Goal: Task Accomplishment & Management: Use online tool/utility

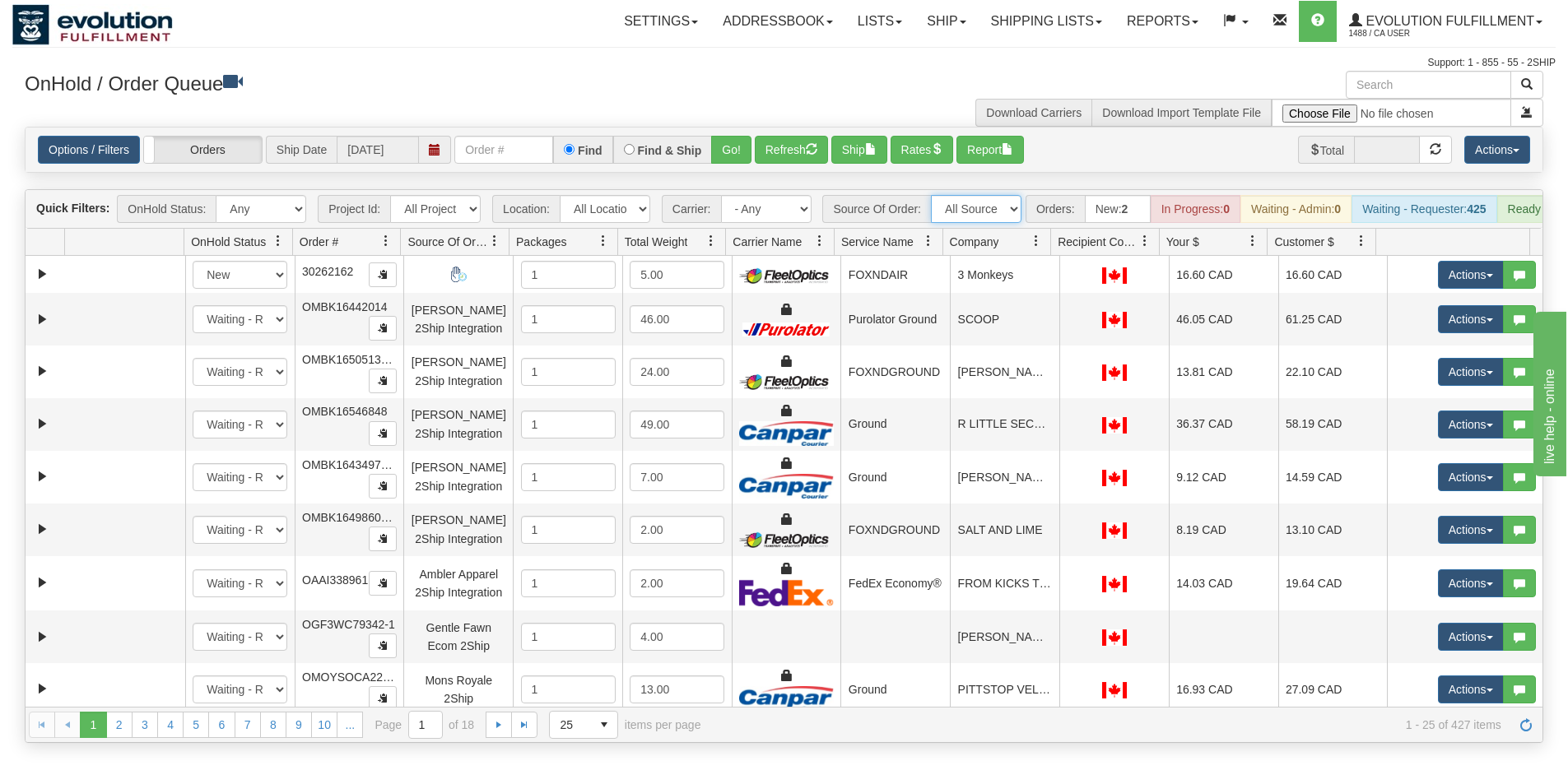
click at [1014, 208] on select "All Sources AirBlaster 2Ship Integration Ambler Apparel 2Ship Integration BC [M…" at bounding box center [975, 208] width 90 height 28
click at [958, 212] on select "All Sources AirBlaster 2Ship Integration Ambler Apparel 2Ship Integration BC [M…" at bounding box center [975, 208] width 90 height 28
select select "Tofino Towels 2Ship"
click at [931, 195] on select "All Sources AirBlaster 2Ship Integration Ambler Apparel 2Ship Integration BC [M…" at bounding box center [975, 208] width 90 height 28
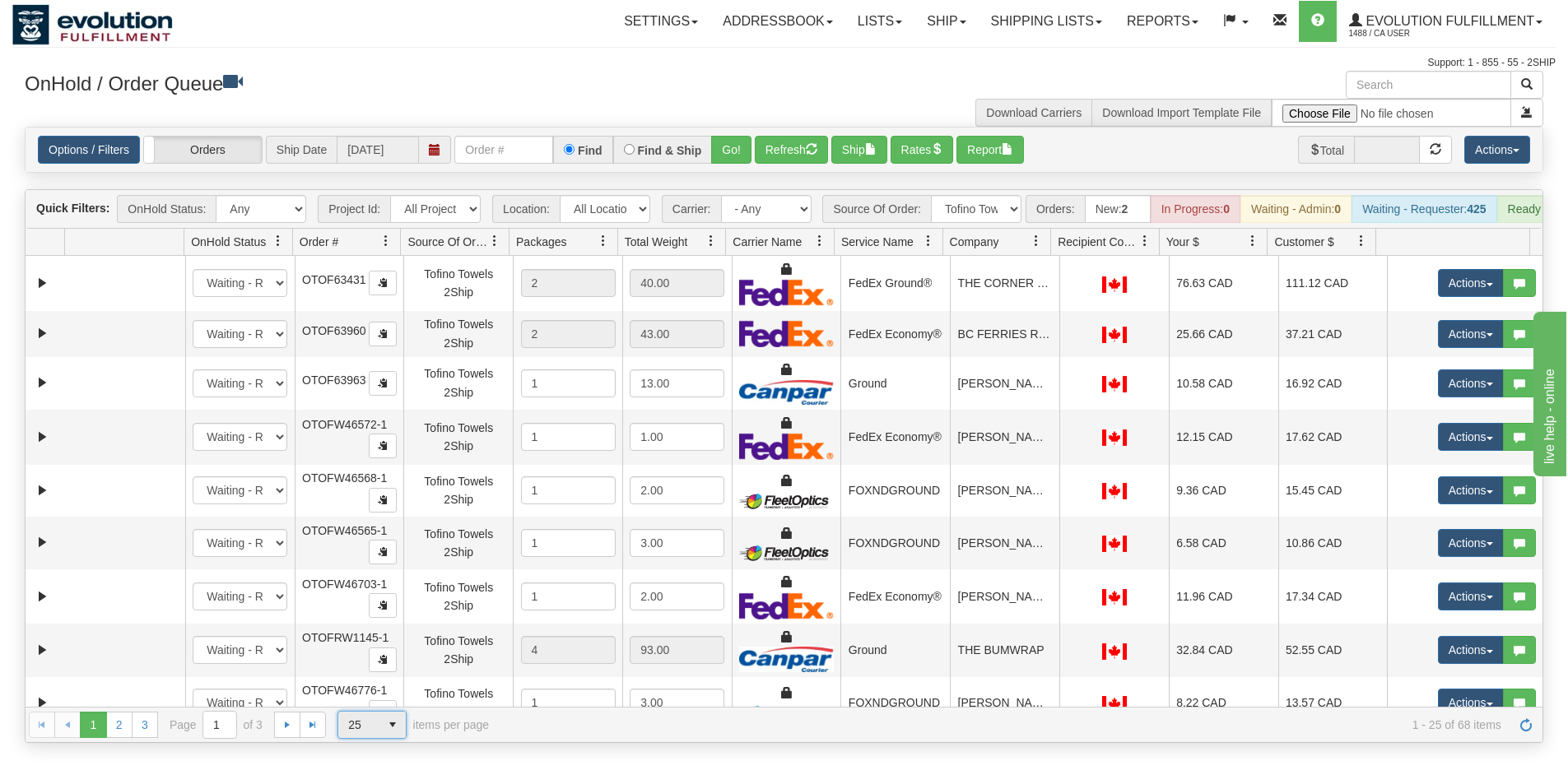
click at [397, 738] on span "select" at bounding box center [393, 725] width 27 height 27
click at [389, 704] on li "100" at bounding box center [371, 711] width 67 height 23
click at [1038, 248] on span at bounding box center [1036, 241] width 13 height 13
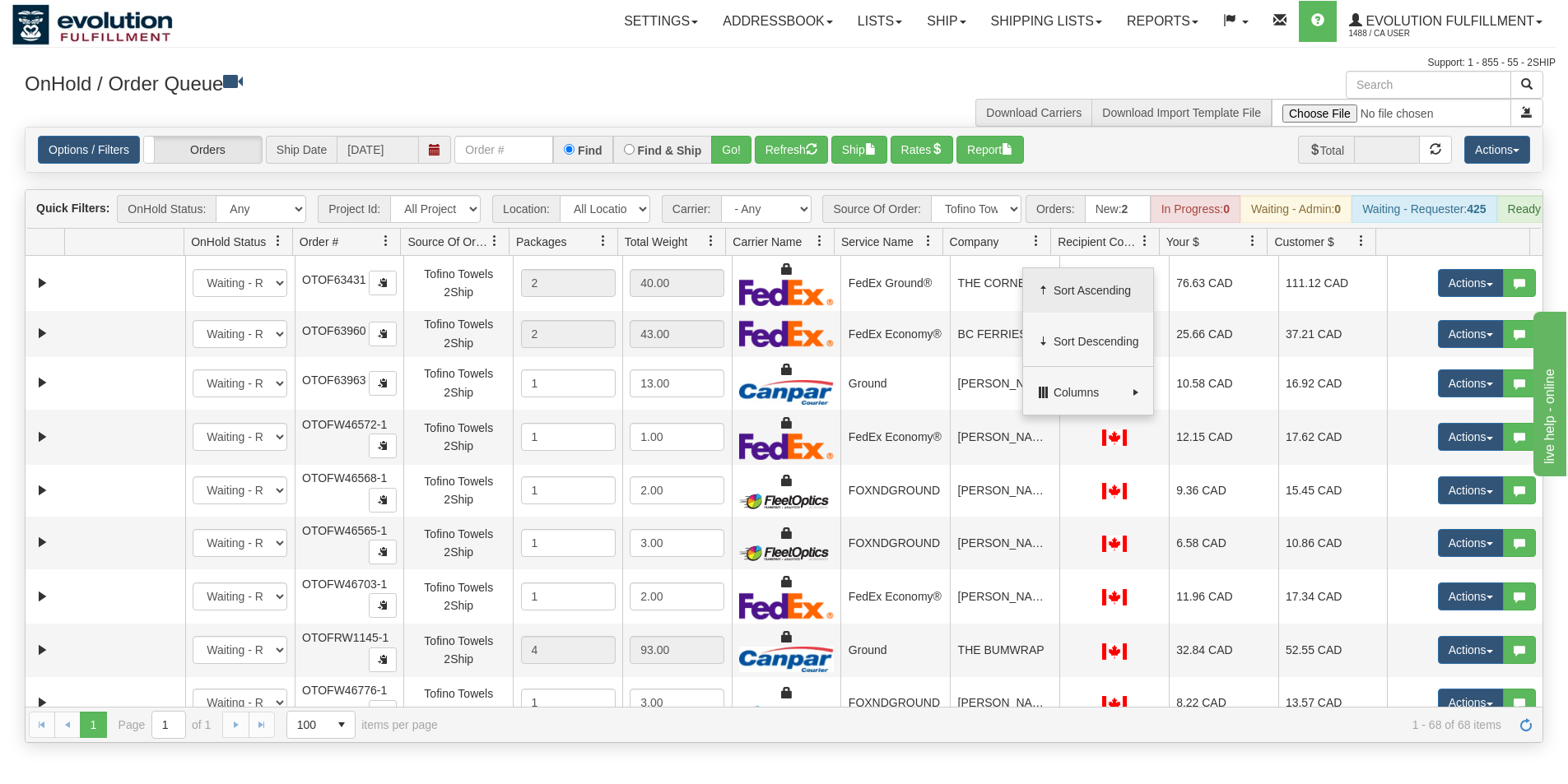
click at [1080, 286] on span "Sort Ascending" at bounding box center [1097, 289] width 85 height 16
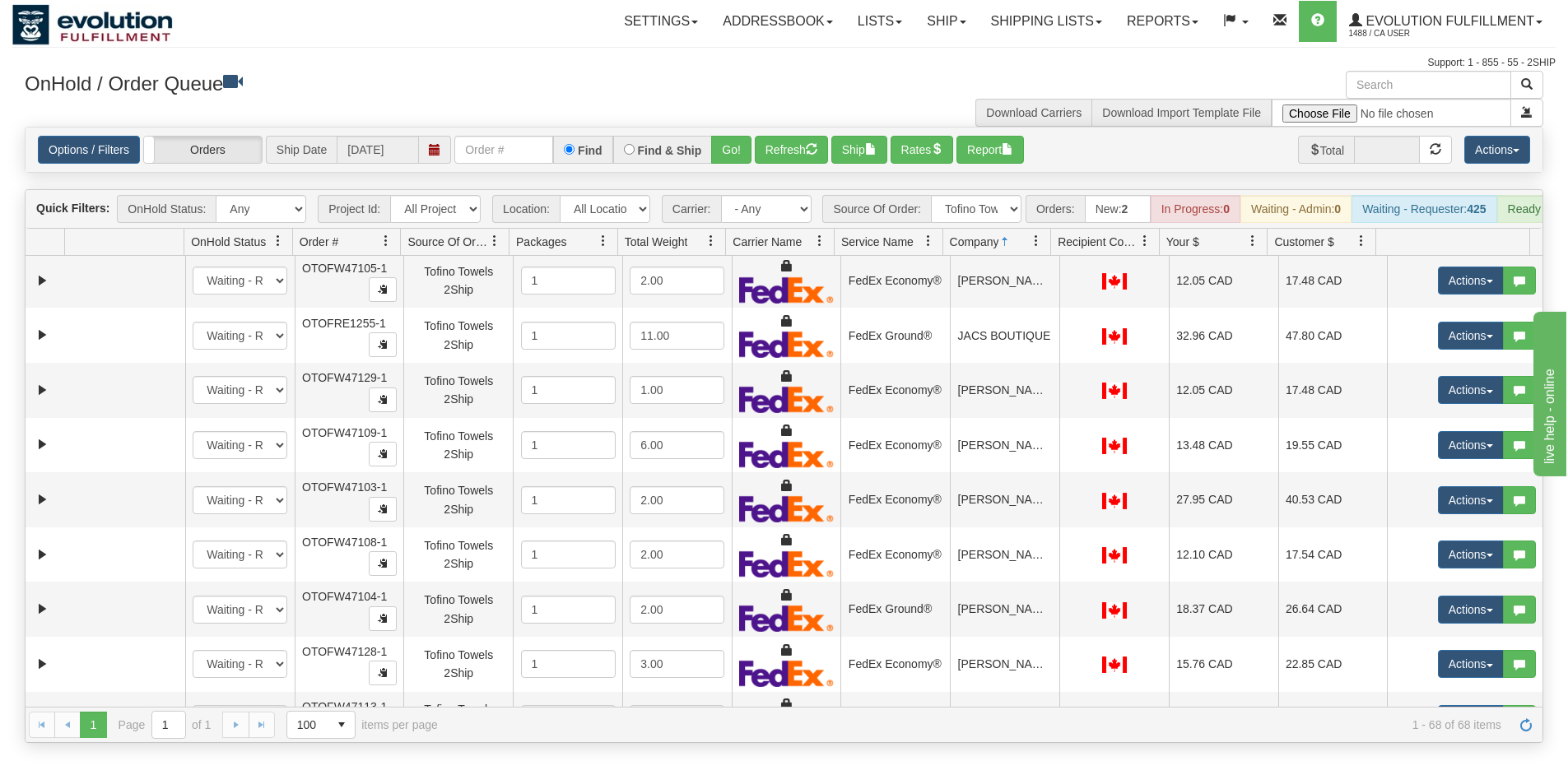
scroll to position [987, 0]
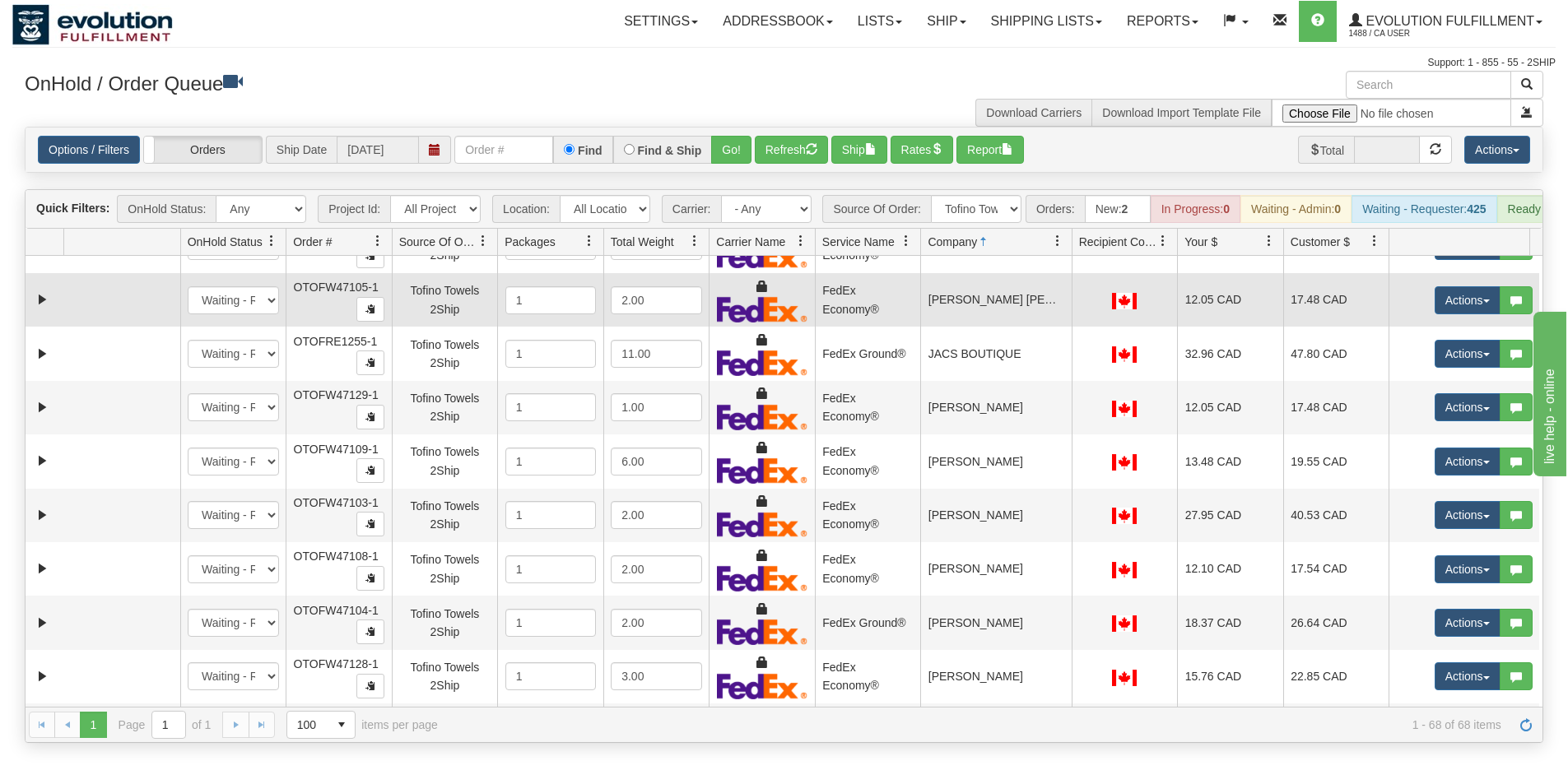
drag, startPoint x: 1050, startPoint y: 255, endPoint x: 1036, endPoint y: 306, distance: 52.9
click at [1060, 253] on div "Id Location Request Id Reply Id OnHold Status Order # Source Of Order Packages …" at bounding box center [778, 242] width 1505 height 27
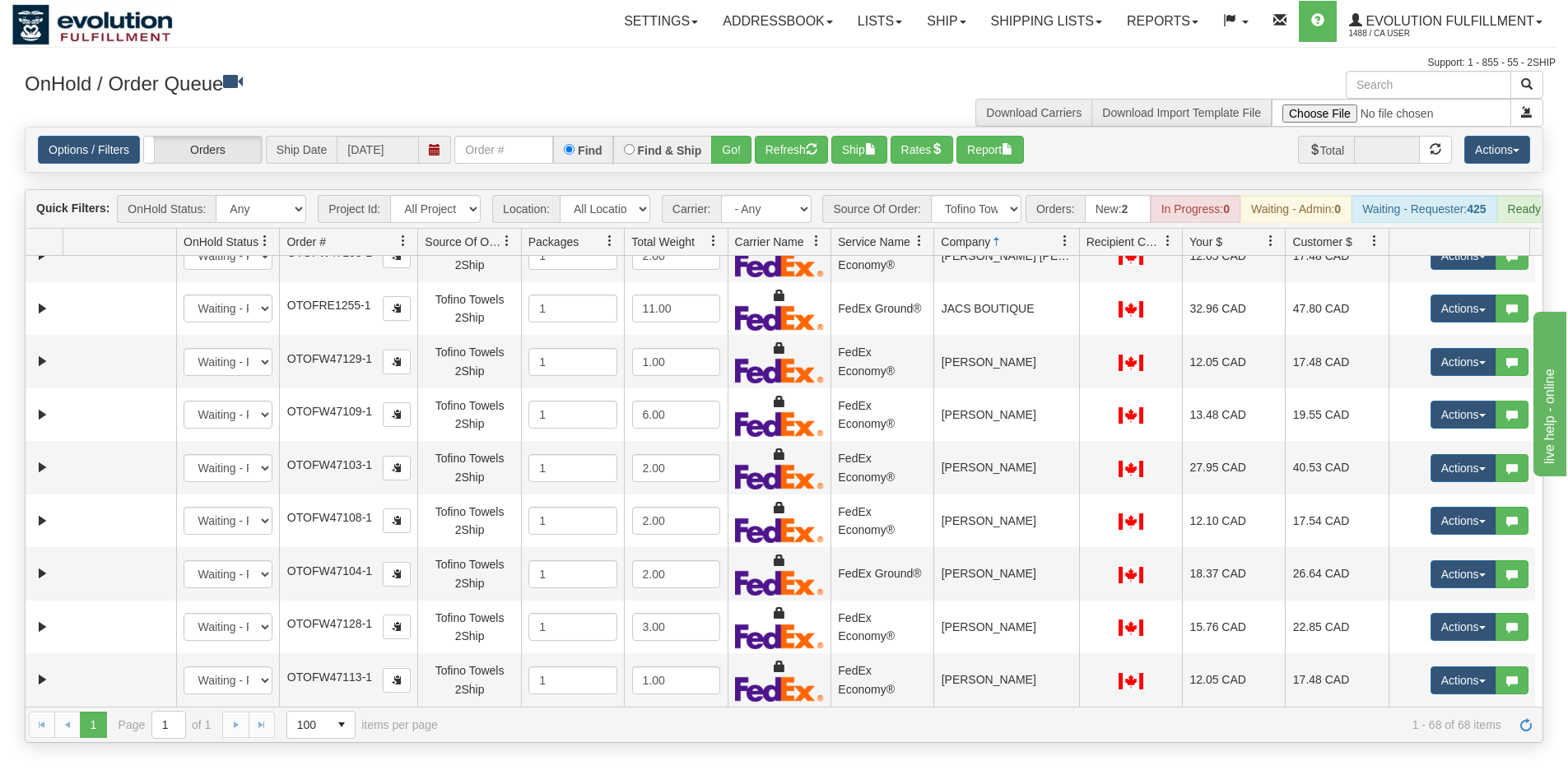
click at [396, 246] on div "Id Location Request Id Reply Id OnHold Status Order # Source Of Order Packages …" at bounding box center [778, 242] width 1505 height 27
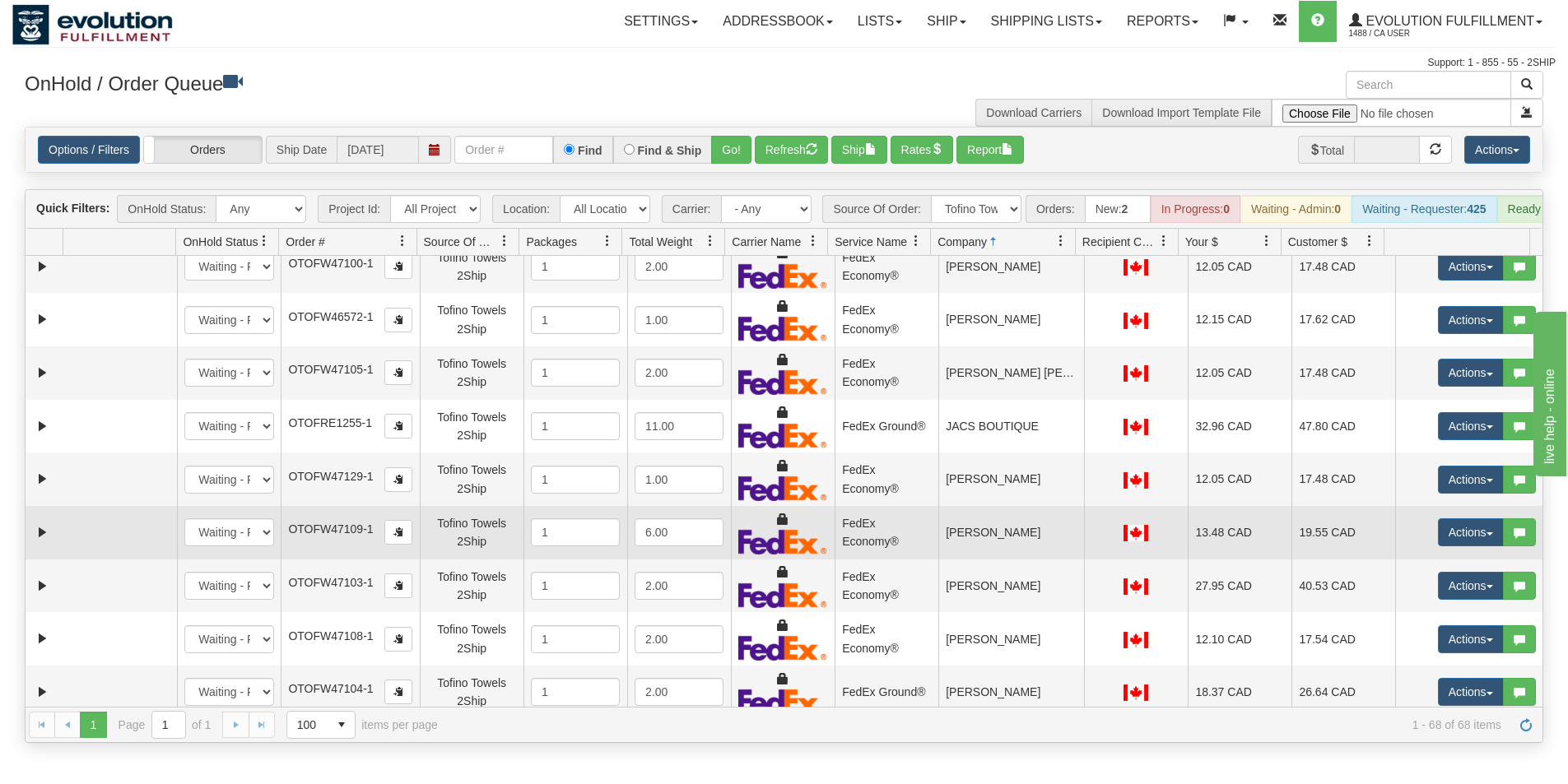
scroll to position [823, 0]
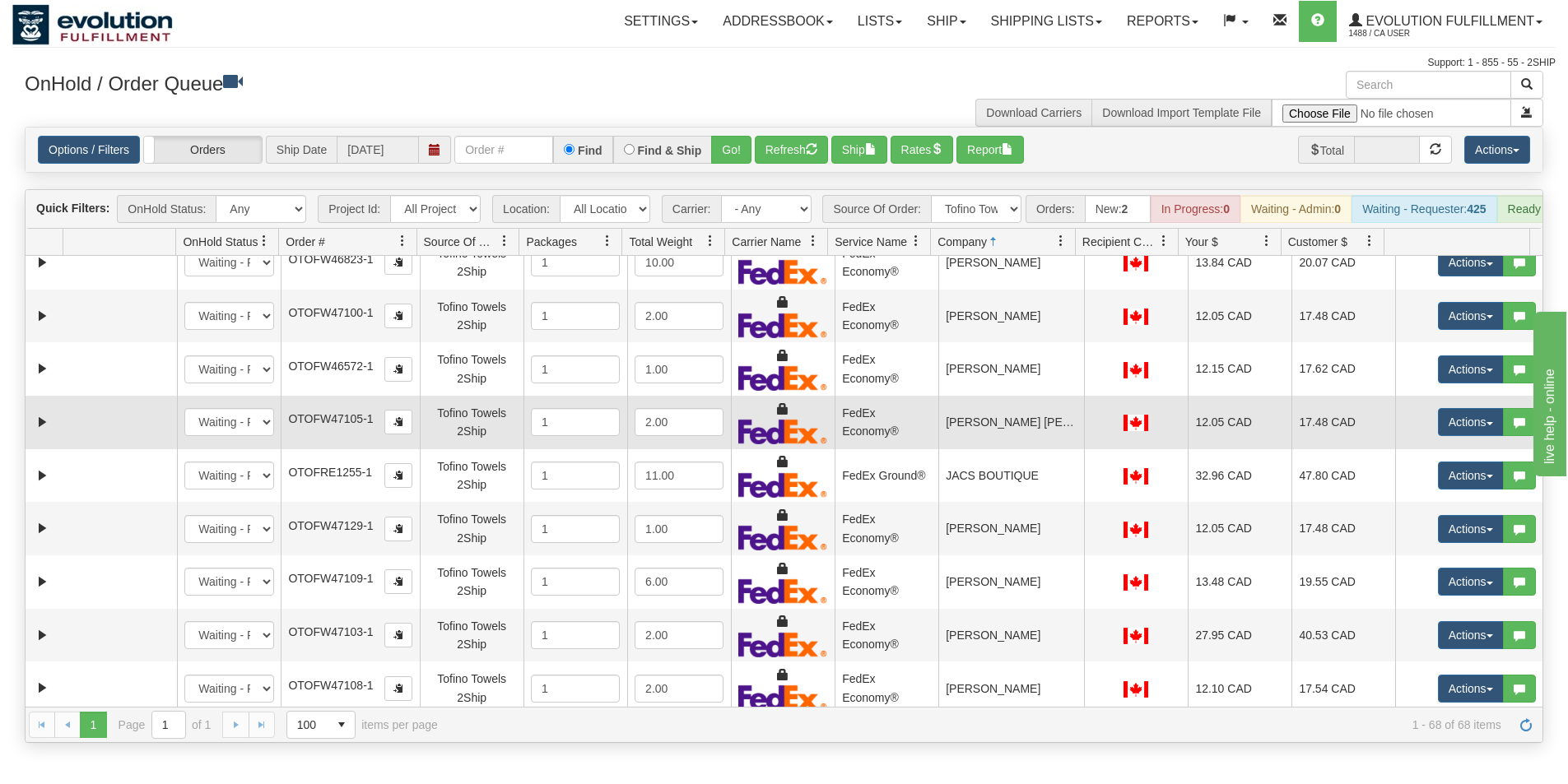
click at [1017, 442] on td "[PERSON_NAME] [PERSON_NAME]" at bounding box center [1011, 422] width 145 height 53
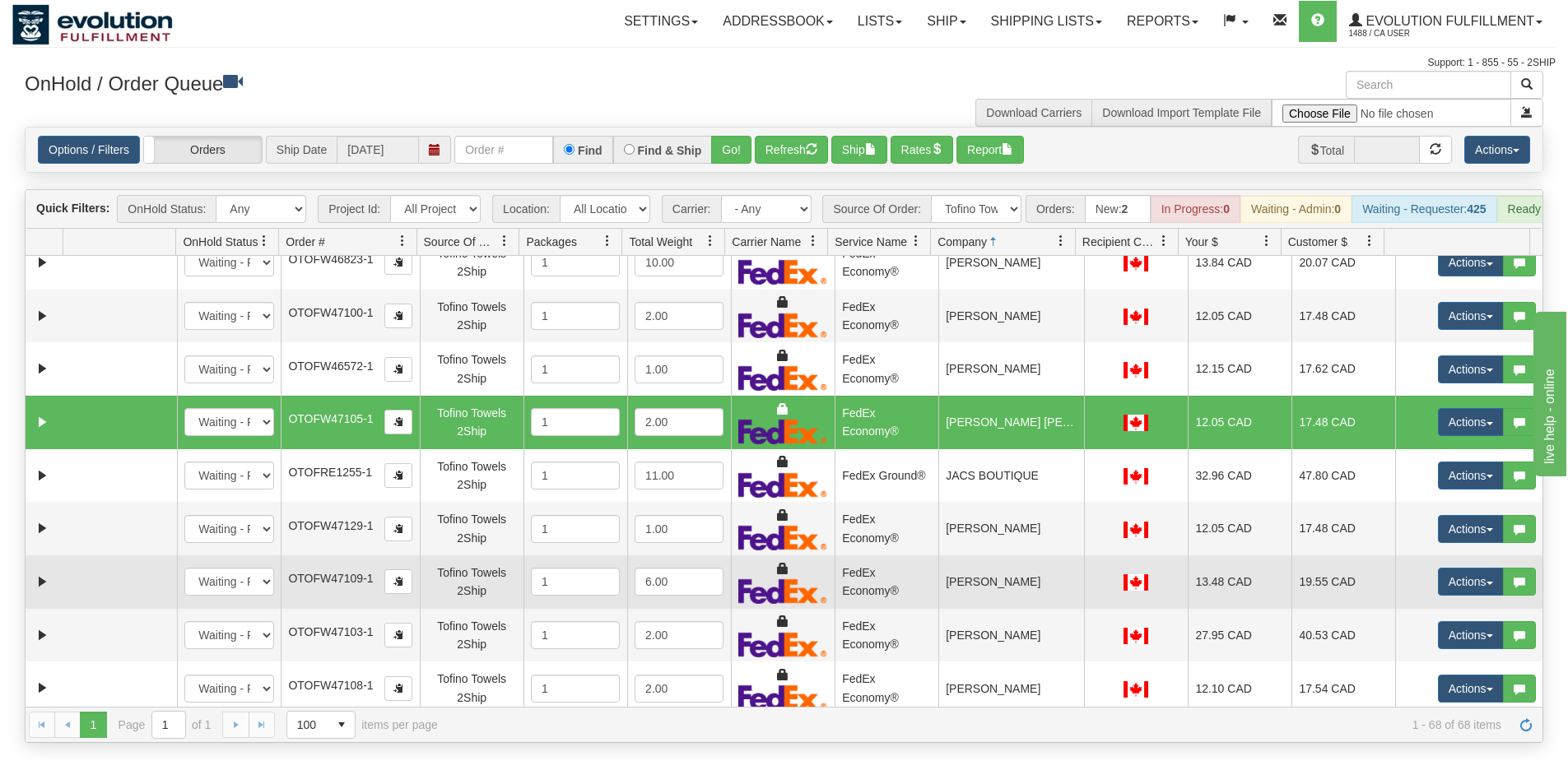
click at [1013, 584] on td "[PERSON_NAME]" at bounding box center [1011, 582] width 145 height 53
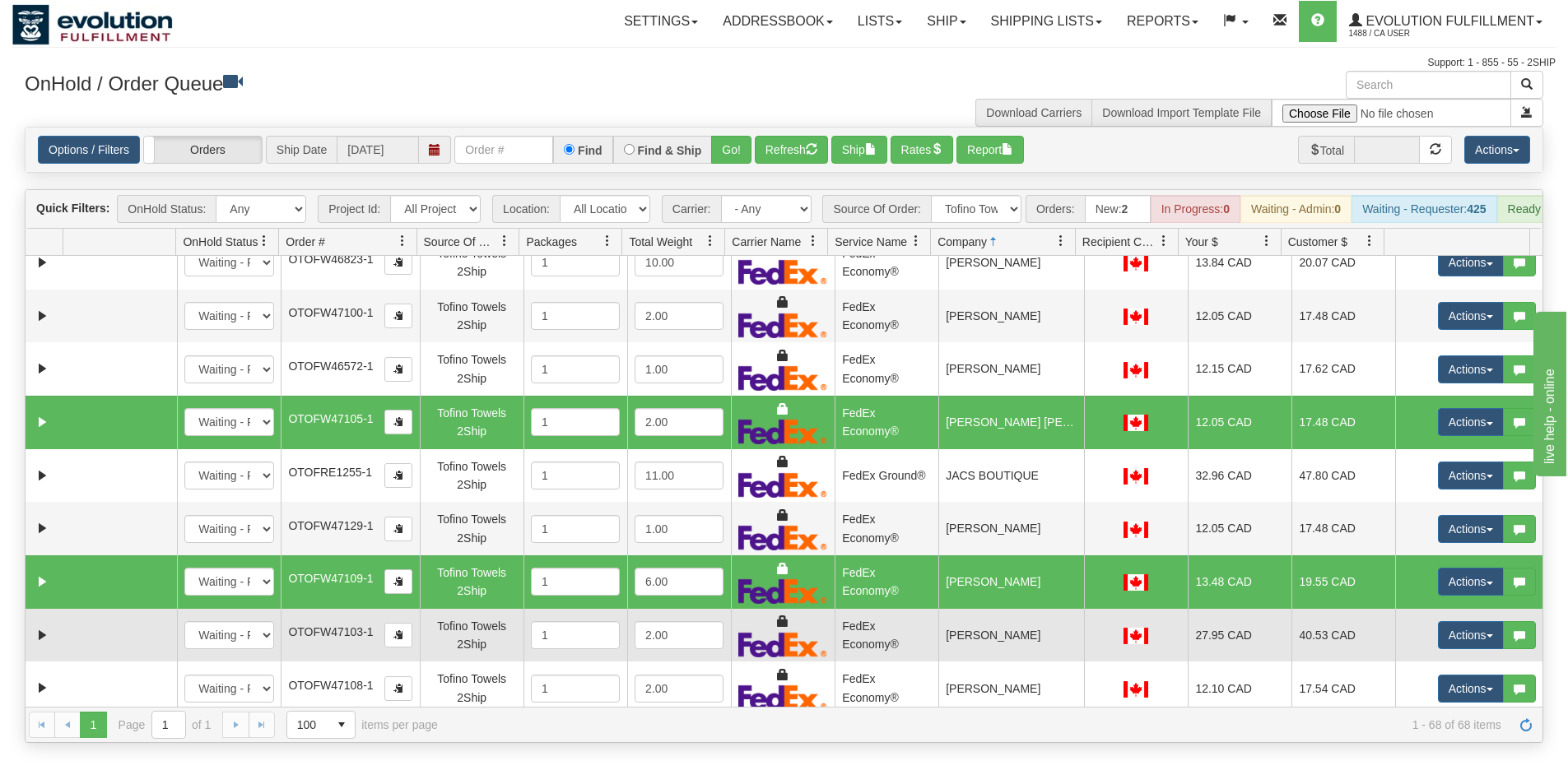
click at [987, 646] on td "[PERSON_NAME]" at bounding box center [1011, 635] width 145 height 53
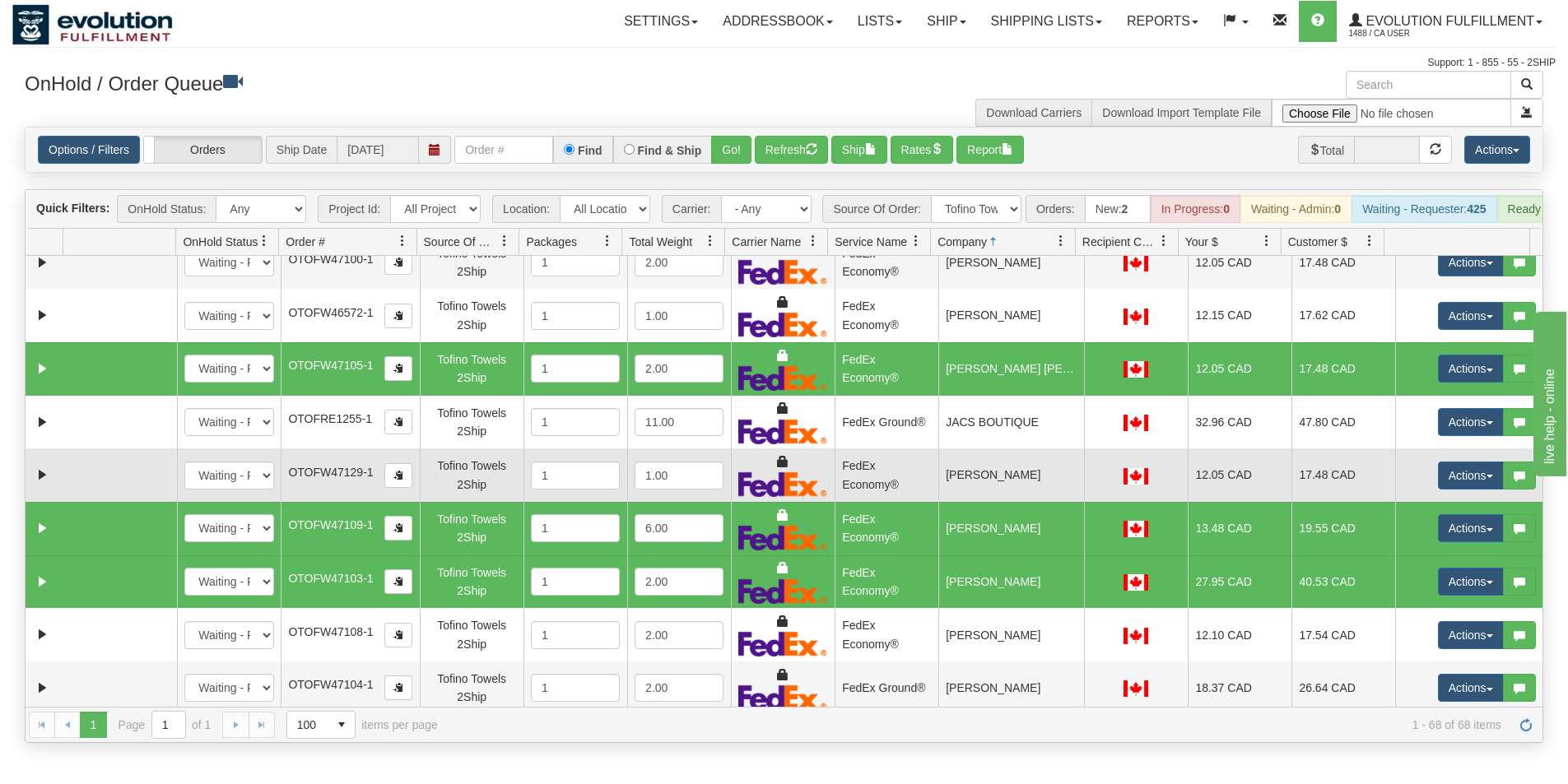
scroll to position [905, 0]
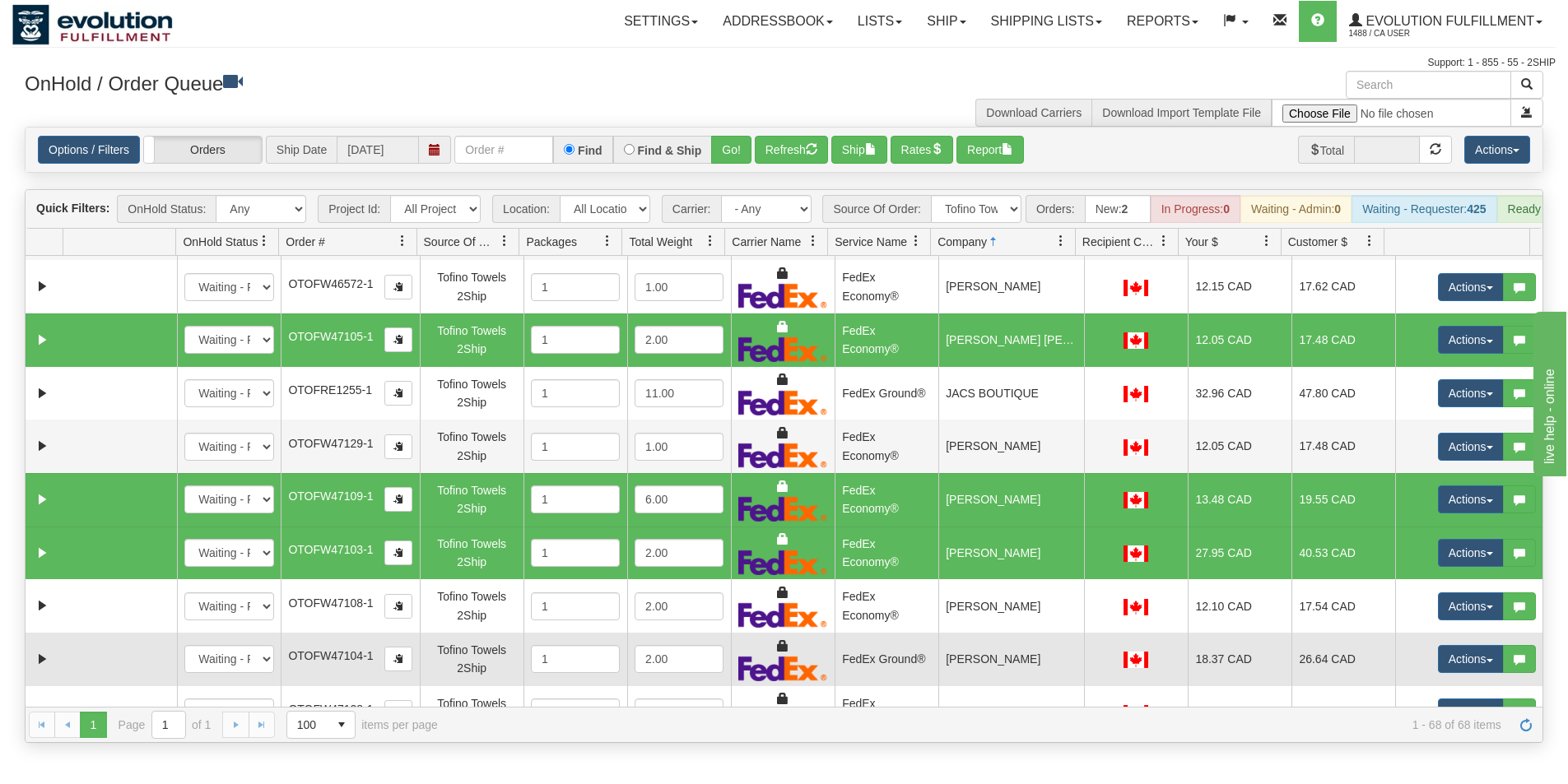
click at [1006, 673] on td "[PERSON_NAME]" at bounding box center [1011, 660] width 145 height 53
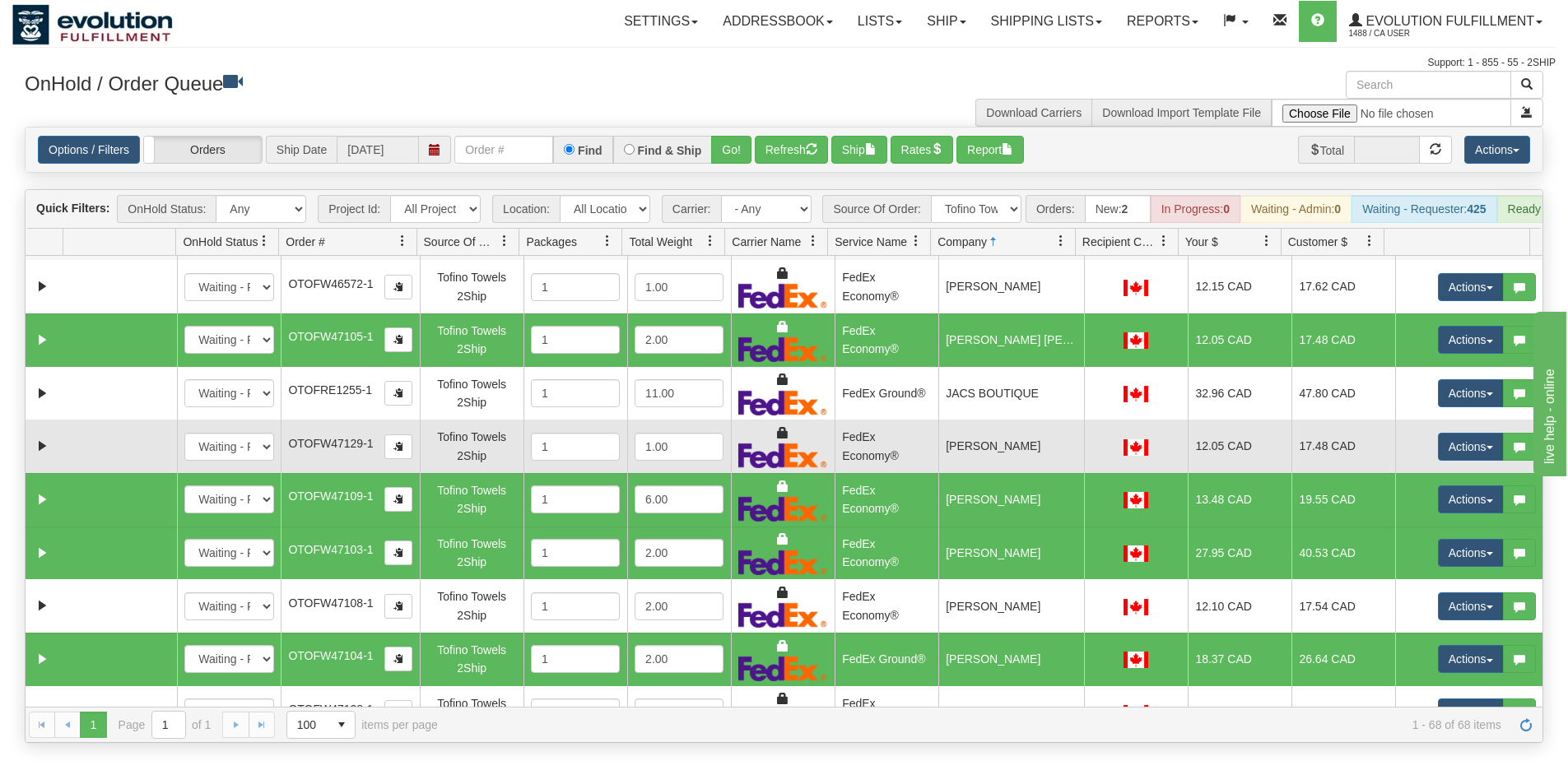
scroll to position [987, 0]
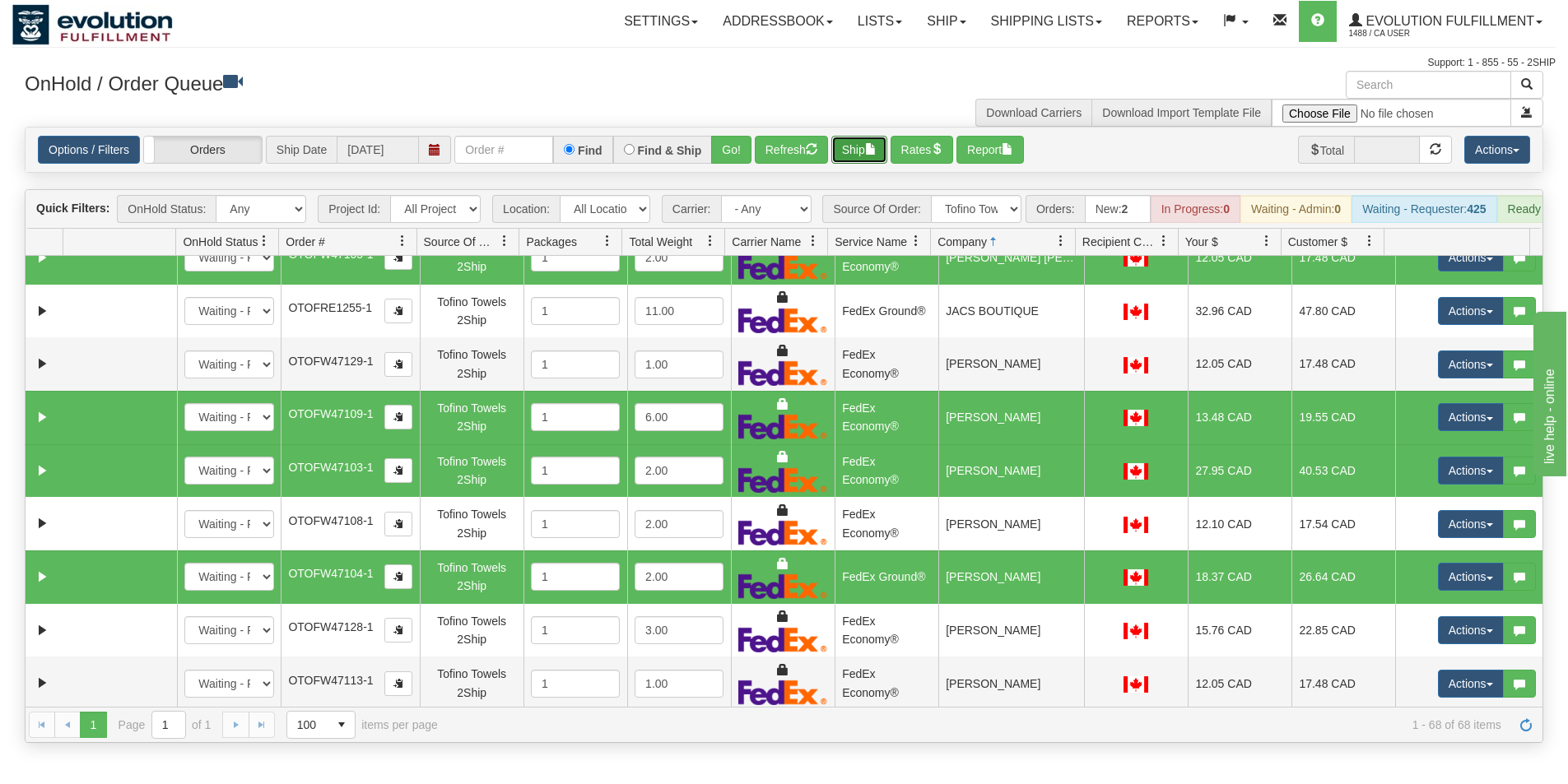
click at [862, 155] on button "Ship" at bounding box center [860, 149] width 56 height 28
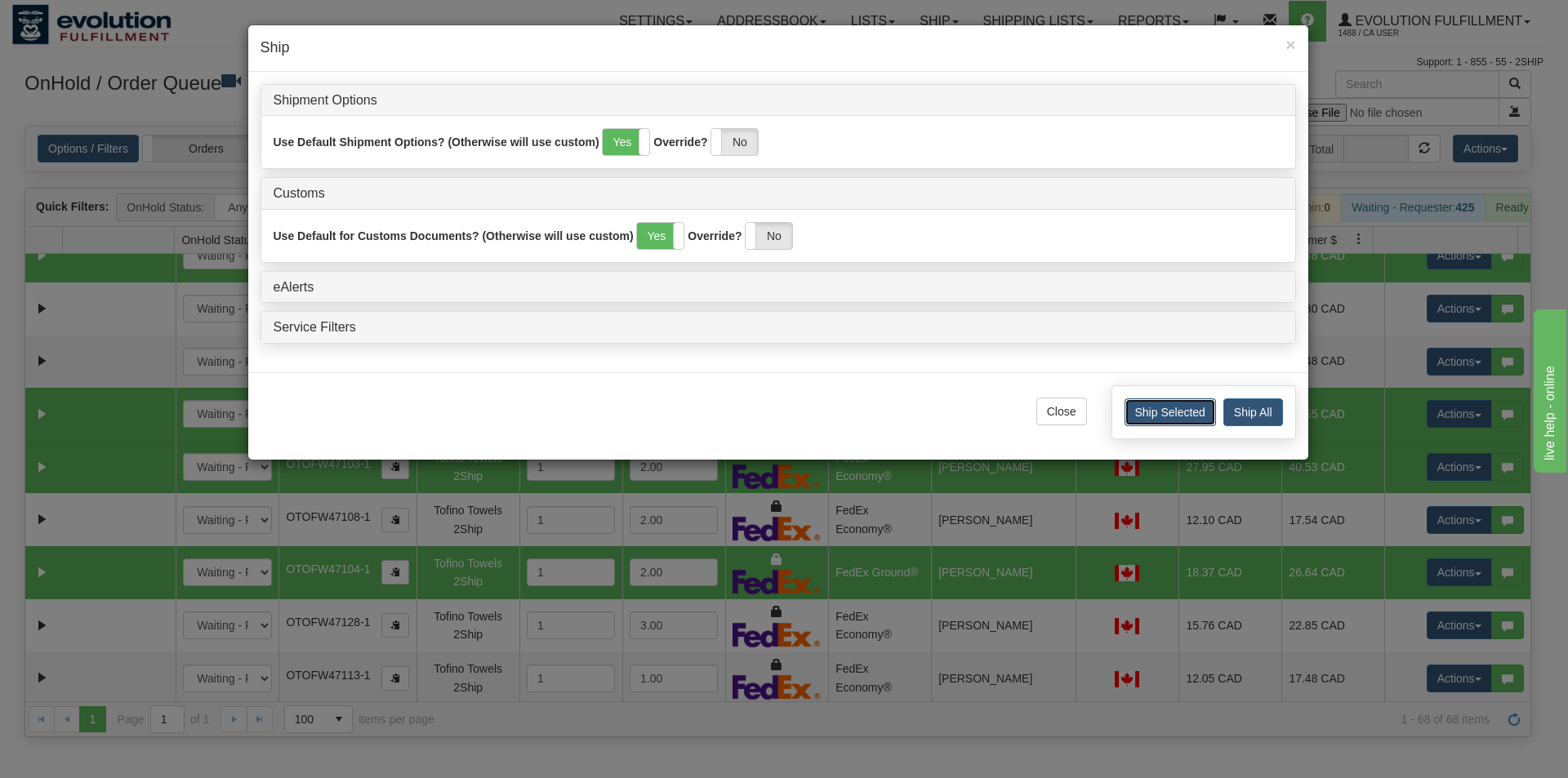
click at [1165, 417] on button "Ship Selected" at bounding box center [1170, 412] width 91 height 27
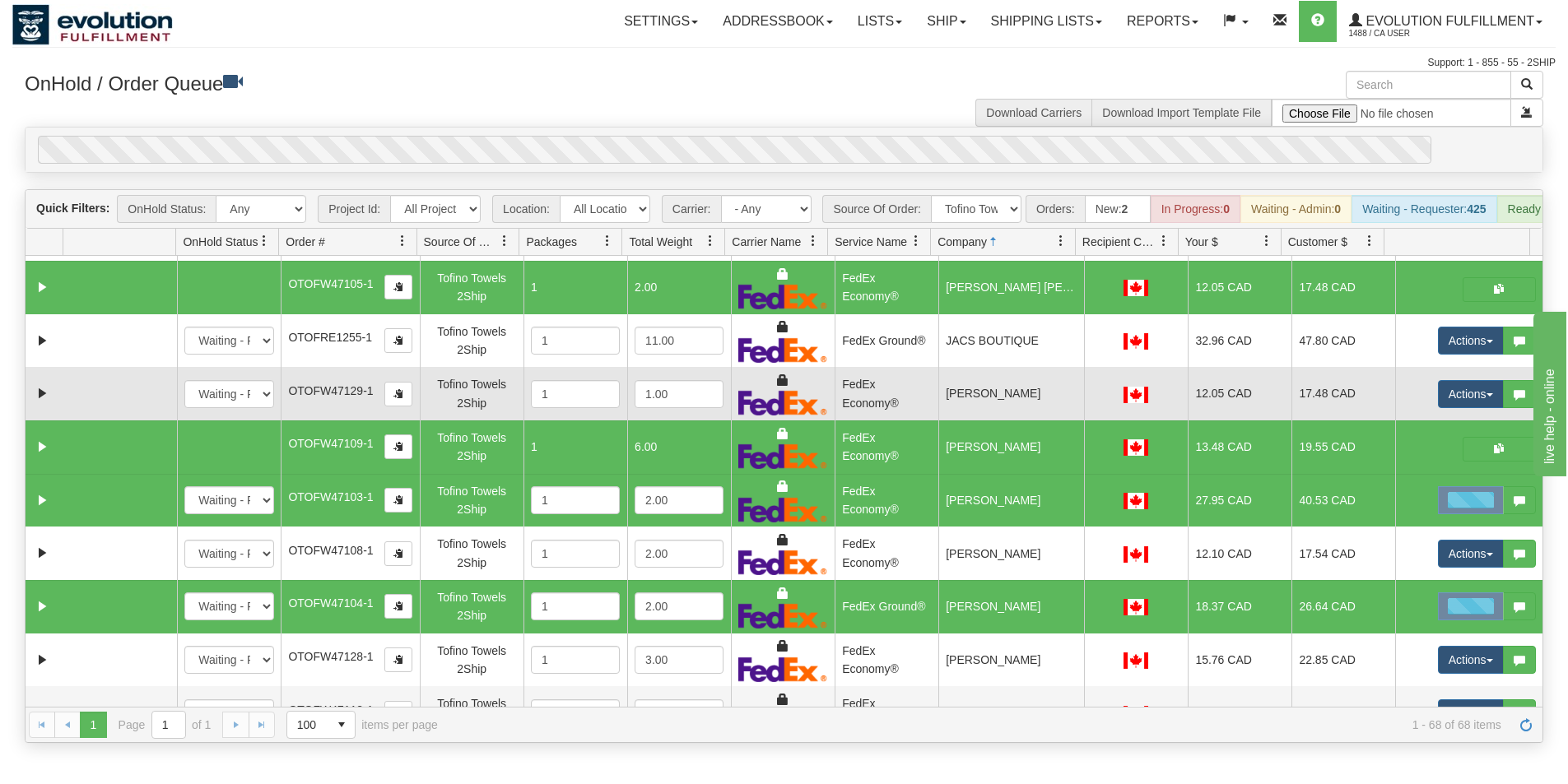
scroll to position [905, 0]
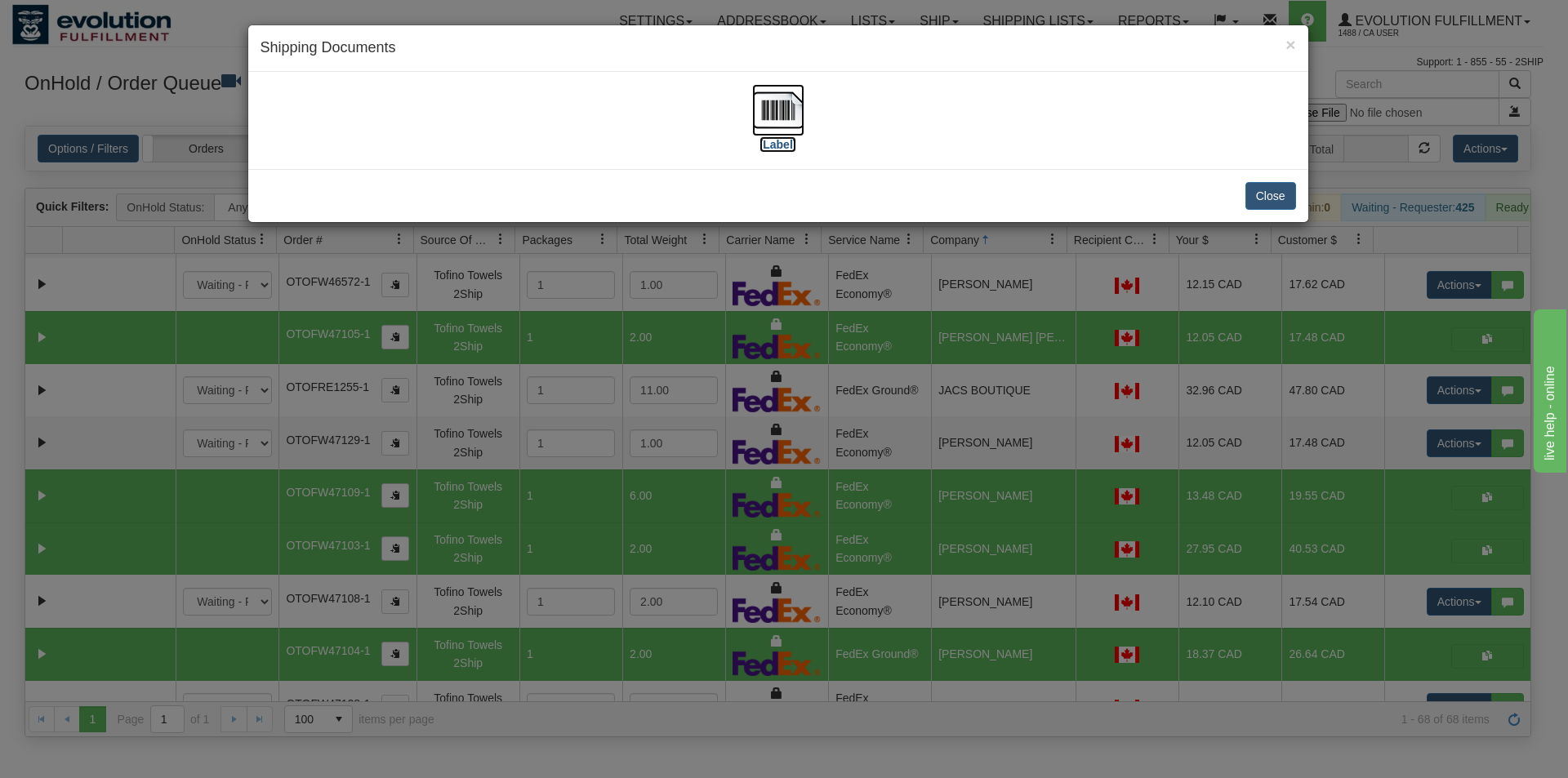
click at [782, 104] on img at bounding box center [777, 109] width 52 height 52
click at [997, 267] on div "× Shipping Documents [Label] Close" at bounding box center [784, 389] width 1568 height 778
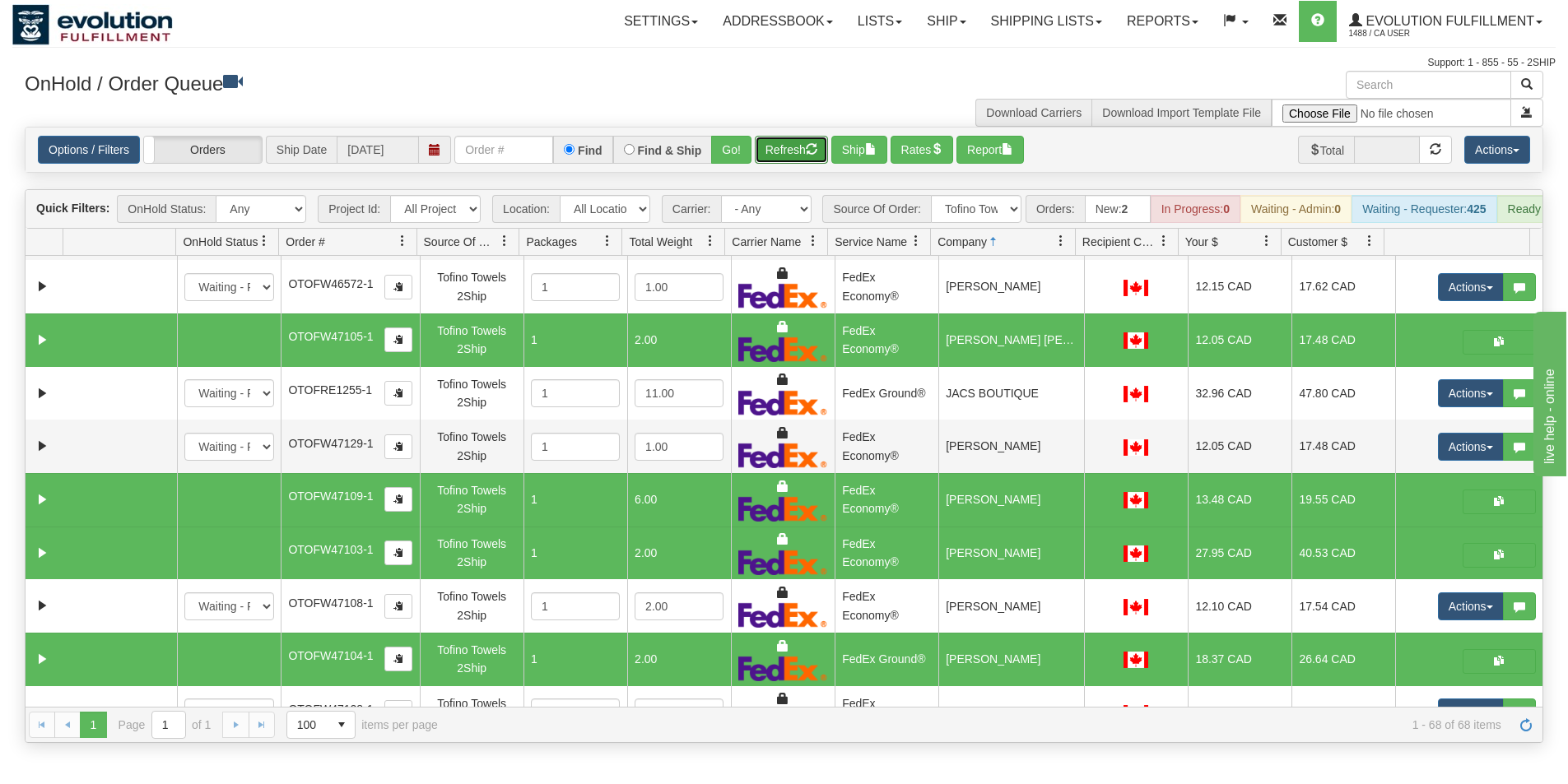
click at [812, 152] on span "button" at bounding box center [812, 149] width 11 height 11
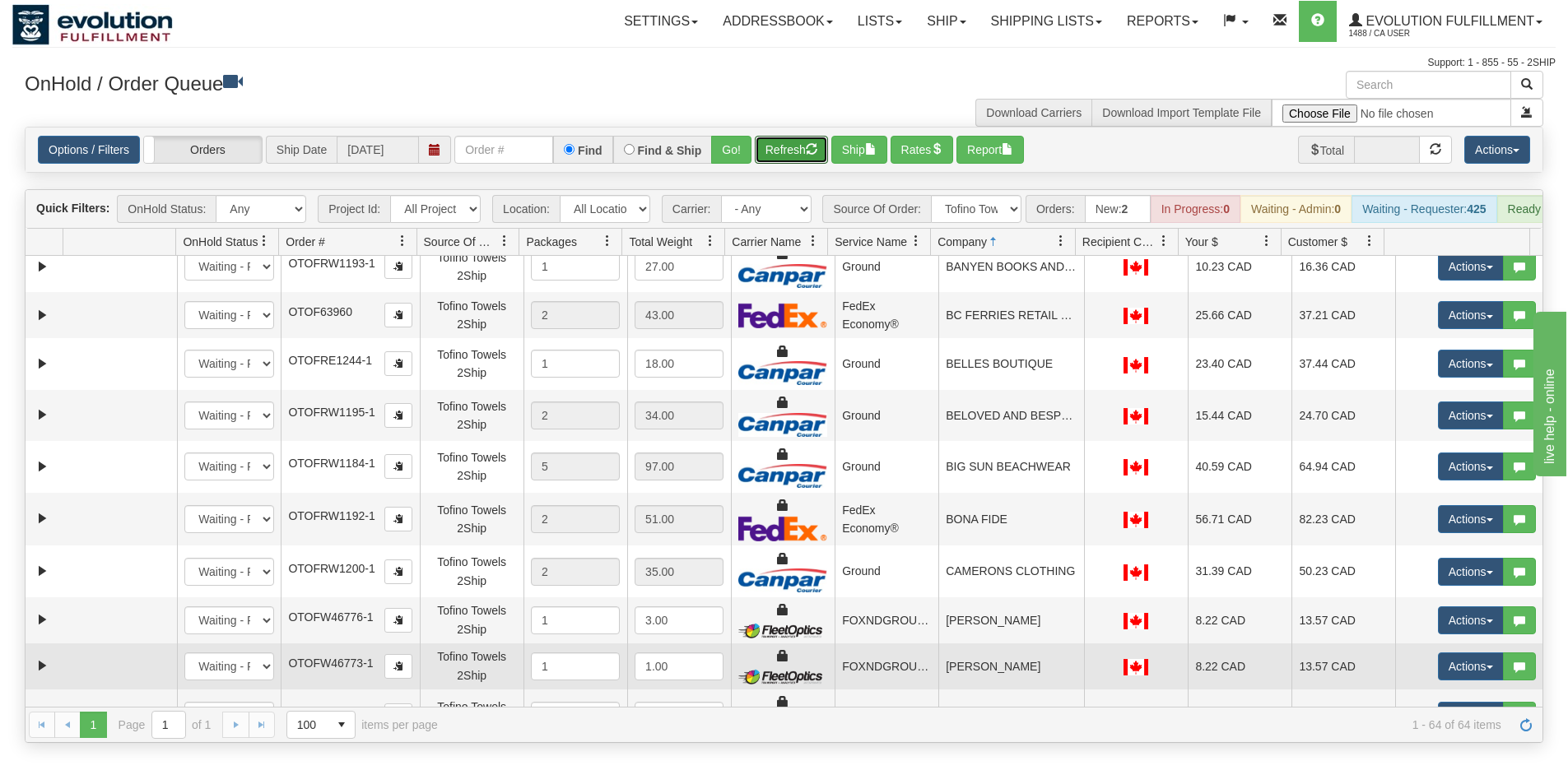
scroll to position [0, 0]
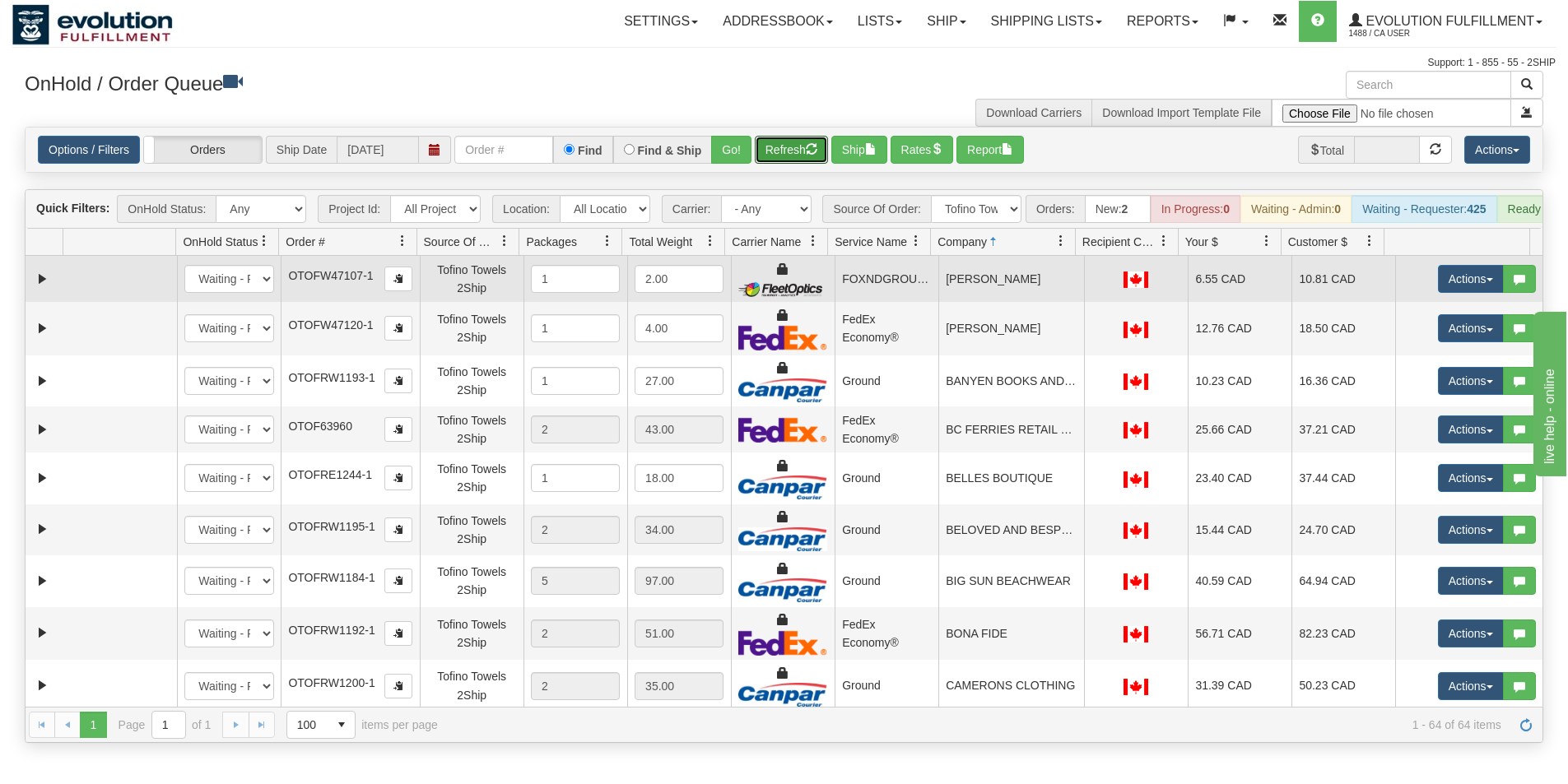
click at [993, 297] on td "[PERSON_NAME]" at bounding box center [1011, 279] width 145 height 47
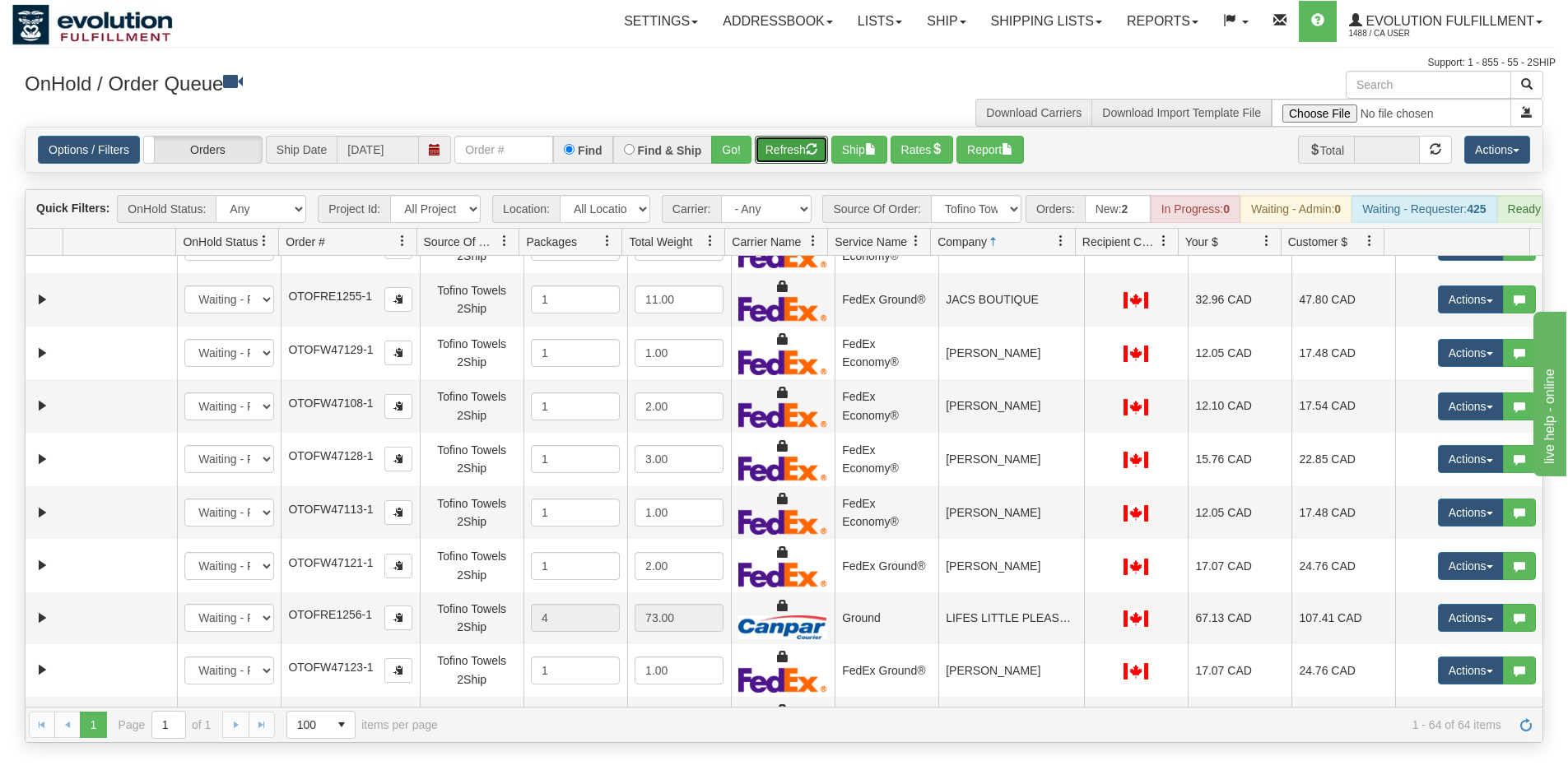
scroll to position [905, 0]
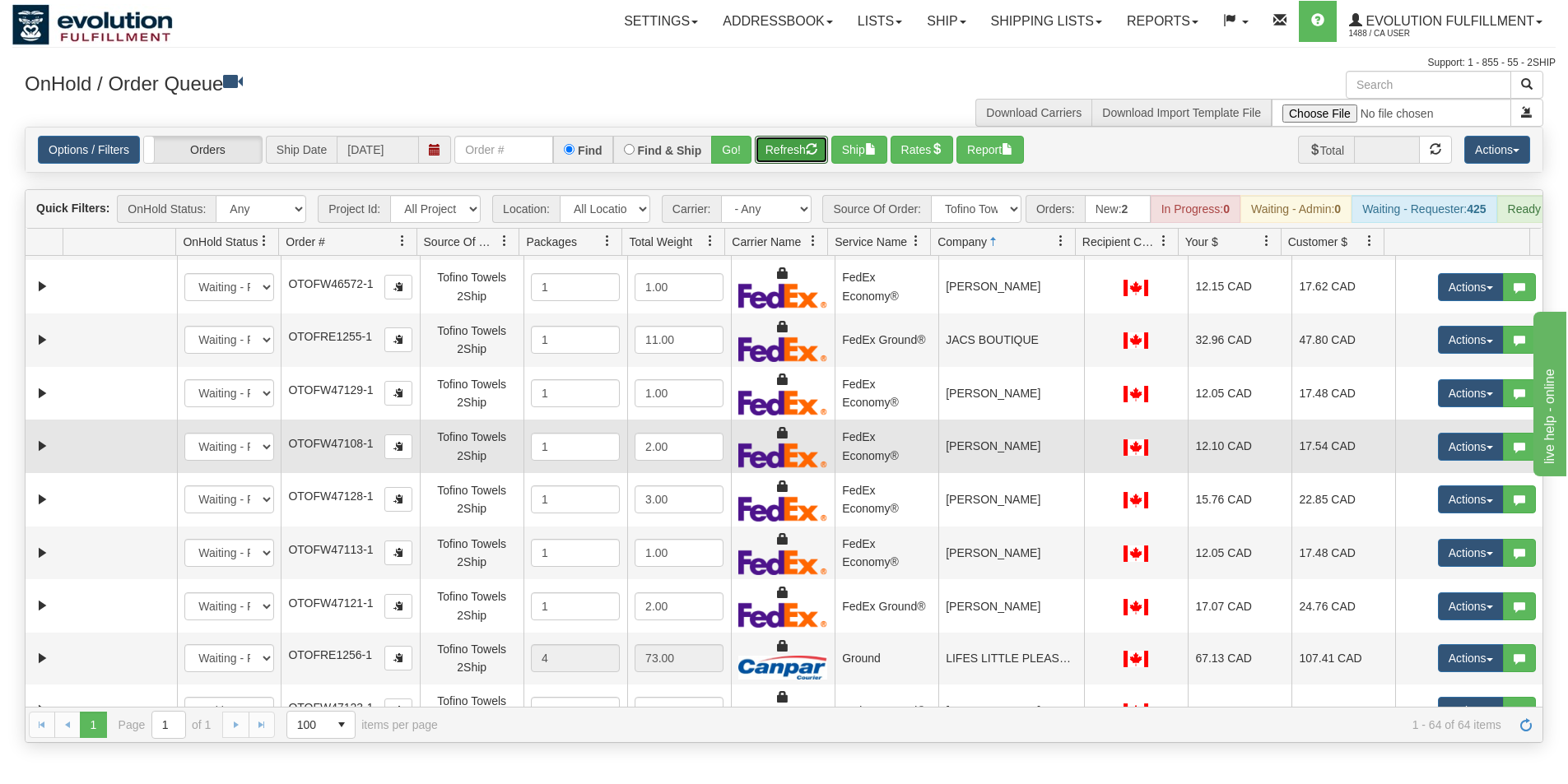
click at [1000, 446] on td "[PERSON_NAME]" at bounding box center [1011, 446] width 145 height 53
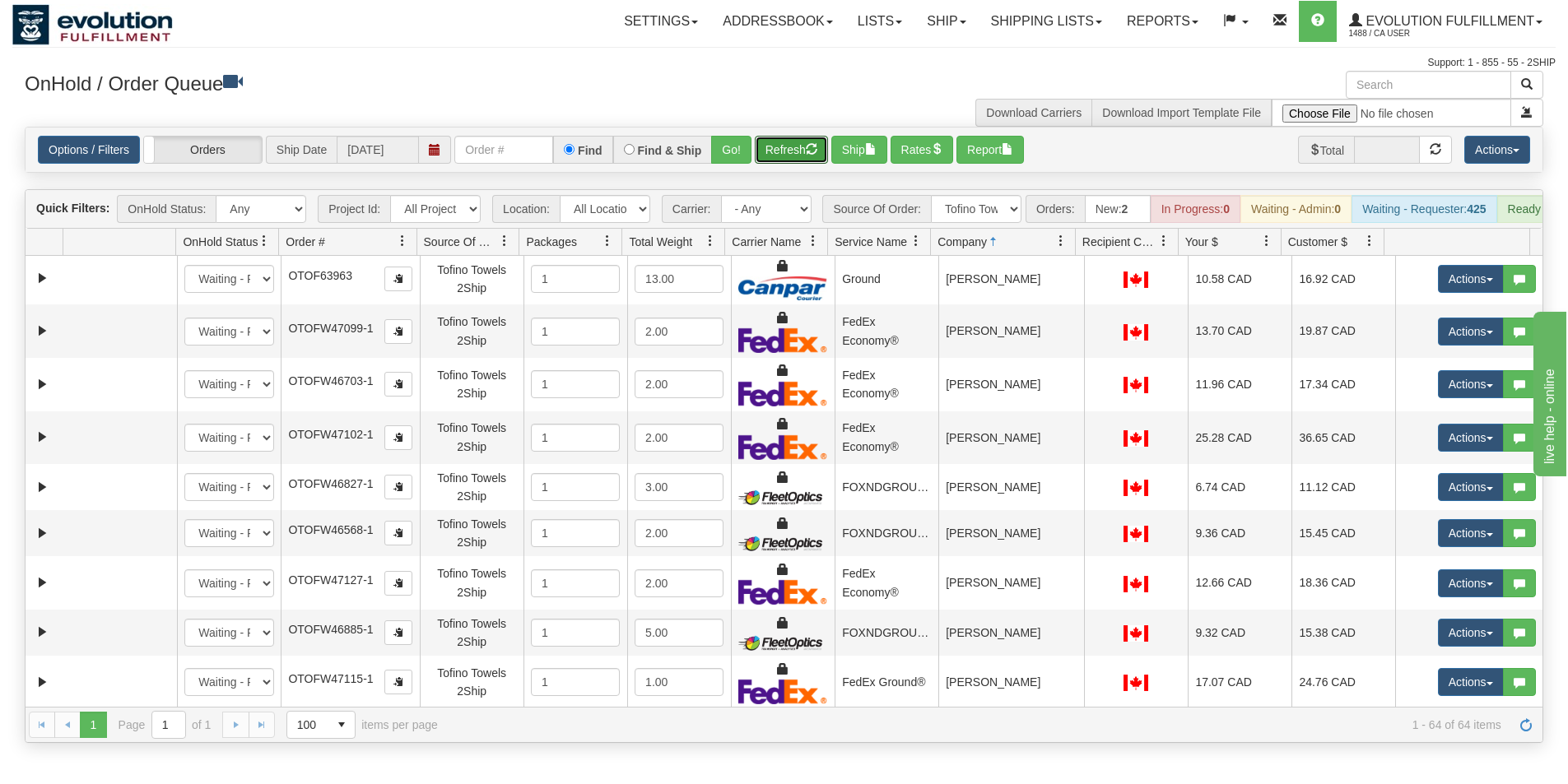
scroll to position [1893, 0]
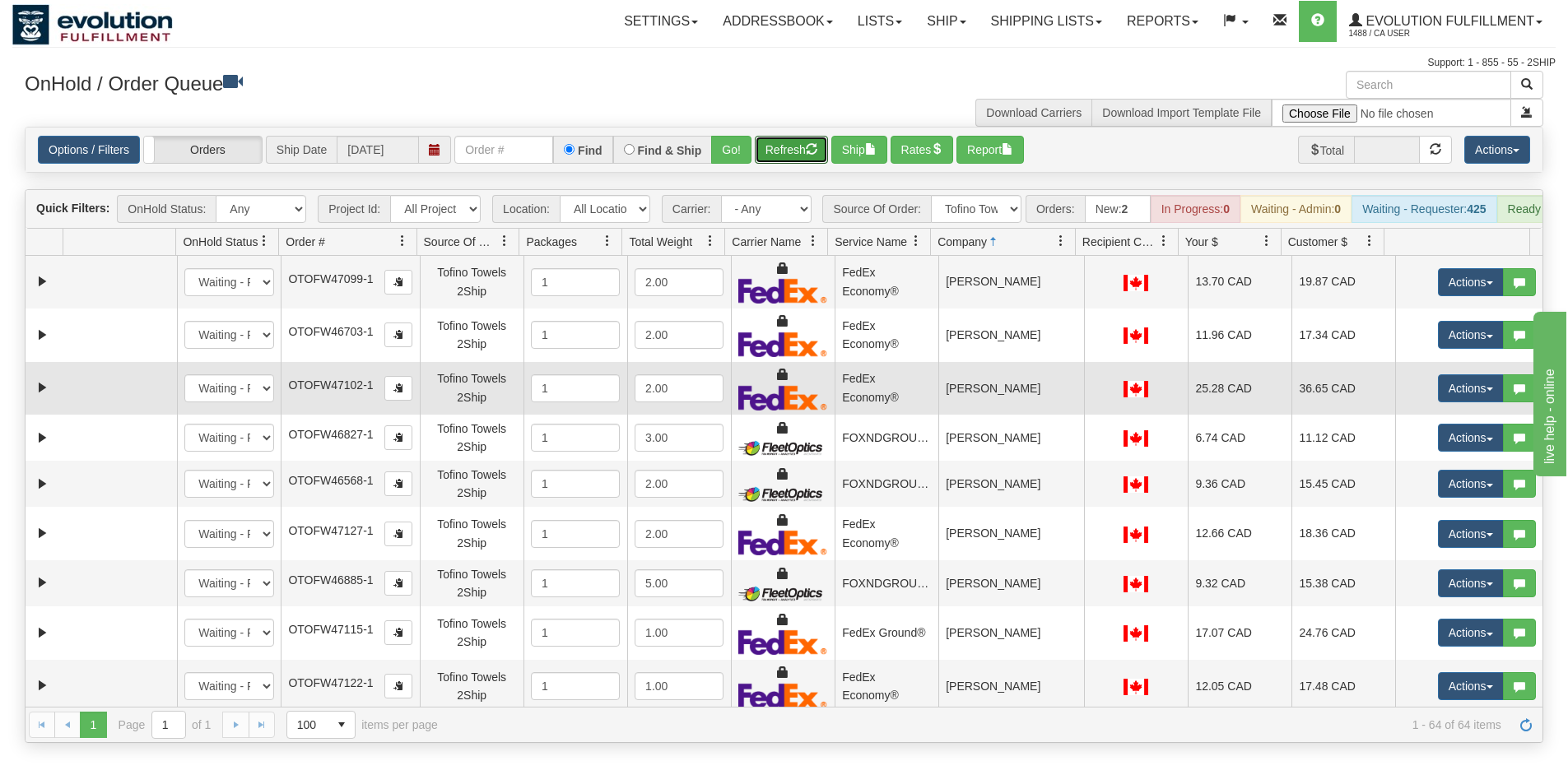
click at [1005, 396] on td "[PERSON_NAME]" at bounding box center [1011, 388] width 145 height 53
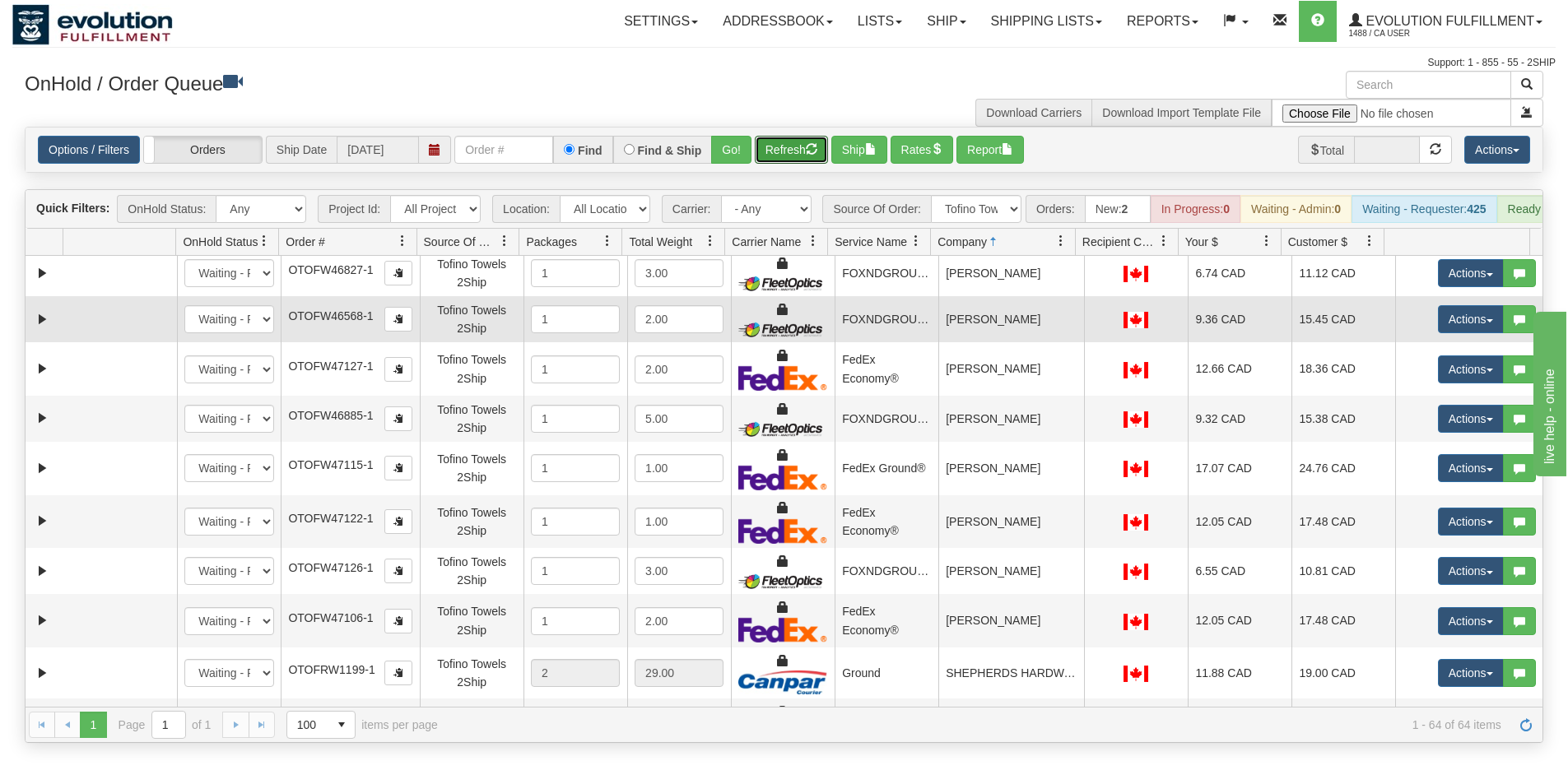
scroll to position [2139, 0]
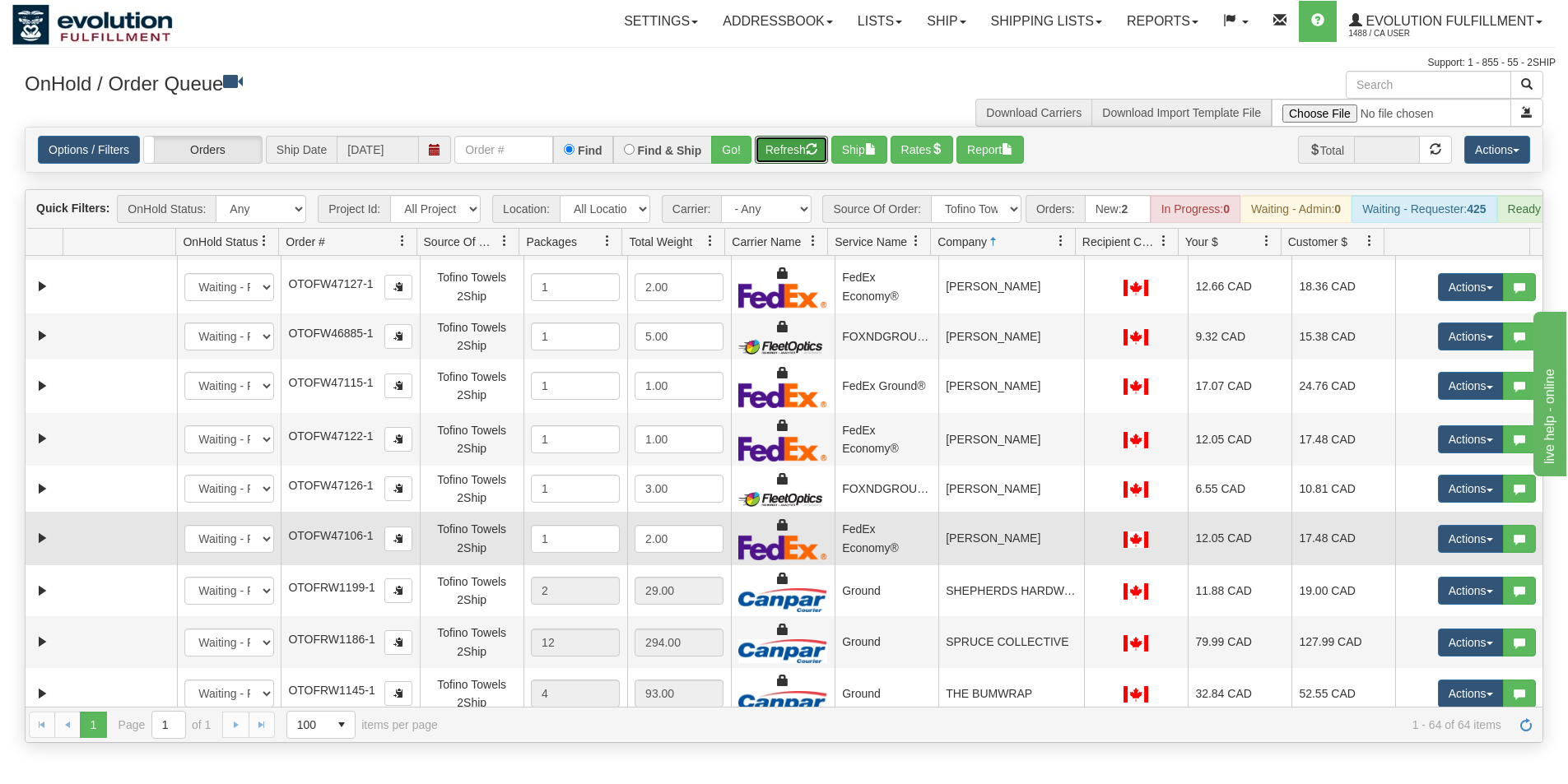
click at [1010, 545] on td "[PERSON_NAME]" at bounding box center [1011, 538] width 145 height 53
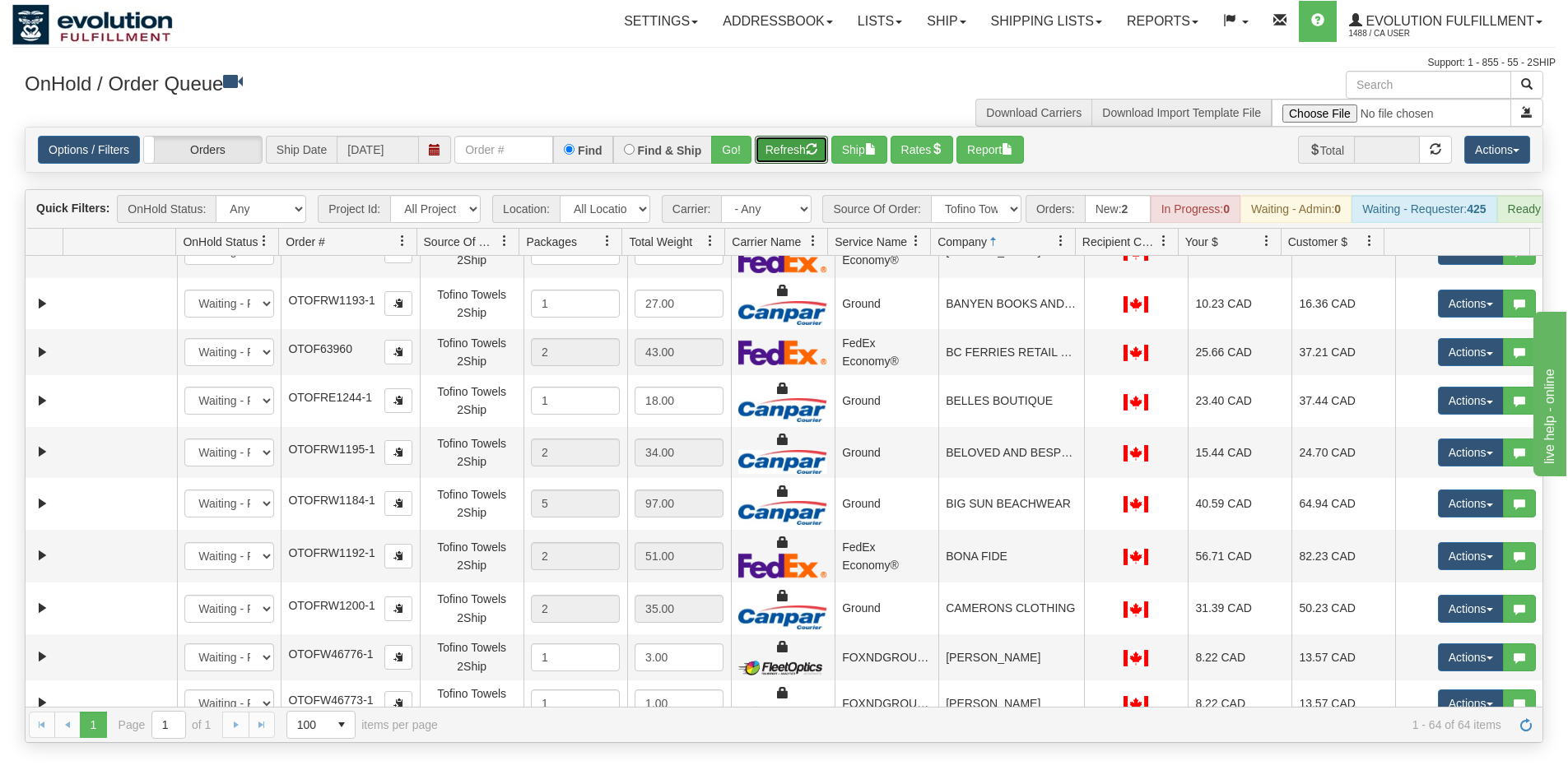
scroll to position [0, 0]
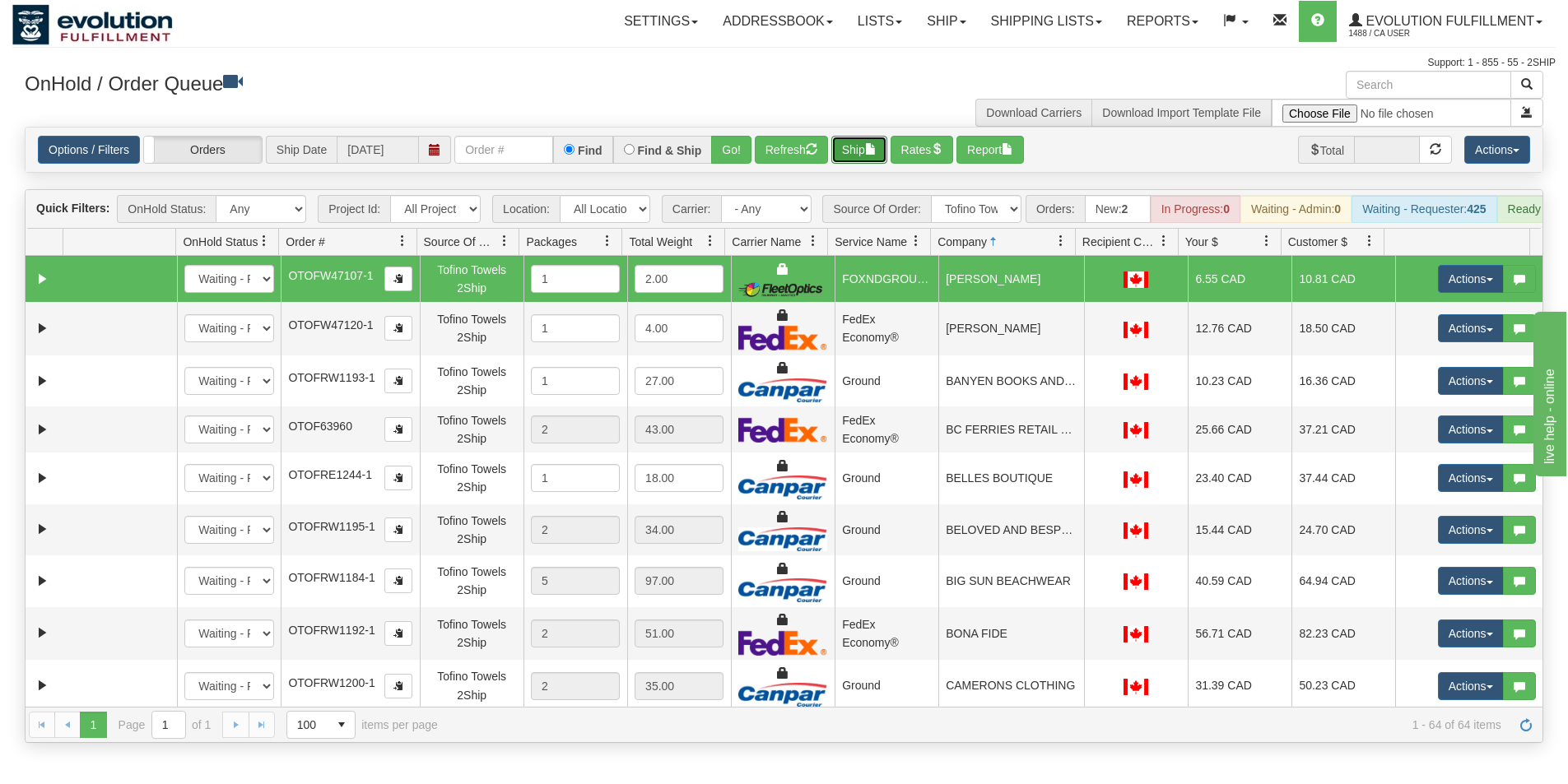
click at [862, 150] on button "Ship" at bounding box center [860, 149] width 56 height 28
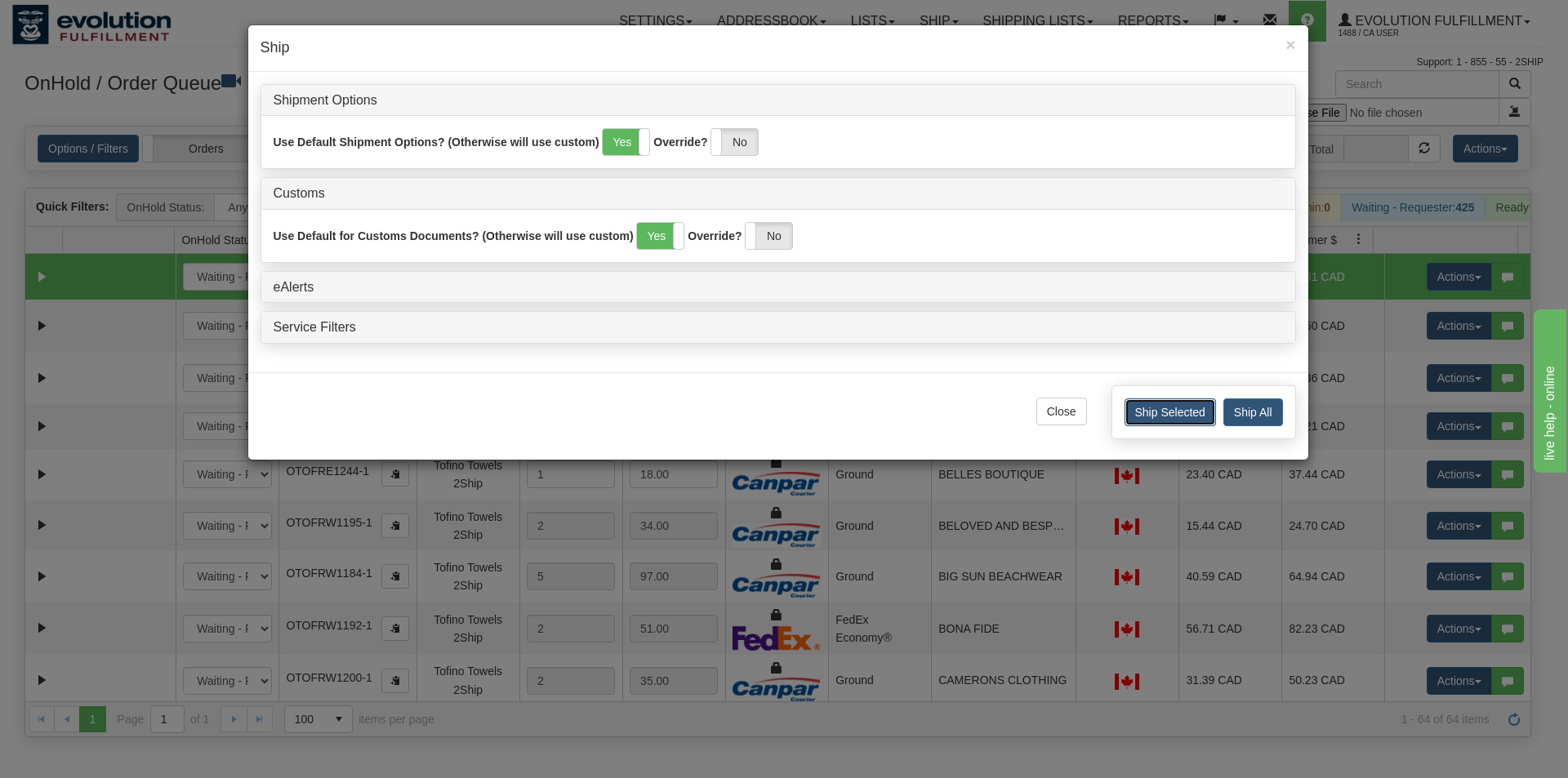
click at [1157, 413] on button "Ship Selected" at bounding box center [1170, 412] width 91 height 27
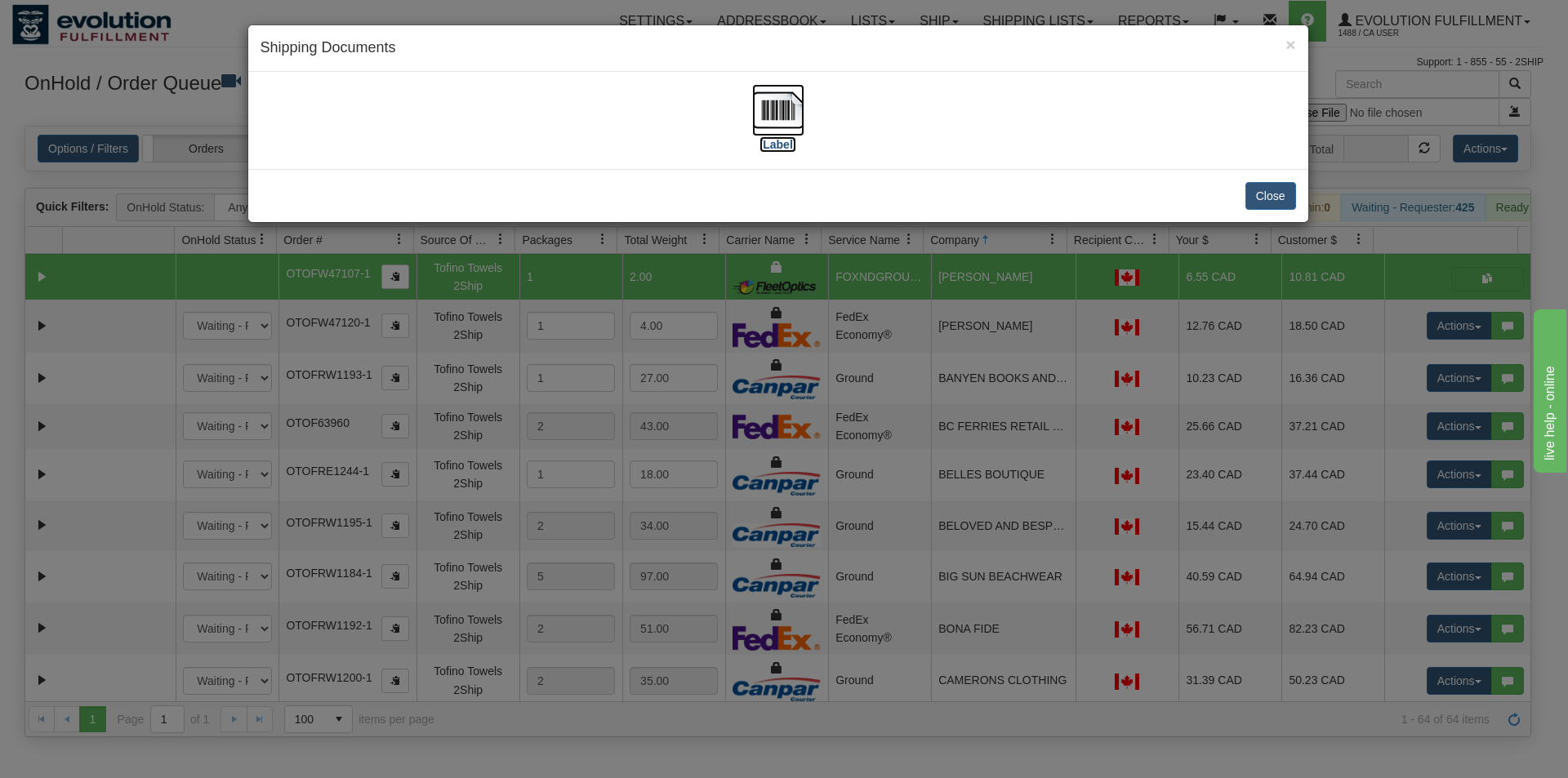
click at [777, 123] on img at bounding box center [777, 109] width 52 height 52
click at [829, 345] on div "× Shipping Documents [Label] Close" at bounding box center [784, 389] width 1568 height 778
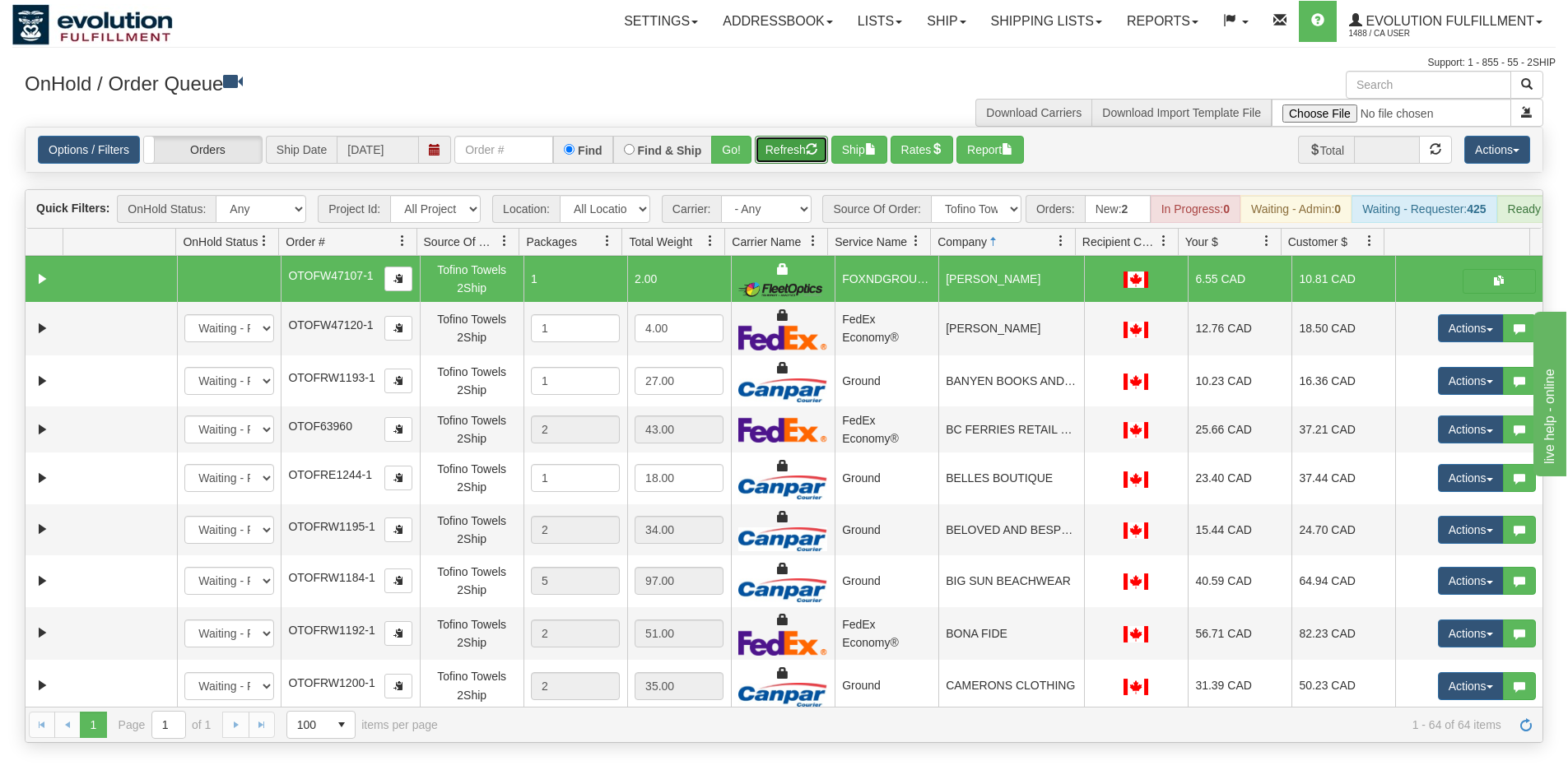
click at [795, 155] on button "Refresh" at bounding box center [791, 149] width 73 height 28
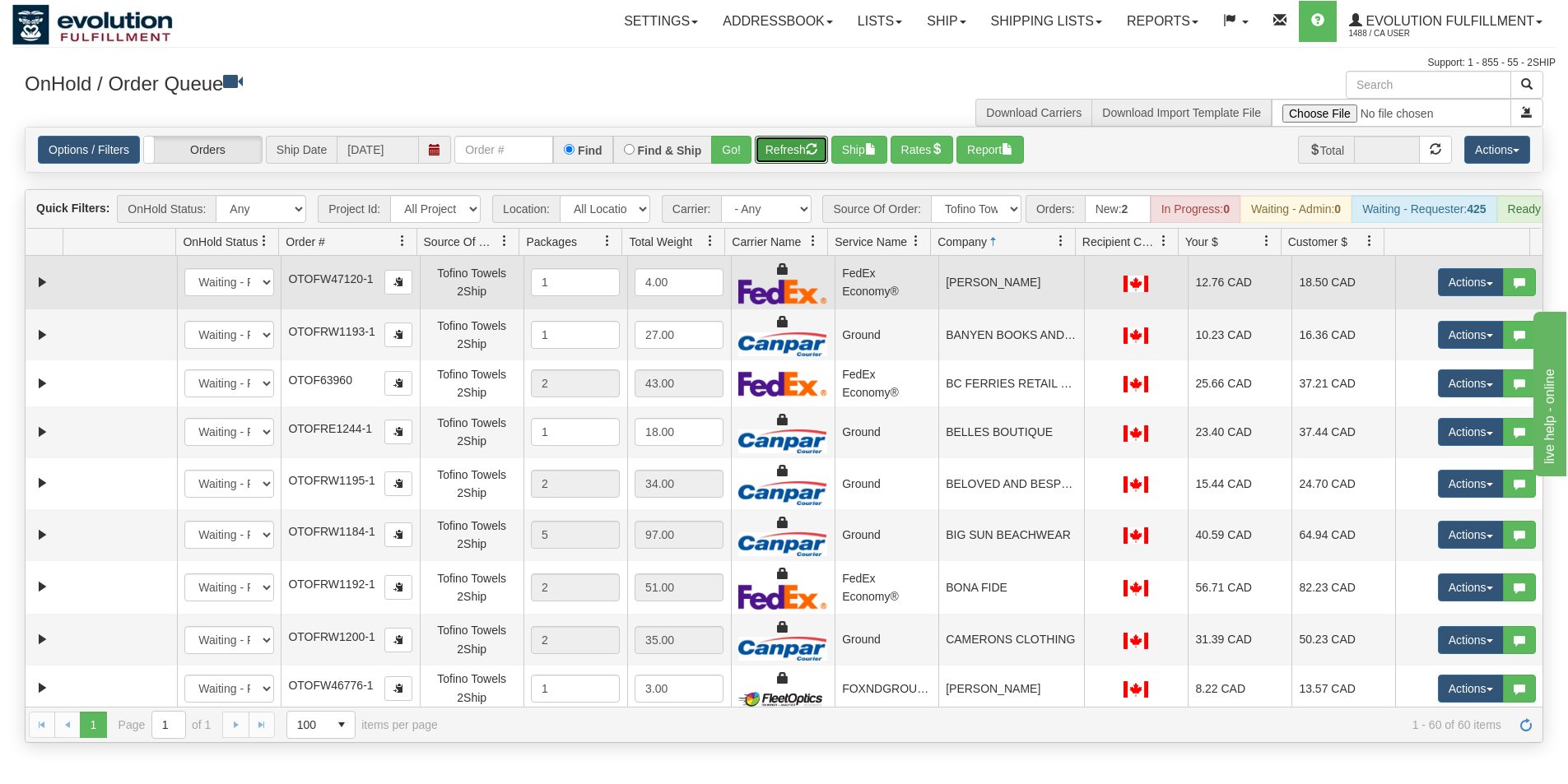
click at [980, 309] on td "[PERSON_NAME]" at bounding box center [1011, 283] width 145 height 53
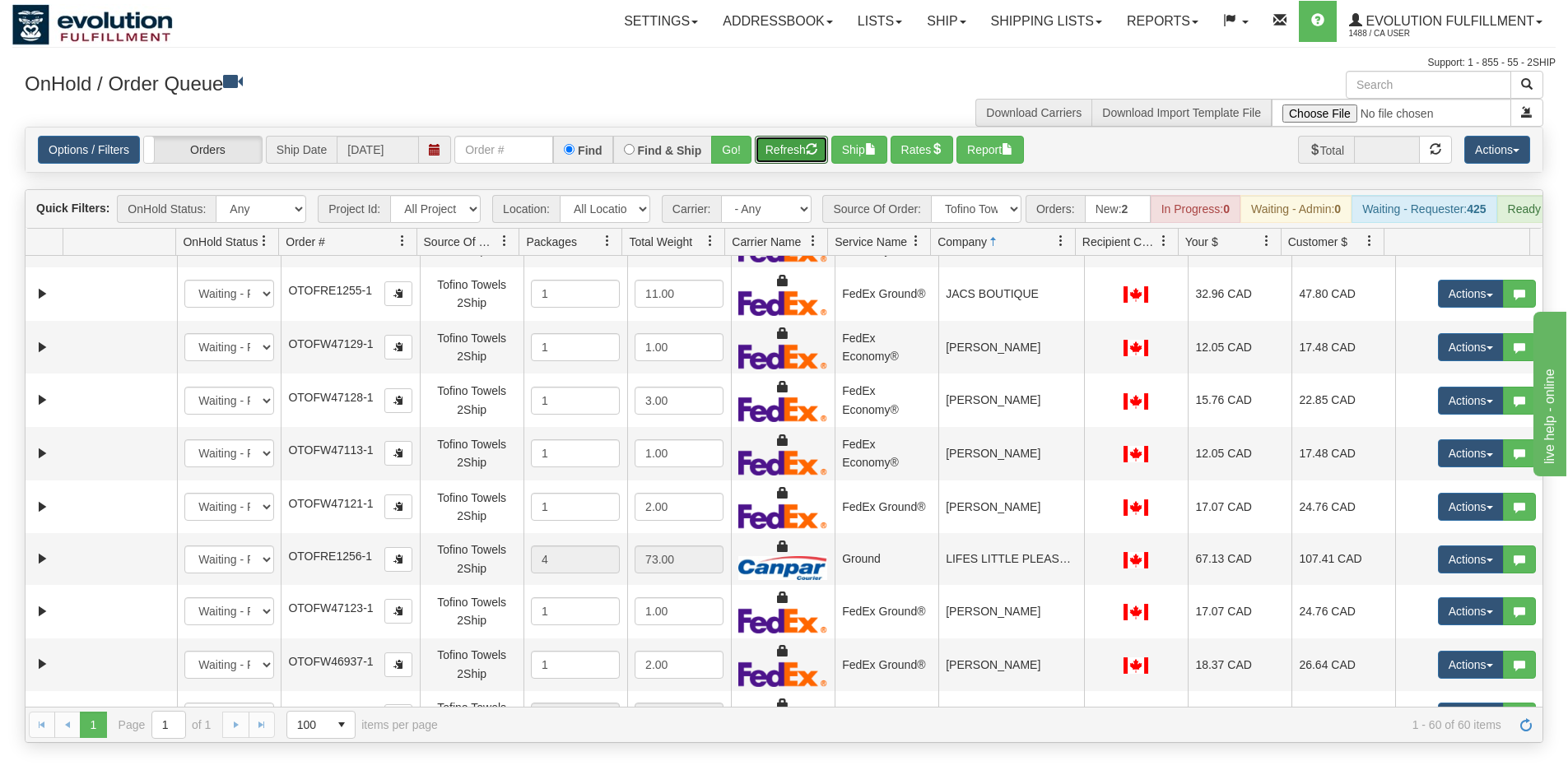
scroll to position [987, 0]
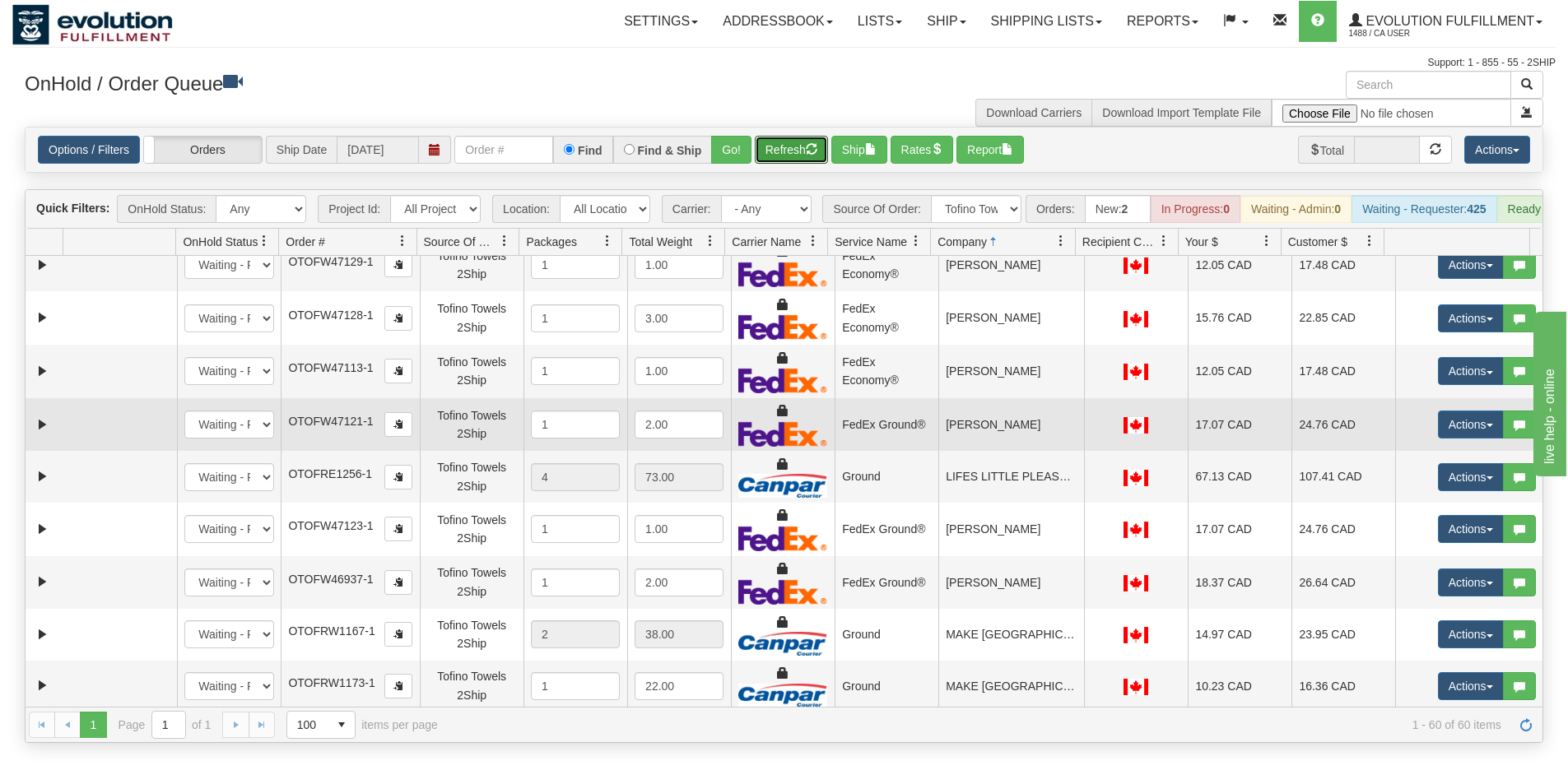
click at [992, 439] on td "[PERSON_NAME]" at bounding box center [1011, 425] width 145 height 53
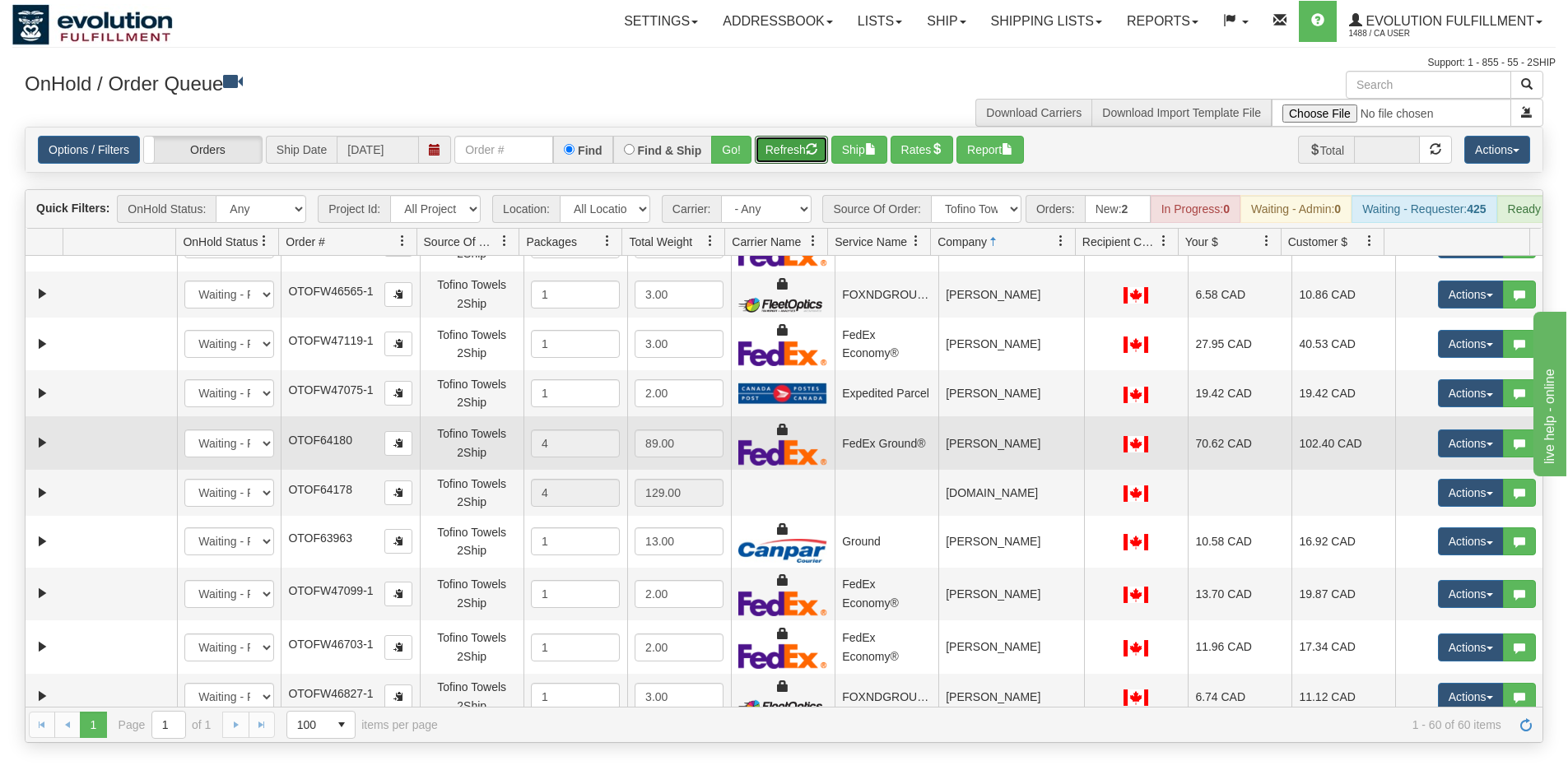
scroll to position [1563, 0]
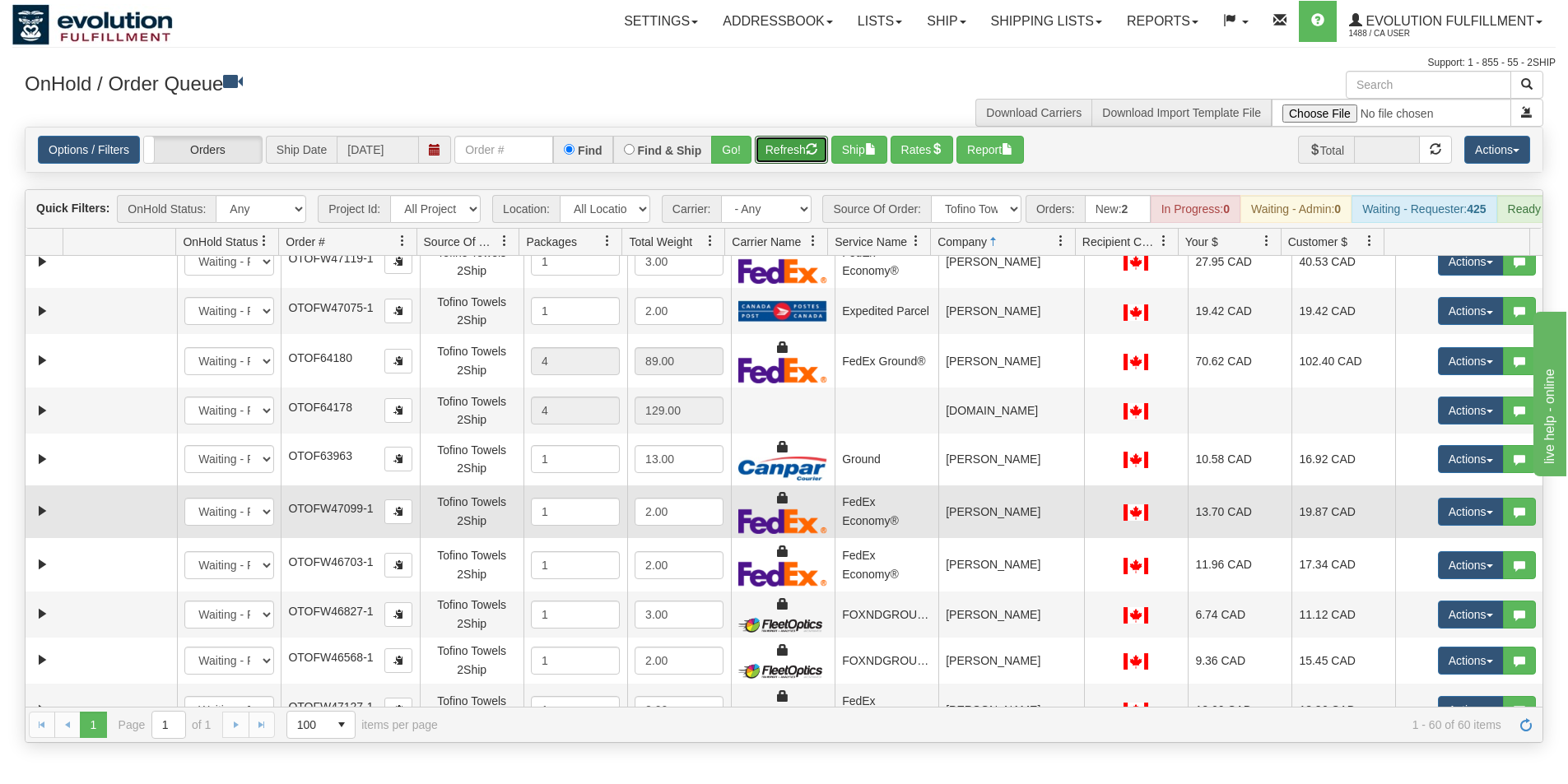
click at [1005, 533] on td "[PERSON_NAME]" at bounding box center [1011, 512] width 145 height 53
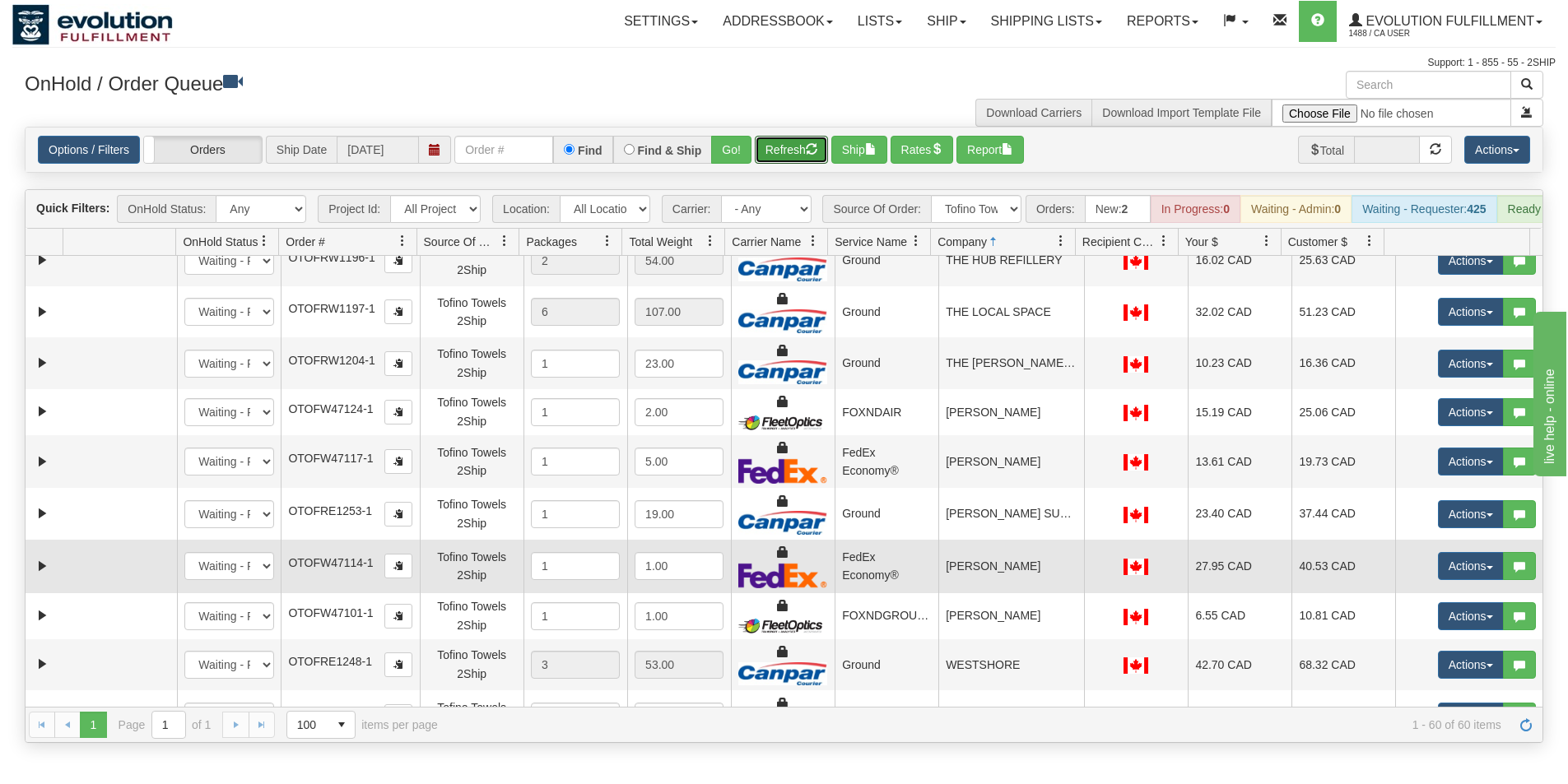
scroll to position [2550, 0]
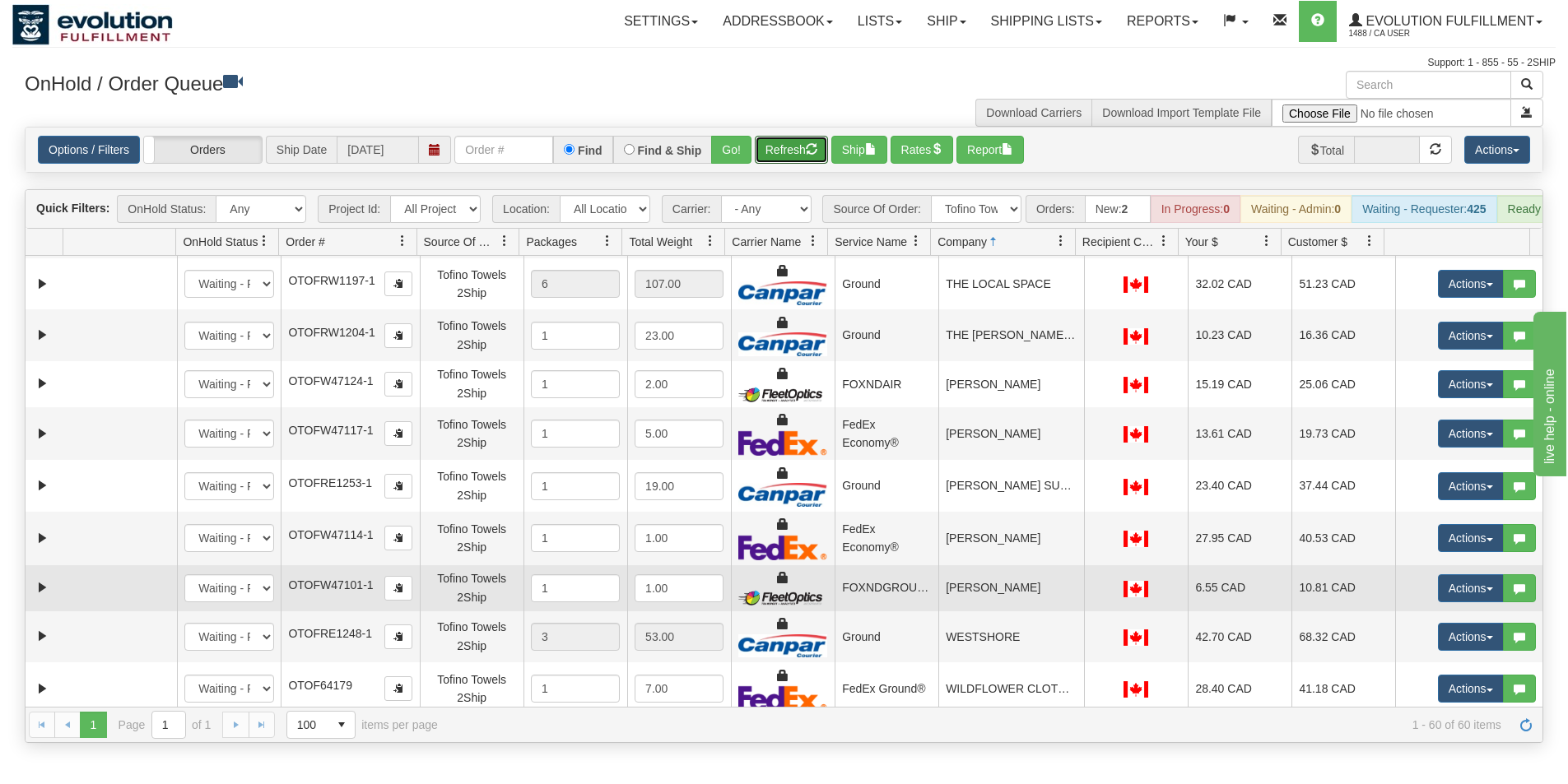
click at [1008, 602] on td "[PERSON_NAME]" at bounding box center [1011, 588] width 145 height 47
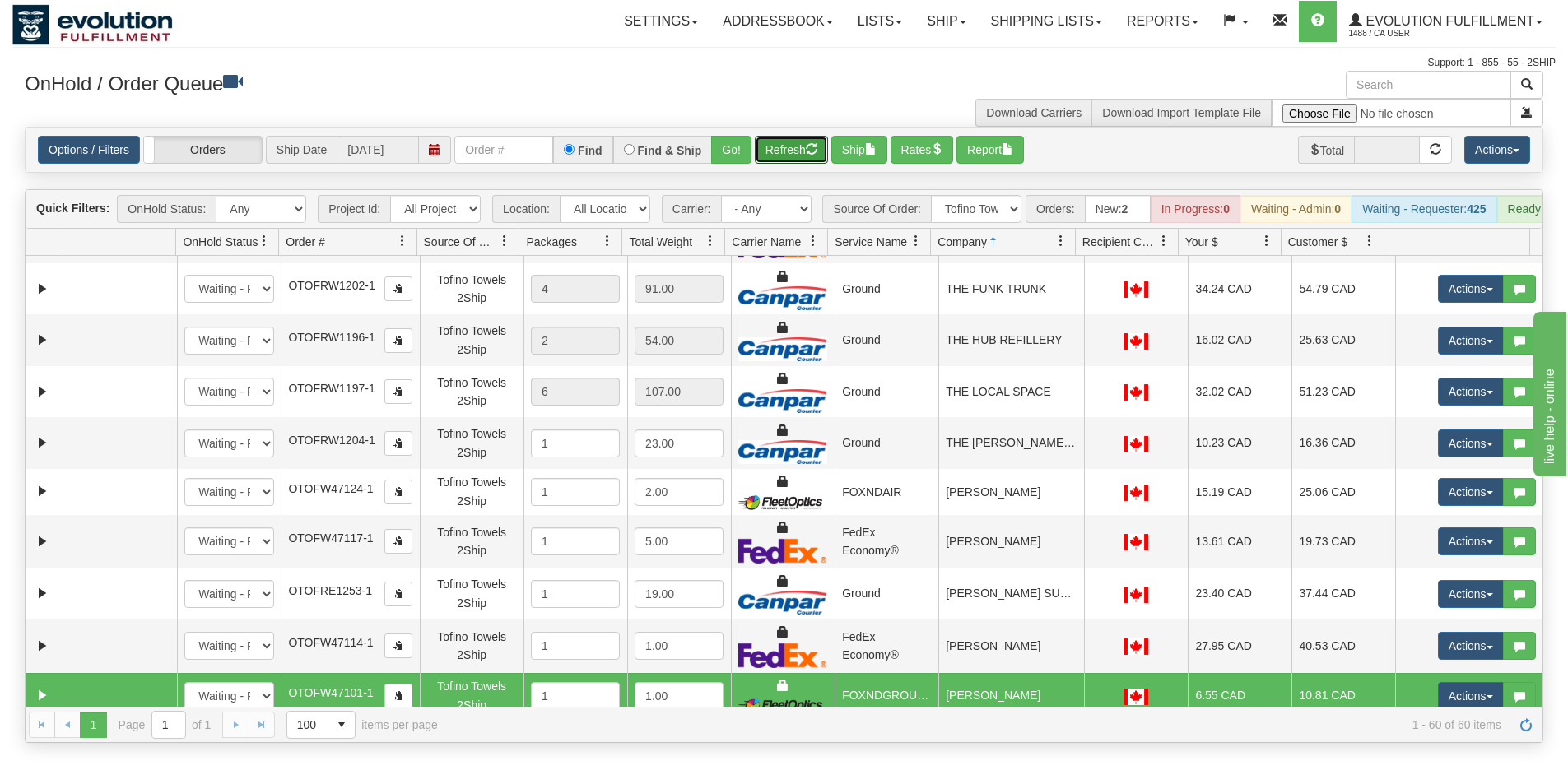
scroll to position [2602, 0]
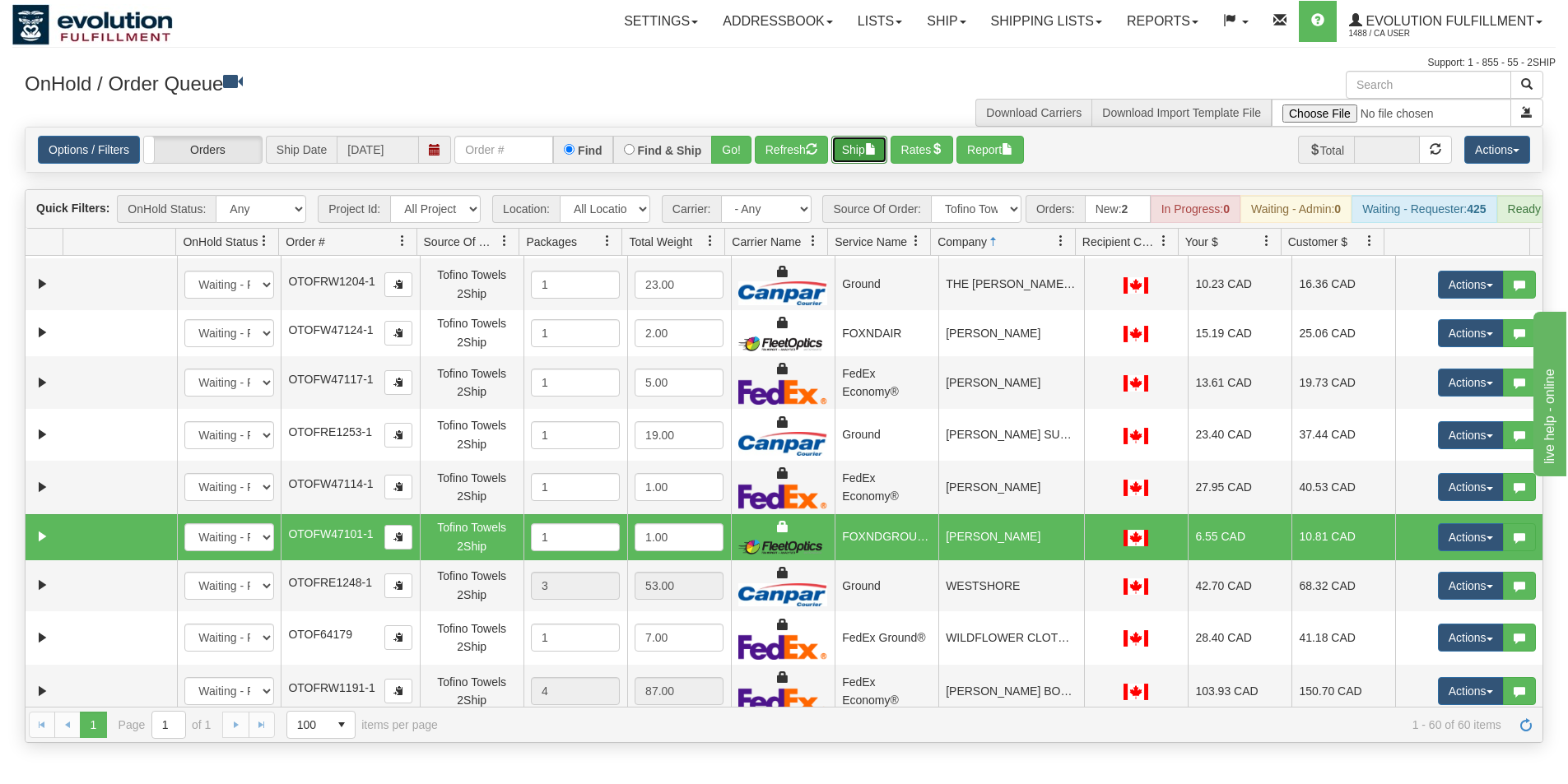
click at [863, 151] on button "Ship" at bounding box center [860, 149] width 56 height 28
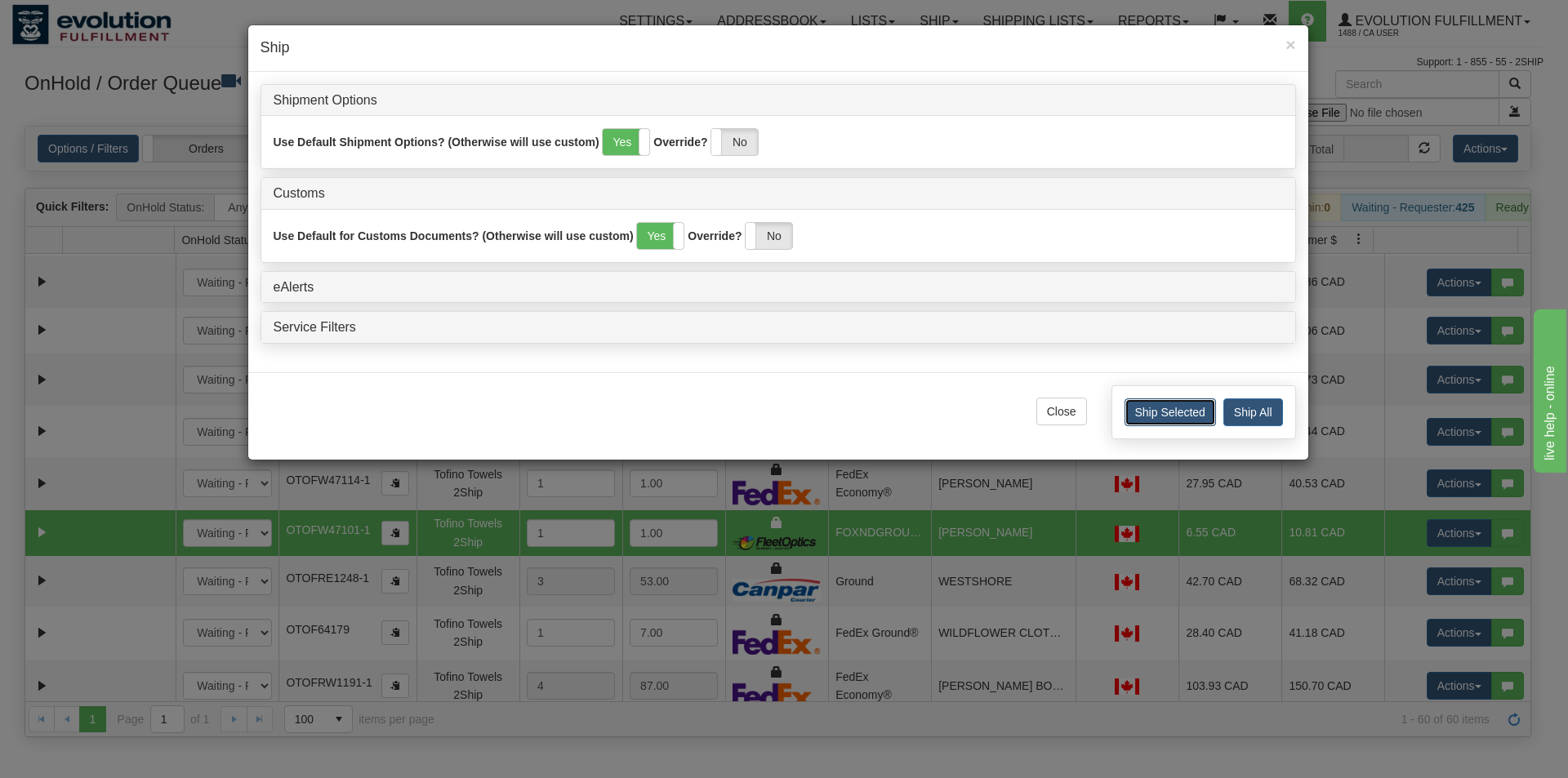
click at [1152, 411] on button "Ship Selected" at bounding box center [1170, 412] width 91 height 27
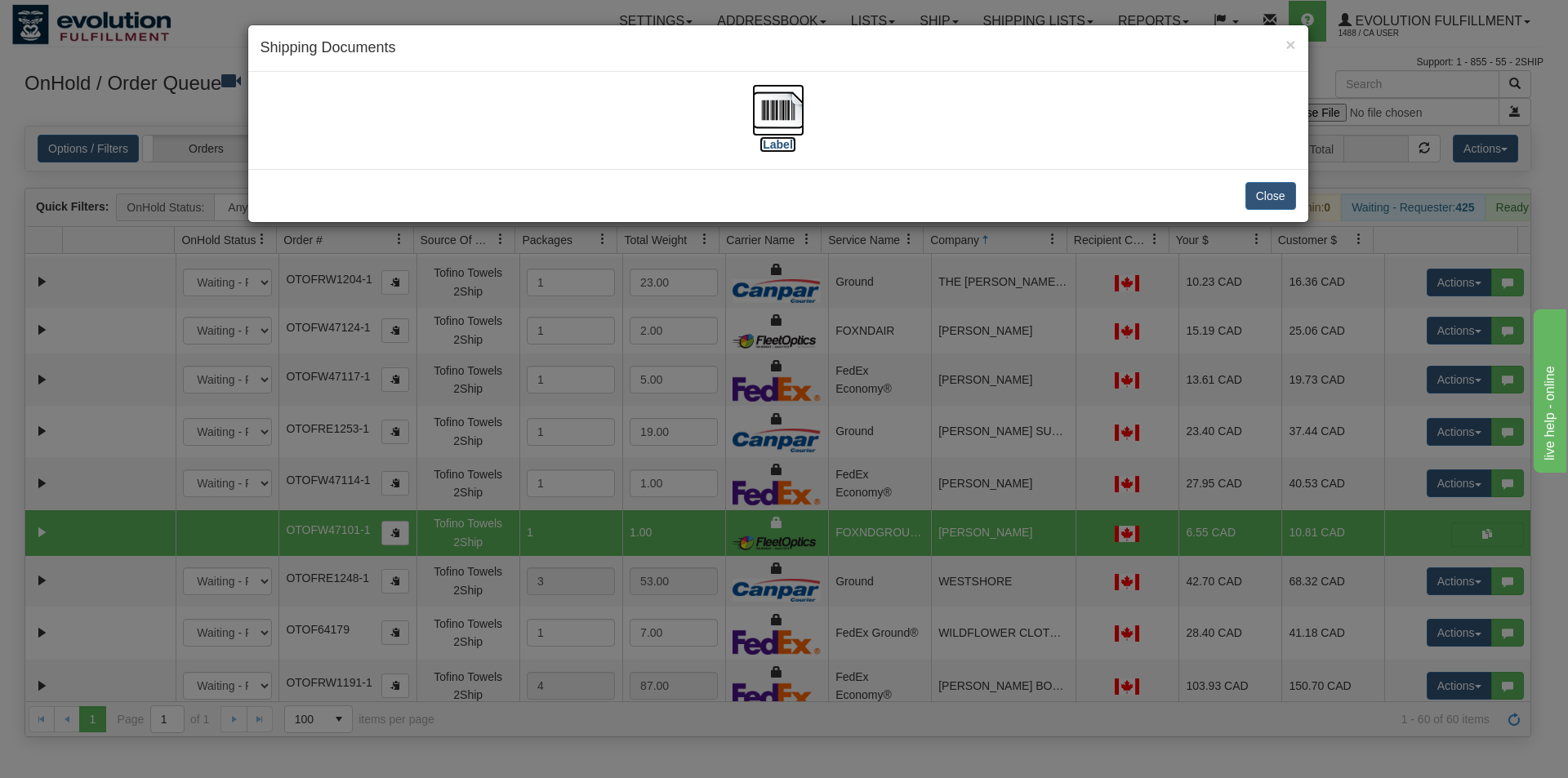
click at [768, 109] on img at bounding box center [777, 109] width 52 height 52
click at [903, 414] on div "× Shipping Documents [Label] Close" at bounding box center [784, 389] width 1568 height 778
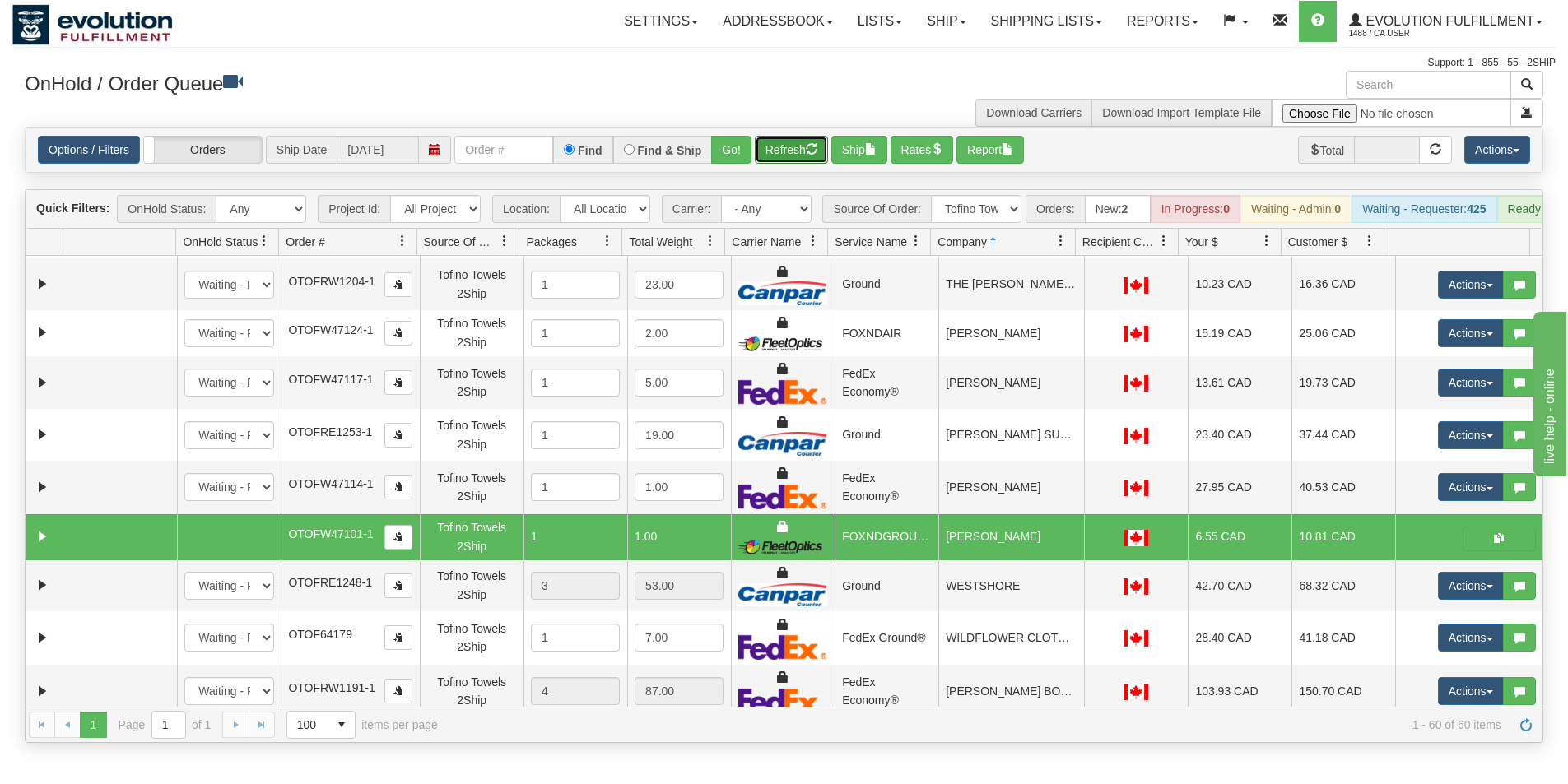
click at [802, 148] on button "Refresh" at bounding box center [791, 149] width 73 height 28
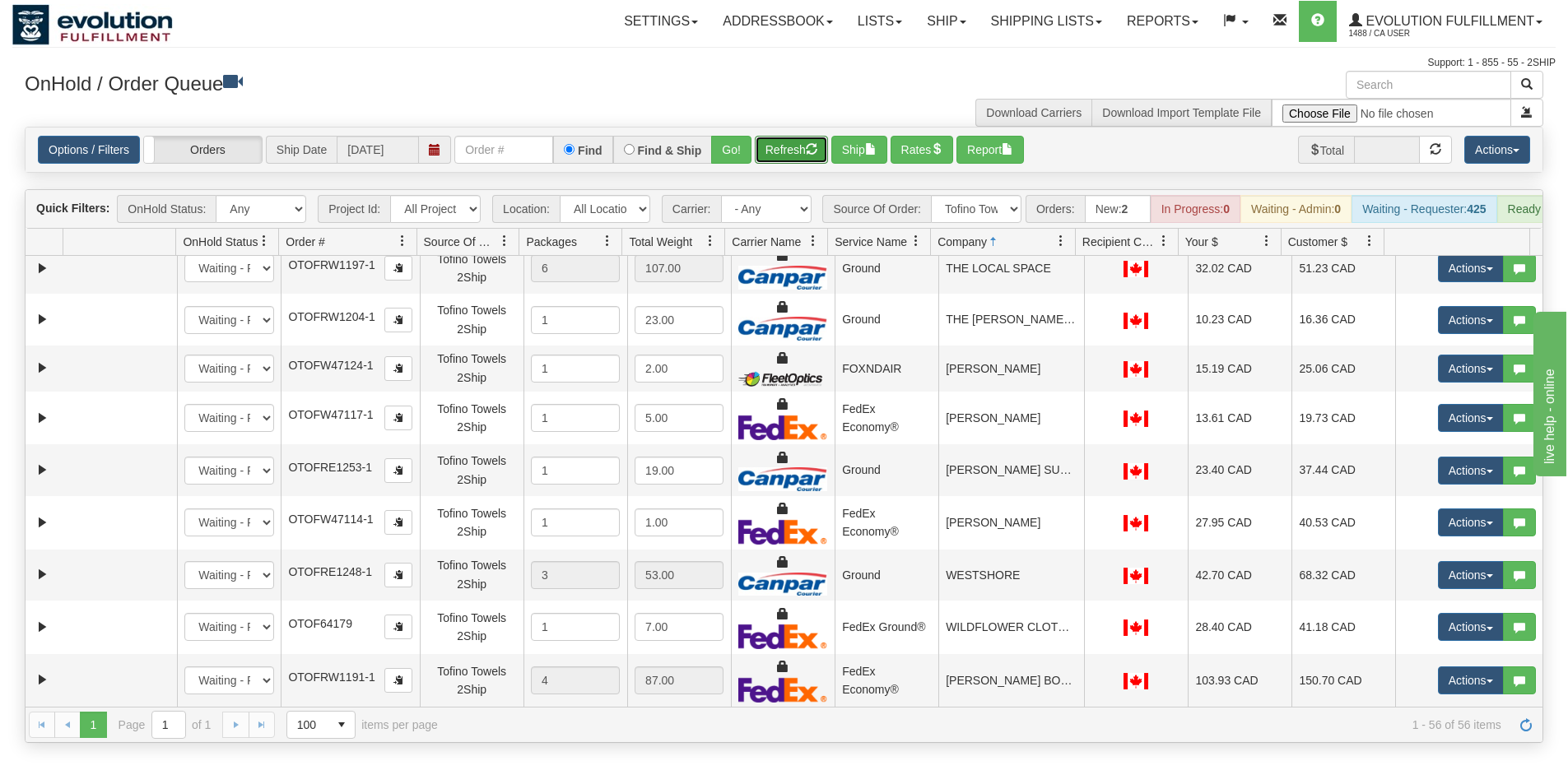
scroll to position [2396, 0]
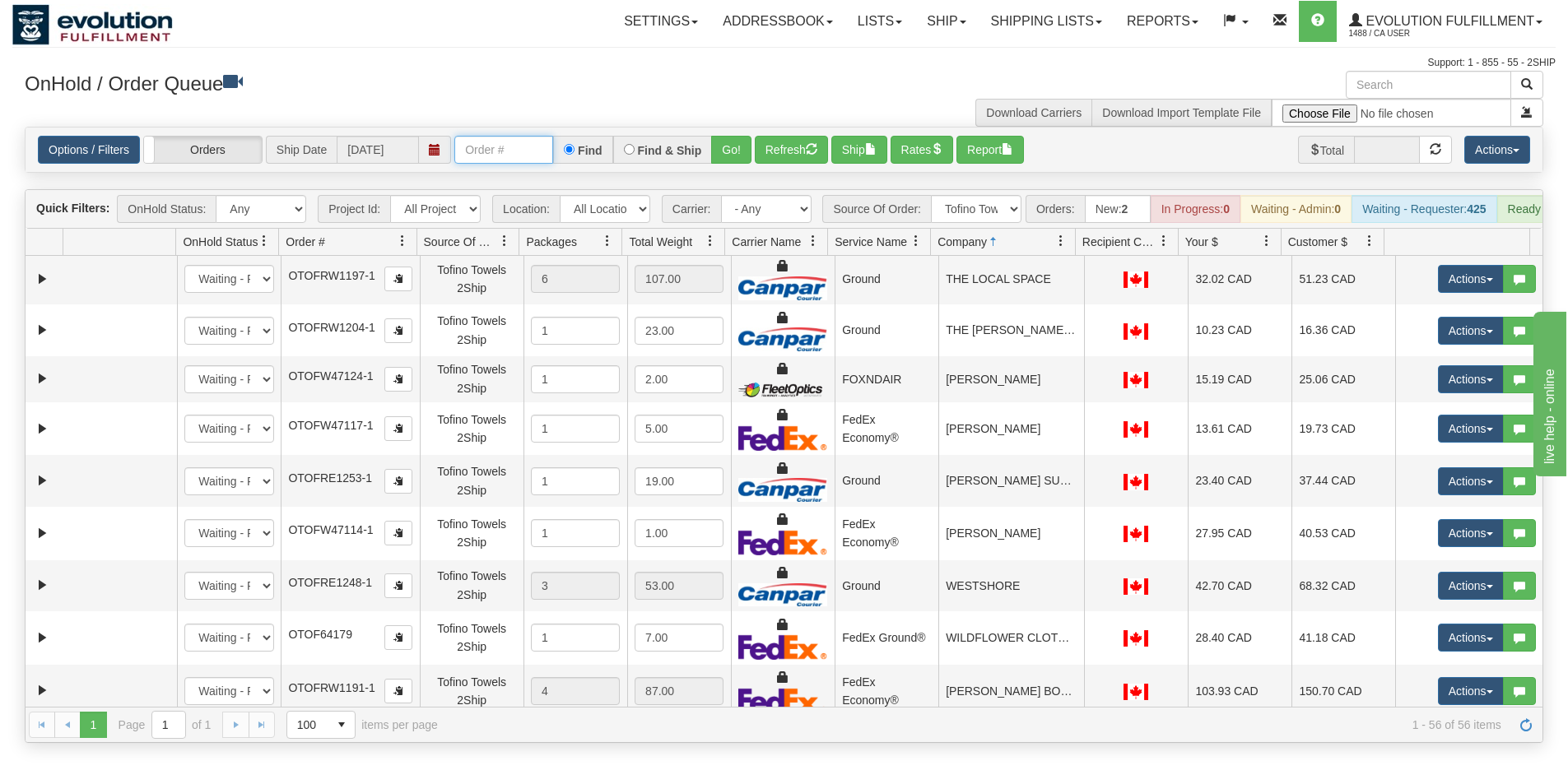
click at [504, 157] on input "text" at bounding box center [504, 149] width 99 height 28
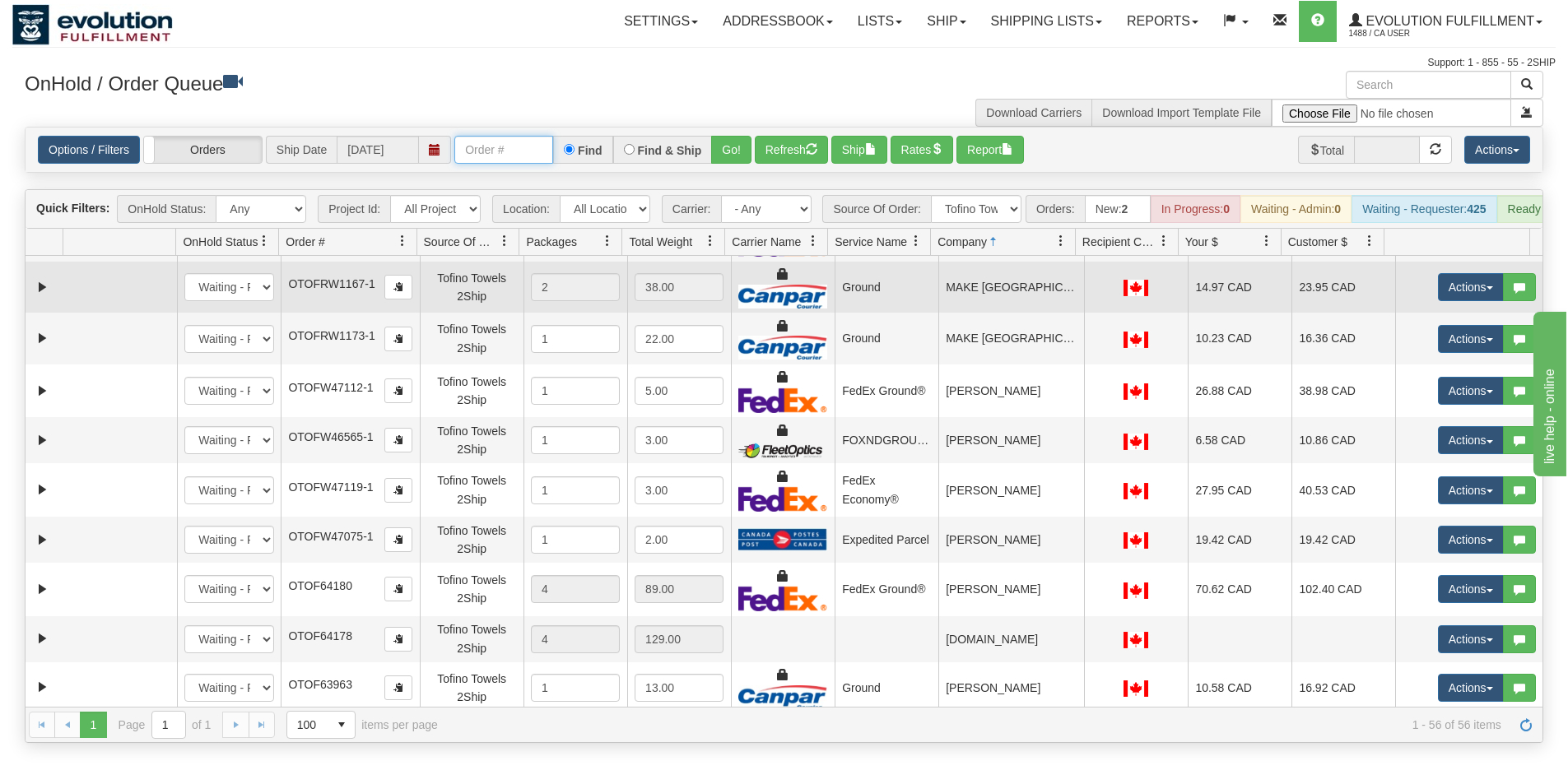
scroll to position [1244, 0]
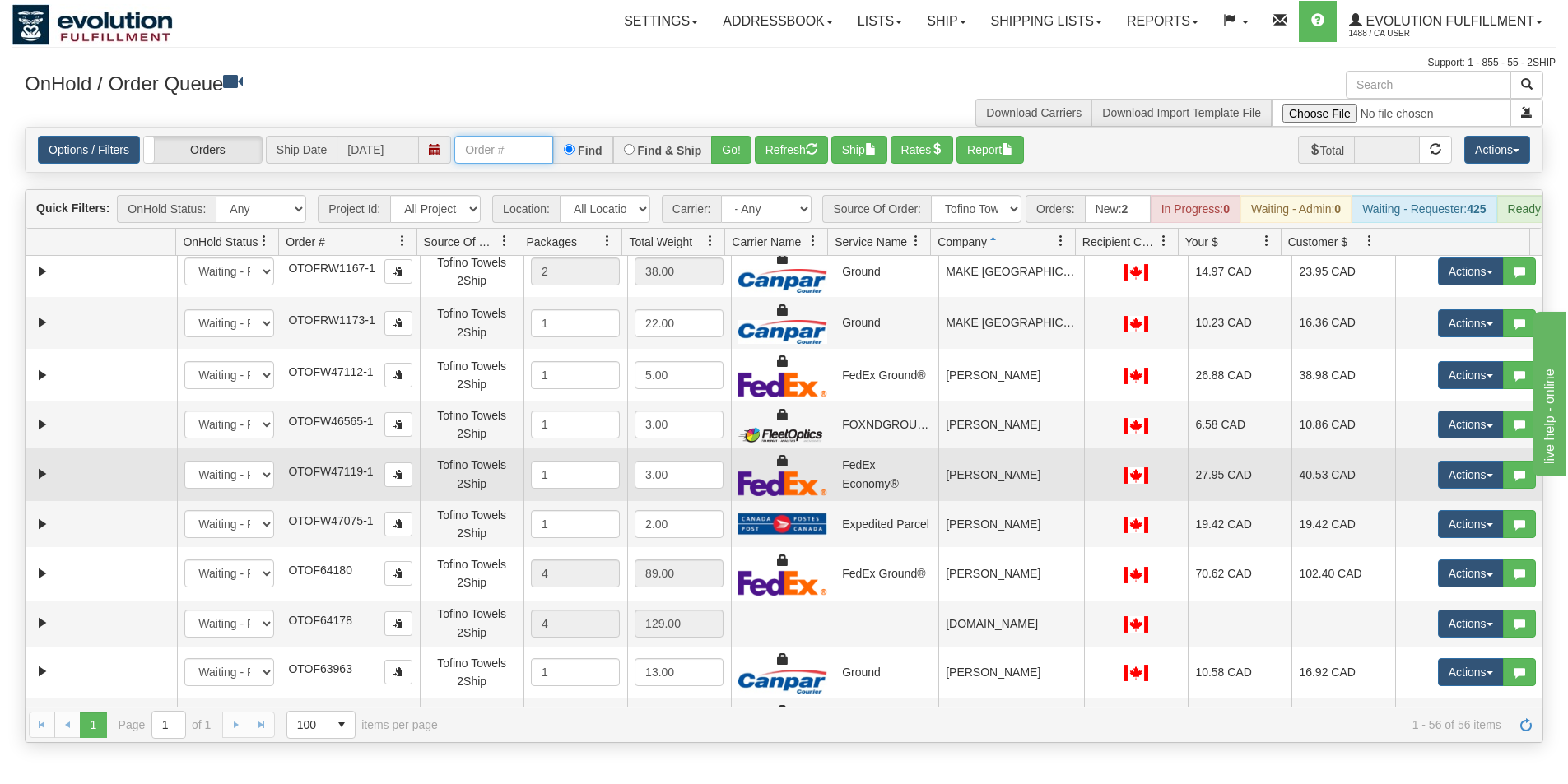
click at [1011, 478] on td "[PERSON_NAME]" at bounding box center [1011, 475] width 145 height 53
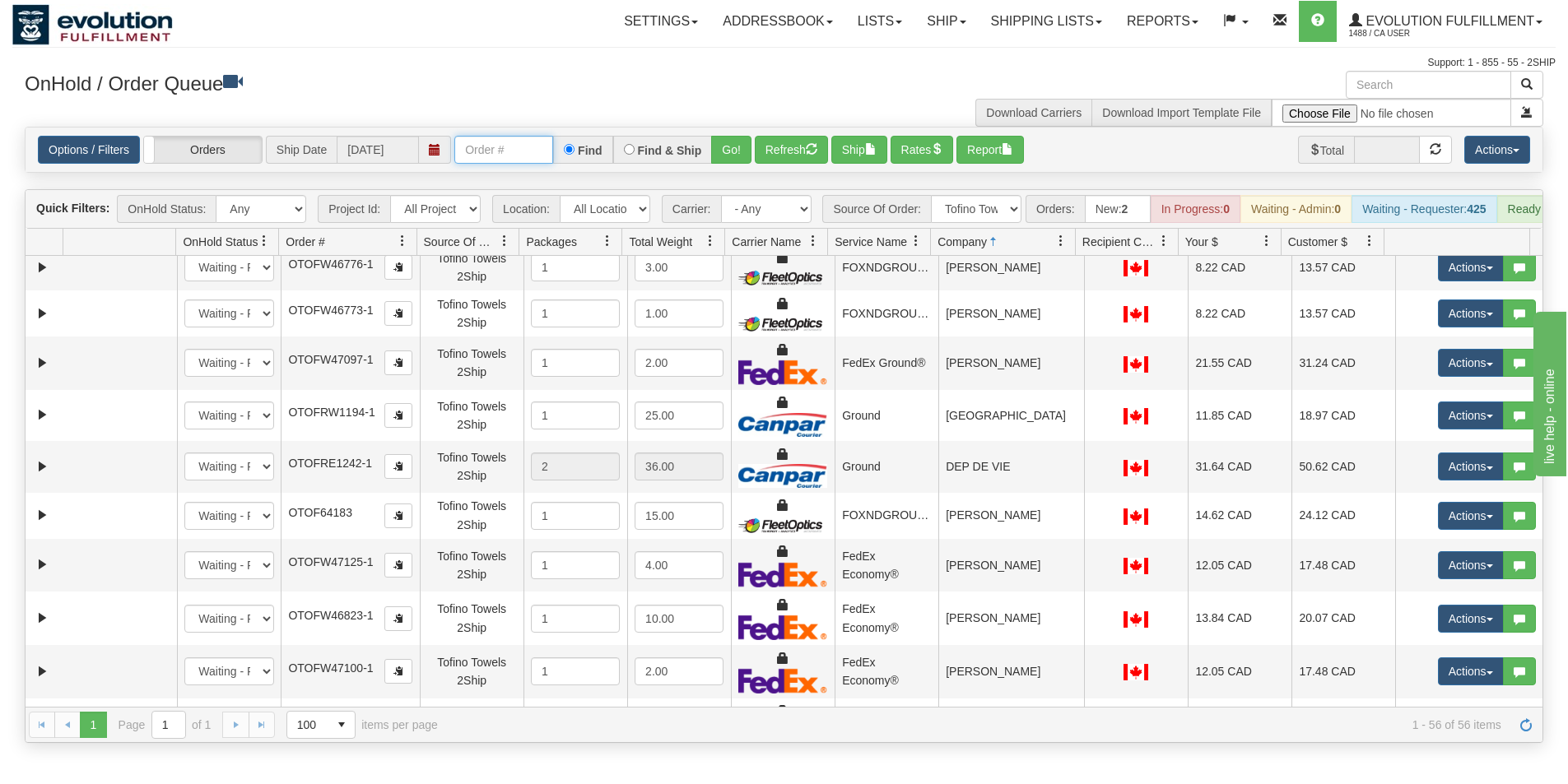
scroll to position [329, 0]
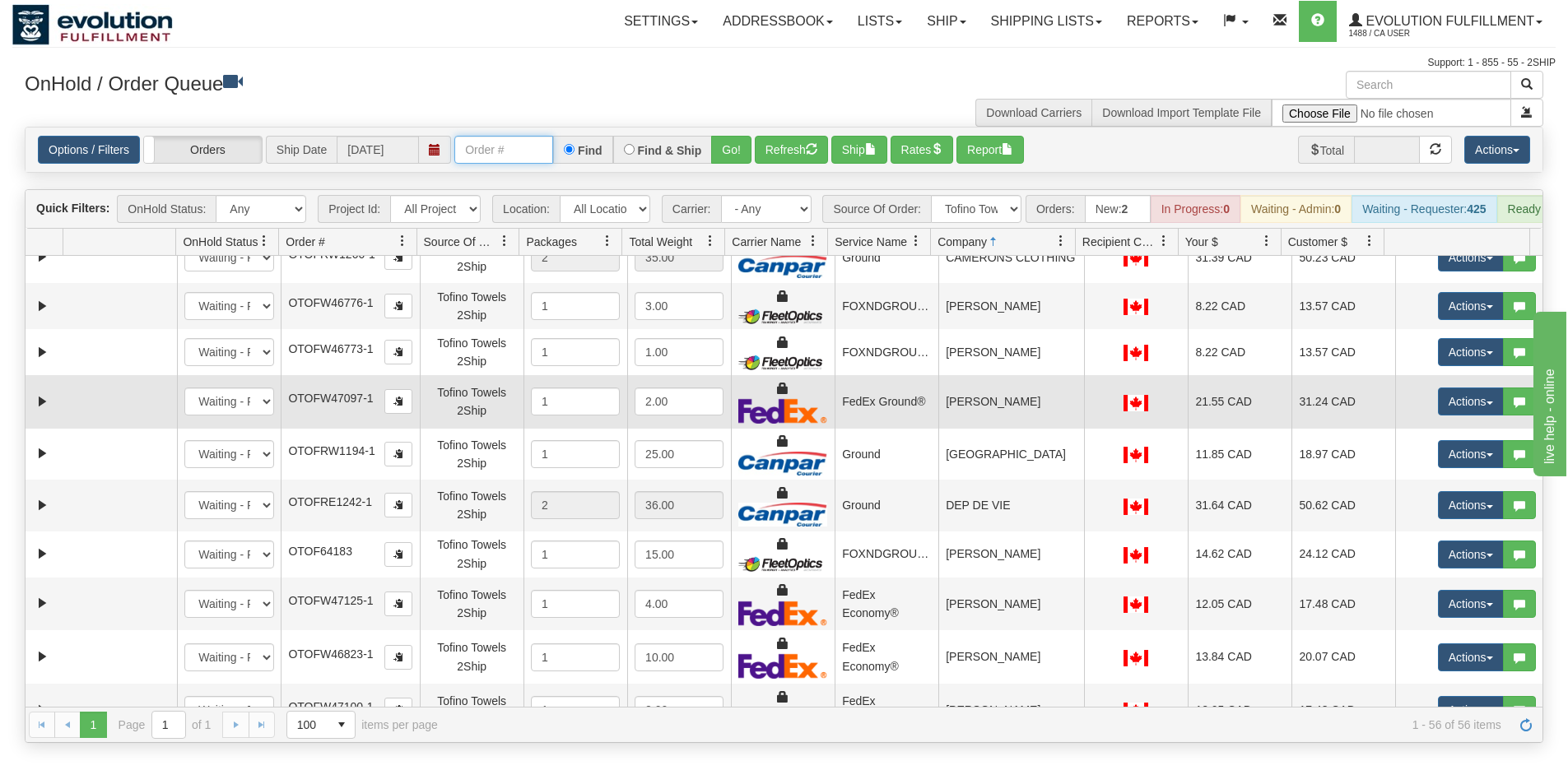
click at [1012, 416] on td "[PERSON_NAME]" at bounding box center [1011, 401] width 145 height 53
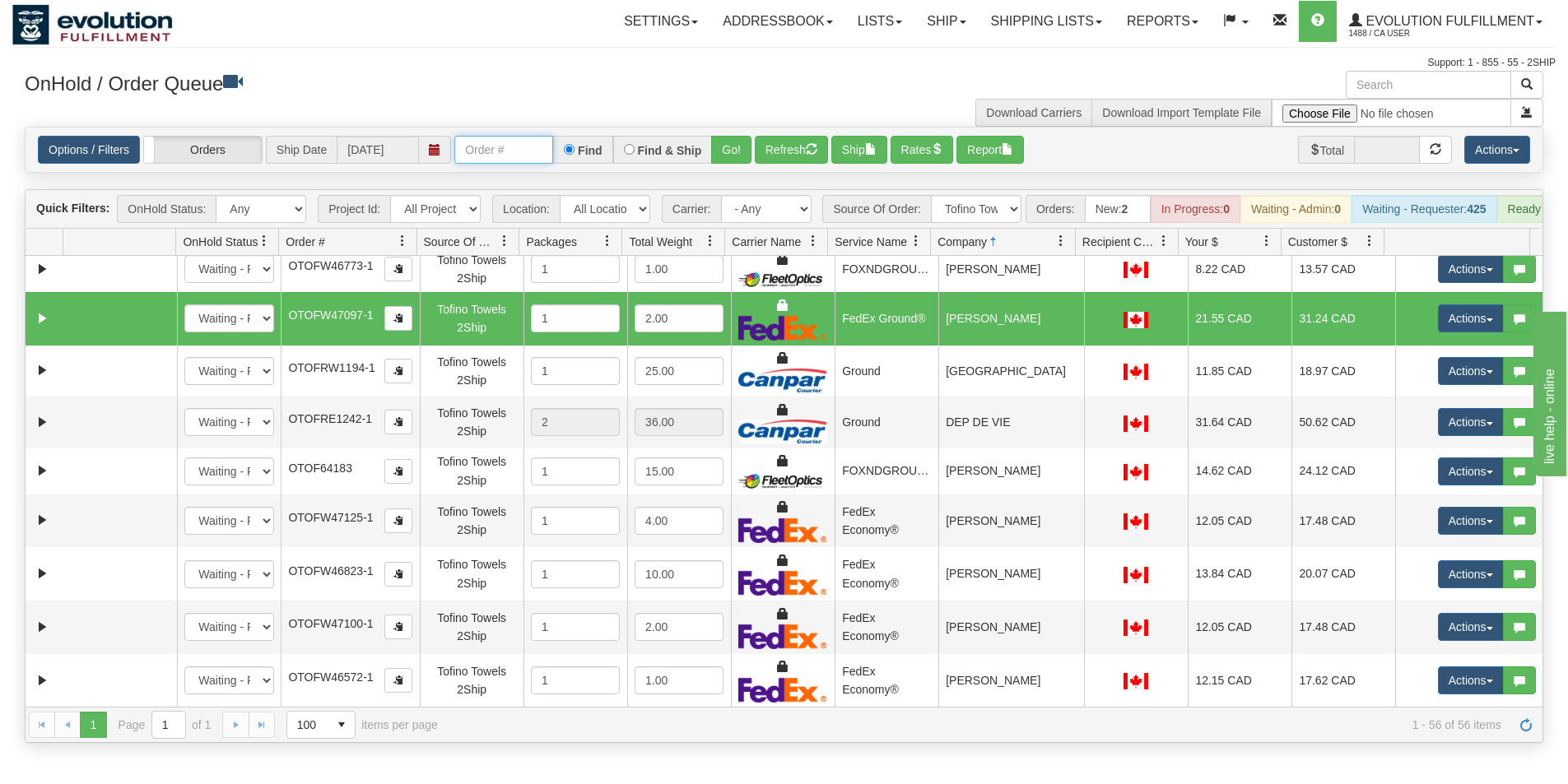
scroll to position [411, 0]
click at [869, 156] on button "Ship" at bounding box center [860, 149] width 56 height 28
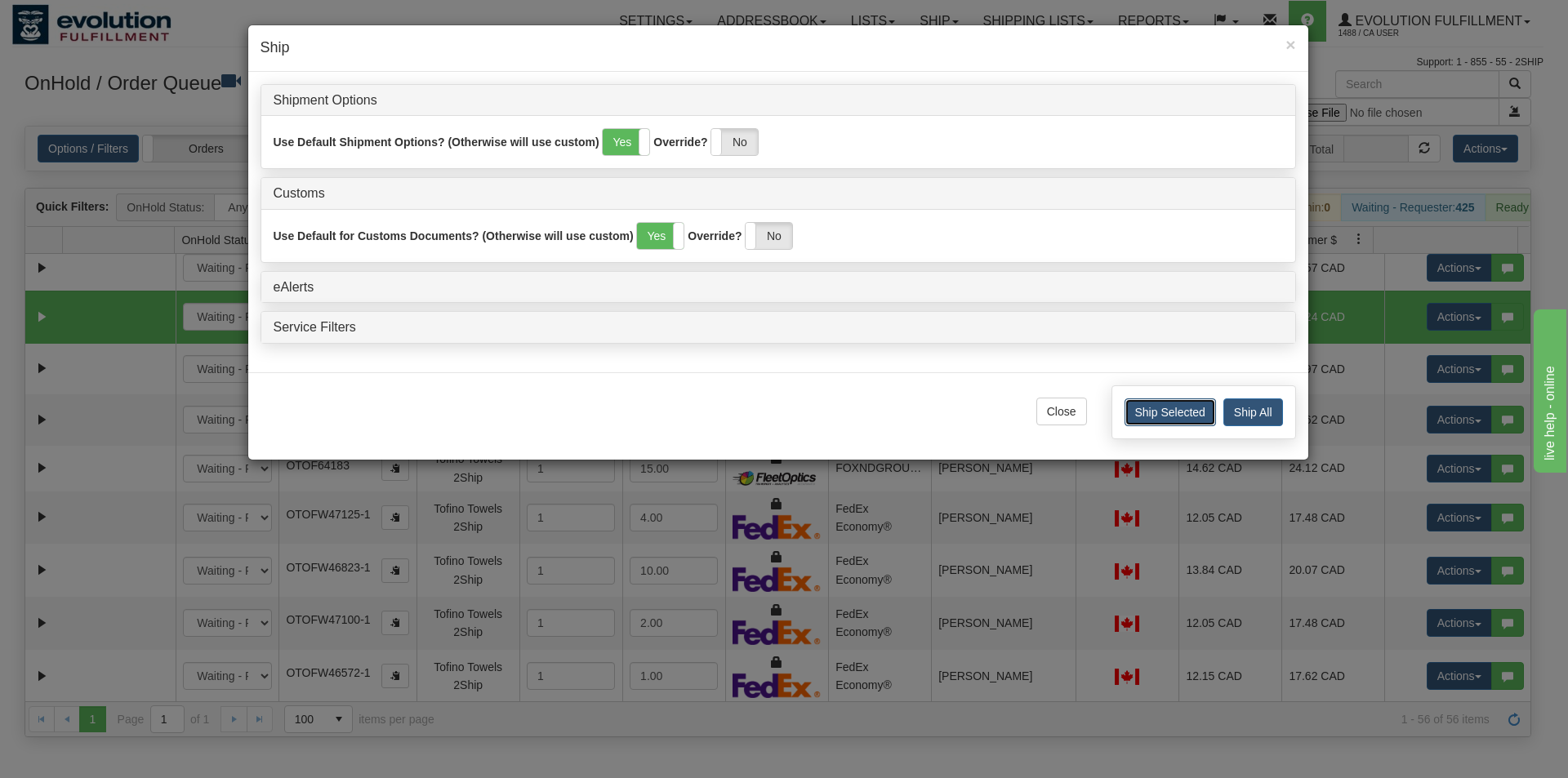
click at [1182, 412] on button "Ship Selected" at bounding box center [1170, 412] width 91 height 27
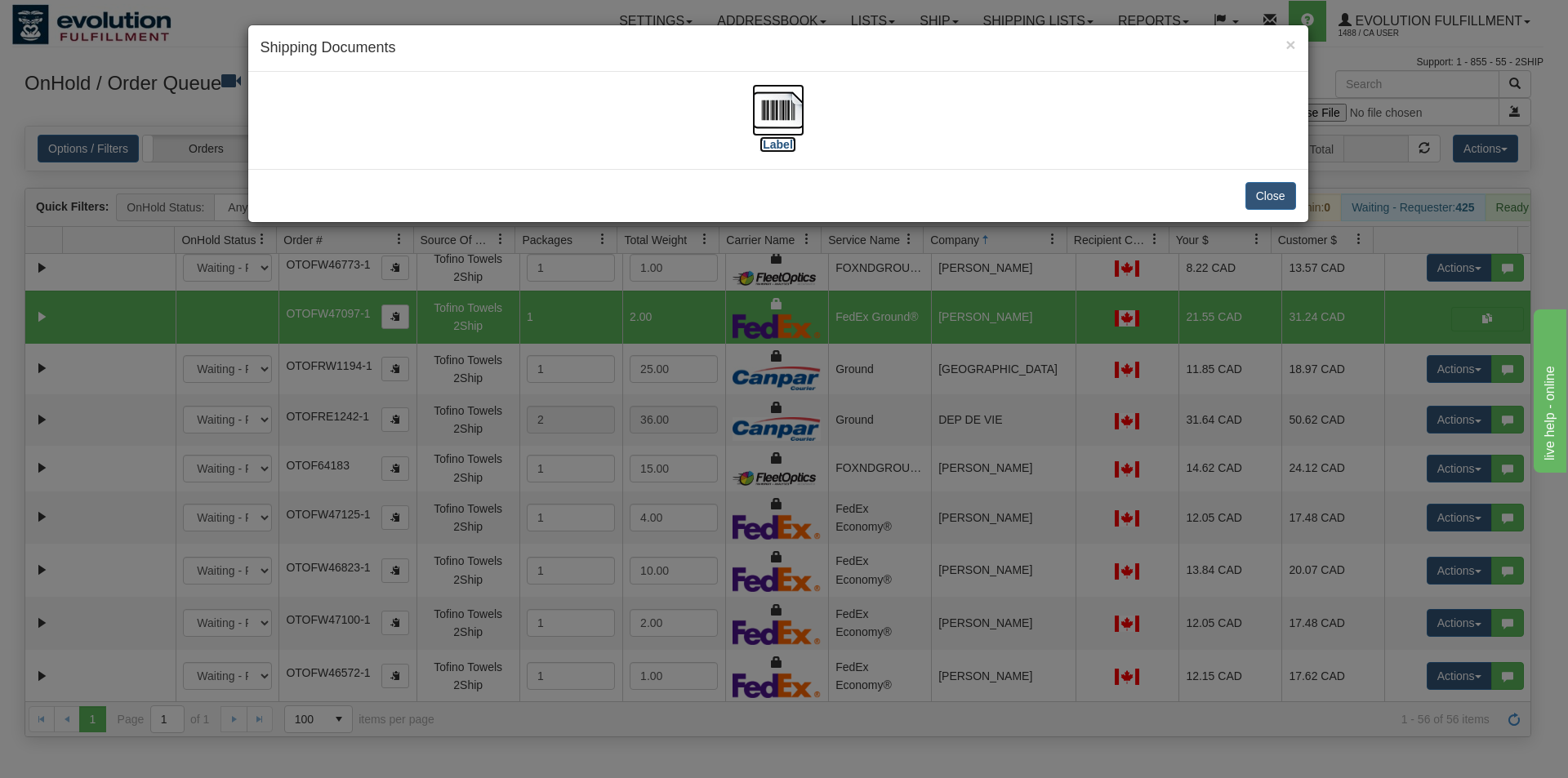
click at [762, 109] on img at bounding box center [777, 109] width 52 height 52
click at [898, 423] on div "× Shipping Documents [Label] Close" at bounding box center [784, 389] width 1568 height 778
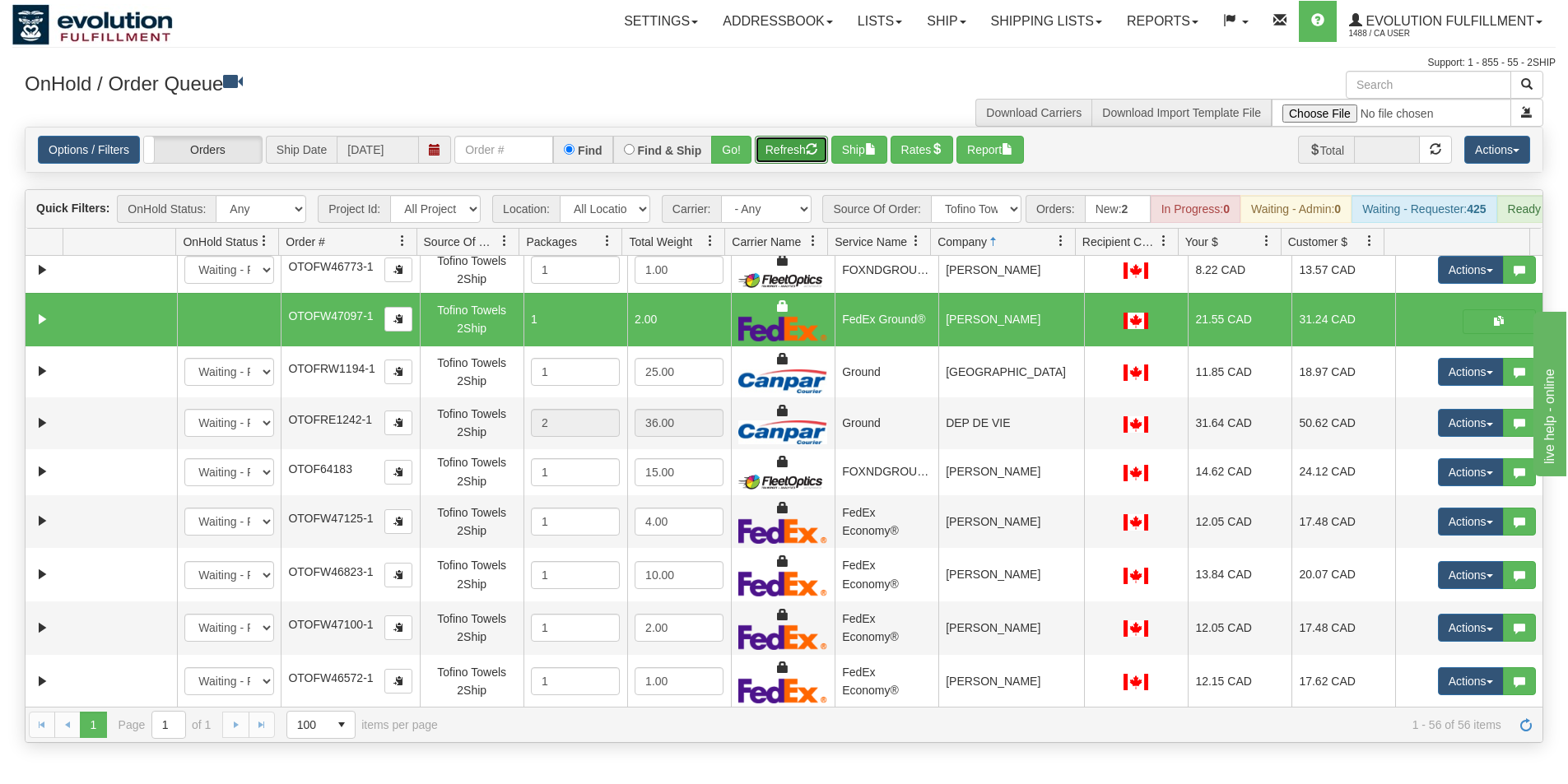
click at [784, 154] on button "Refresh" at bounding box center [791, 149] width 73 height 28
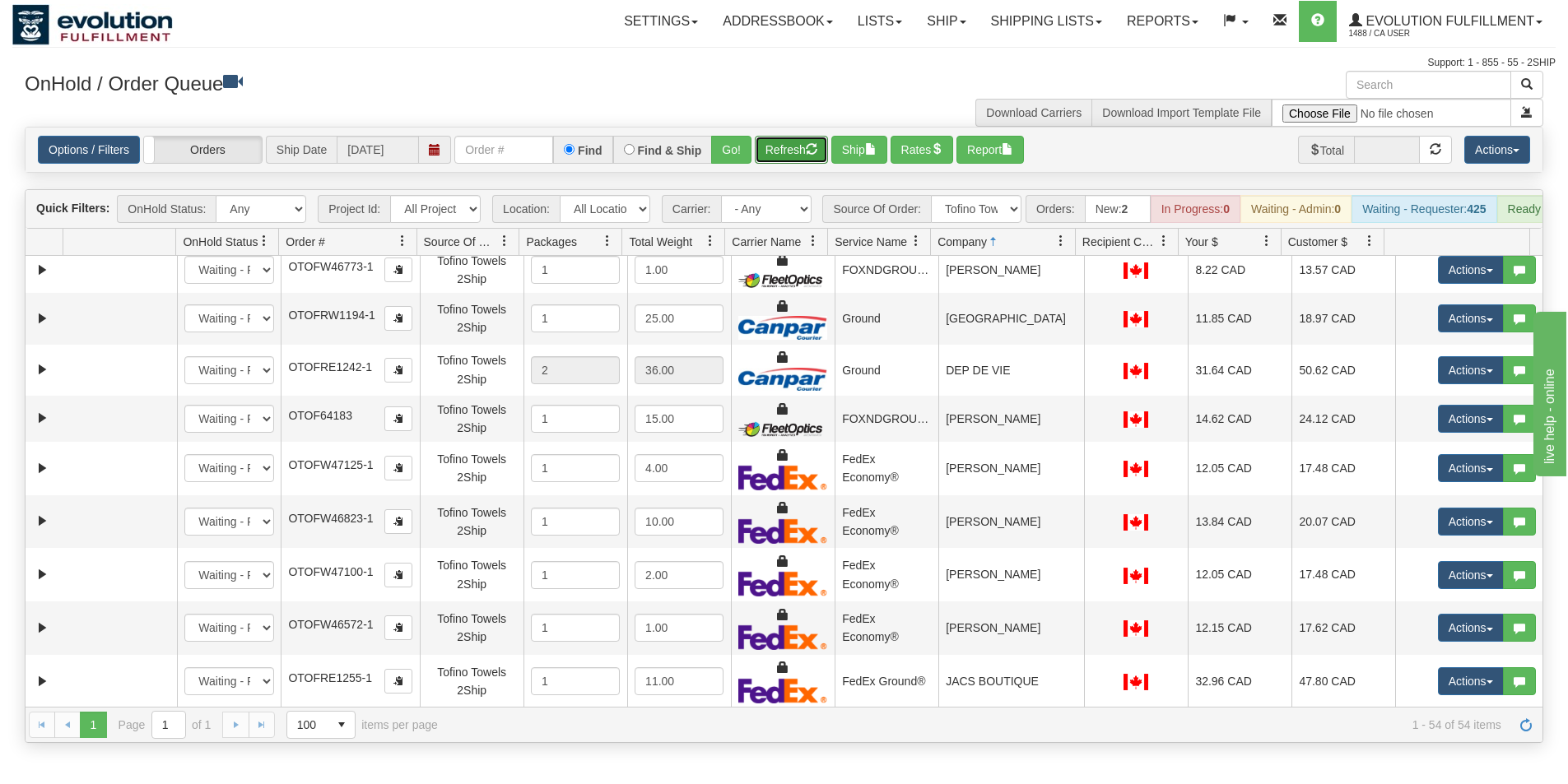
click at [784, 153] on button "Refresh" at bounding box center [791, 149] width 73 height 28
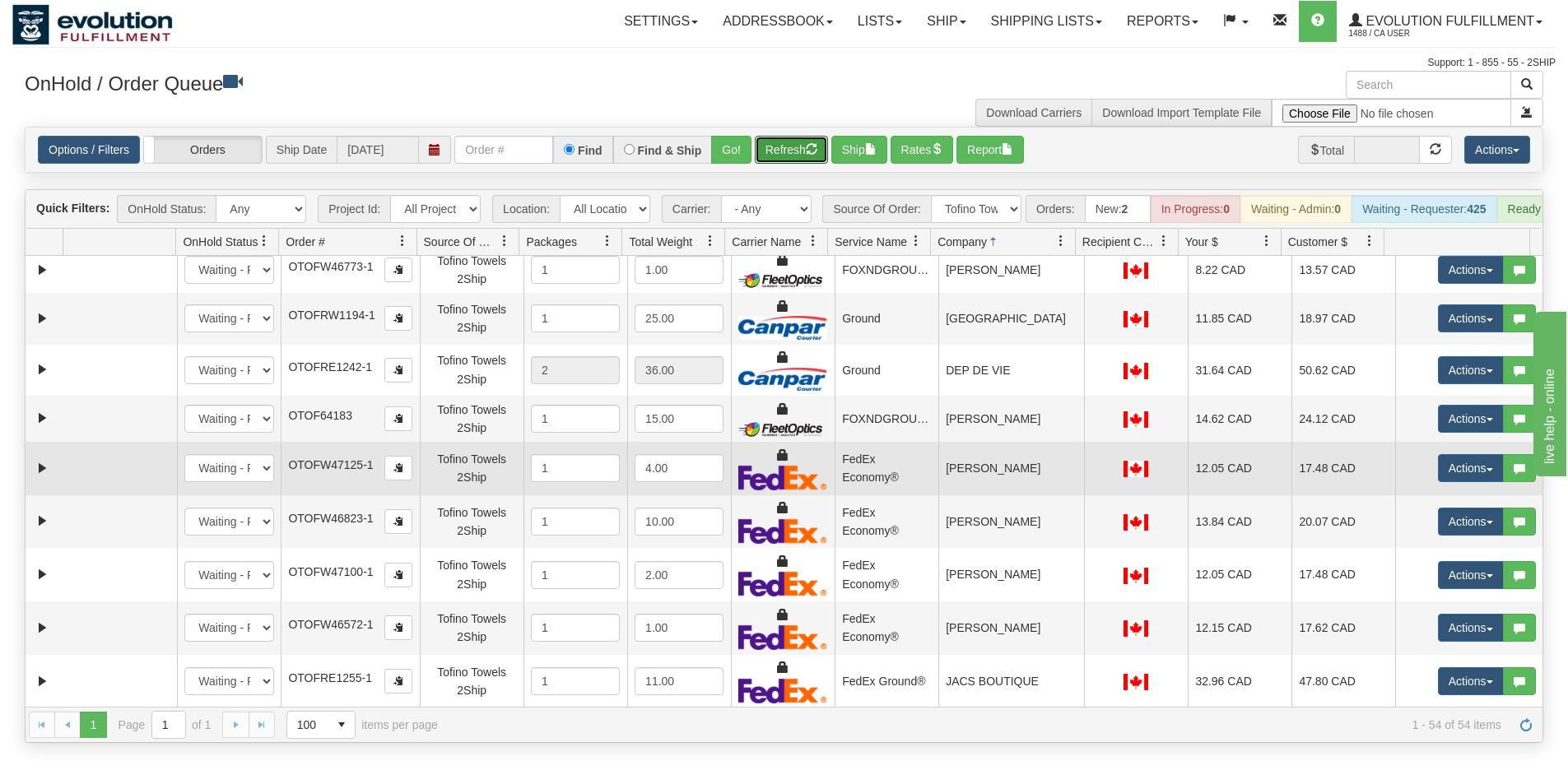
click at [996, 493] on td "[PERSON_NAME]" at bounding box center [1011, 469] width 145 height 53
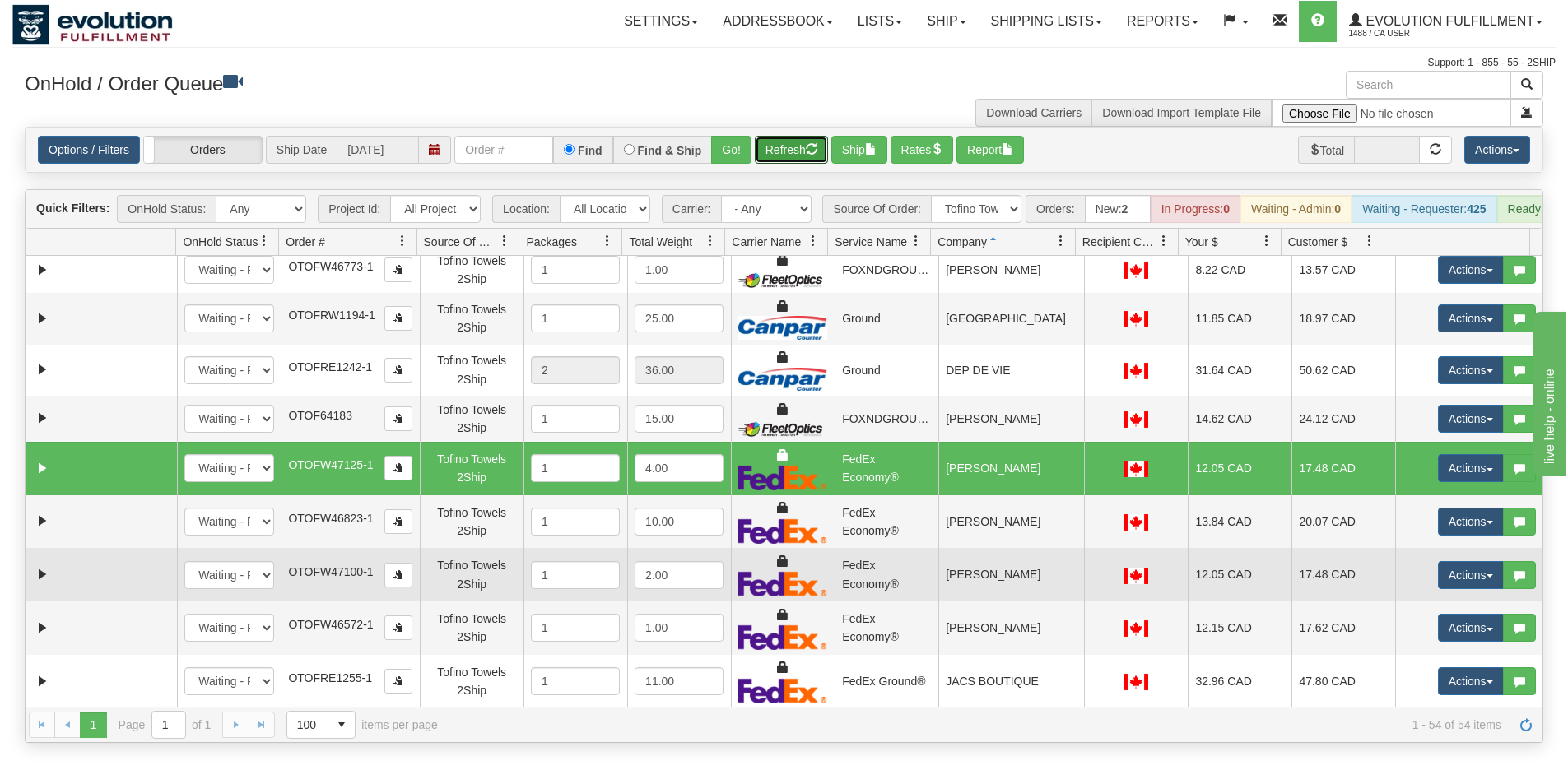
click at [994, 586] on td "[PERSON_NAME]" at bounding box center [1011, 574] width 145 height 53
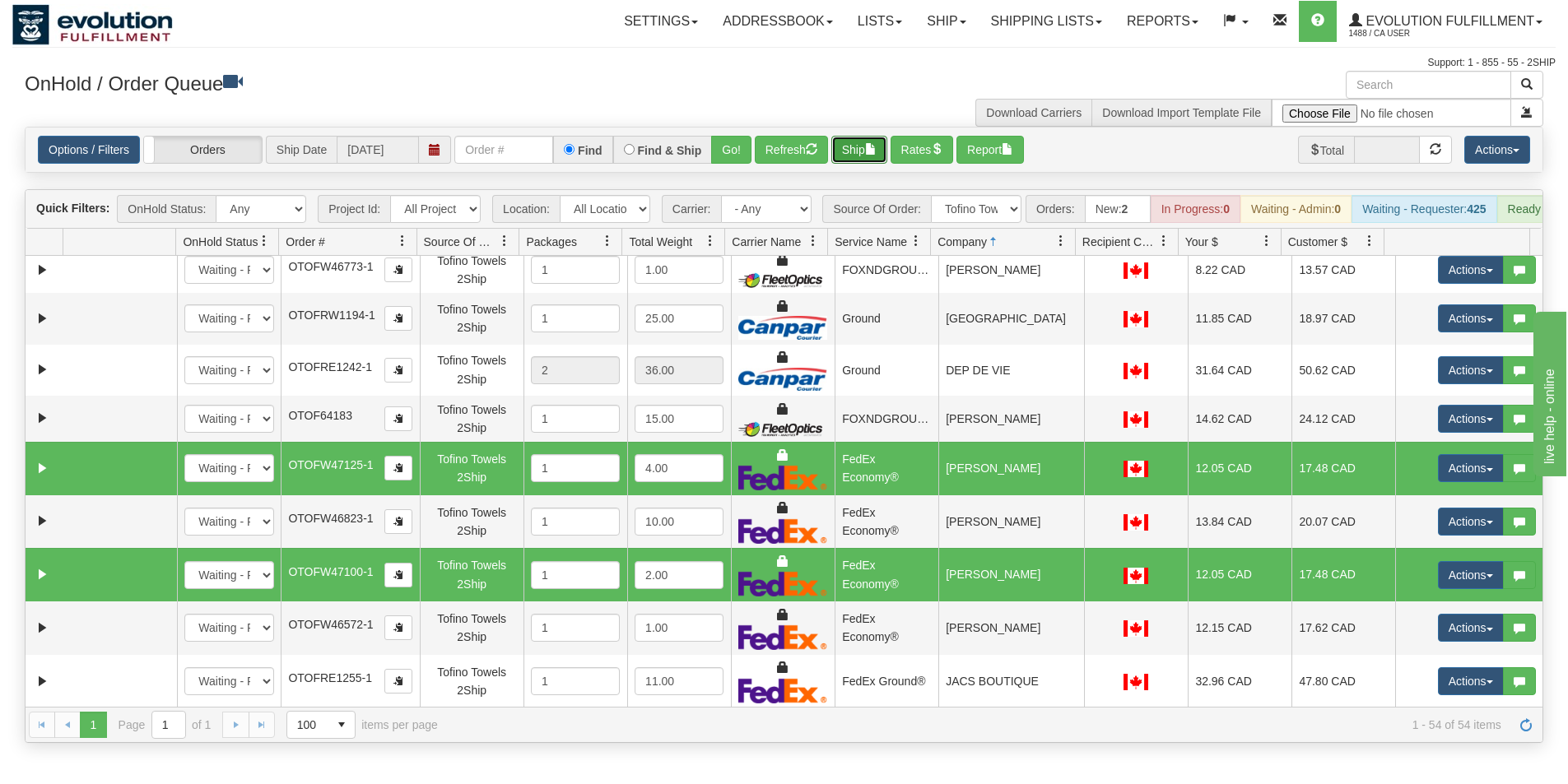
click at [869, 158] on button "Ship" at bounding box center [860, 149] width 56 height 28
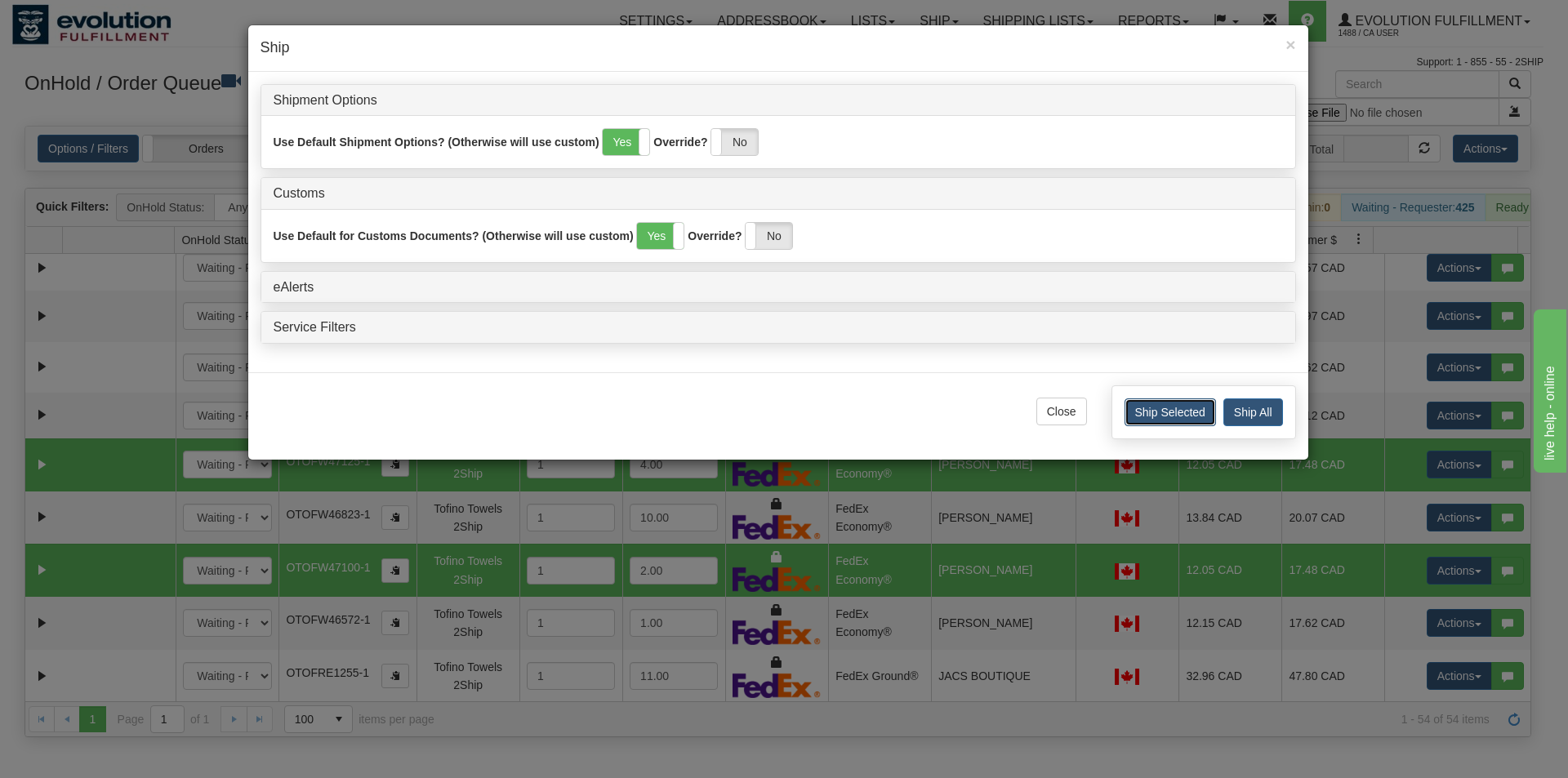
click at [1169, 414] on button "Ship Selected" at bounding box center [1170, 412] width 91 height 27
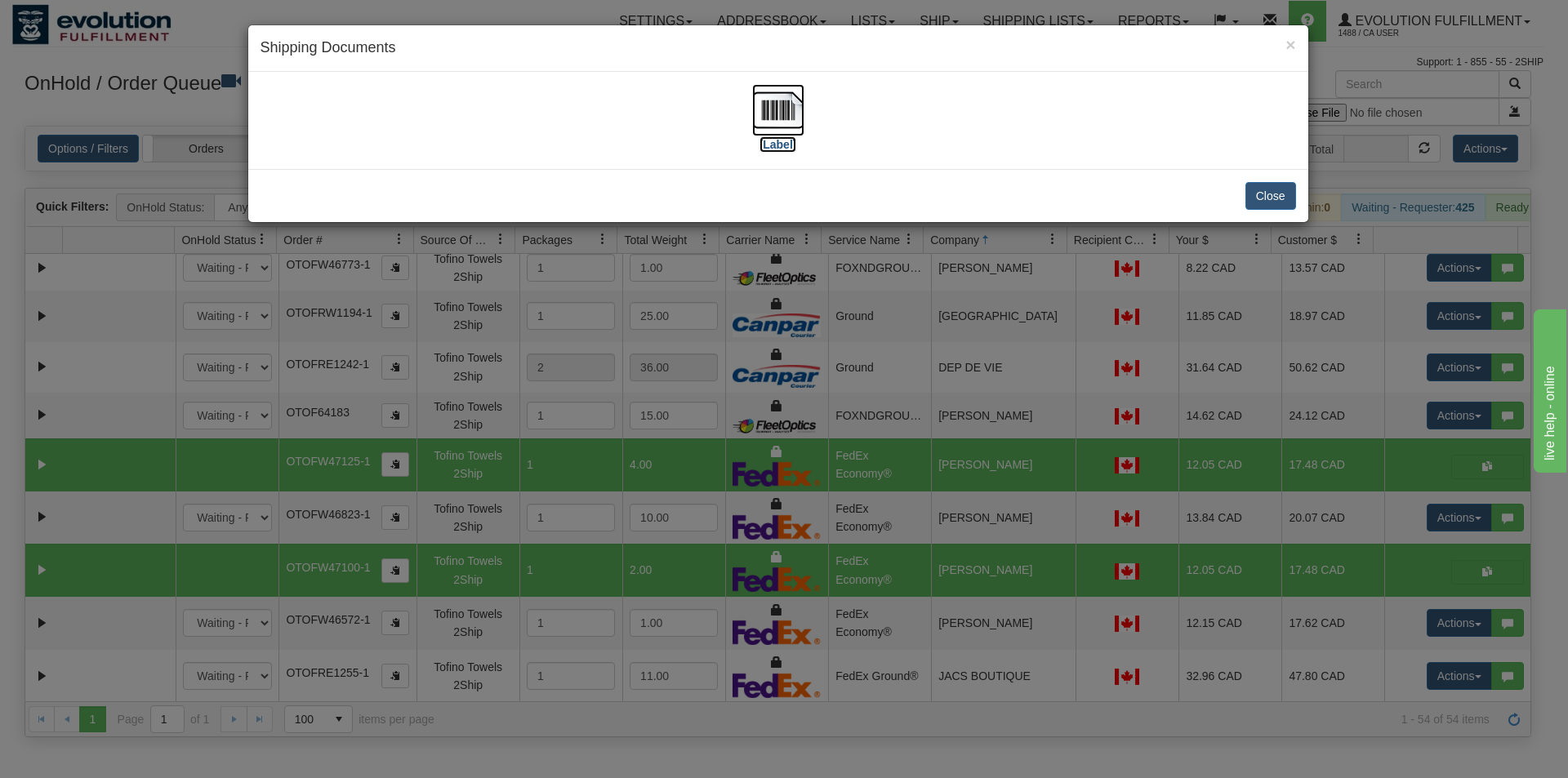
click at [776, 106] on img at bounding box center [777, 109] width 52 height 52
click at [902, 414] on div "× Shipping Documents [Label] Close" at bounding box center [784, 389] width 1568 height 778
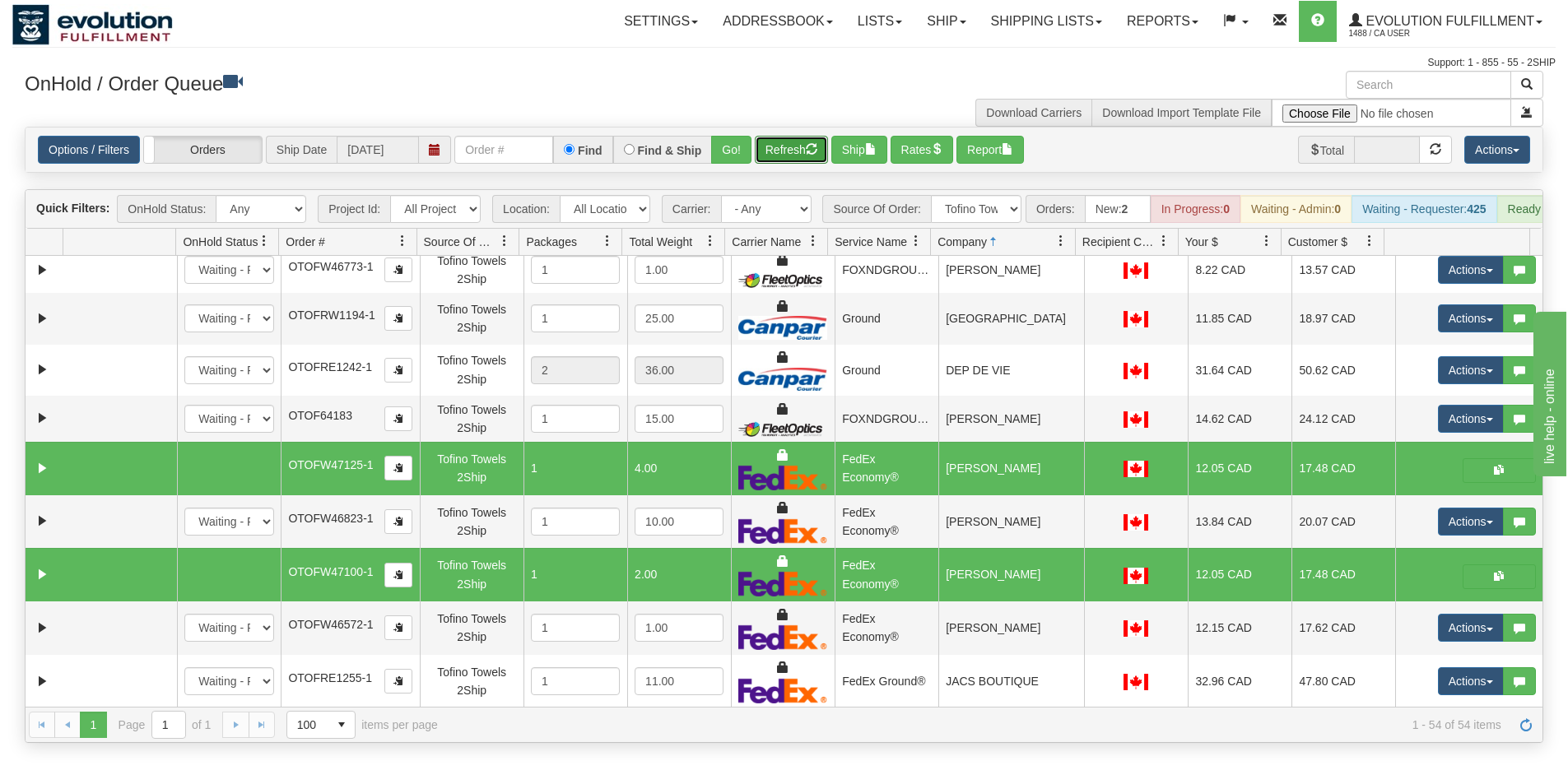
click at [801, 152] on button "Refresh" at bounding box center [791, 149] width 73 height 28
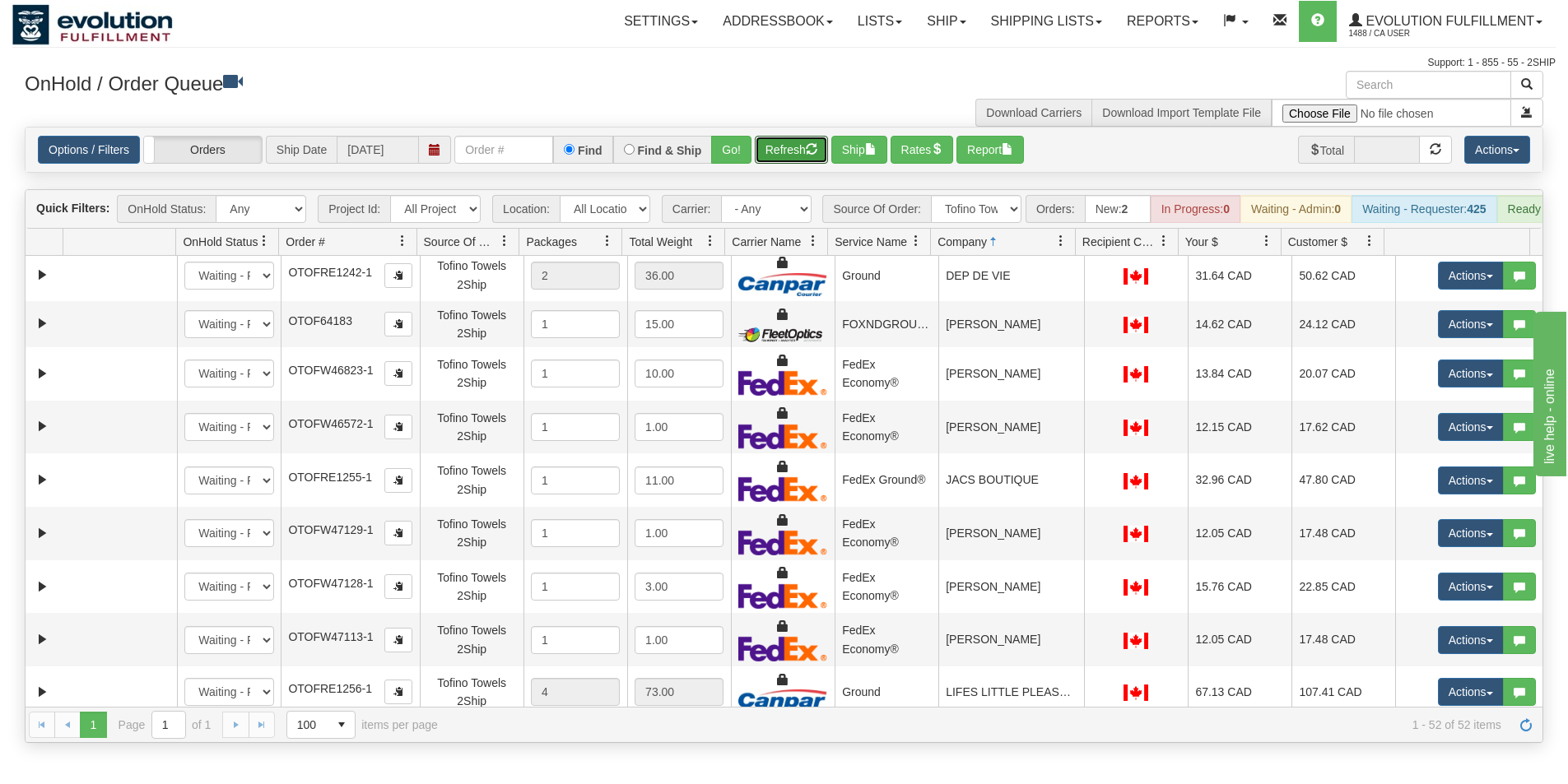
scroll to position [494, 0]
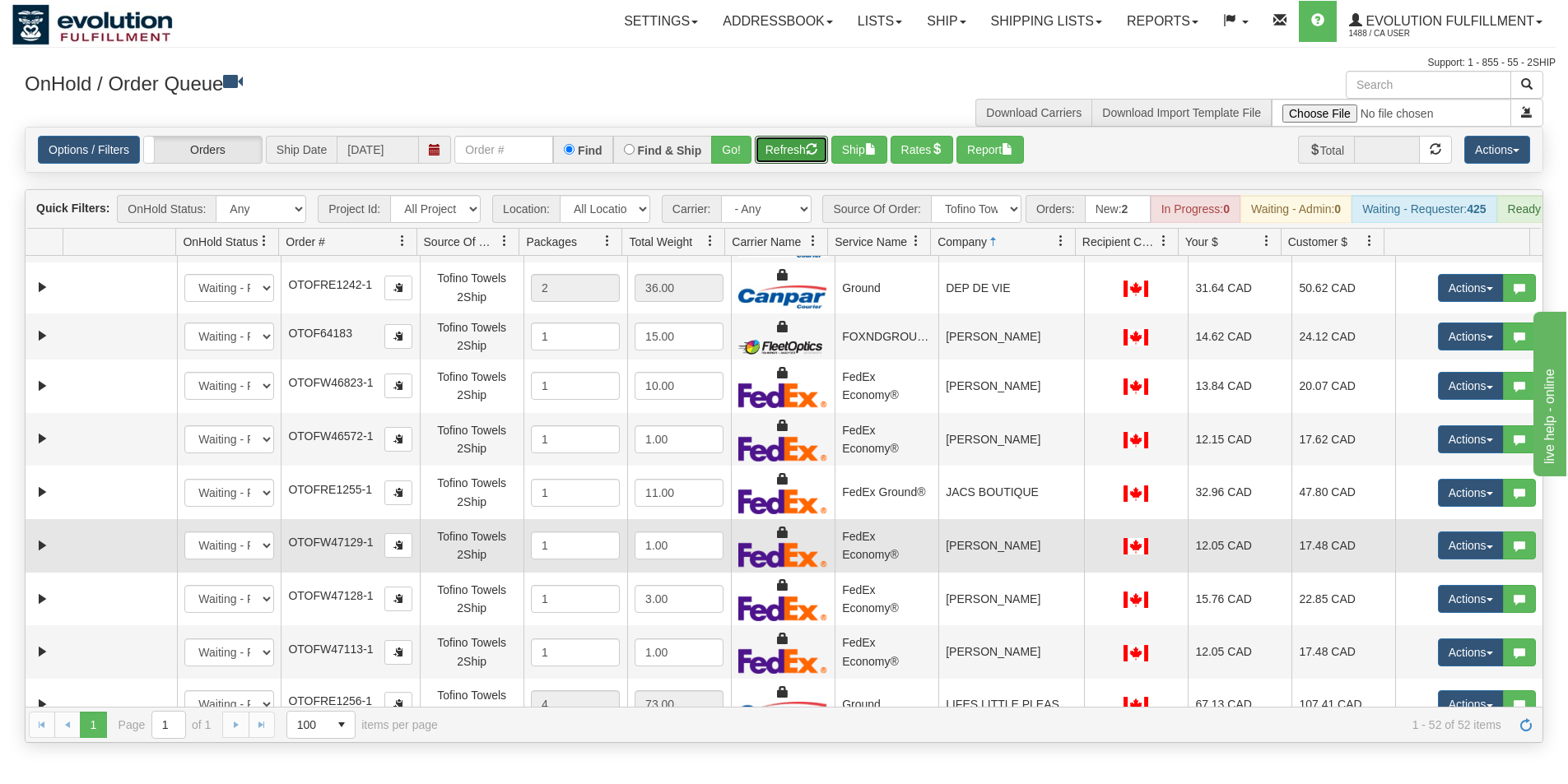
click at [993, 555] on td "[PERSON_NAME]" at bounding box center [1011, 546] width 145 height 53
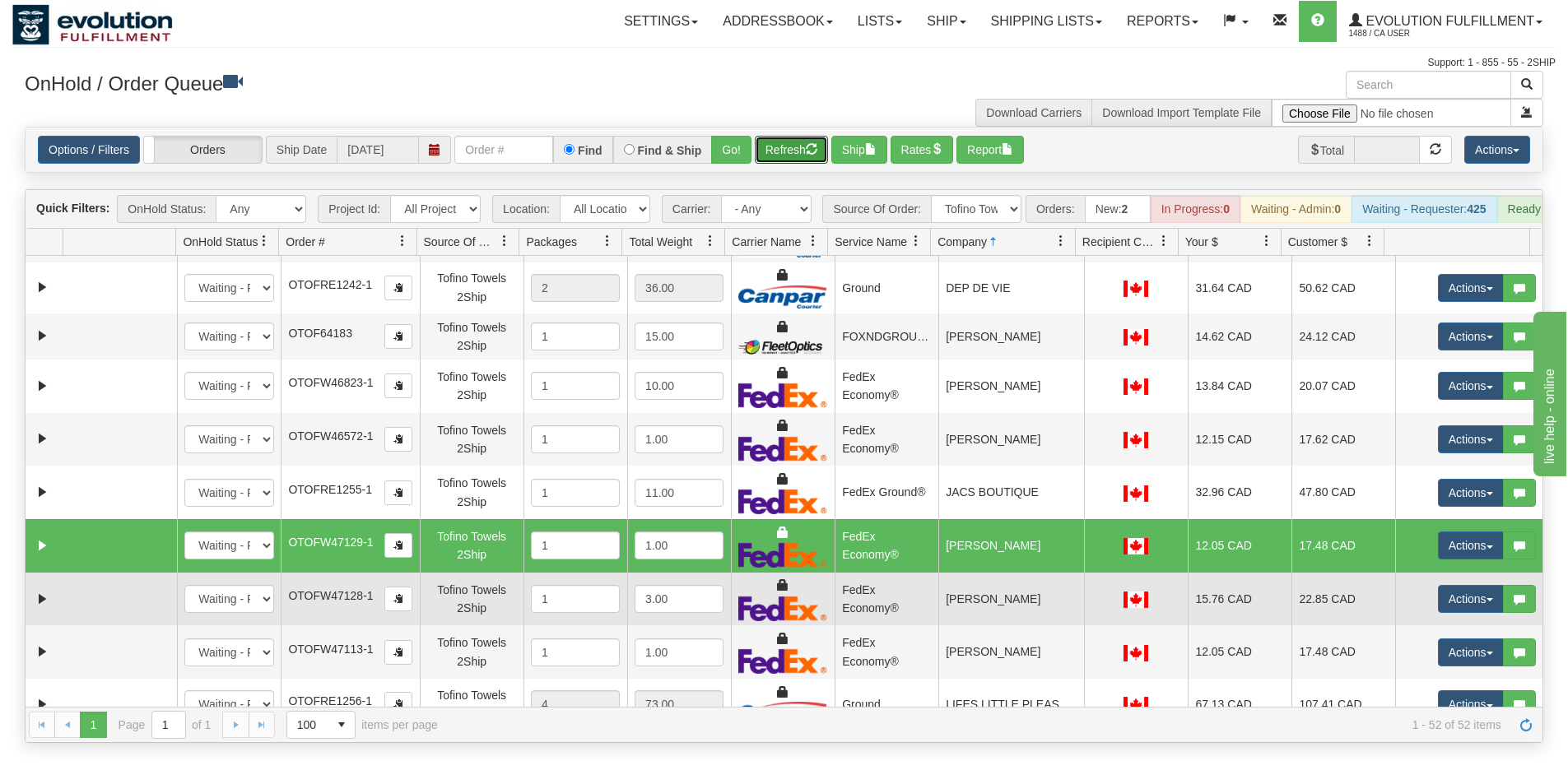
click at [985, 607] on td "[PERSON_NAME]" at bounding box center [1011, 599] width 145 height 53
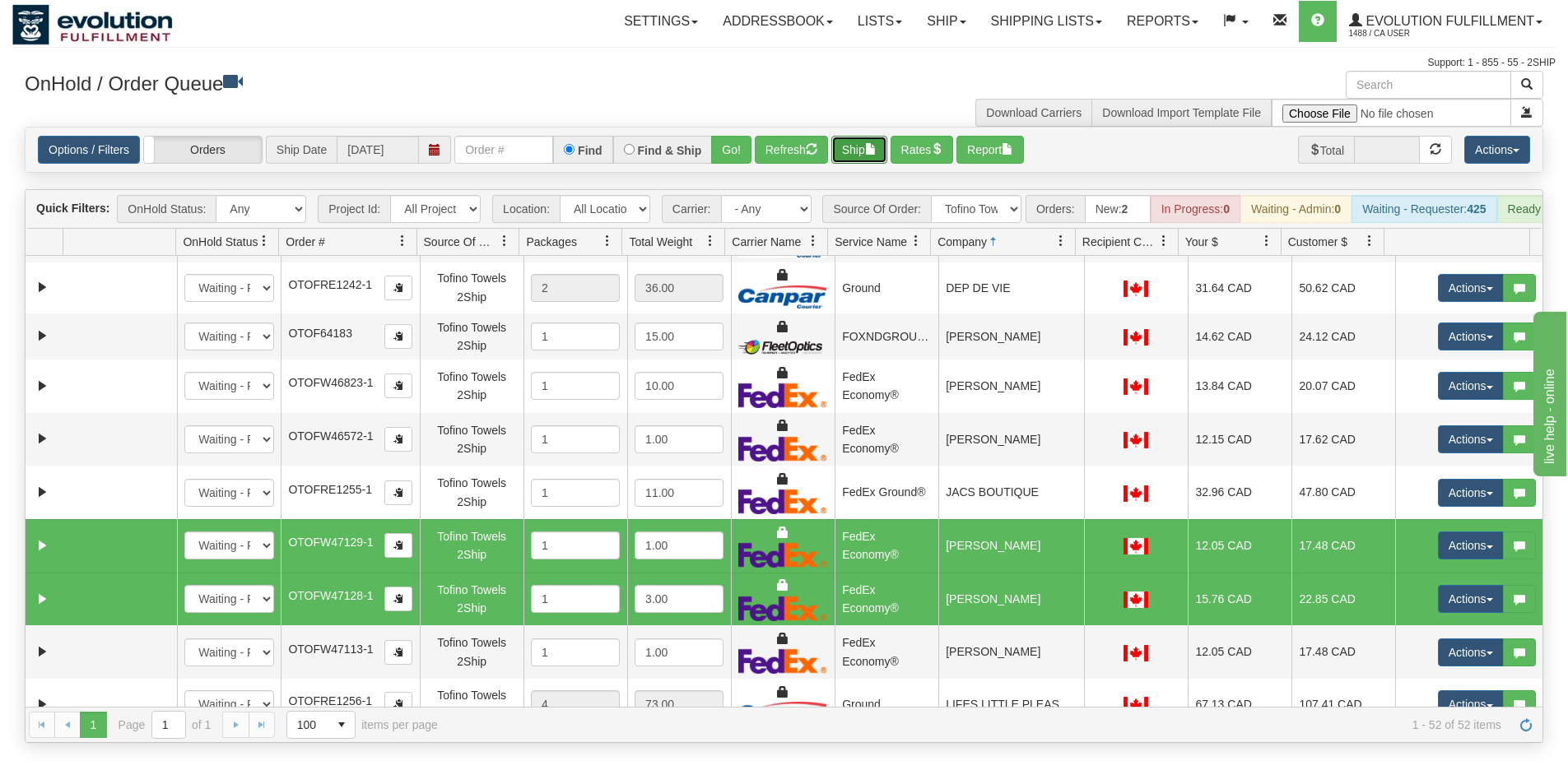
click at [853, 151] on button "Ship" at bounding box center [860, 149] width 56 height 28
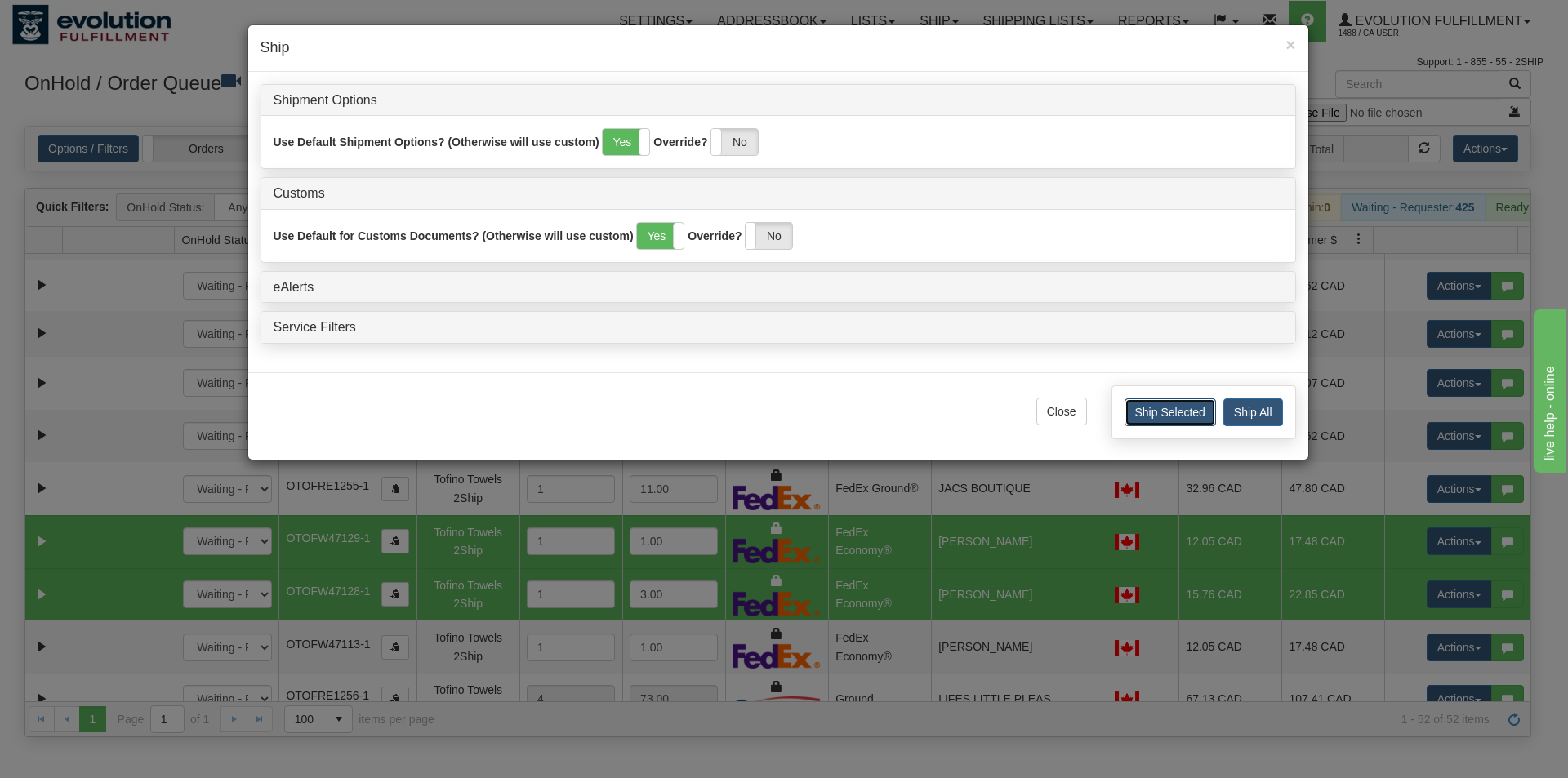
click at [1163, 415] on button "Ship Selected" at bounding box center [1170, 412] width 91 height 27
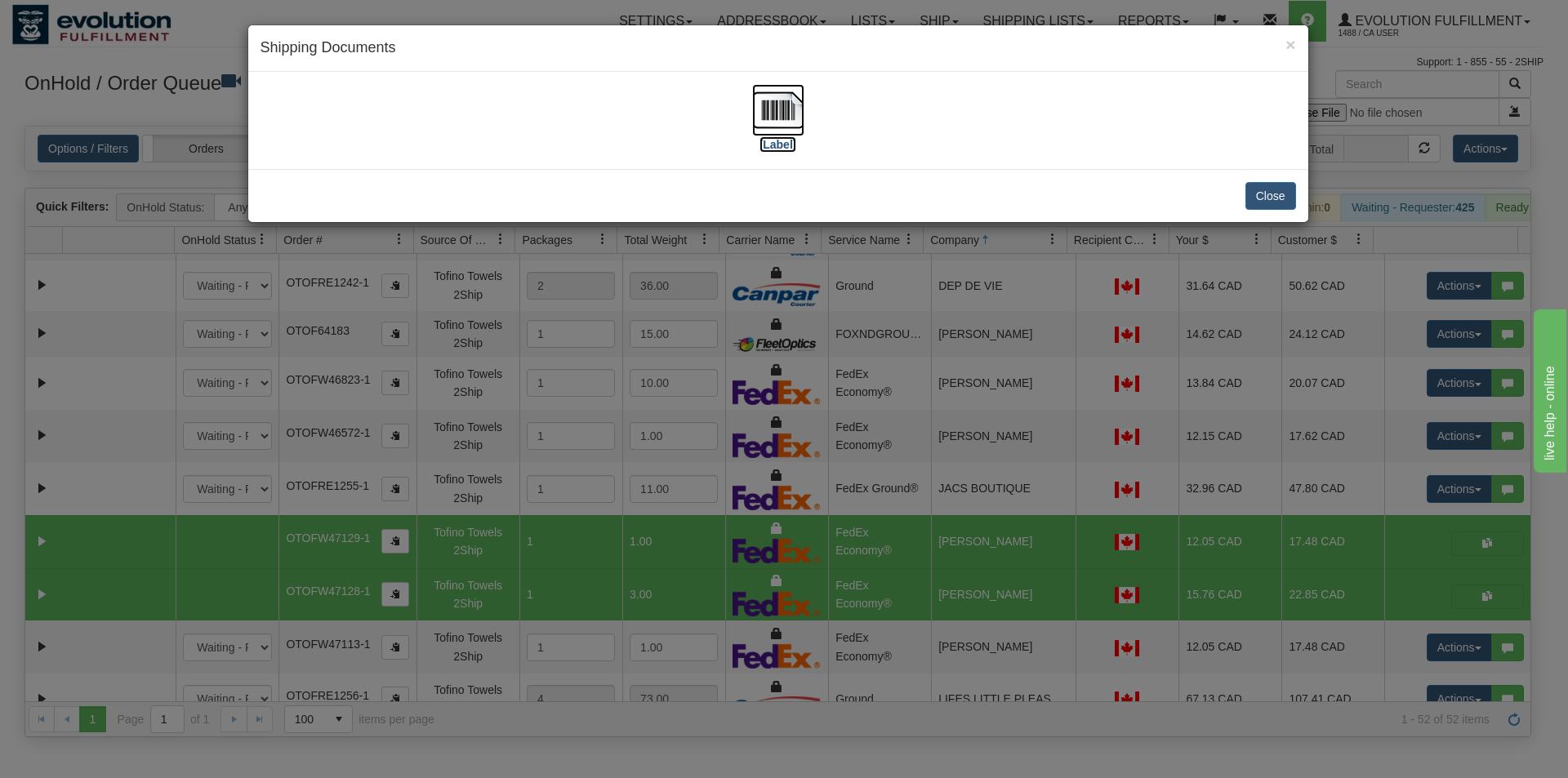
click at [772, 122] on img at bounding box center [777, 109] width 52 height 52
click at [882, 343] on div "× Shipping Documents [Label] Close" at bounding box center [784, 389] width 1568 height 778
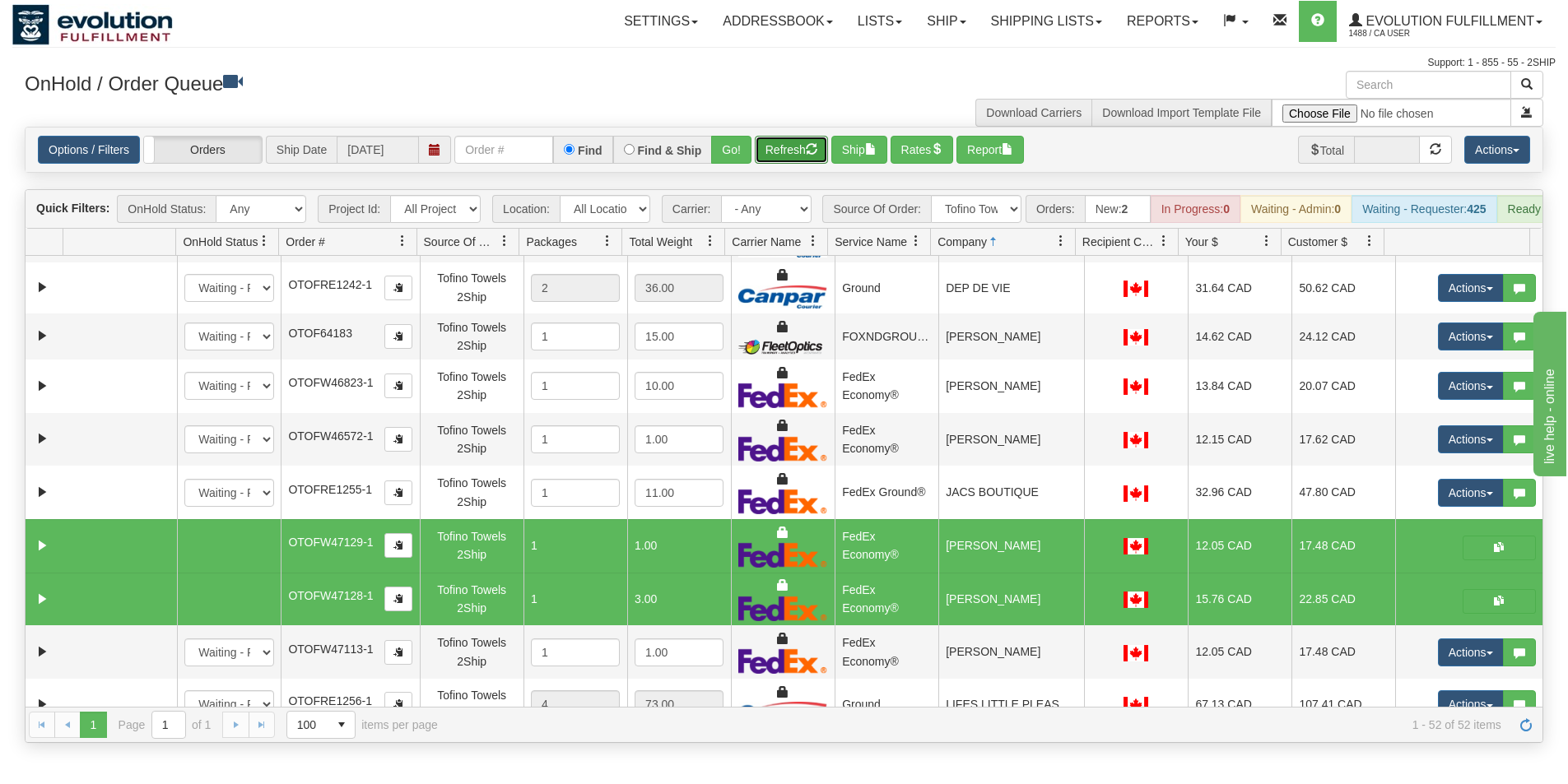
click at [793, 150] on button "Refresh" at bounding box center [791, 149] width 73 height 28
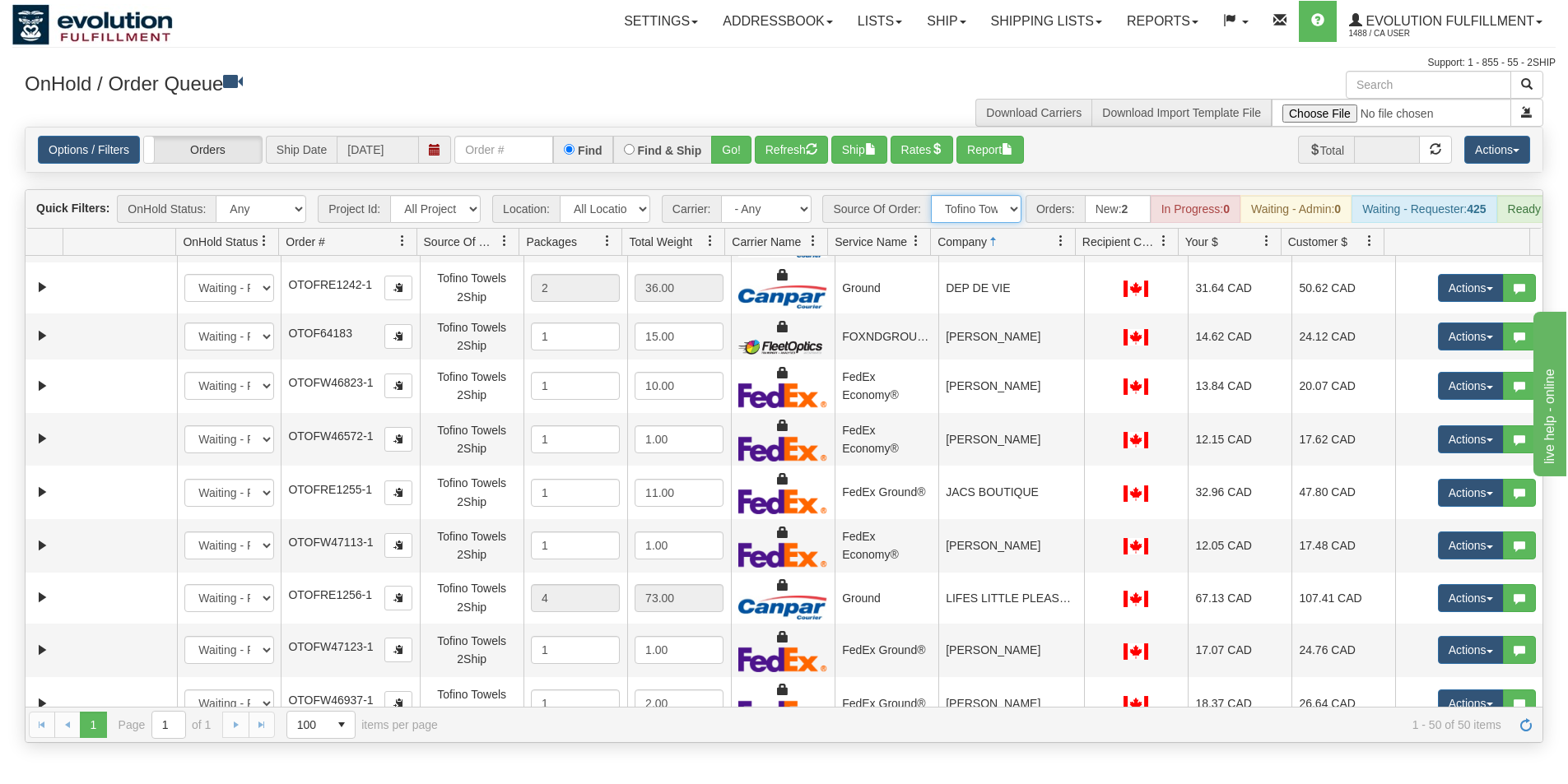
click at [1015, 207] on select "All Sources AirBlaster 2Ship Integration Ambler Apparel 2Ship Integration BC [M…" at bounding box center [975, 208] width 90 height 28
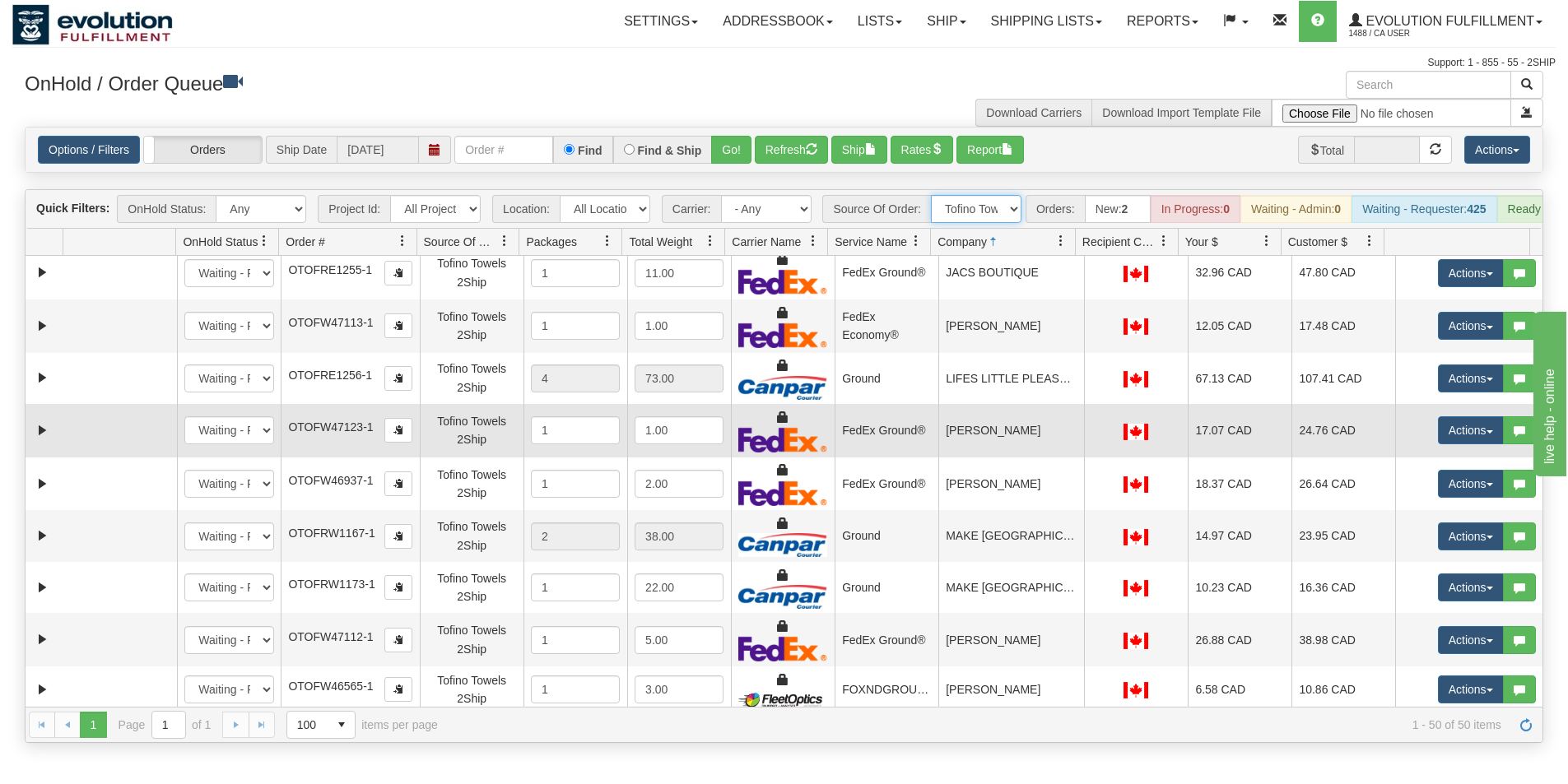
scroll to position [740, 0]
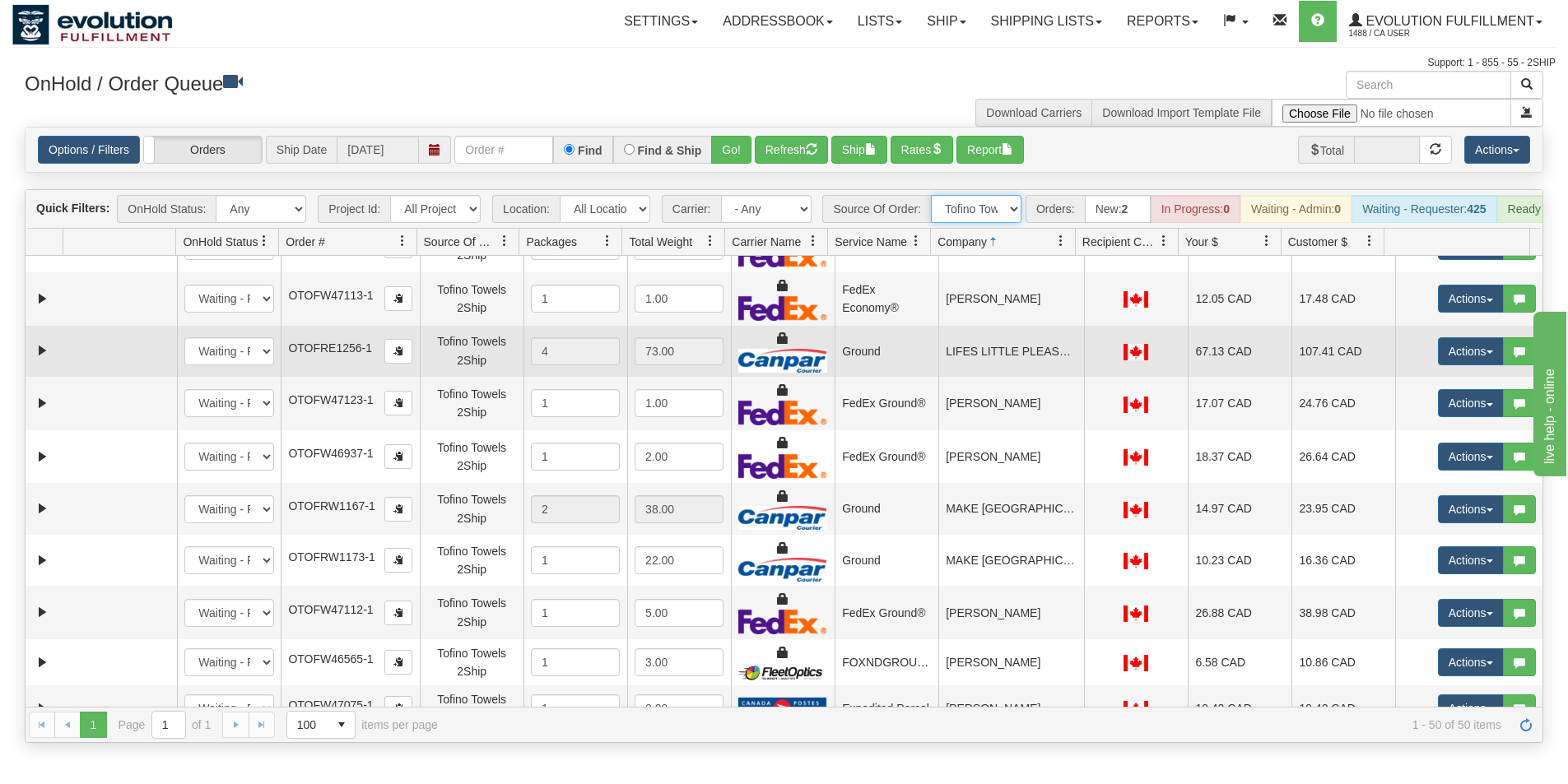
click at [1008, 338] on td "LIFES LITTLE PLEASURES" at bounding box center [1011, 351] width 145 height 51
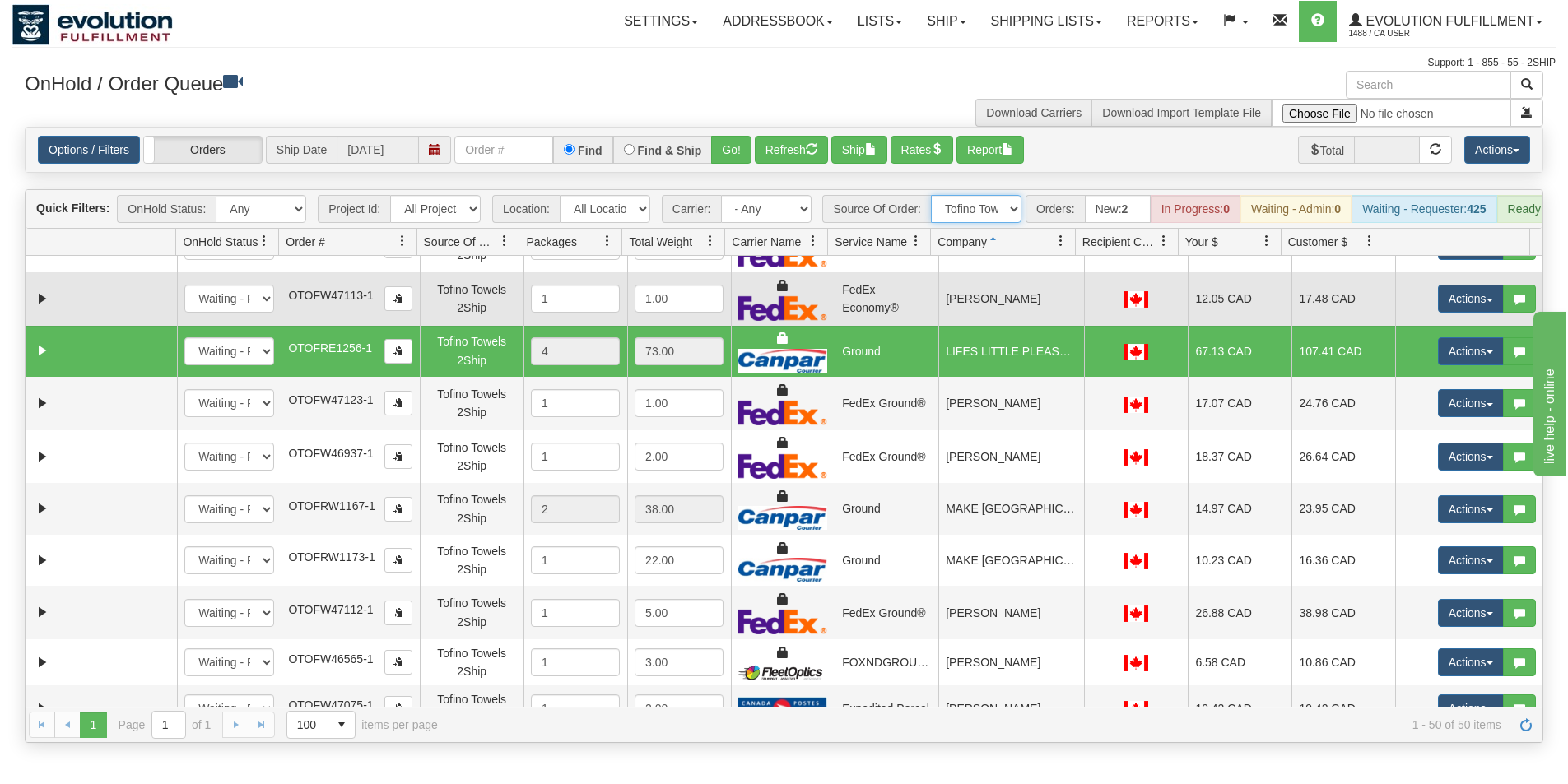
click at [1007, 322] on td "[PERSON_NAME]" at bounding box center [1011, 299] width 145 height 53
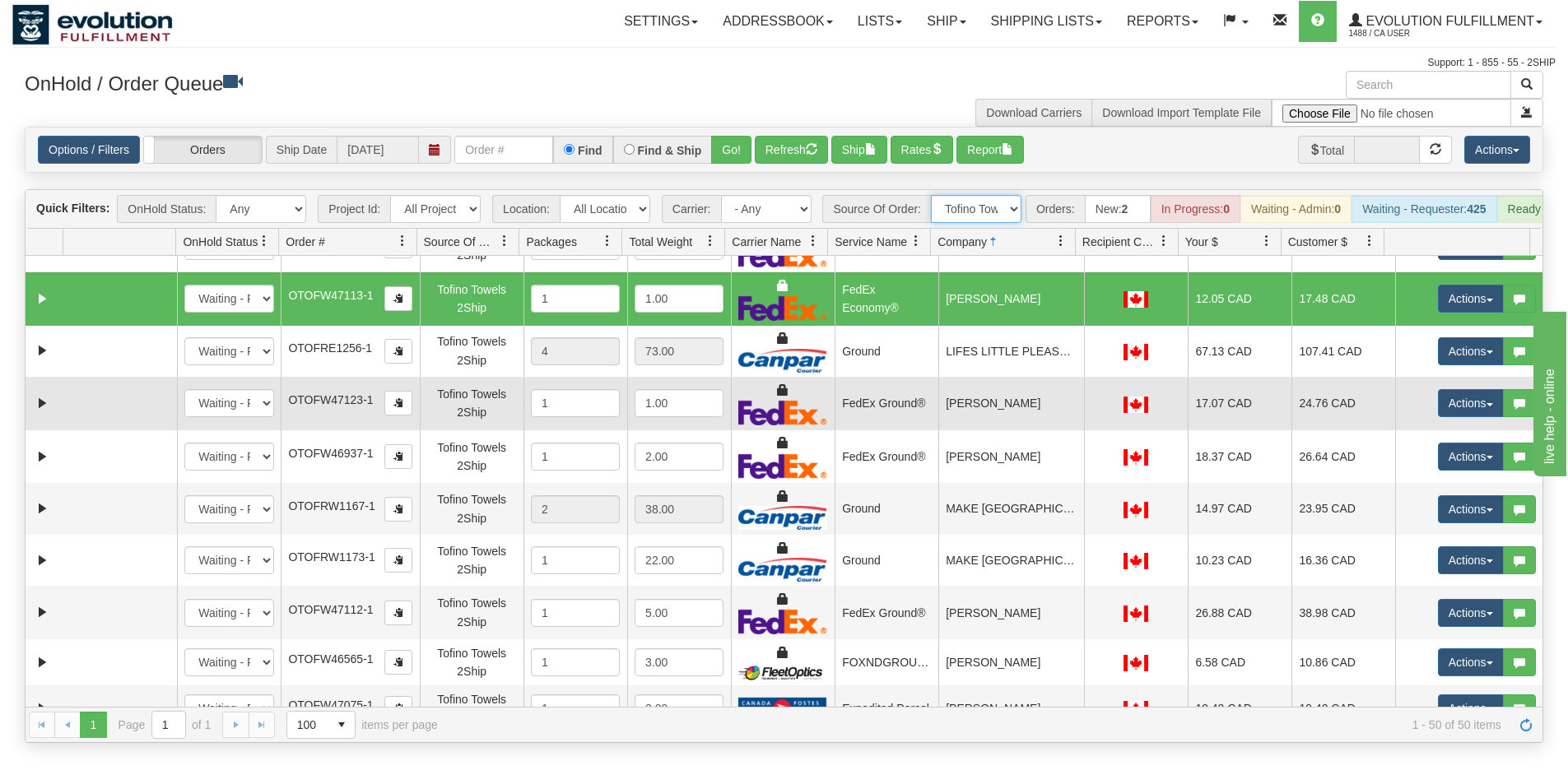
click at [996, 420] on td "[PERSON_NAME]" at bounding box center [1011, 403] width 145 height 53
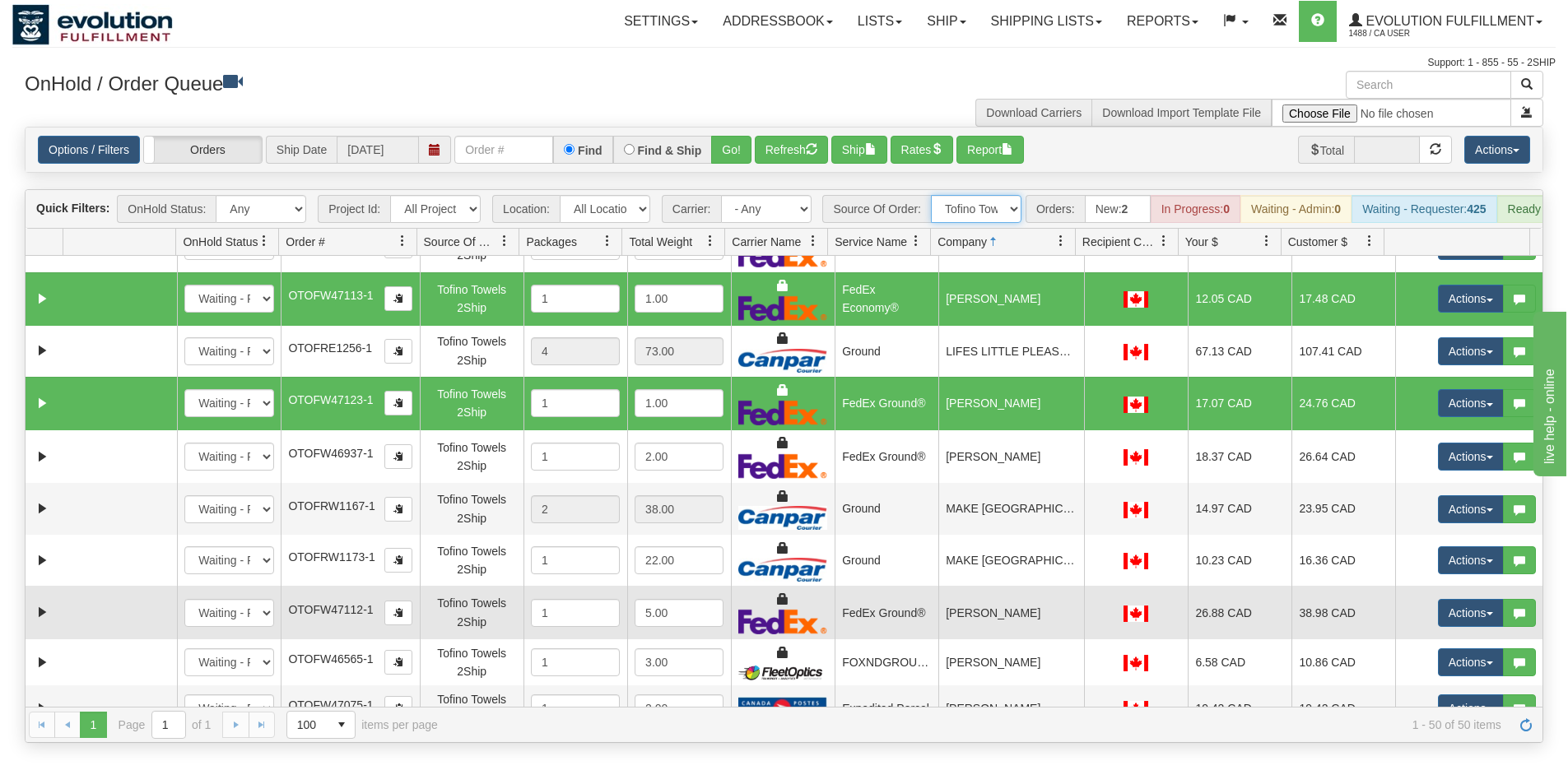
click at [1004, 627] on td "[PERSON_NAME]" at bounding box center [1011, 612] width 145 height 53
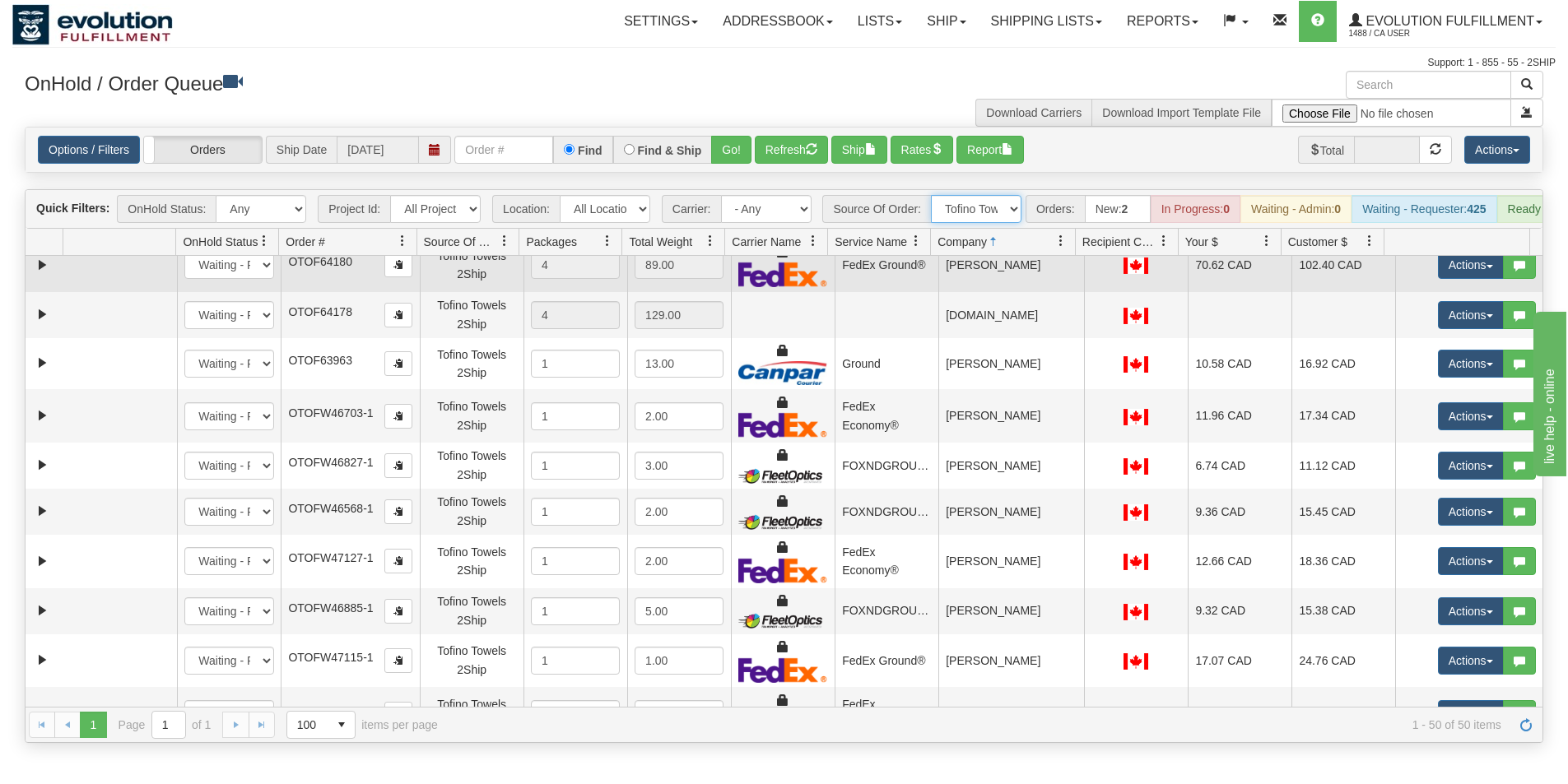
scroll to position [1234, 0]
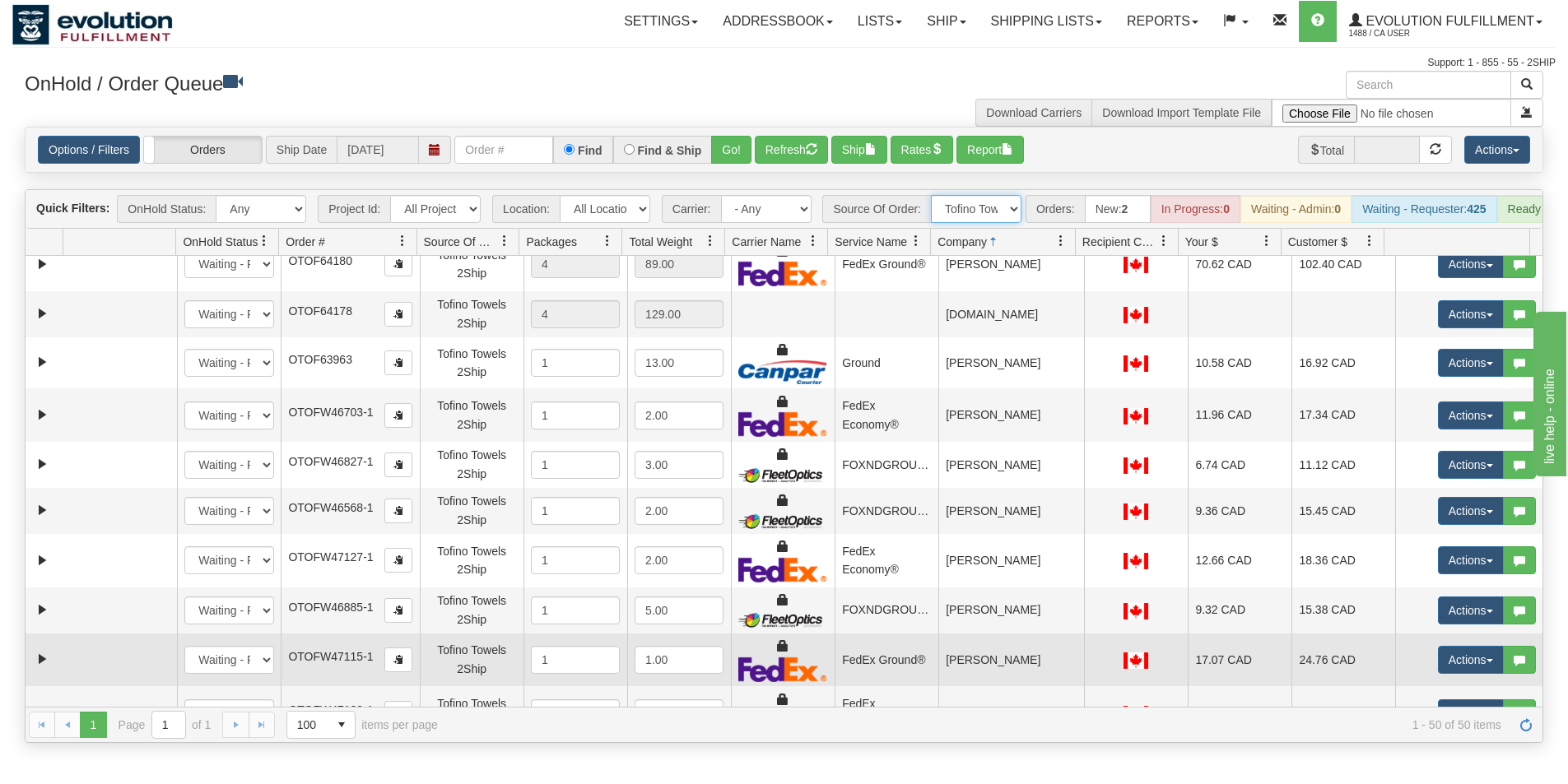
click at [1006, 658] on td "[PERSON_NAME]" at bounding box center [1011, 660] width 145 height 53
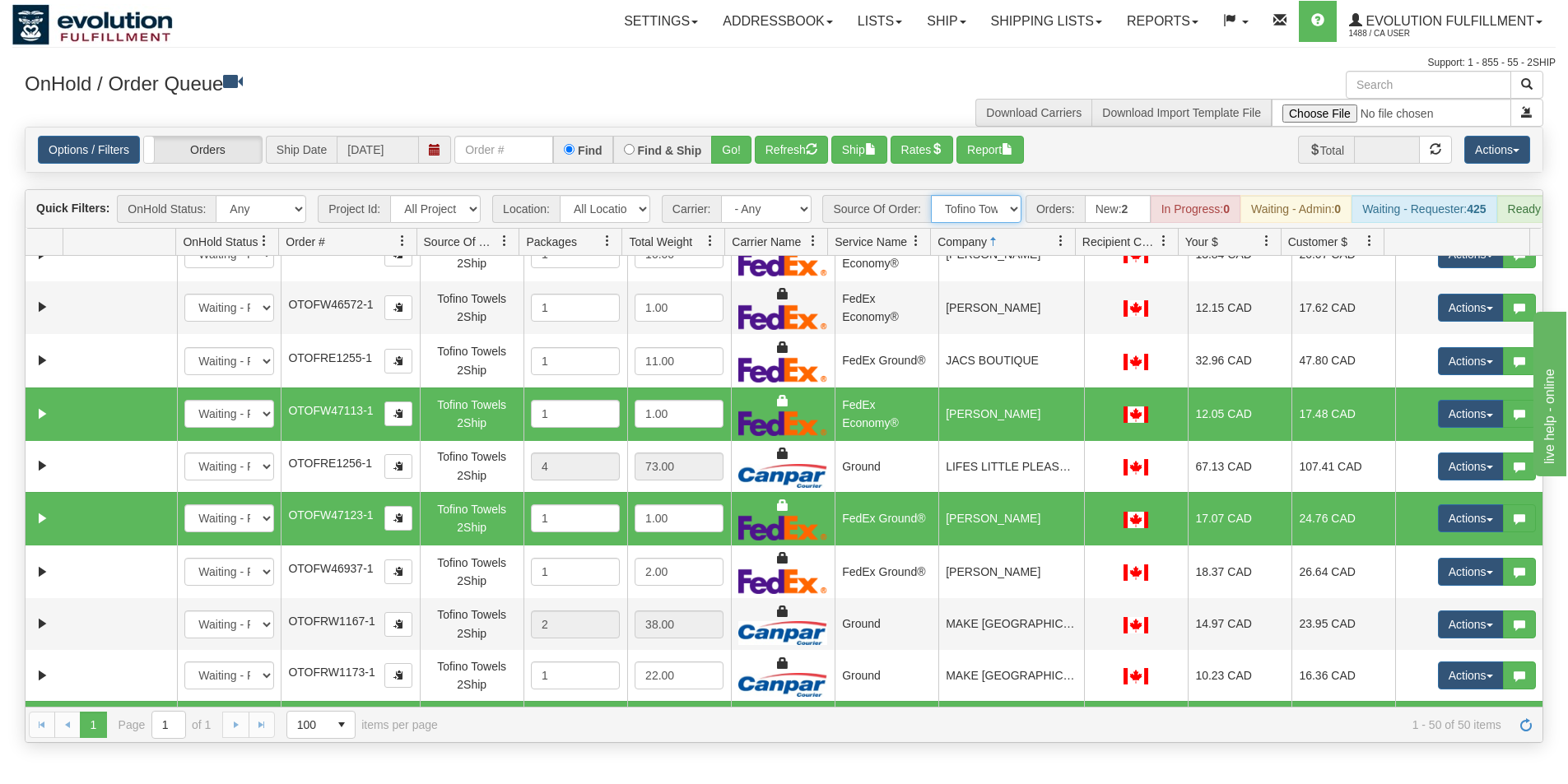
scroll to position [576, 0]
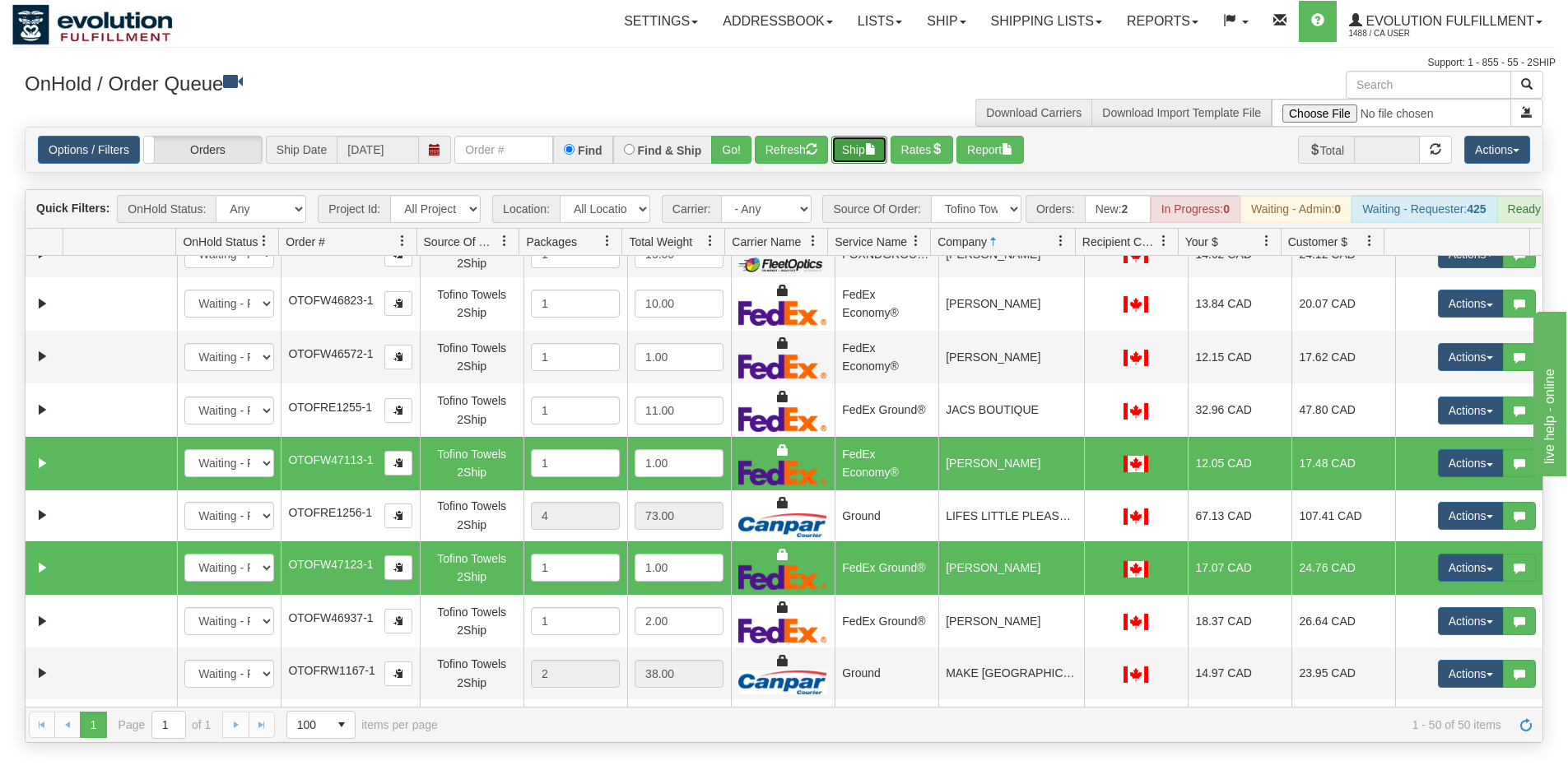
click at [873, 152] on span "button" at bounding box center [871, 149] width 11 height 11
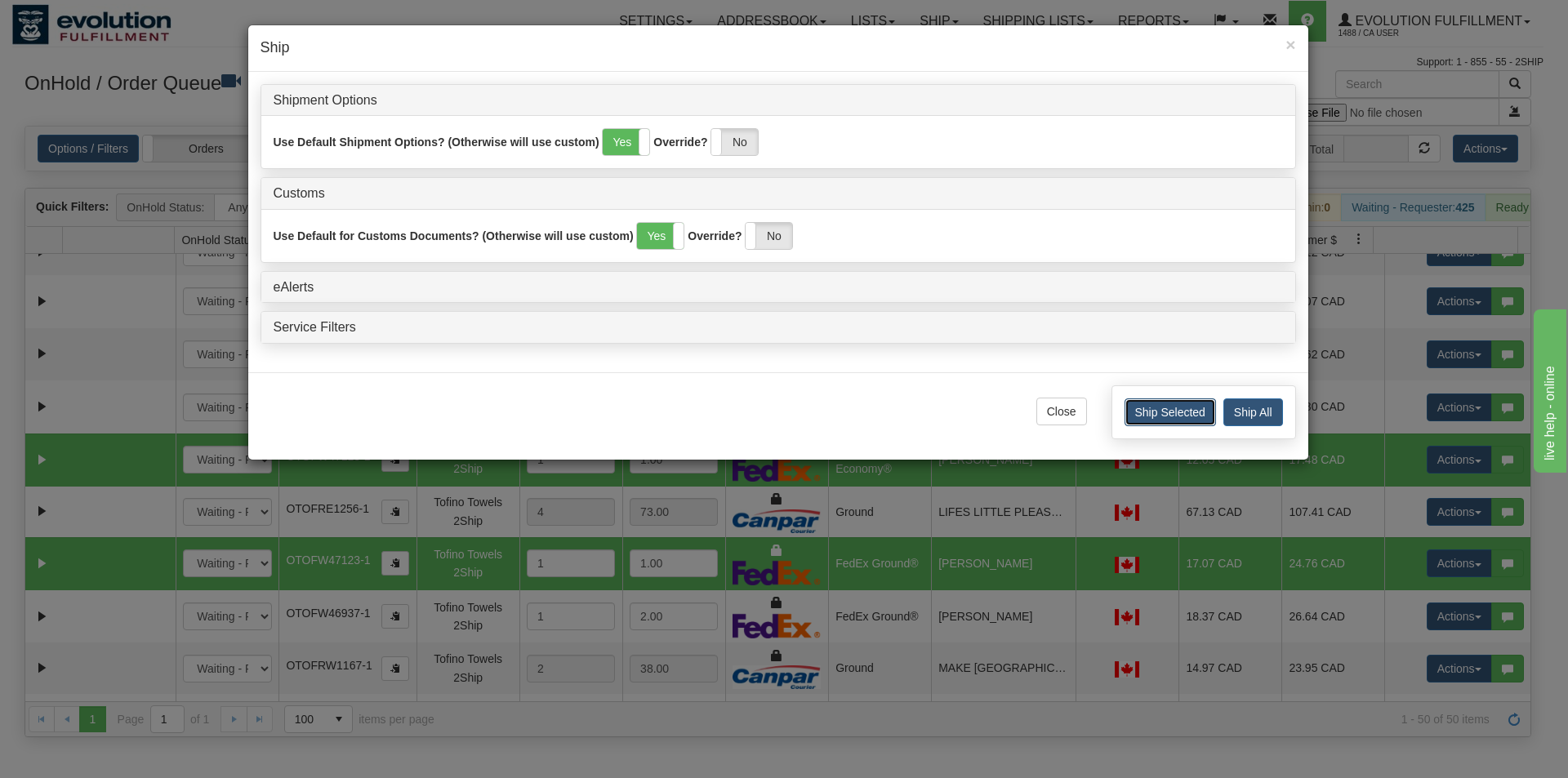
click at [1162, 413] on button "Ship Selected" at bounding box center [1170, 412] width 91 height 27
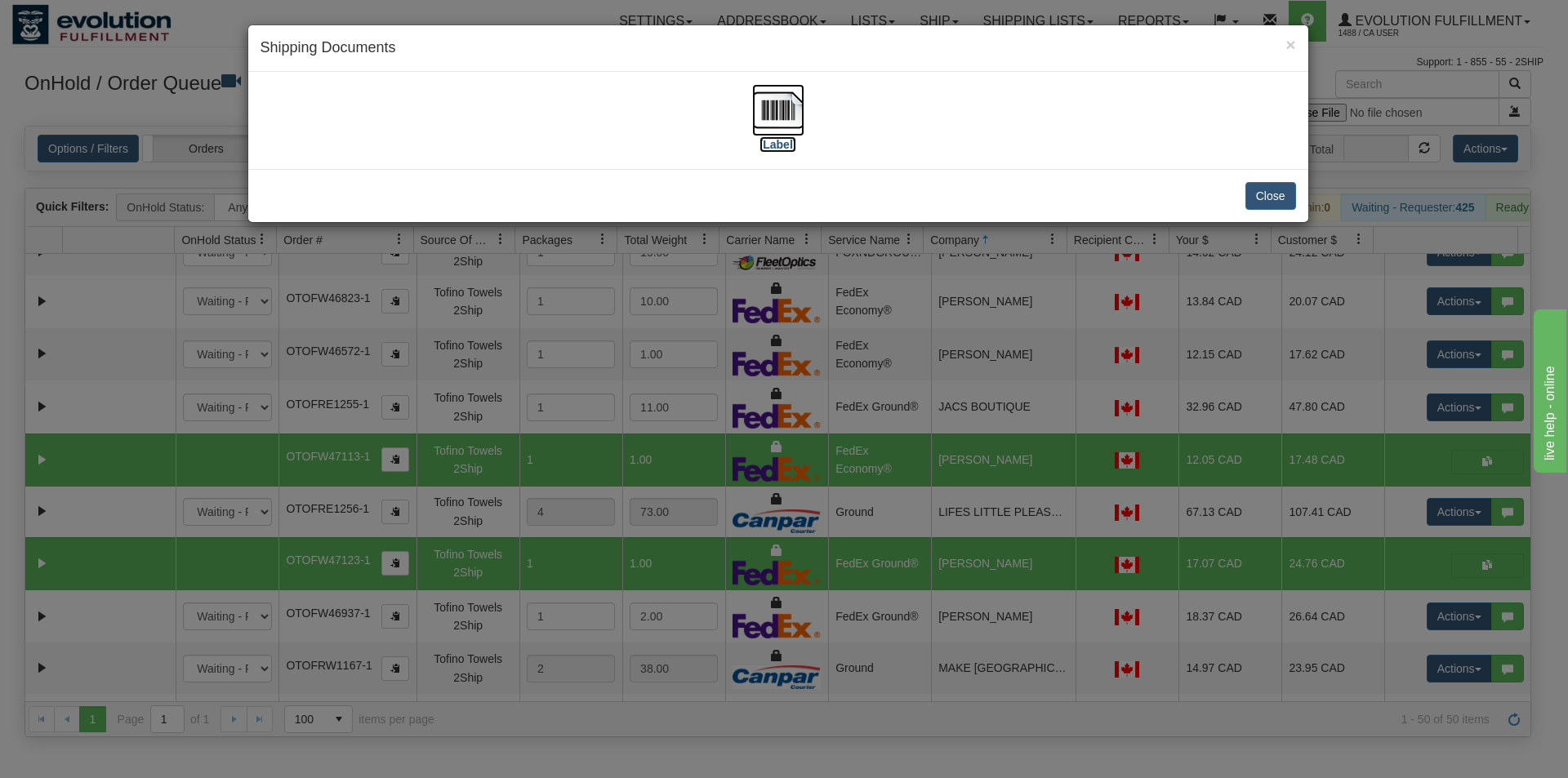
click at [787, 124] on img at bounding box center [777, 109] width 52 height 52
click at [900, 396] on div "× Shipping Documents [Label] Close" at bounding box center [784, 389] width 1568 height 778
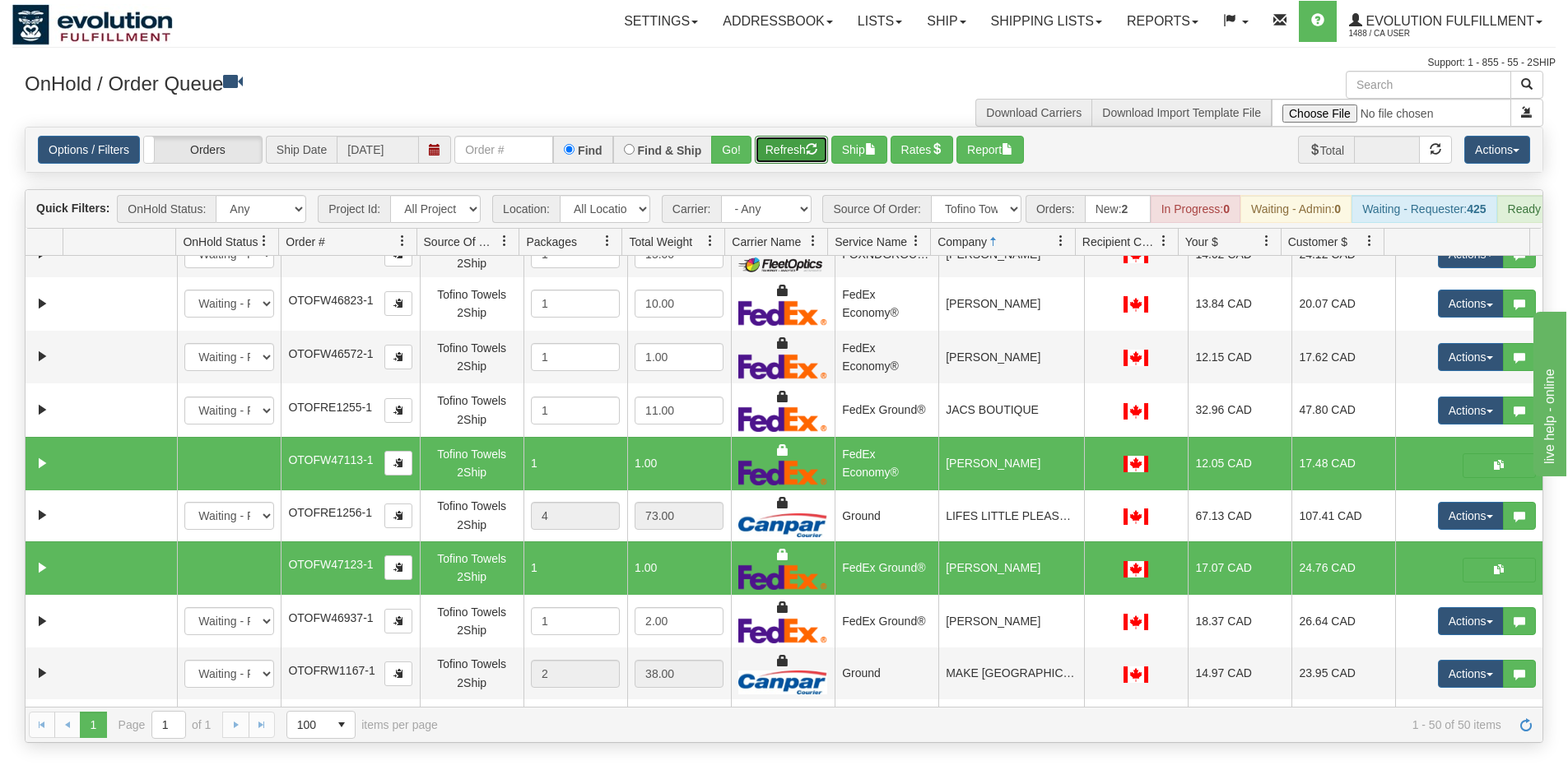
click at [795, 145] on button "Refresh" at bounding box center [791, 149] width 73 height 28
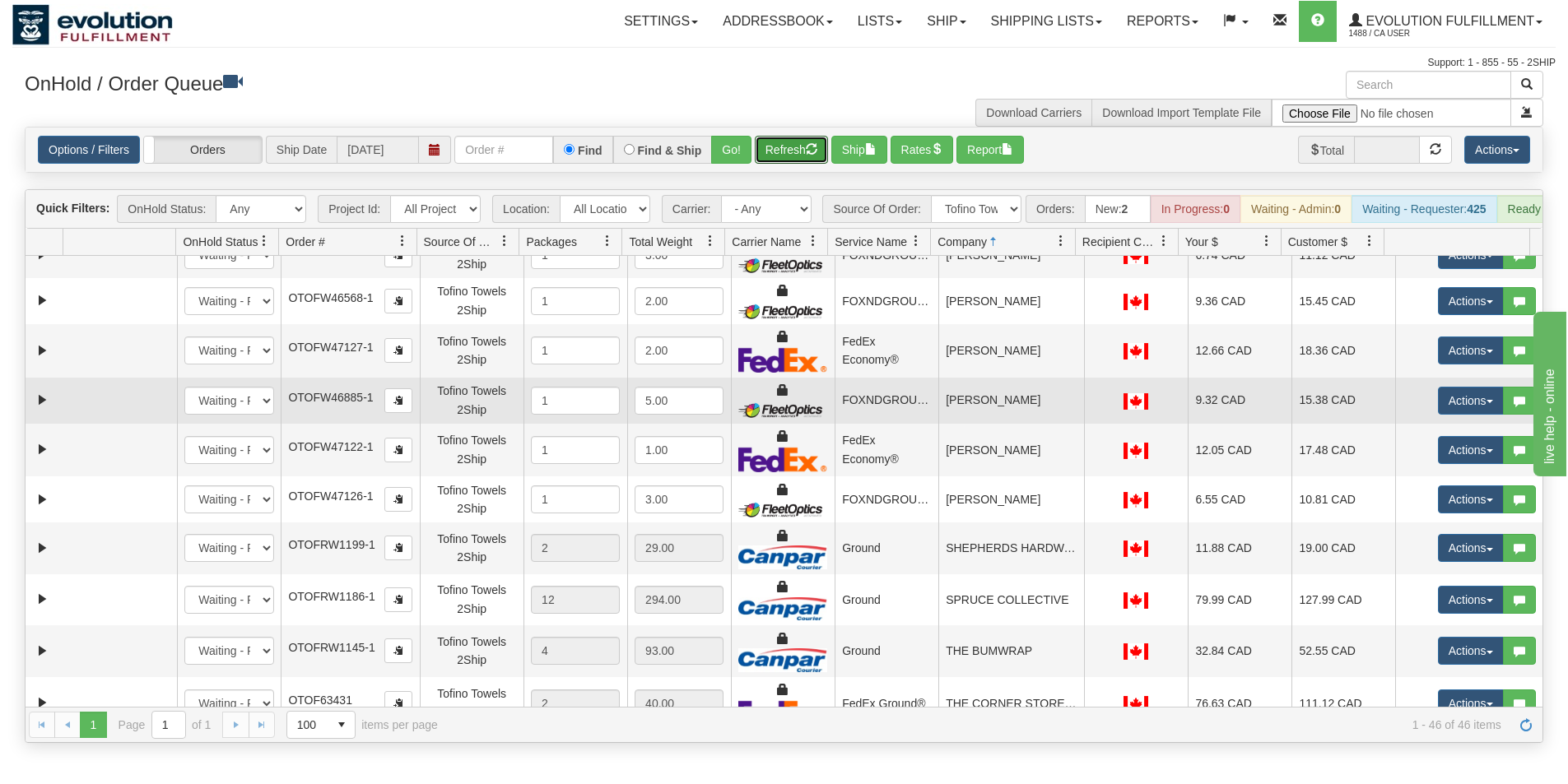
scroll to position [1316, 0]
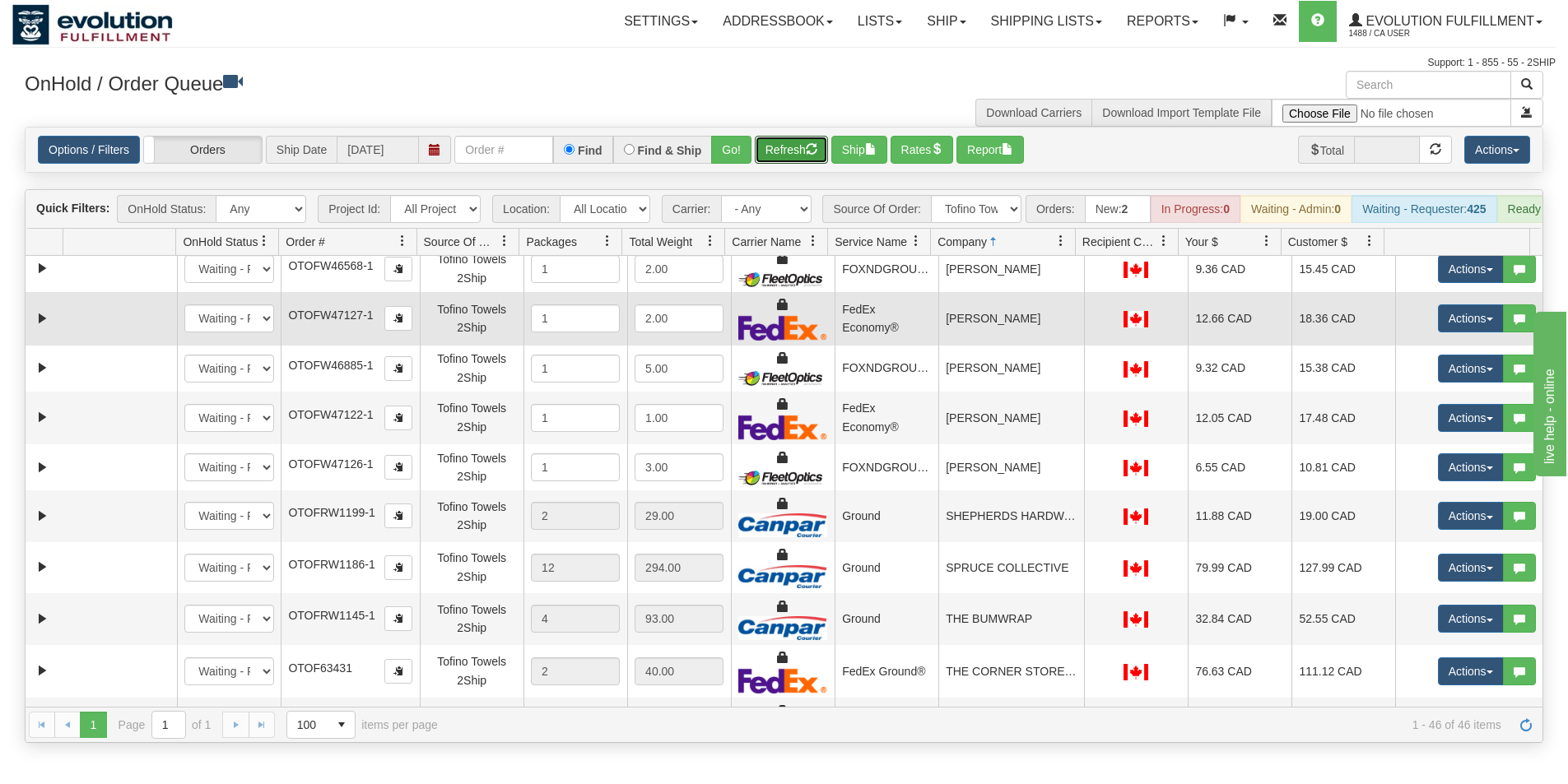
click at [988, 338] on td "[PERSON_NAME]" at bounding box center [1011, 319] width 145 height 53
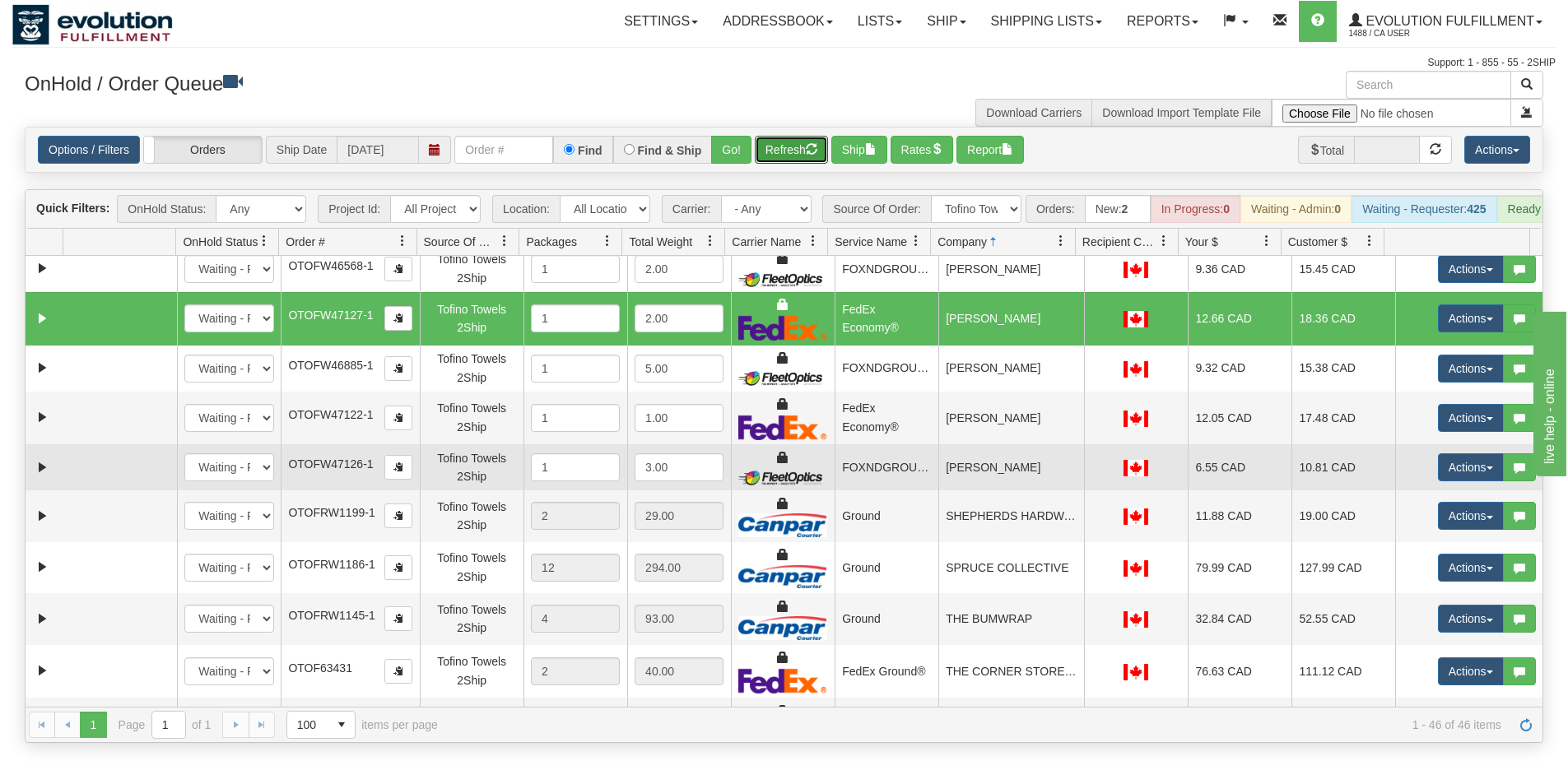
click at [1000, 479] on td "[PERSON_NAME]" at bounding box center [1011, 467] width 145 height 47
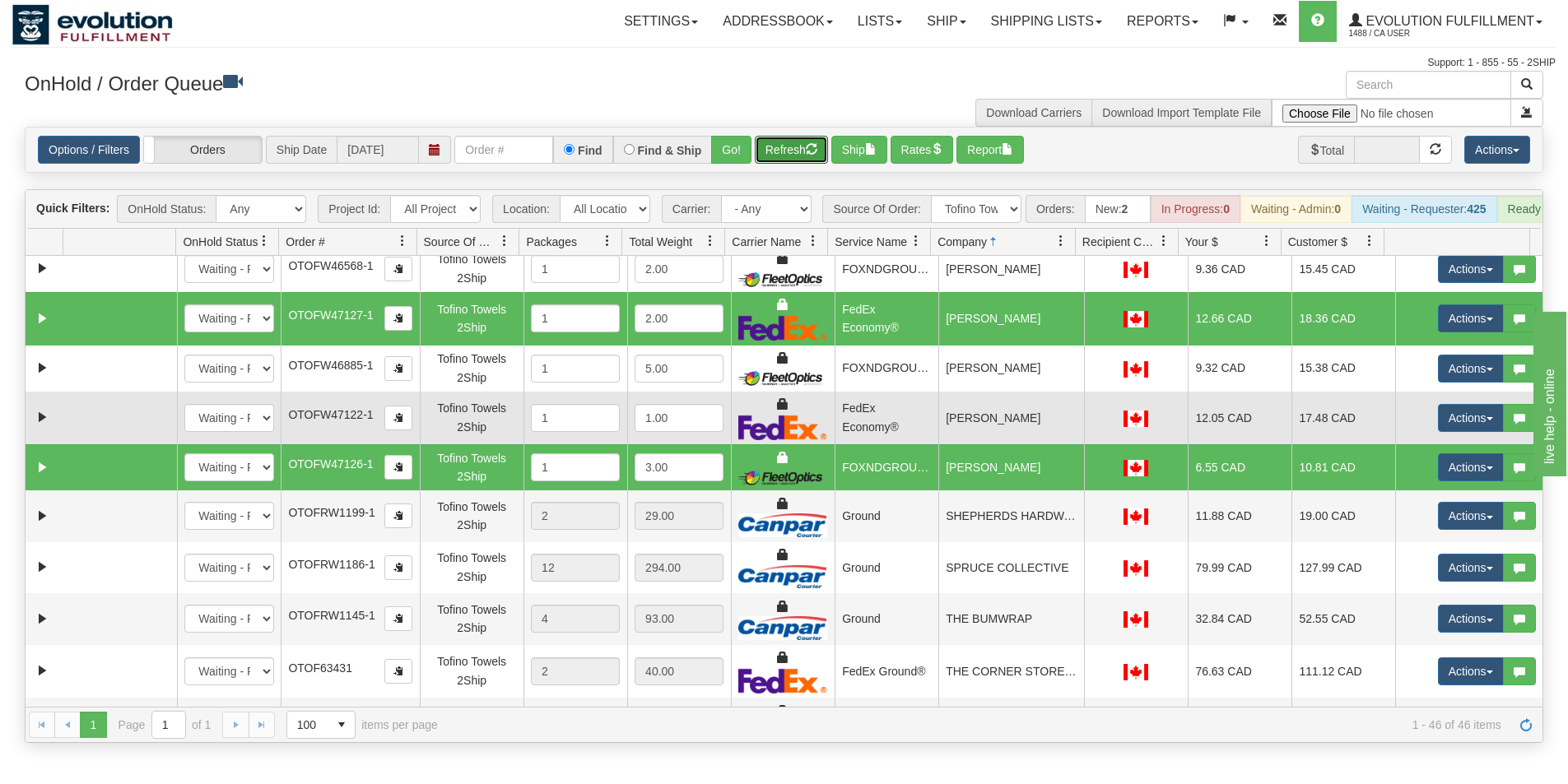
click at [985, 431] on td "[PERSON_NAME]" at bounding box center [1011, 419] width 145 height 53
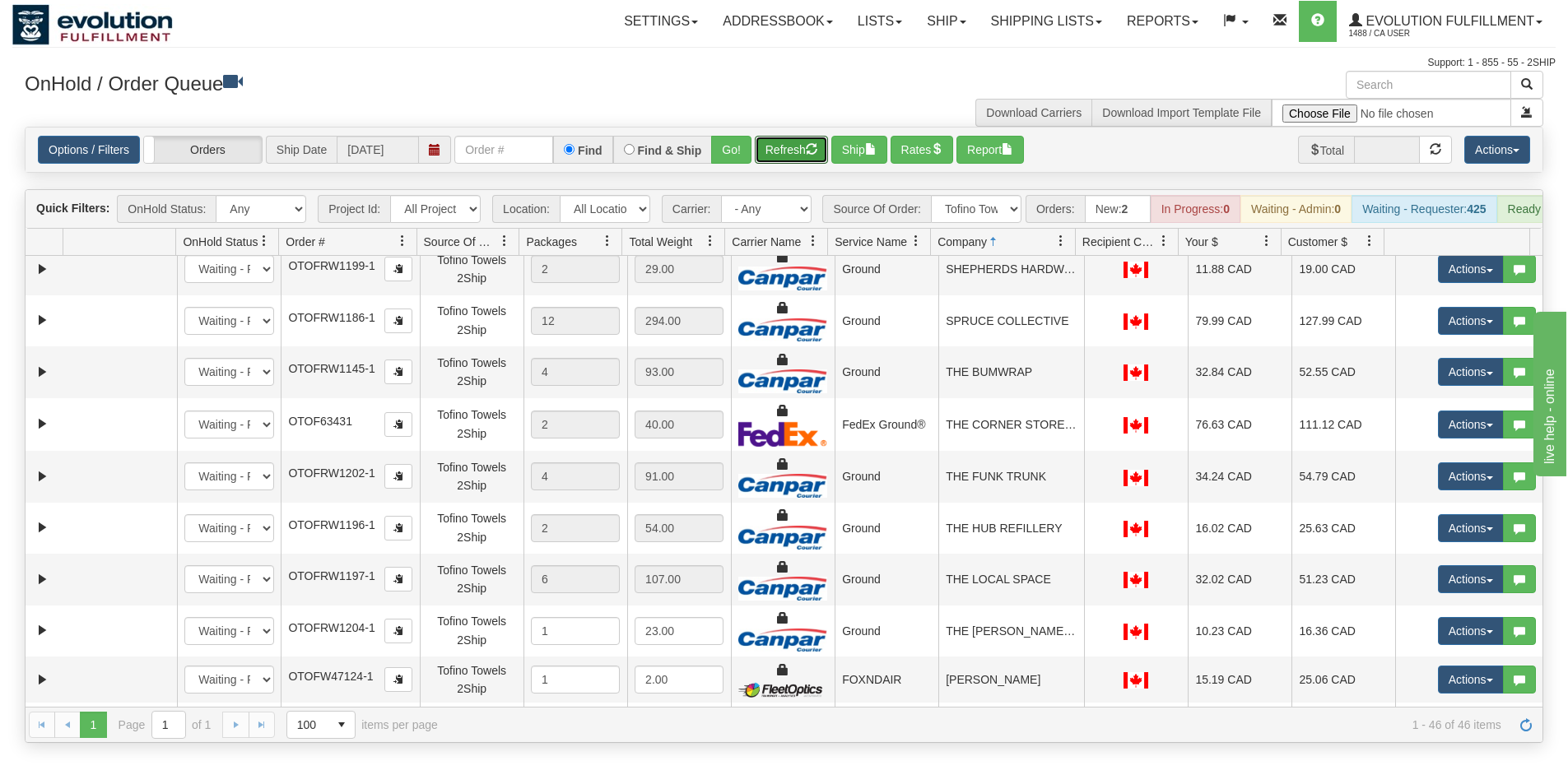
scroll to position [1646, 0]
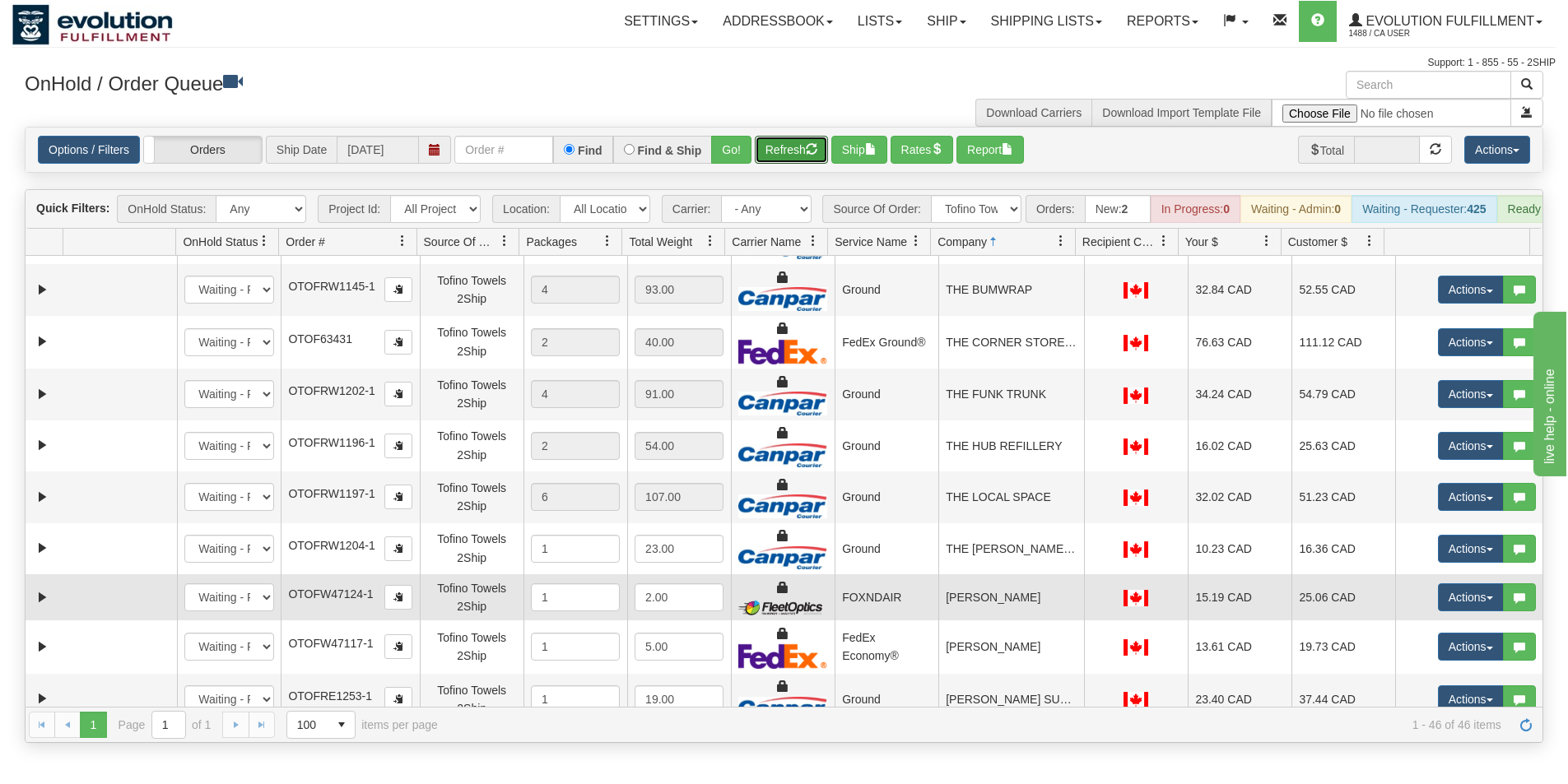
click at [1018, 600] on td "[PERSON_NAME]" at bounding box center [1011, 597] width 145 height 47
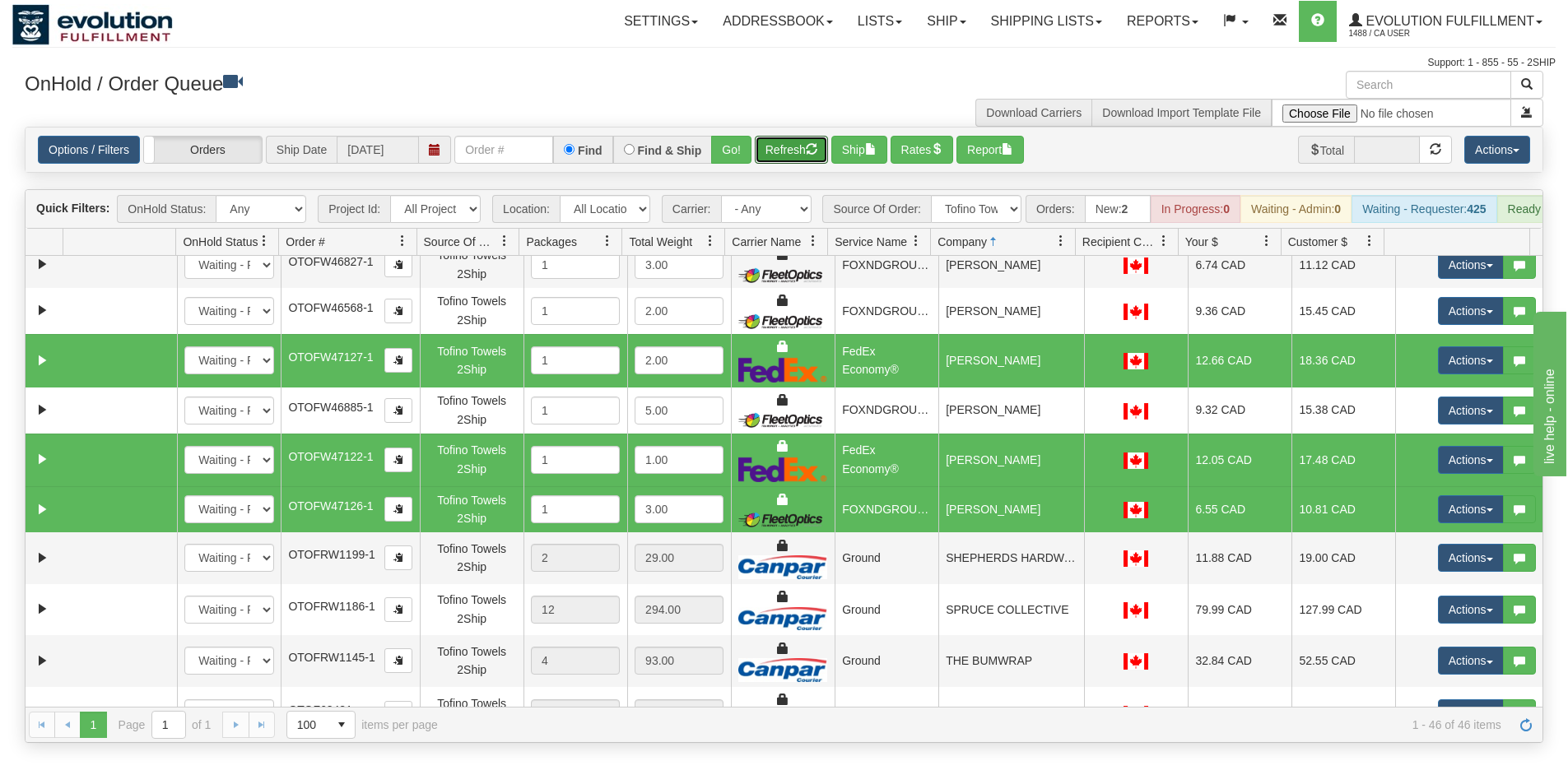
scroll to position [1234, 0]
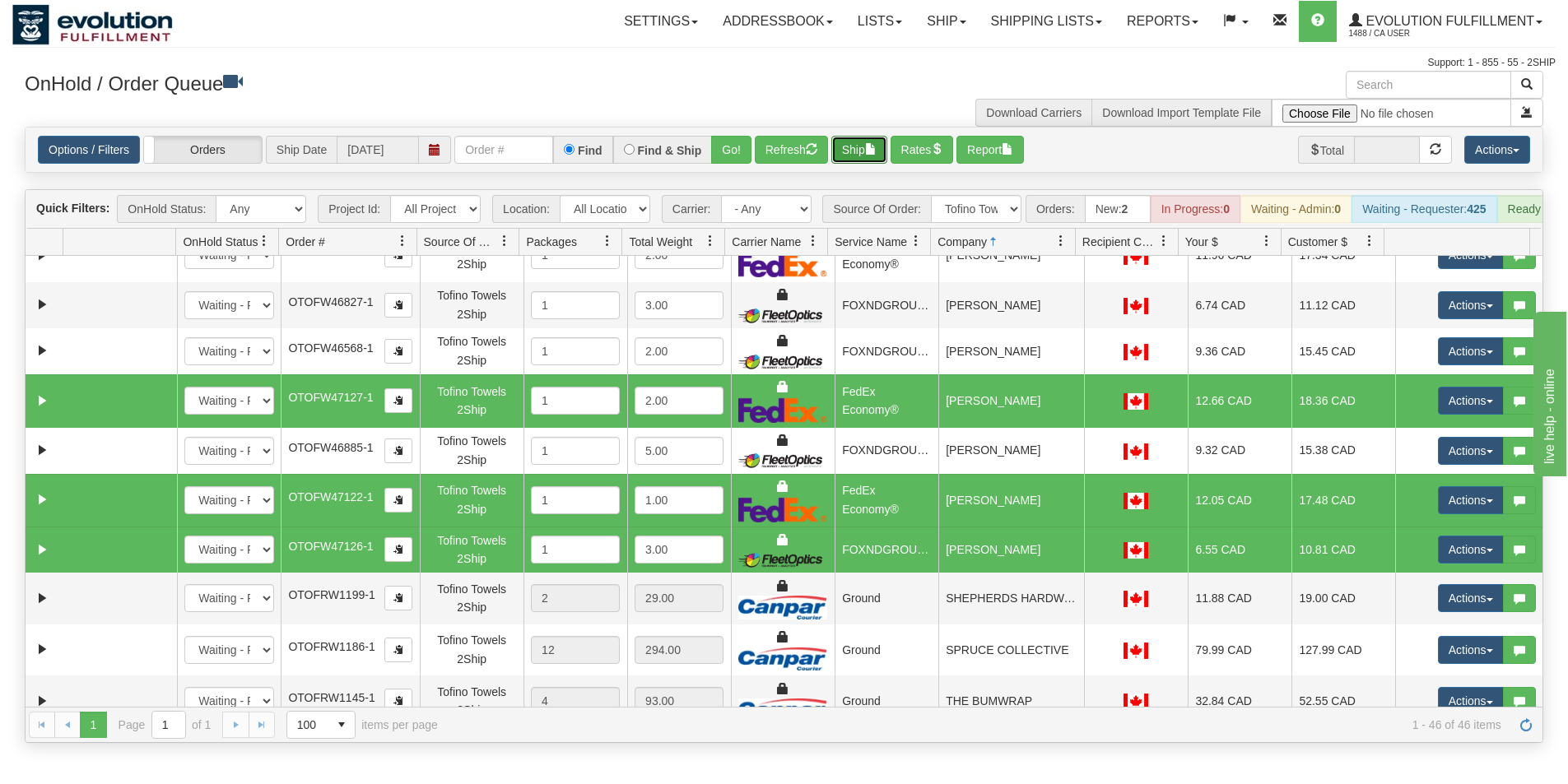
click at [865, 147] on button "Ship" at bounding box center [860, 149] width 56 height 28
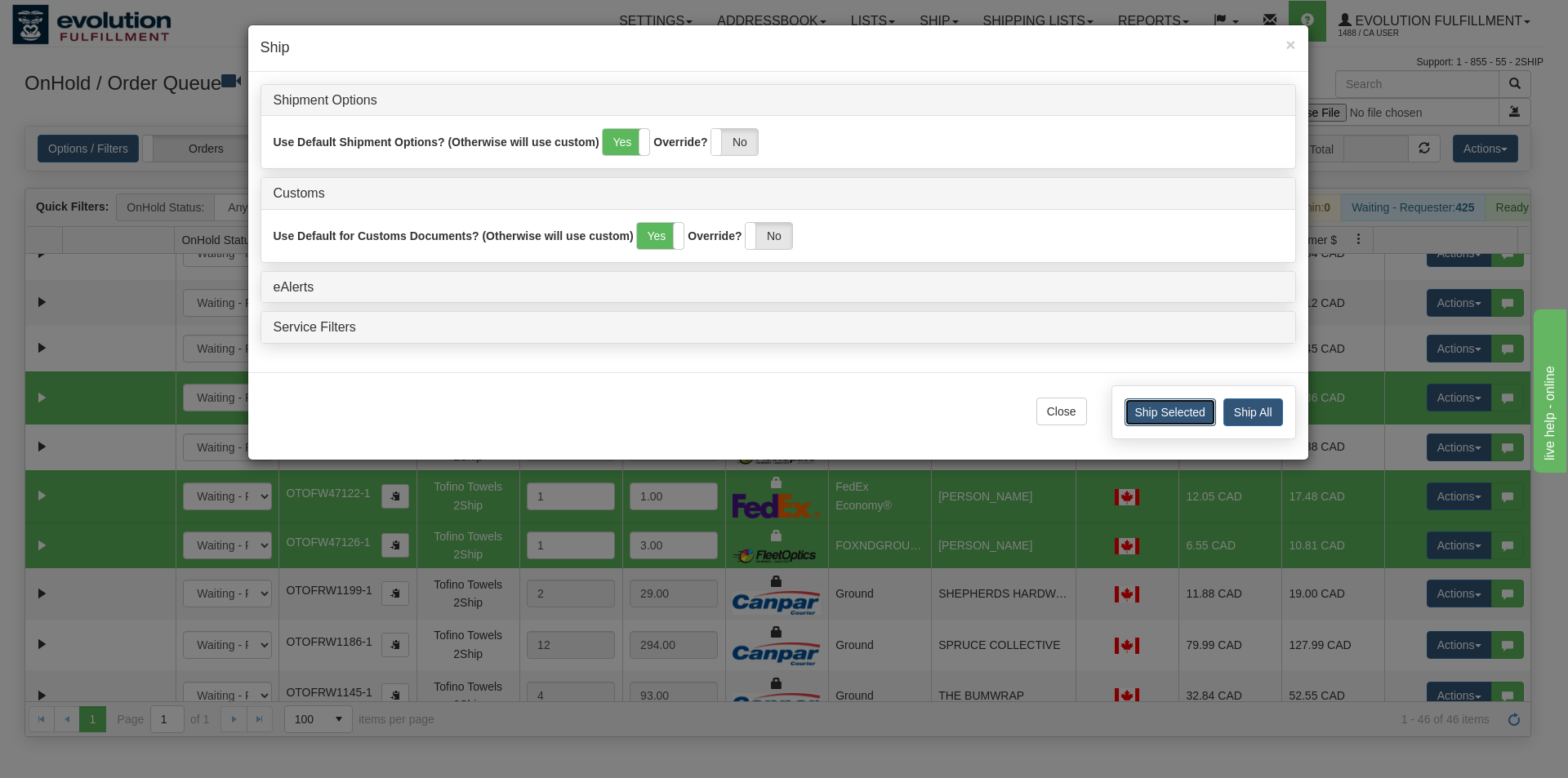
click at [1160, 422] on button "Ship Selected" at bounding box center [1170, 412] width 91 height 27
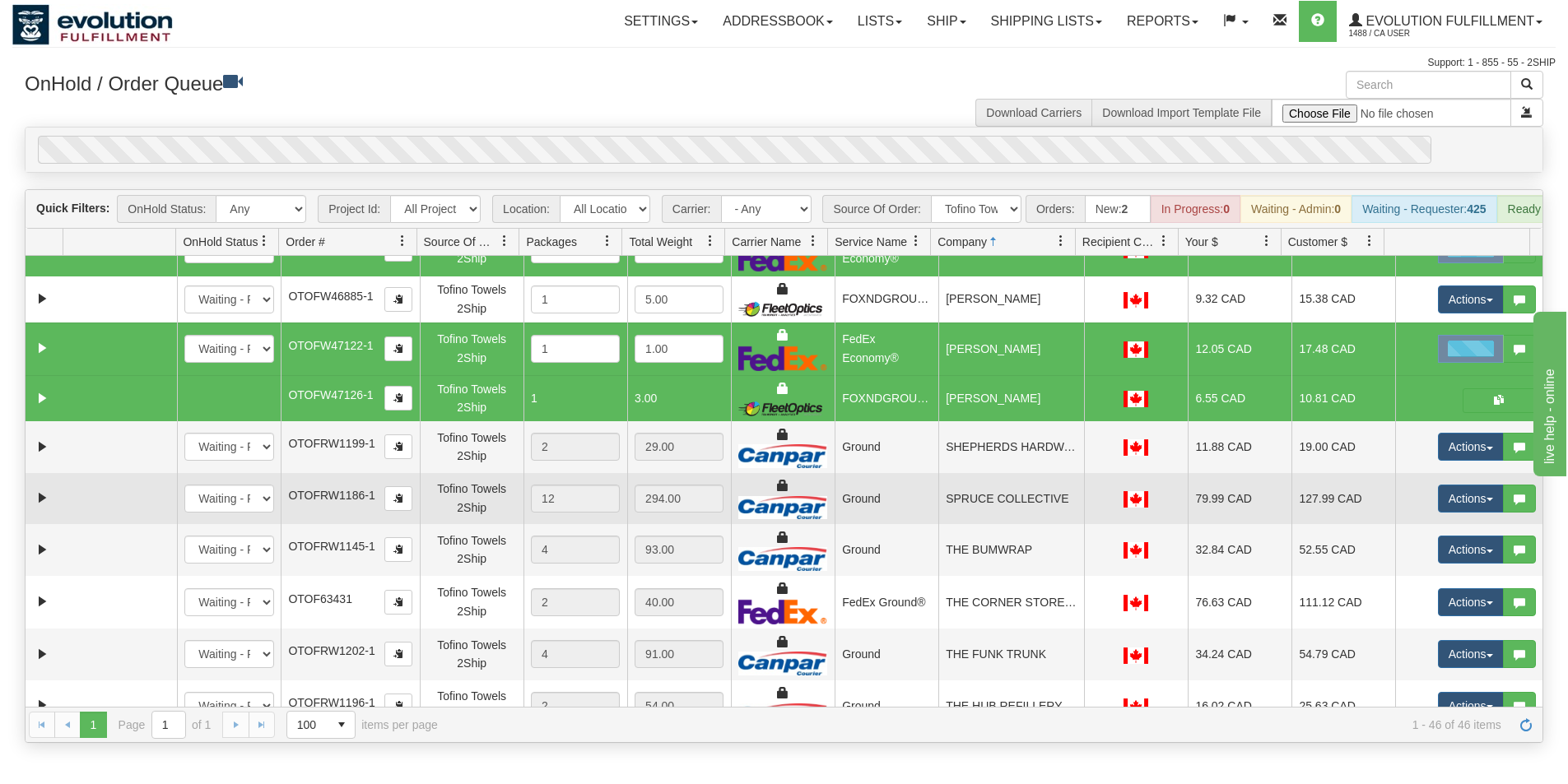
scroll to position [1646, 0]
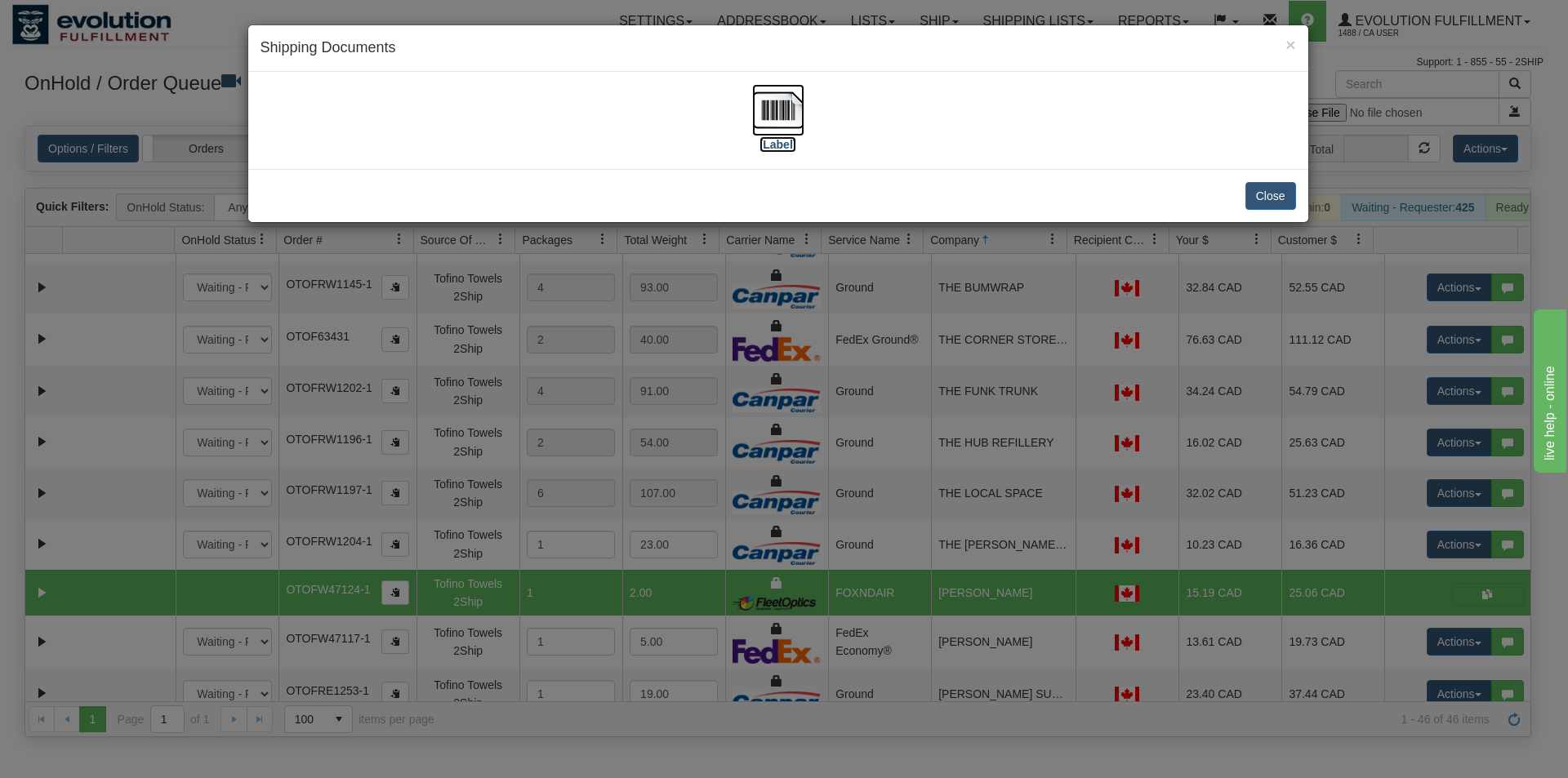
click at [787, 115] on img at bounding box center [777, 109] width 52 height 52
click at [923, 366] on div "× Shipping Documents [Label] Close" at bounding box center [784, 389] width 1568 height 778
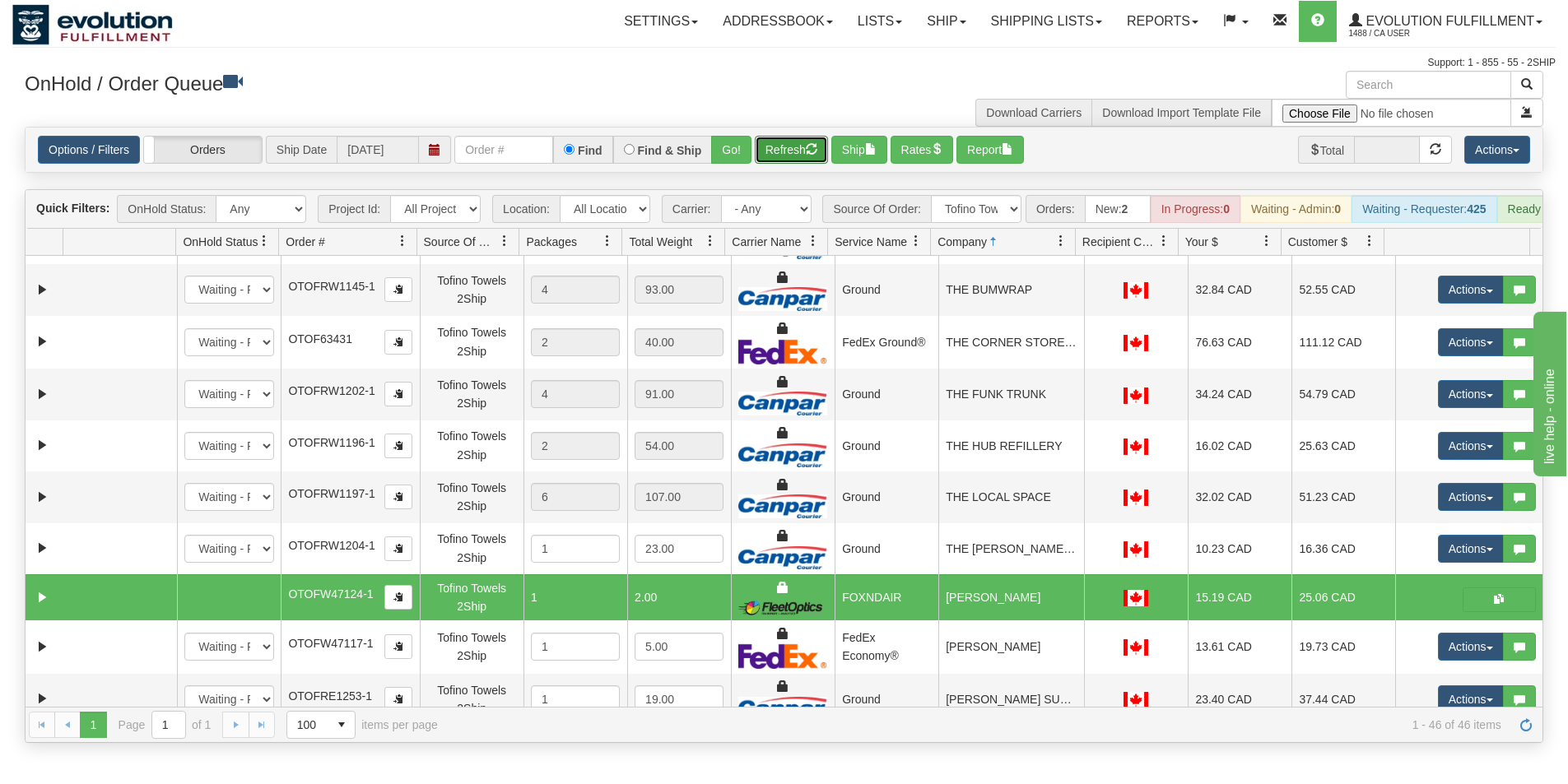
click at [796, 146] on button "Refresh" at bounding box center [791, 149] width 73 height 28
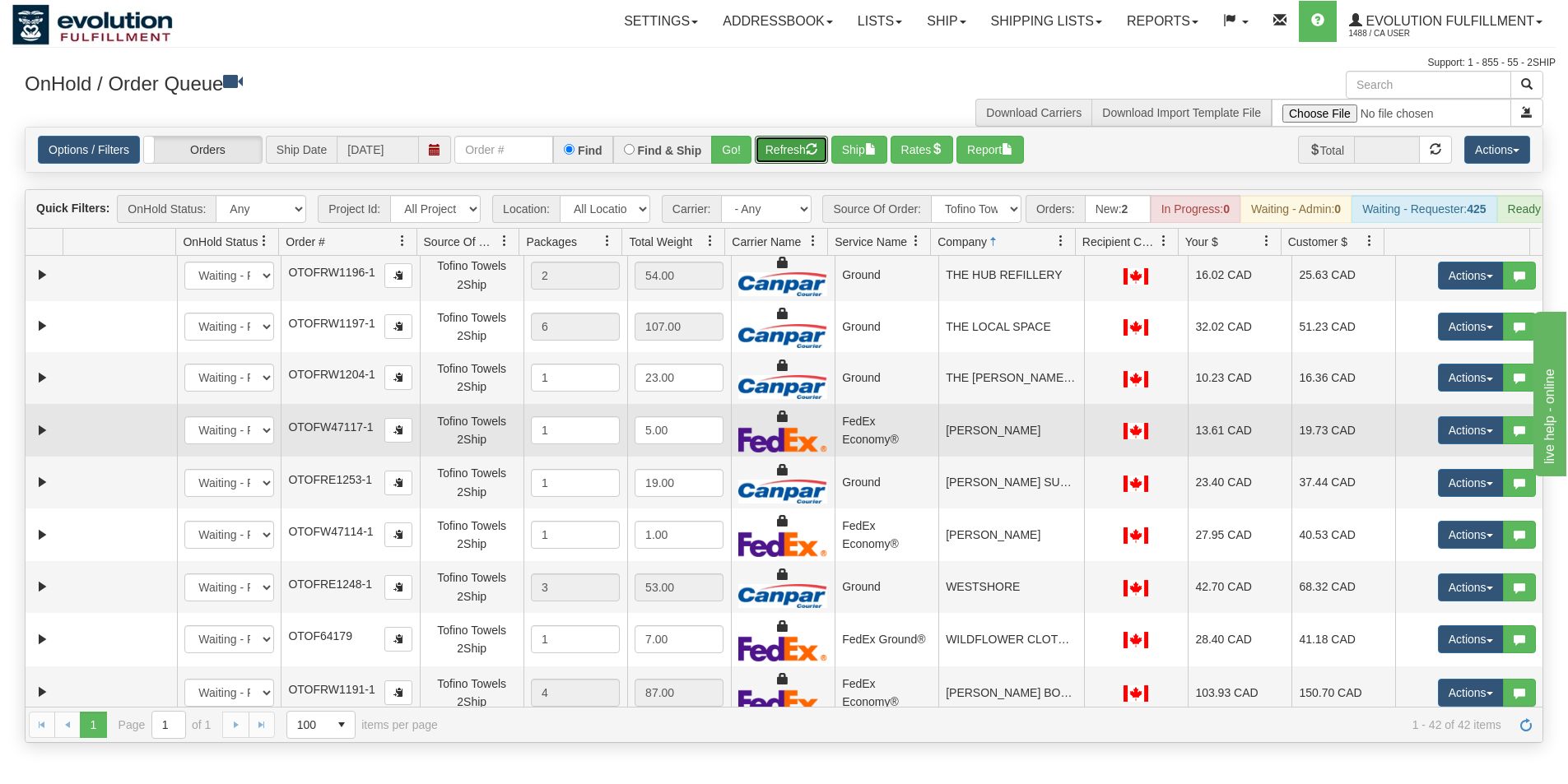
scroll to position [1669, 0]
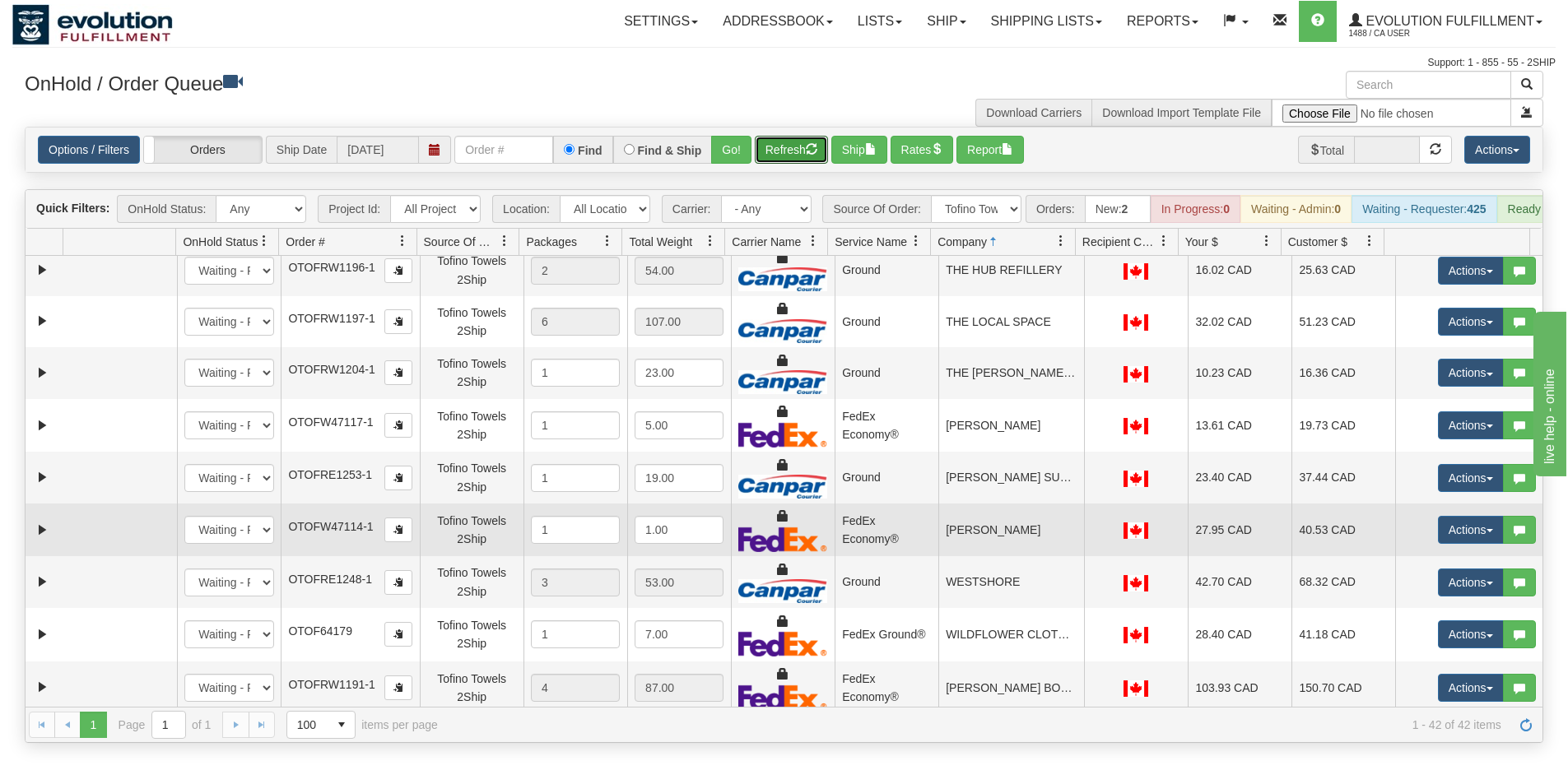
click at [987, 535] on td "[PERSON_NAME]" at bounding box center [1011, 531] width 145 height 53
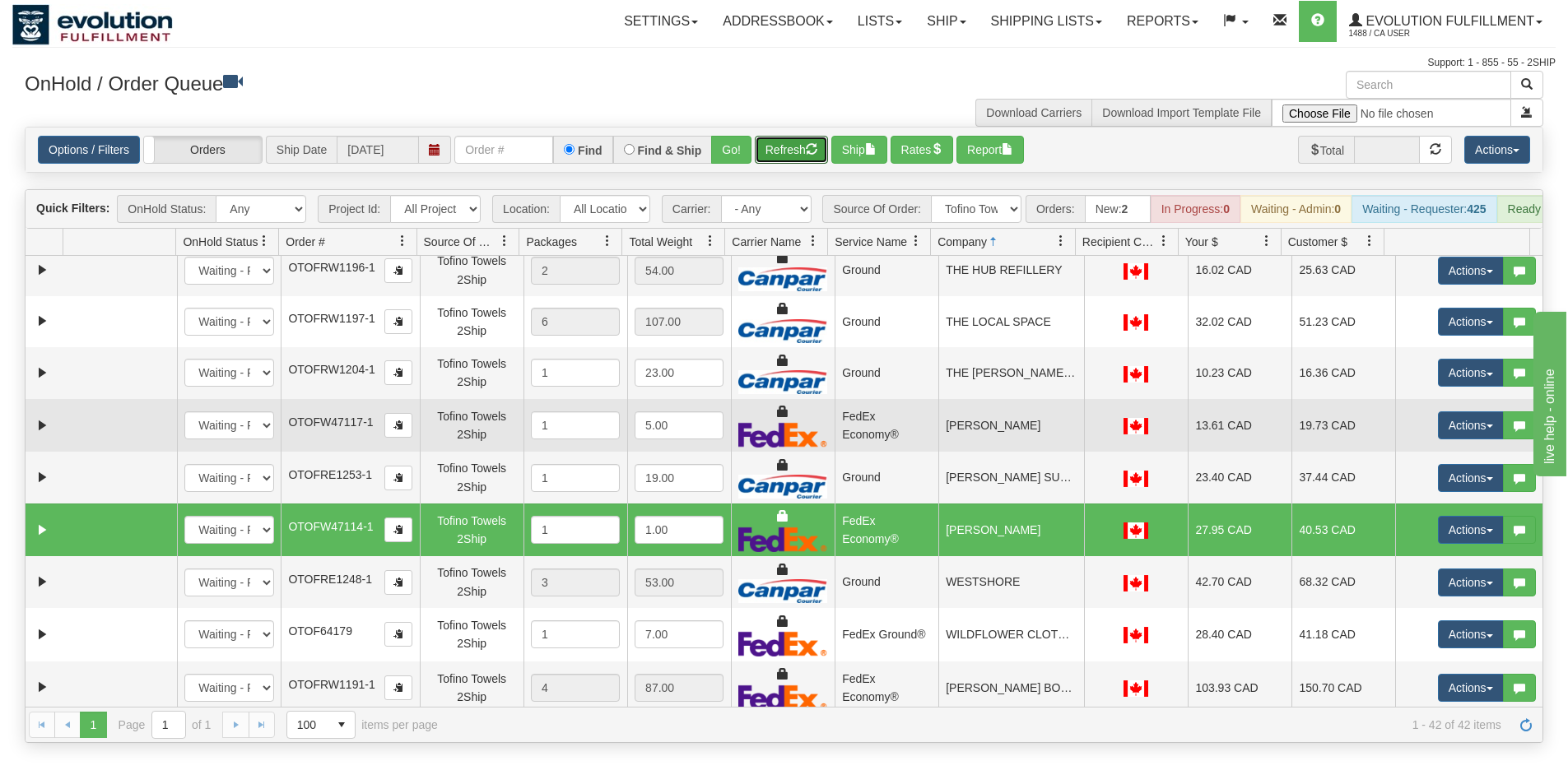
click at [979, 435] on td "[PERSON_NAME]" at bounding box center [1011, 425] width 145 height 53
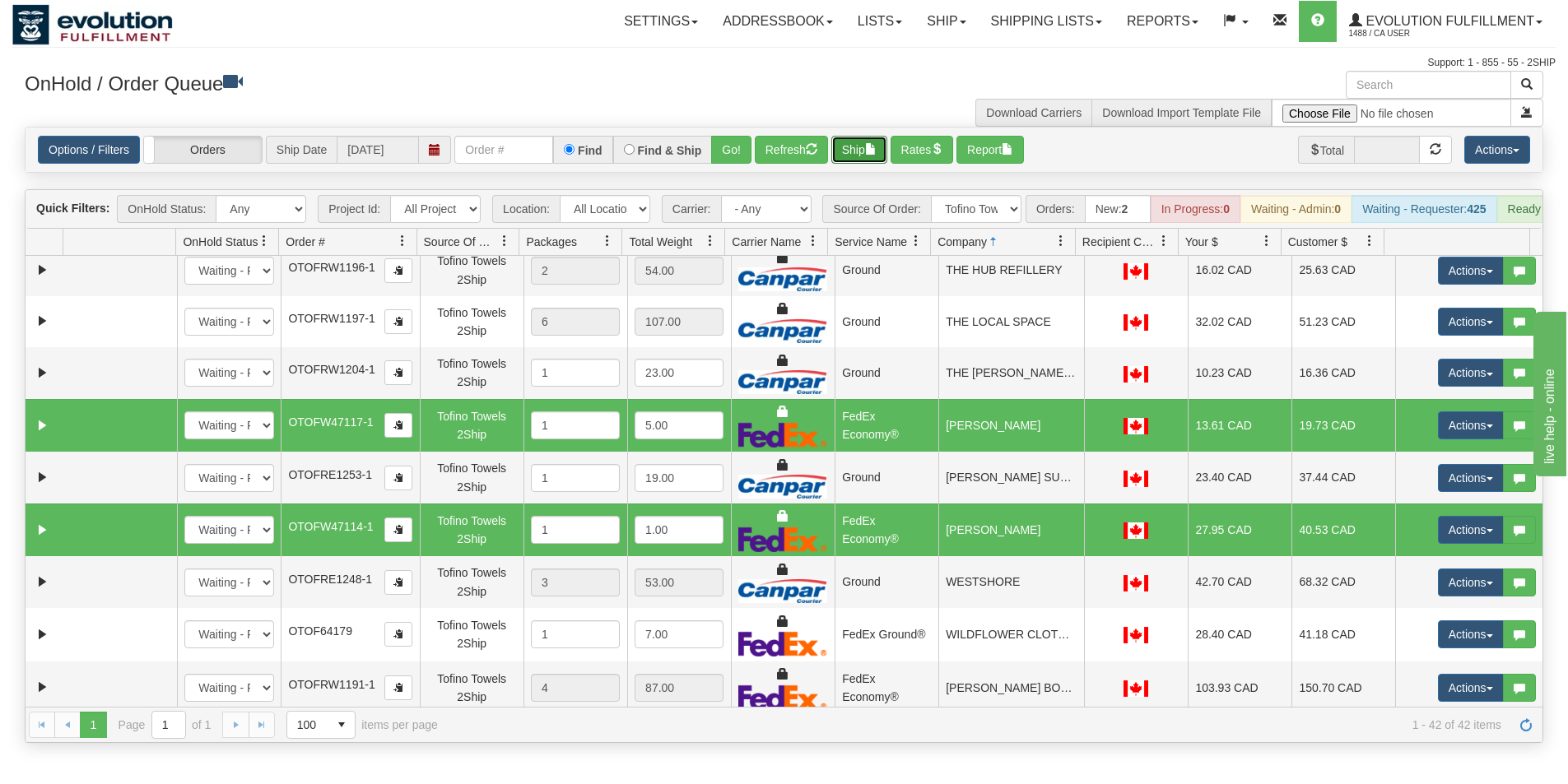
click at [861, 148] on button "Ship" at bounding box center [860, 149] width 56 height 28
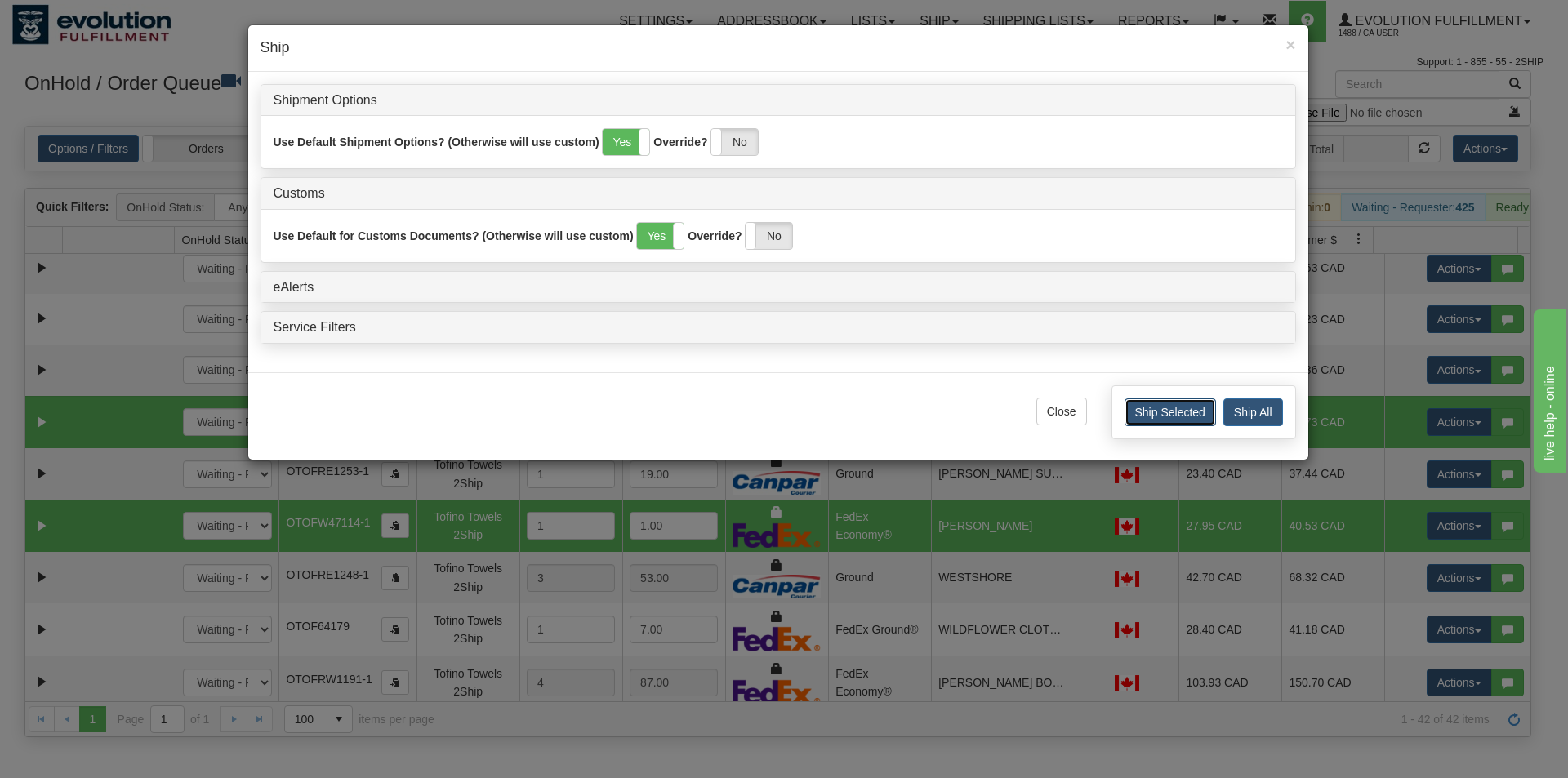
click at [1190, 414] on button "Ship Selected" at bounding box center [1170, 412] width 91 height 27
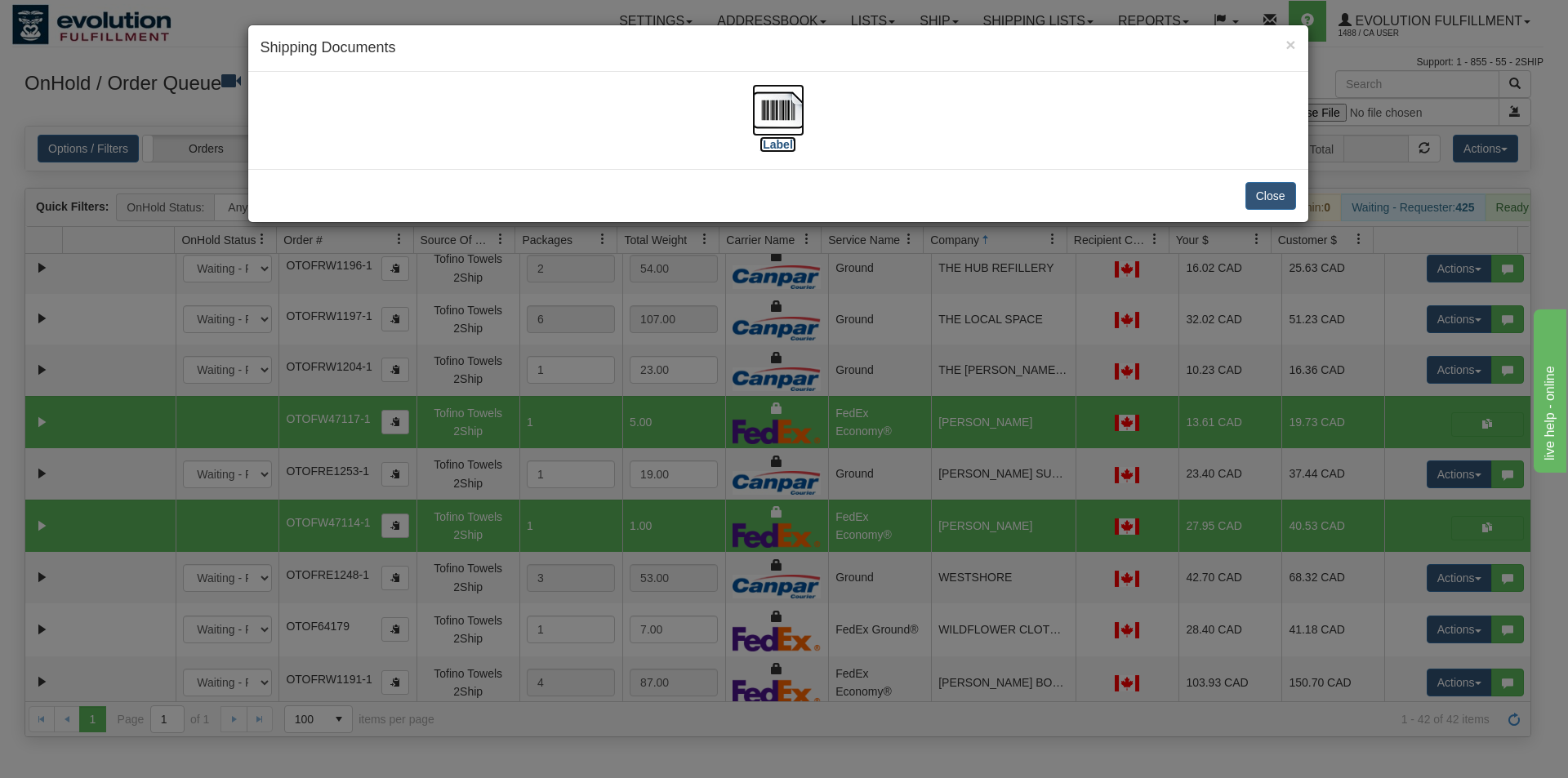
click at [794, 120] on img at bounding box center [777, 109] width 52 height 52
click at [850, 380] on div "× Shipping Documents [Label] Close" at bounding box center [784, 389] width 1568 height 778
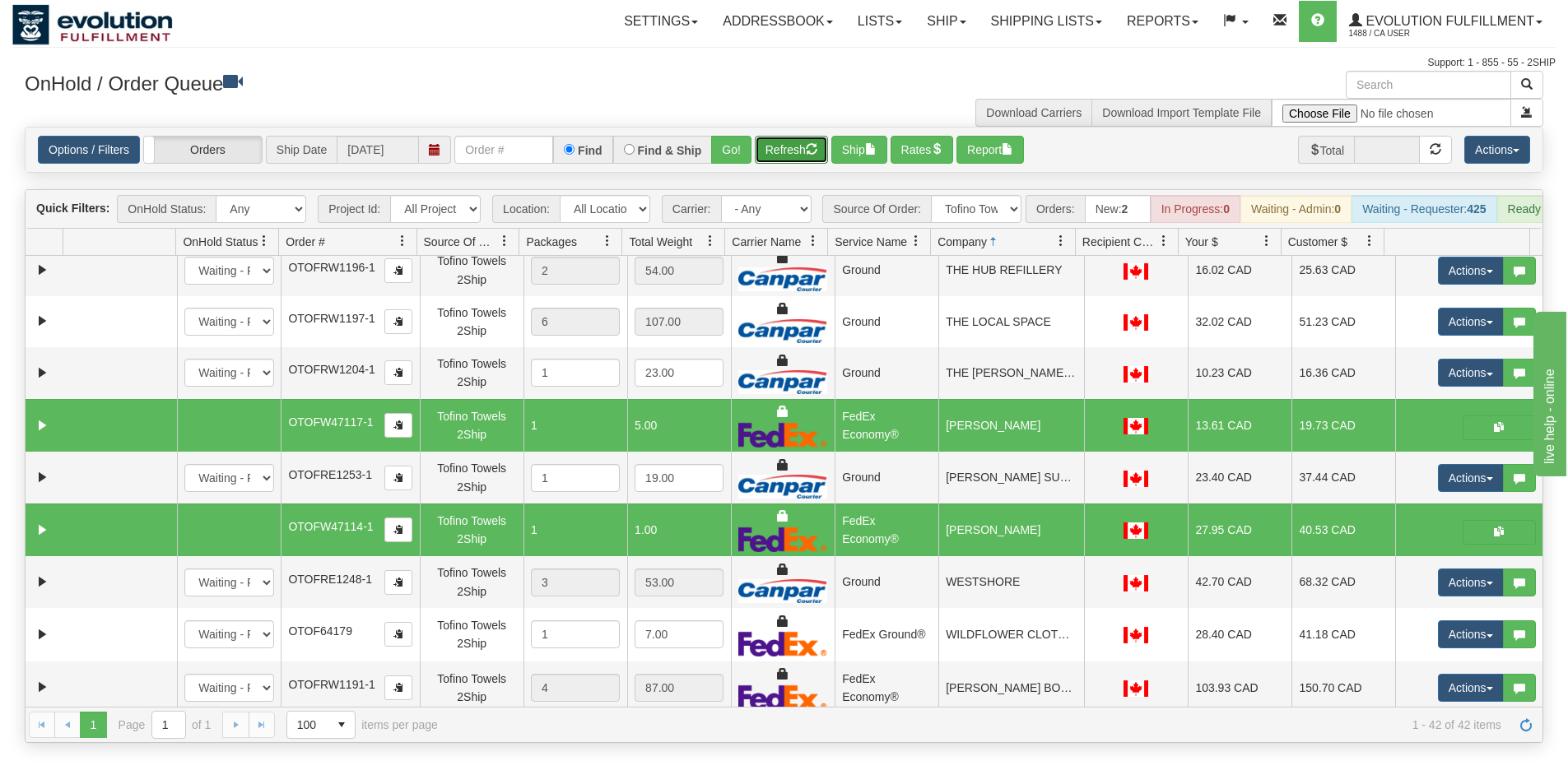
click at [788, 154] on button "Refresh" at bounding box center [791, 149] width 73 height 28
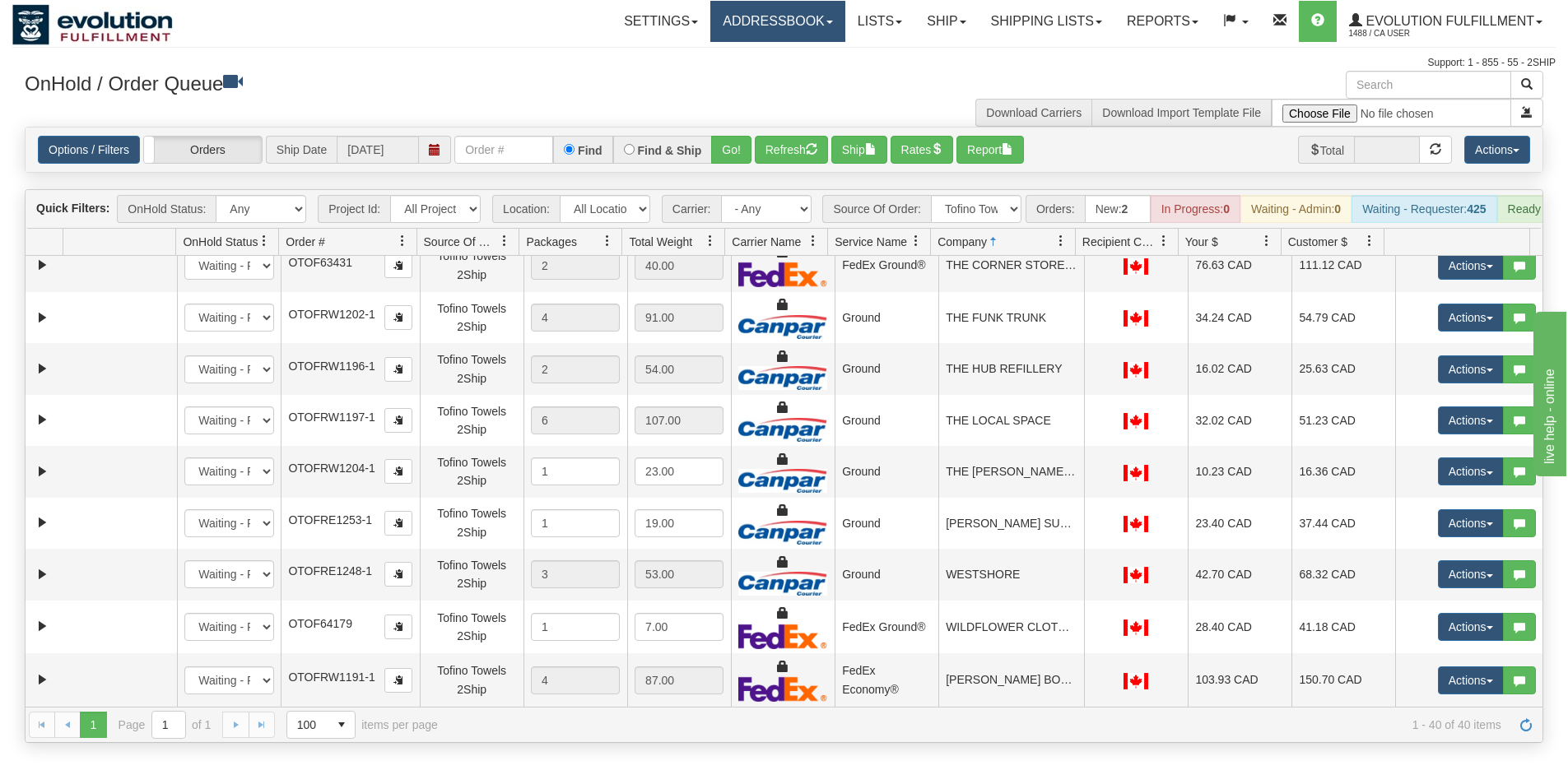
scroll to position [1562, 0]
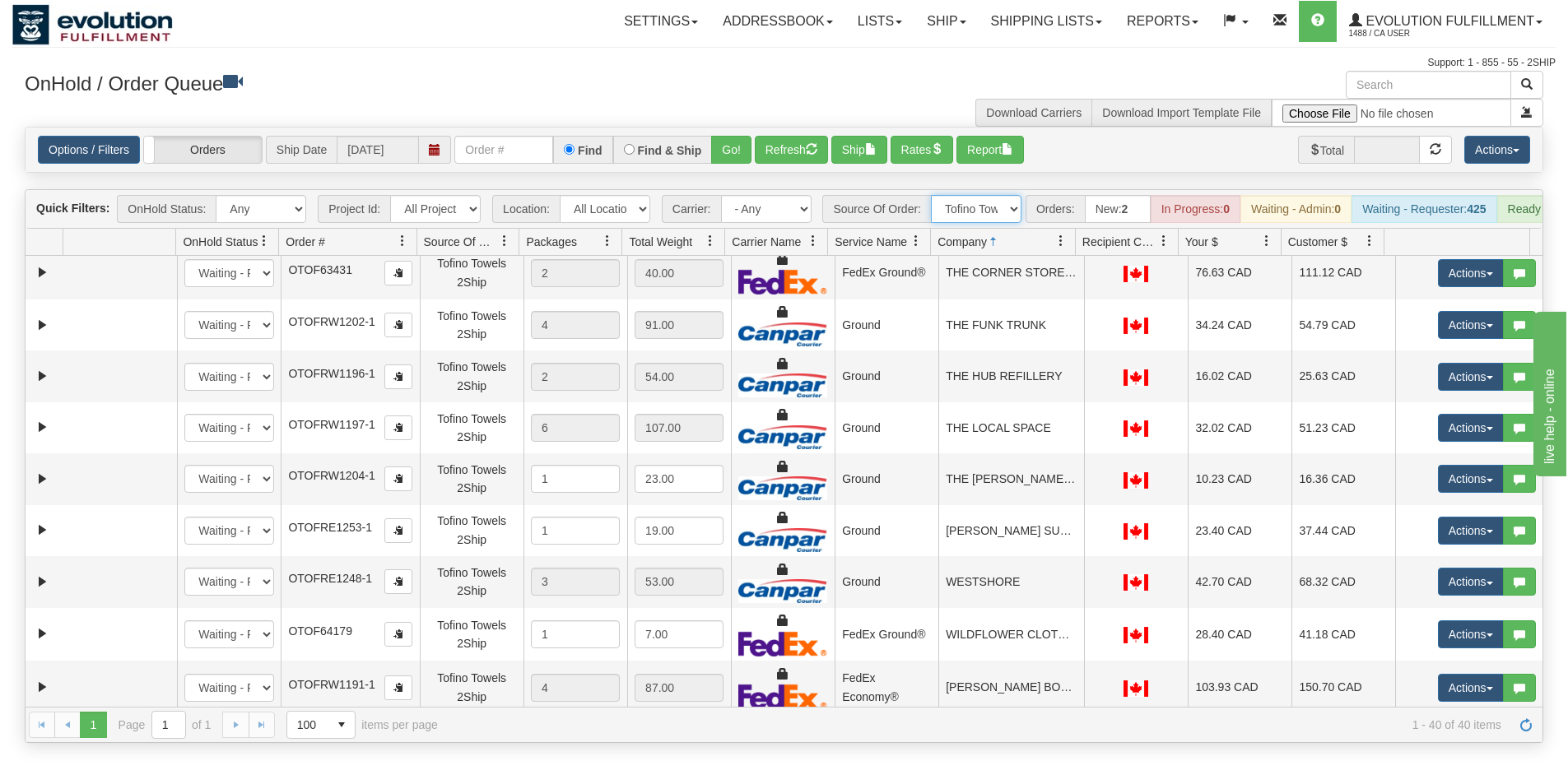
click at [1007, 209] on select "All Sources AirBlaster 2Ship Integration Ambler Apparel 2Ship Integration BC [M…" at bounding box center [975, 208] width 90 height 28
select select "grid toolbar"
click at [931, 195] on select "All Sources AirBlaster 2Ship Integration Ambler Apparel 2Ship Integration BC [M…" at bounding box center [975, 208] width 90 height 28
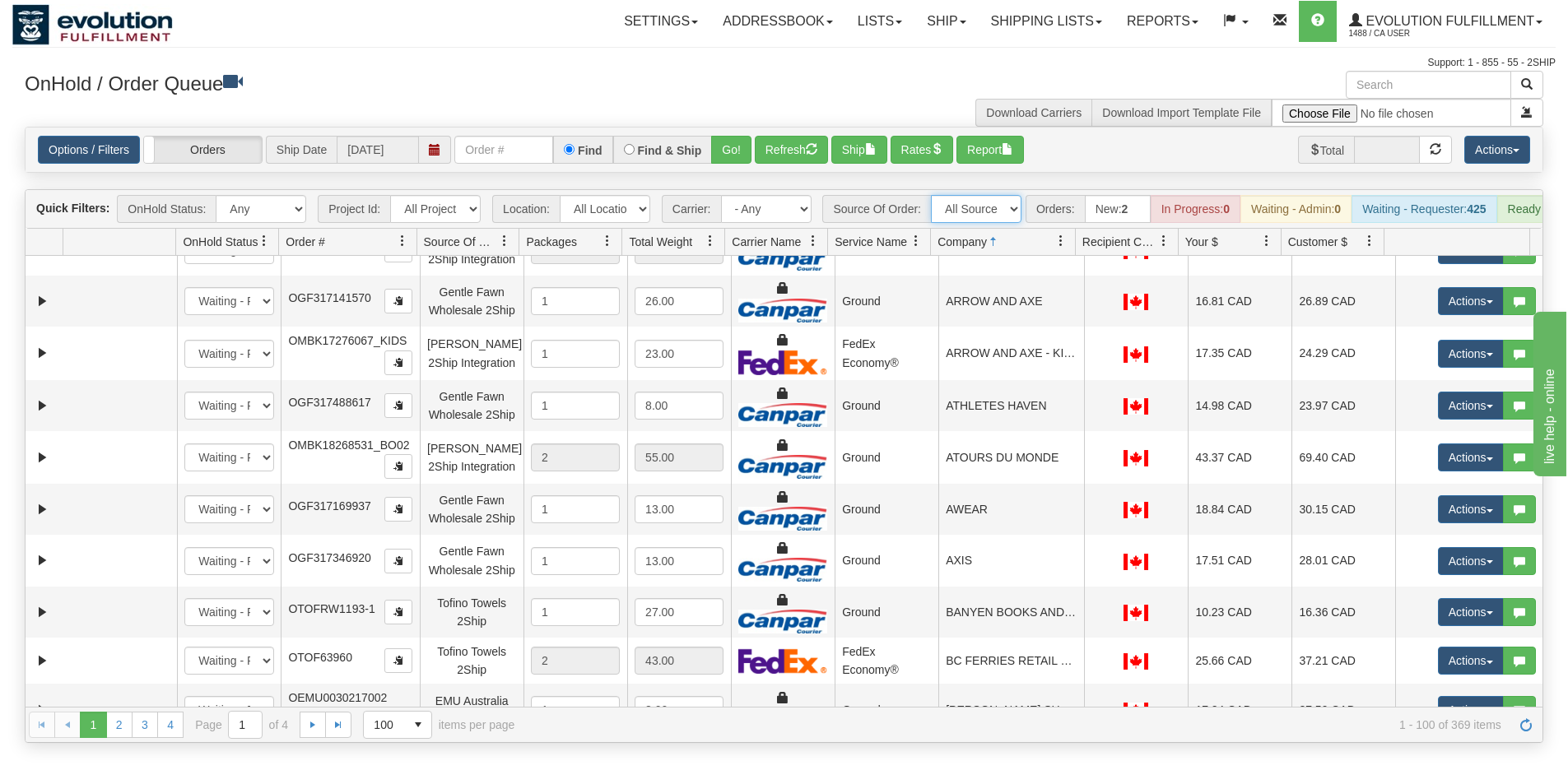
scroll to position [1669, 0]
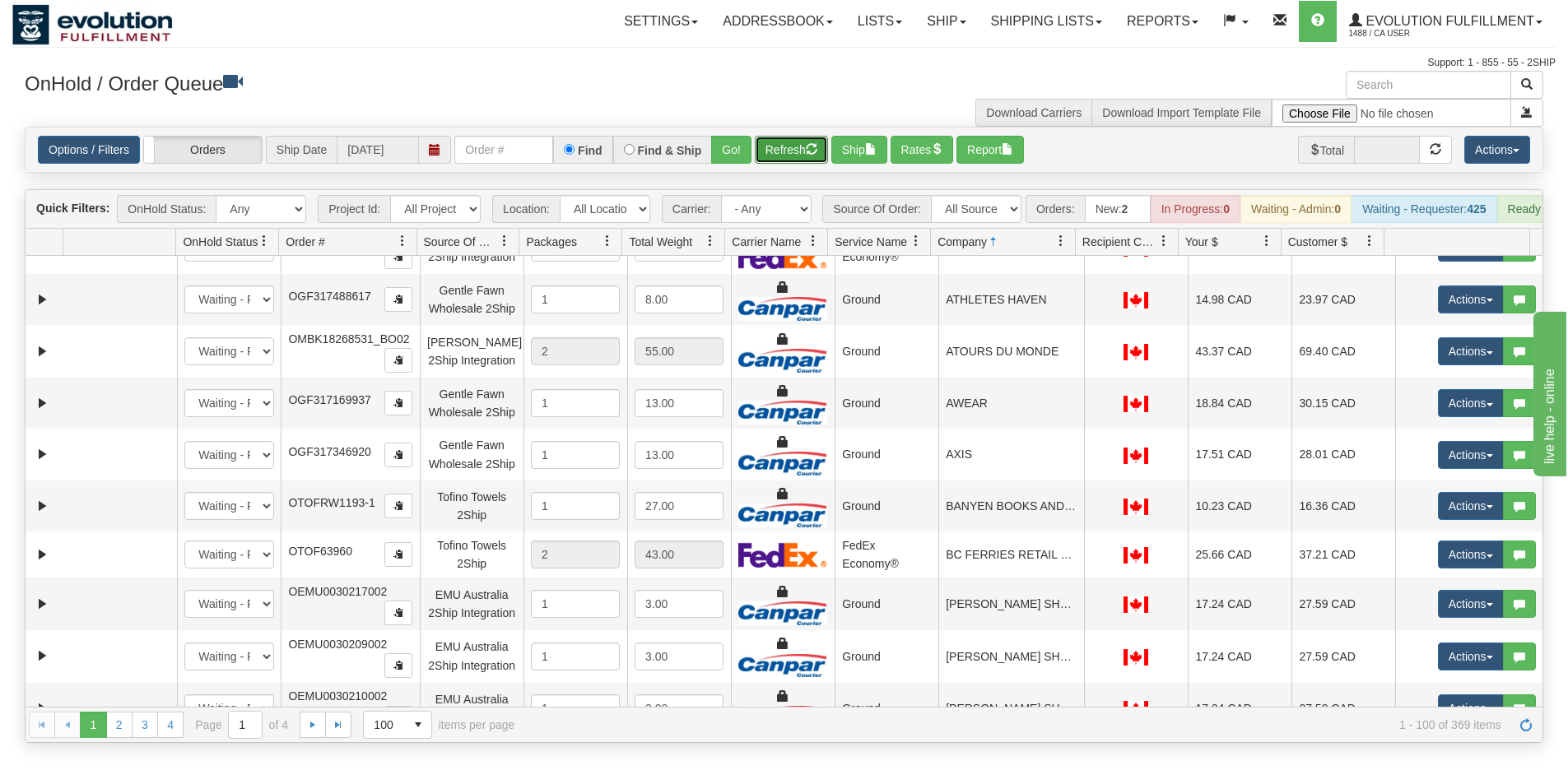
click at [785, 143] on button "Refresh" at bounding box center [791, 149] width 73 height 28
click at [535, 150] on input "text" at bounding box center [504, 149] width 99 height 28
click at [738, 140] on button "Go!" at bounding box center [731, 149] width 40 height 28
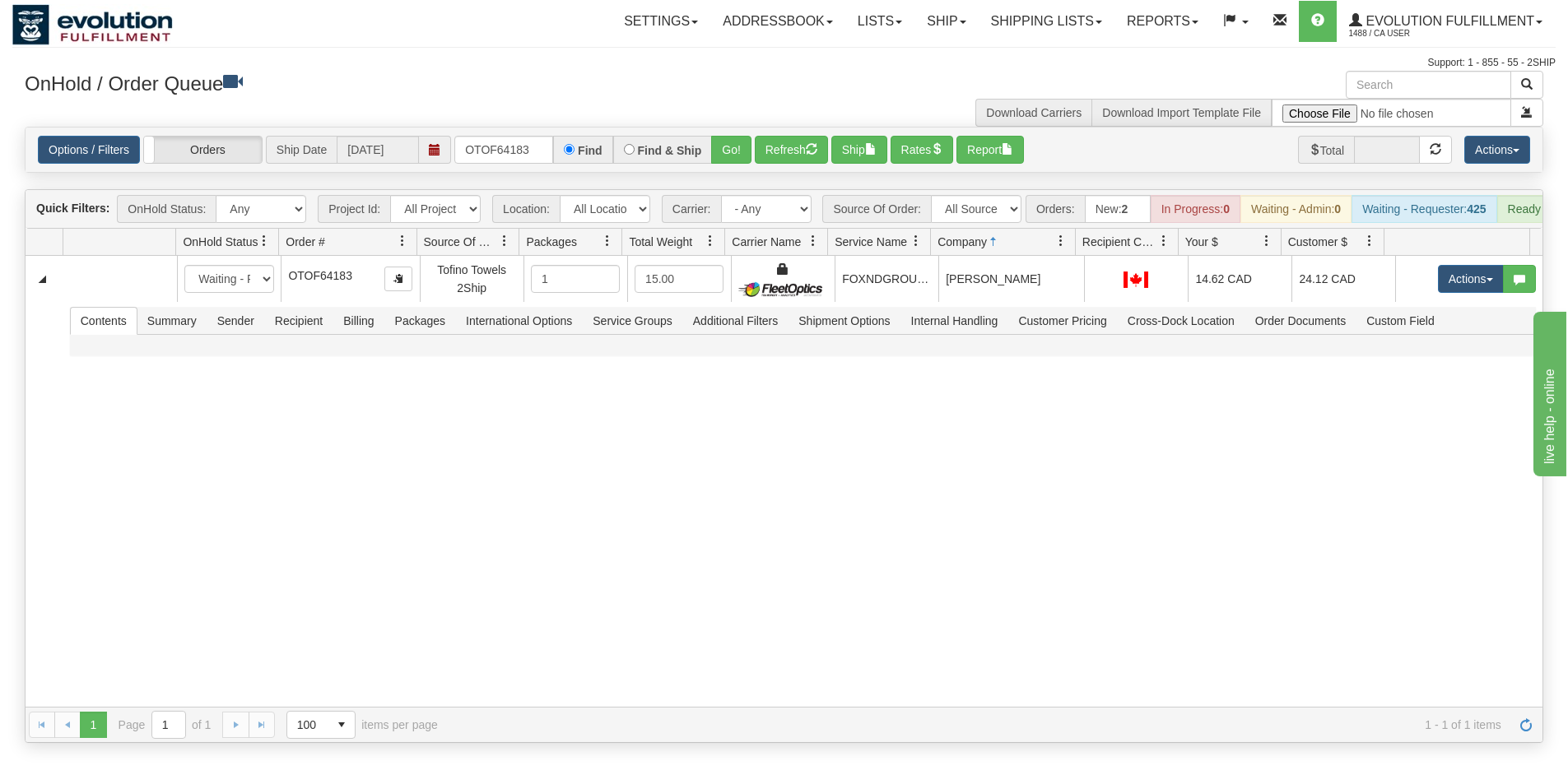
scroll to position [0, 0]
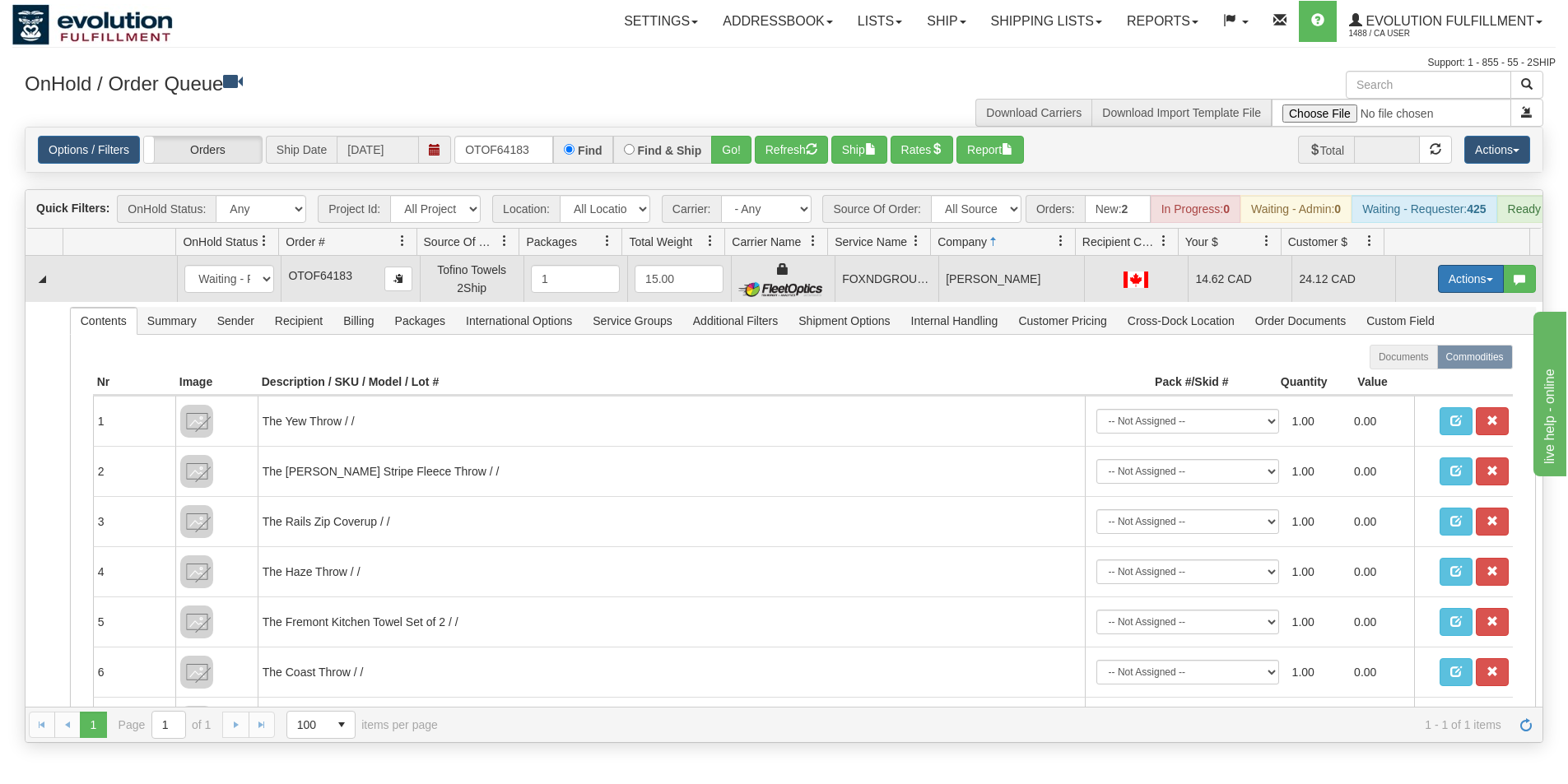
click at [1445, 287] on button "Actions" at bounding box center [1470, 278] width 66 height 28
click at [1395, 381] on span "Ship" at bounding box center [1406, 374] width 34 height 13
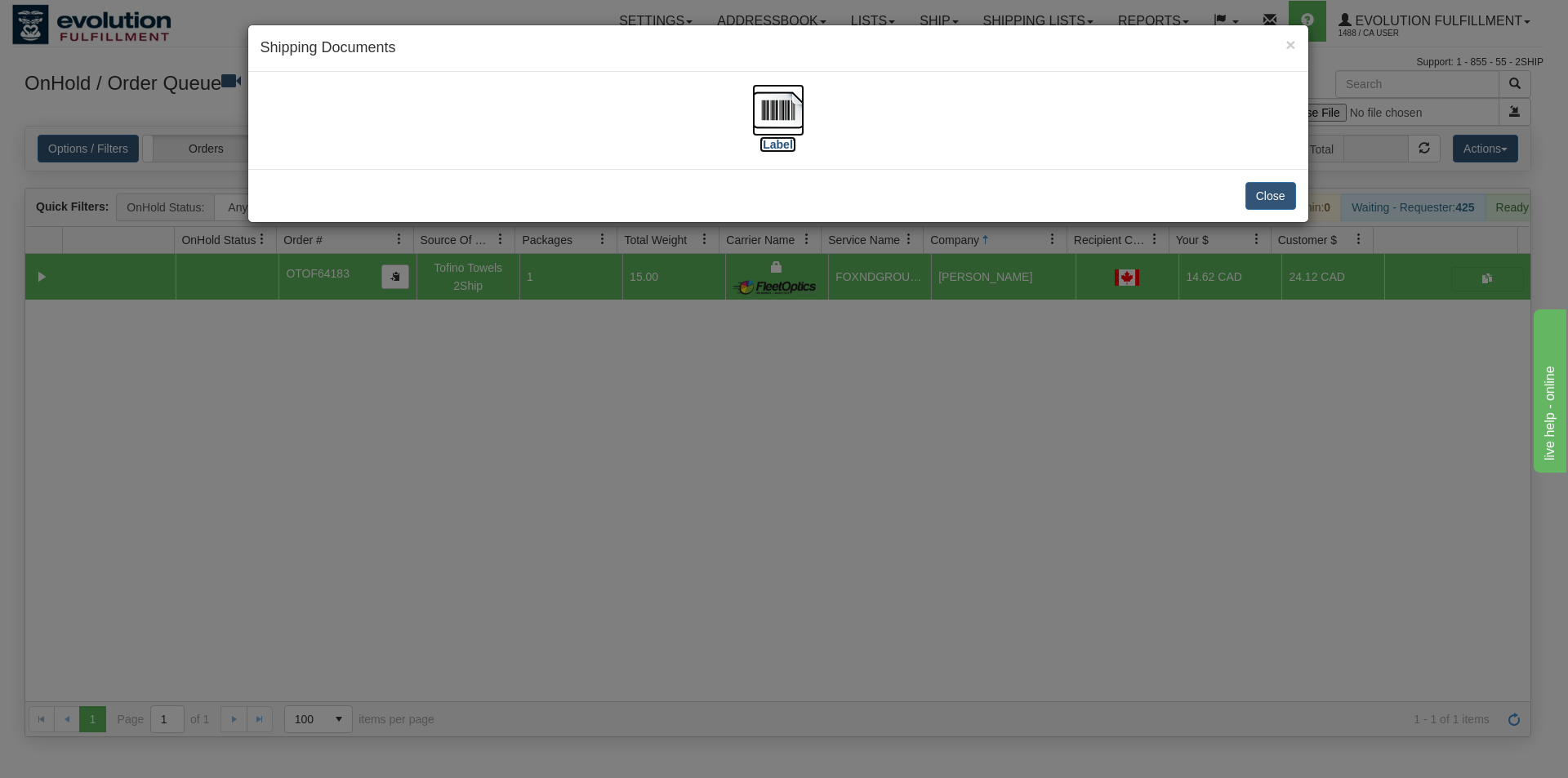
click at [763, 125] on img at bounding box center [777, 109] width 52 height 52
click at [679, 463] on div "× Shipping Documents [Label] Close" at bounding box center [784, 389] width 1568 height 778
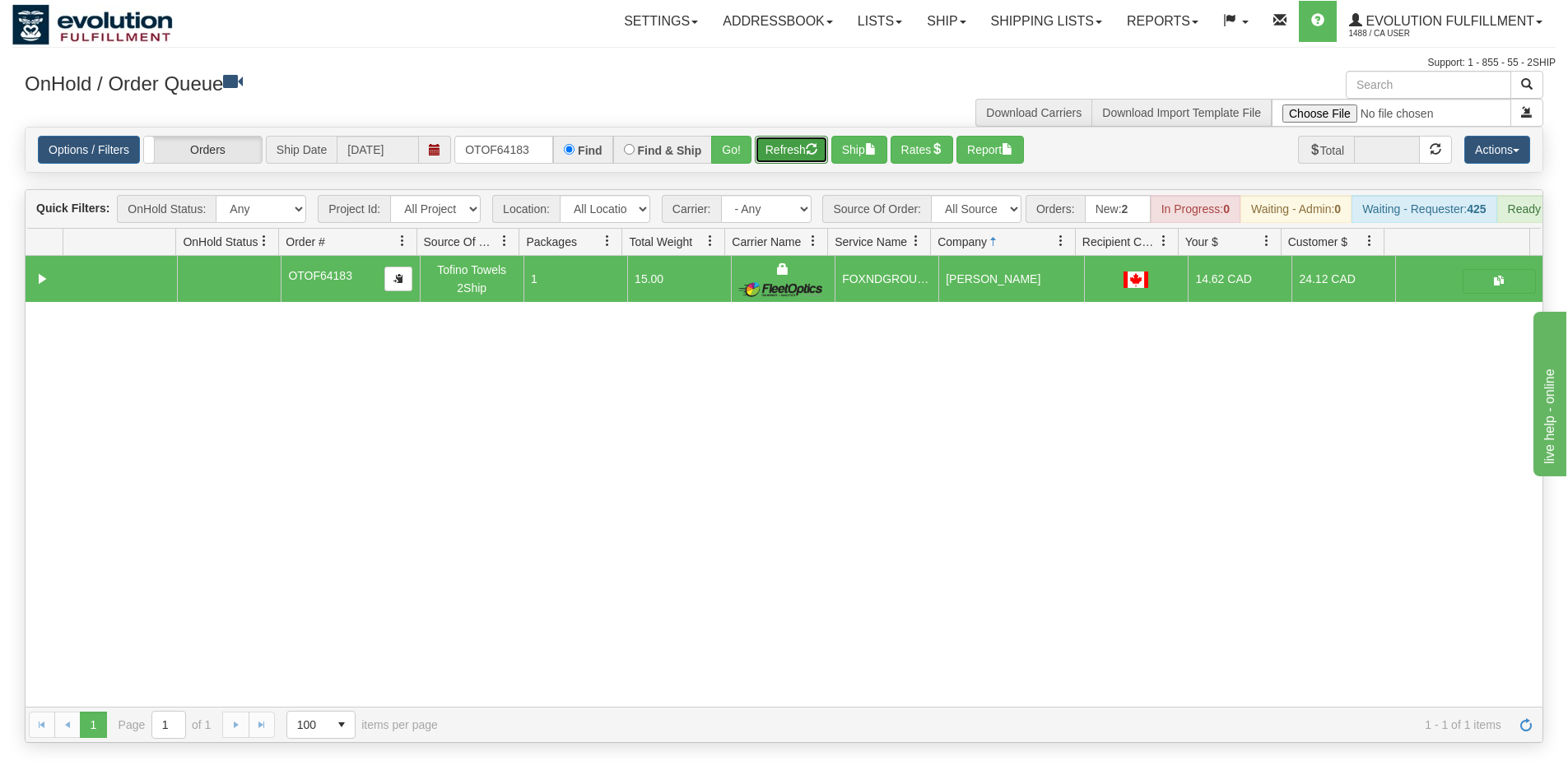
click at [783, 152] on button "Refresh" at bounding box center [791, 149] width 73 height 28
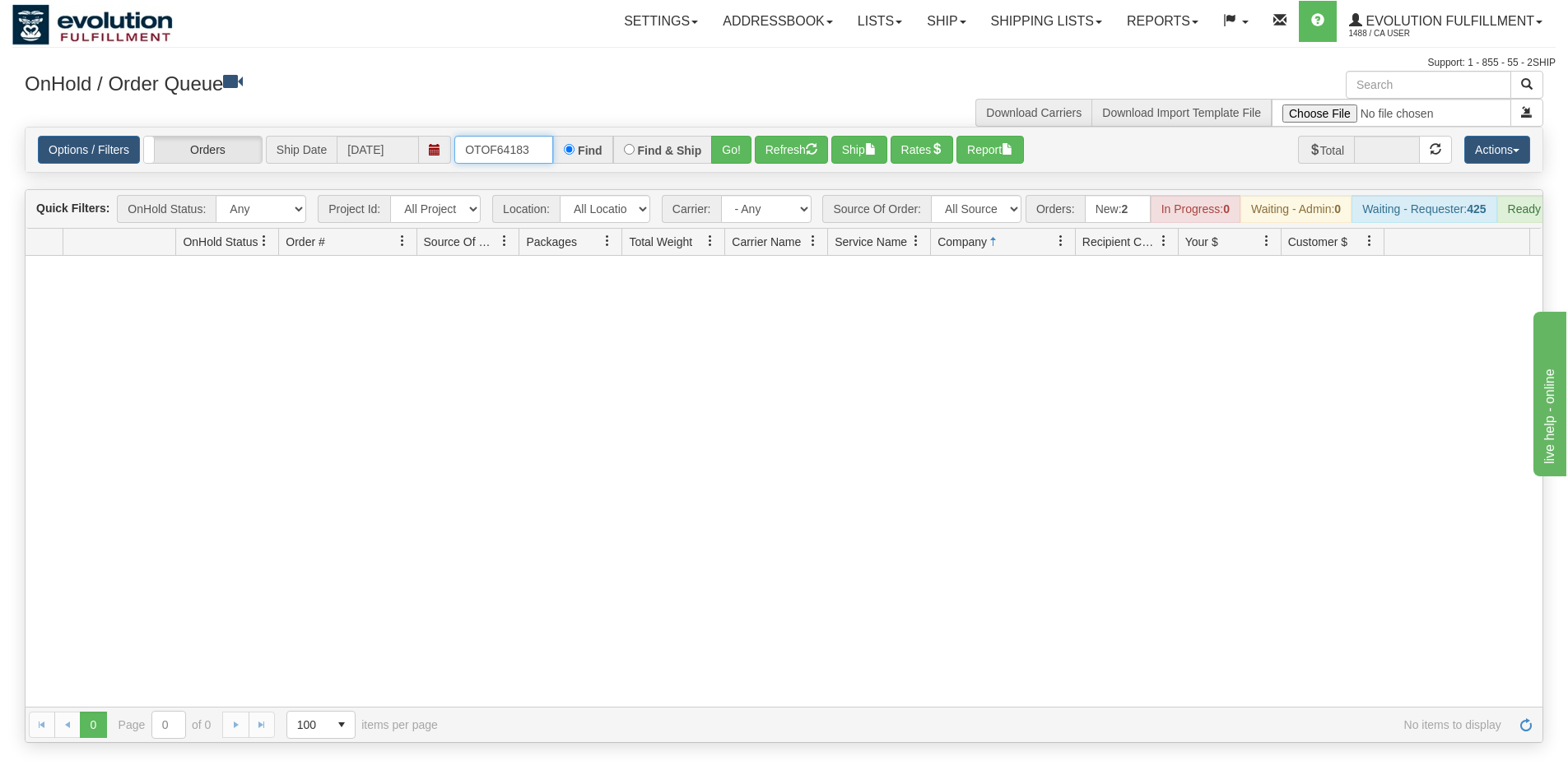
drag, startPoint x: 541, startPoint y: 152, endPoint x: 449, endPoint y: 171, distance: 93.9
click at [449, 171] on div "Options / Filters Group Shipments Orders Ship Date [DATE] OTOF64183 Find Find &…" at bounding box center [784, 149] width 1518 height 45
click at [724, 163] on button "Go!" at bounding box center [731, 149] width 40 height 28
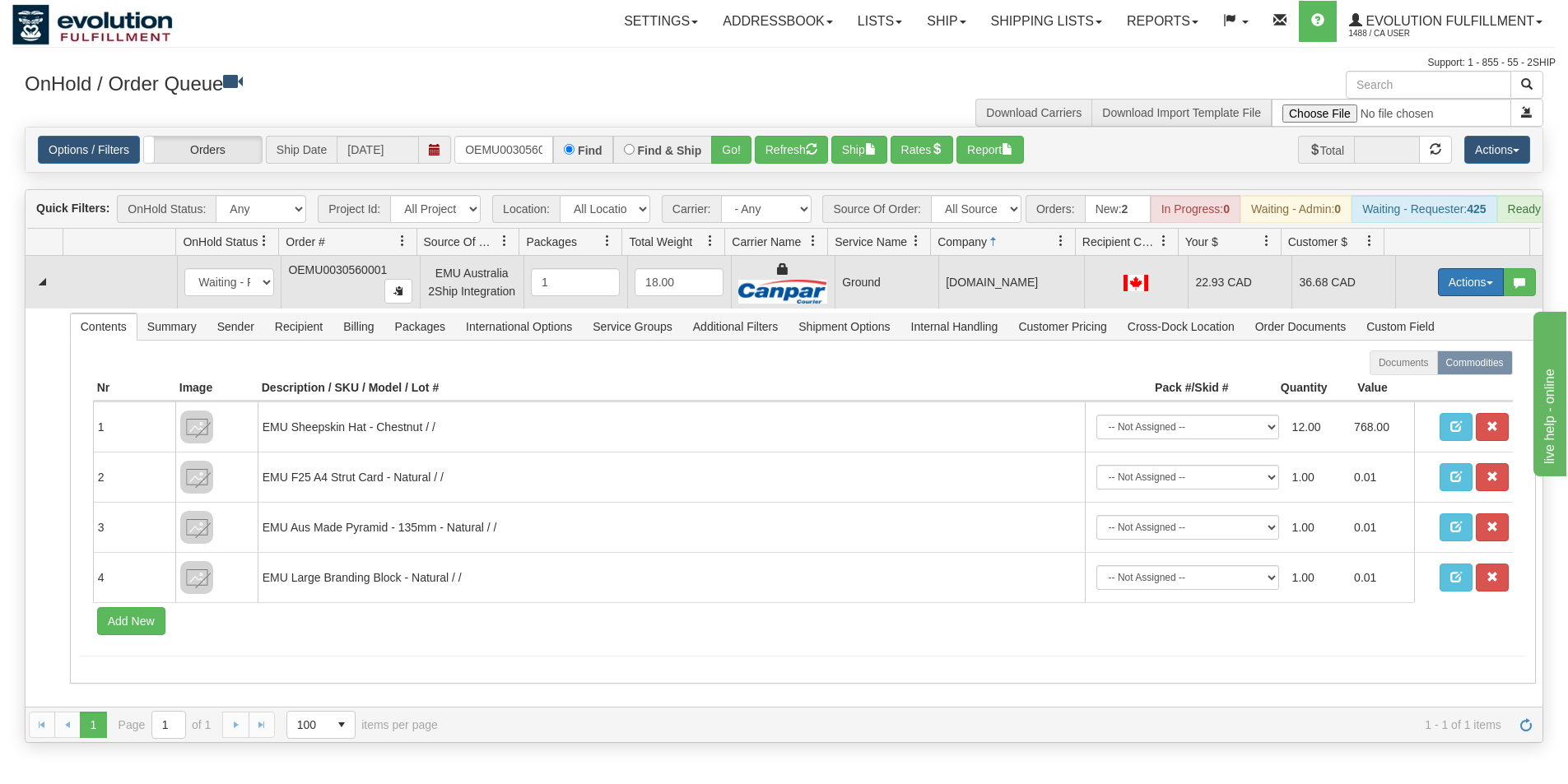
click at [1451, 296] on button "Actions" at bounding box center [1470, 282] width 66 height 28
click at [1407, 384] on span "Ship" at bounding box center [1406, 378] width 34 height 13
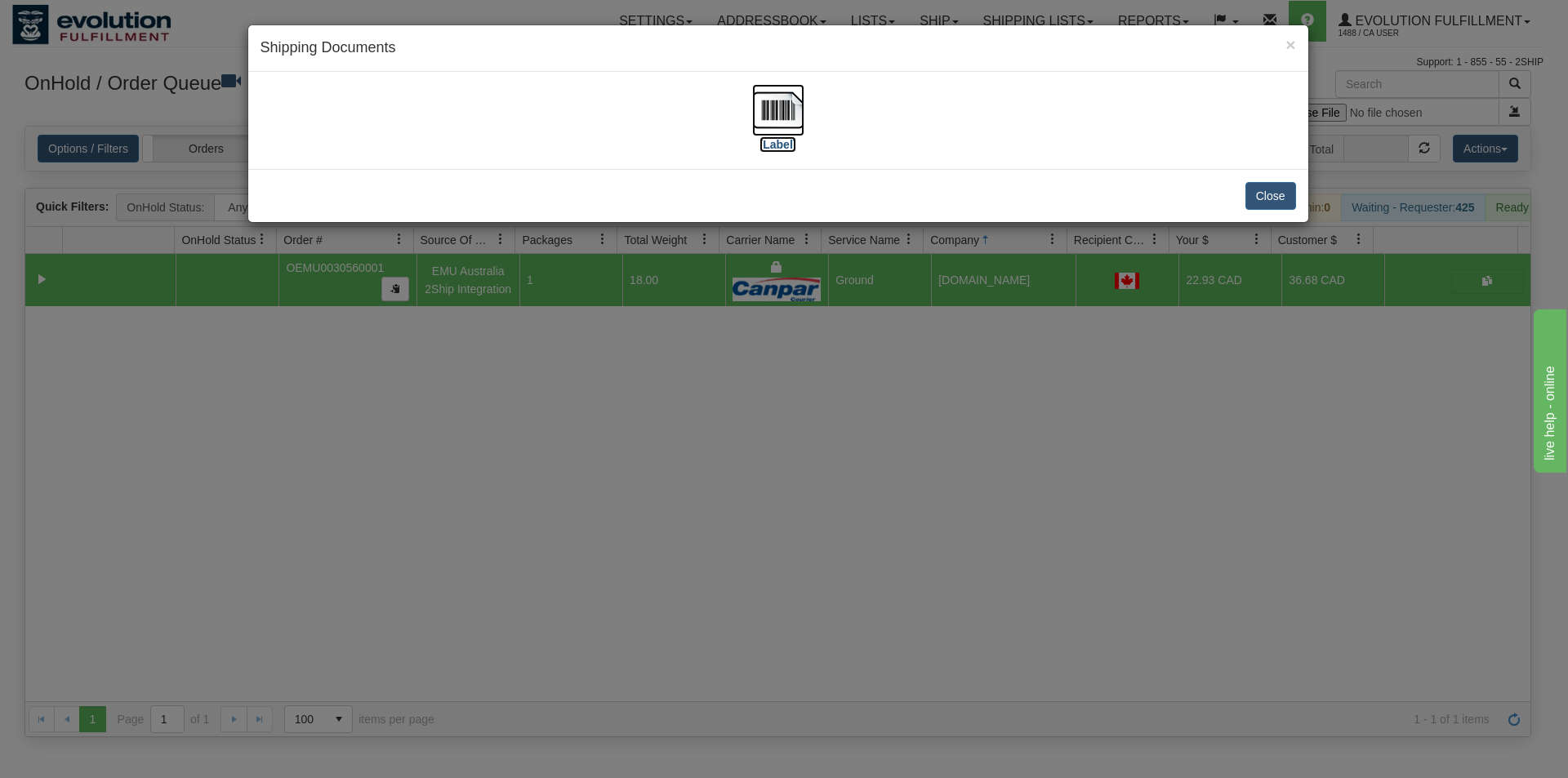
click at [770, 113] on img at bounding box center [777, 109] width 52 height 52
click at [934, 521] on div "× Shipping Documents [Label] Close" at bounding box center [784, 389] width 1568 height 778
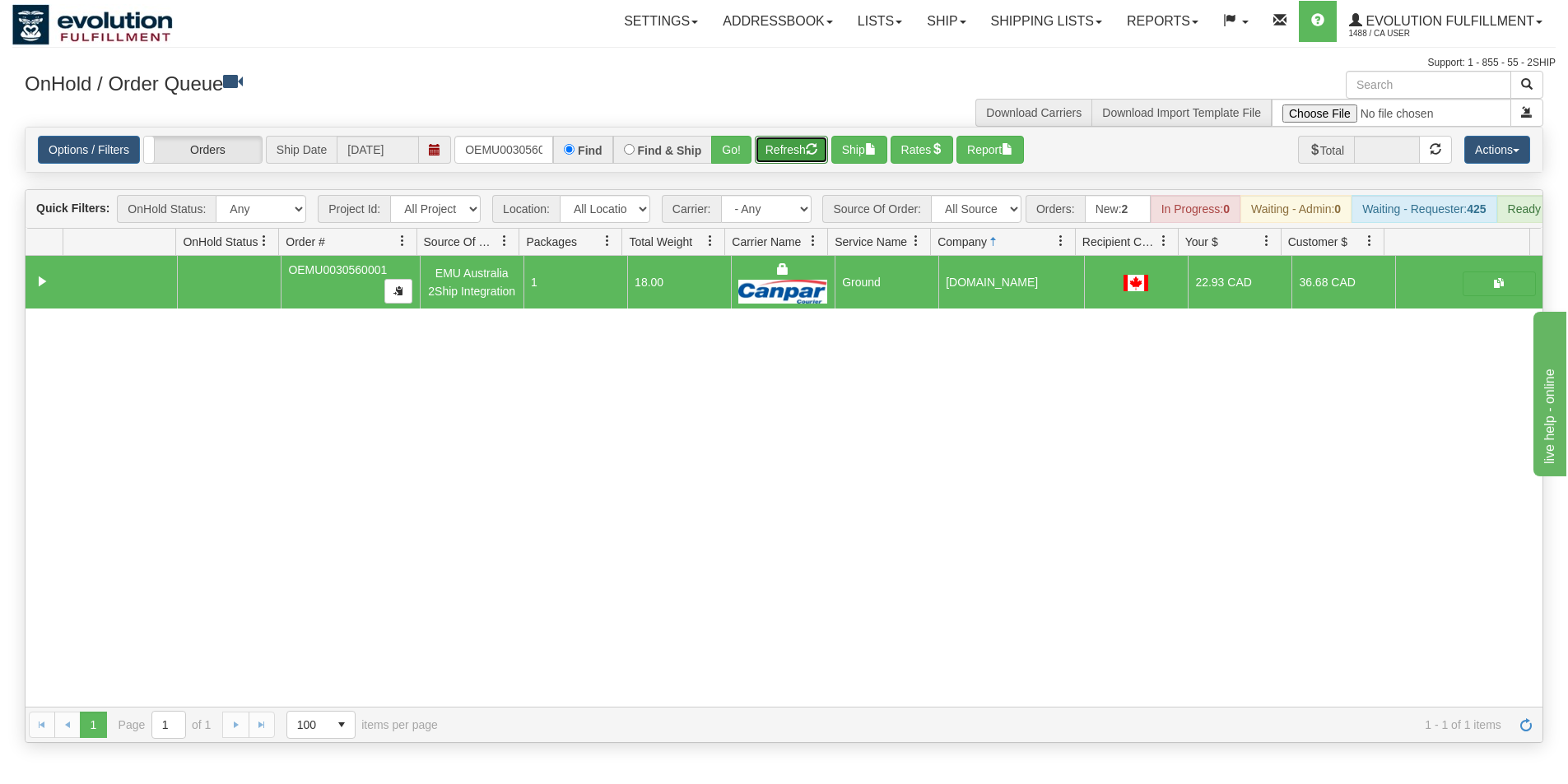
click at [805, 157] on button "Refresh" at bounding box center [791, 149] width 73 height 28
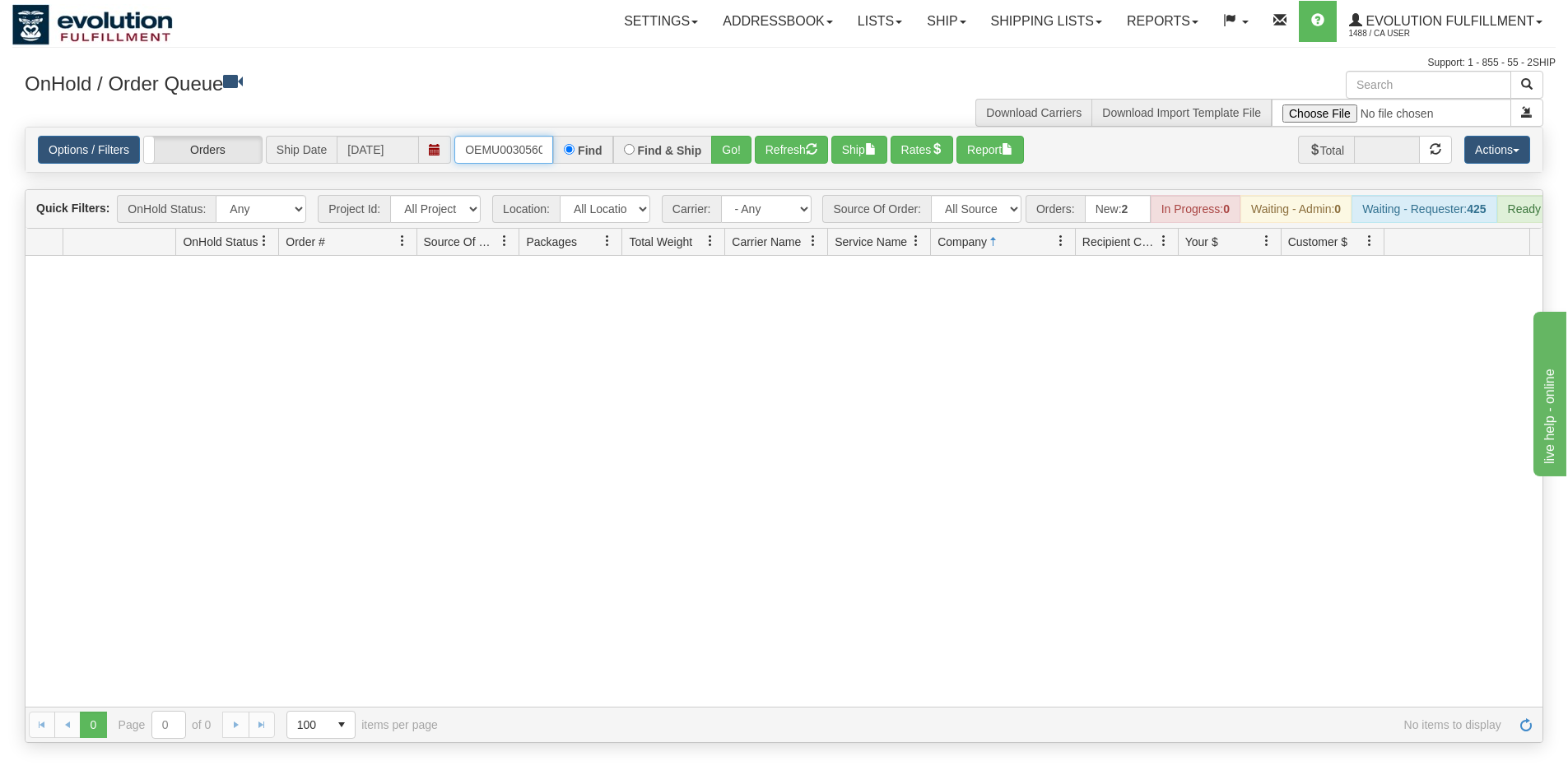
scroll to position [0, 22]
drag, startPoint x: 462, startPoint y: 154, endPoint x: 561, endPoint y: 167, distance: 99.8
click at [561, 167] on div "Options / Filters Group Shipments Orders Ship Date [DATE] OEMU0030560001 Find F…" at bounding box center [784, 149] width 1518 height 45
click at [733, 153] on button "Go!" at bounding box center [731, 149] width 40 height 28
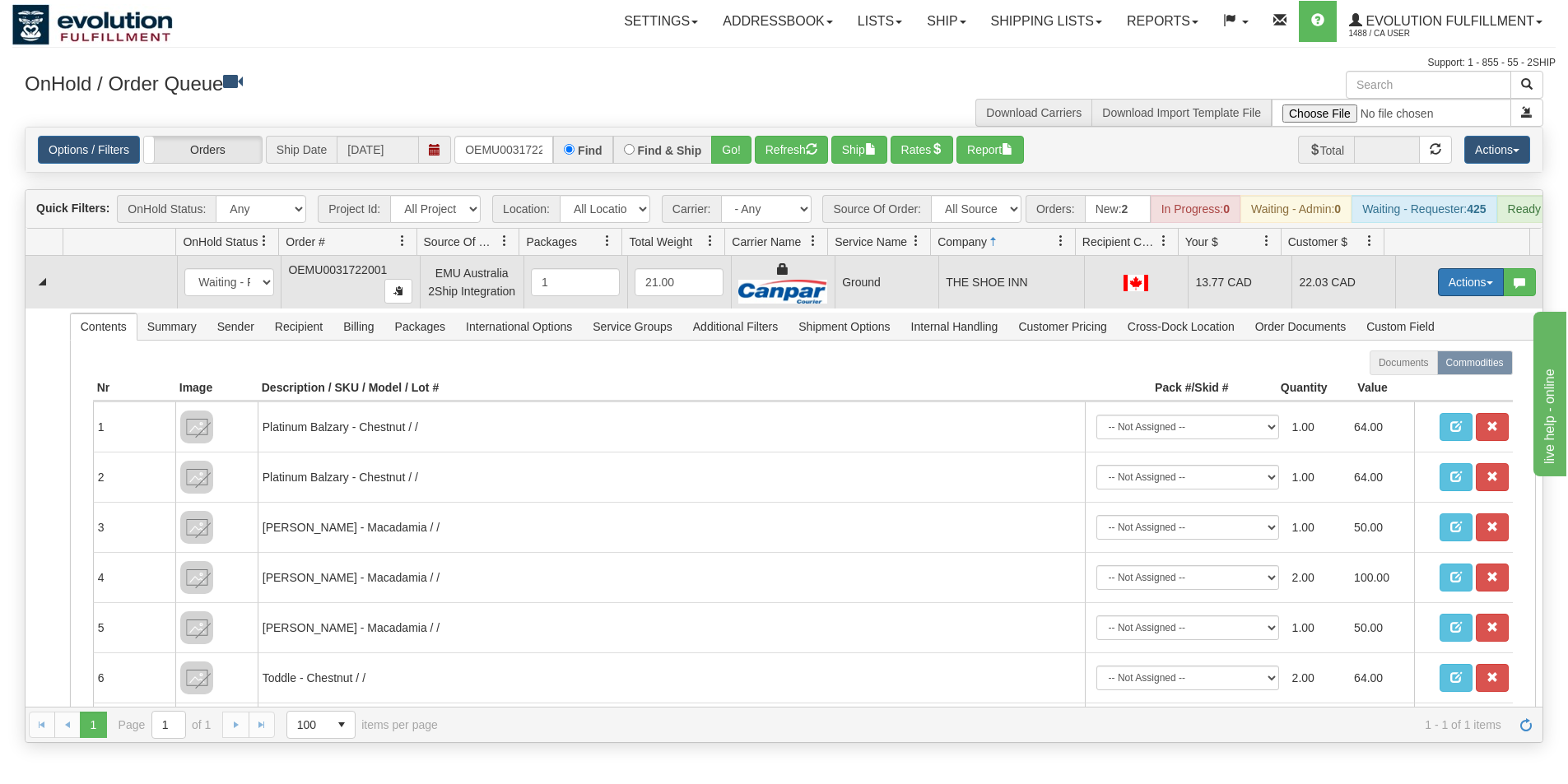
click at [1438, 293] on button "Actions" at bounding box center [1470, 282] width 66 height 28
click at [1405, 384] on span "Ship" at bounding box center [1406, 378] width 34 height 13
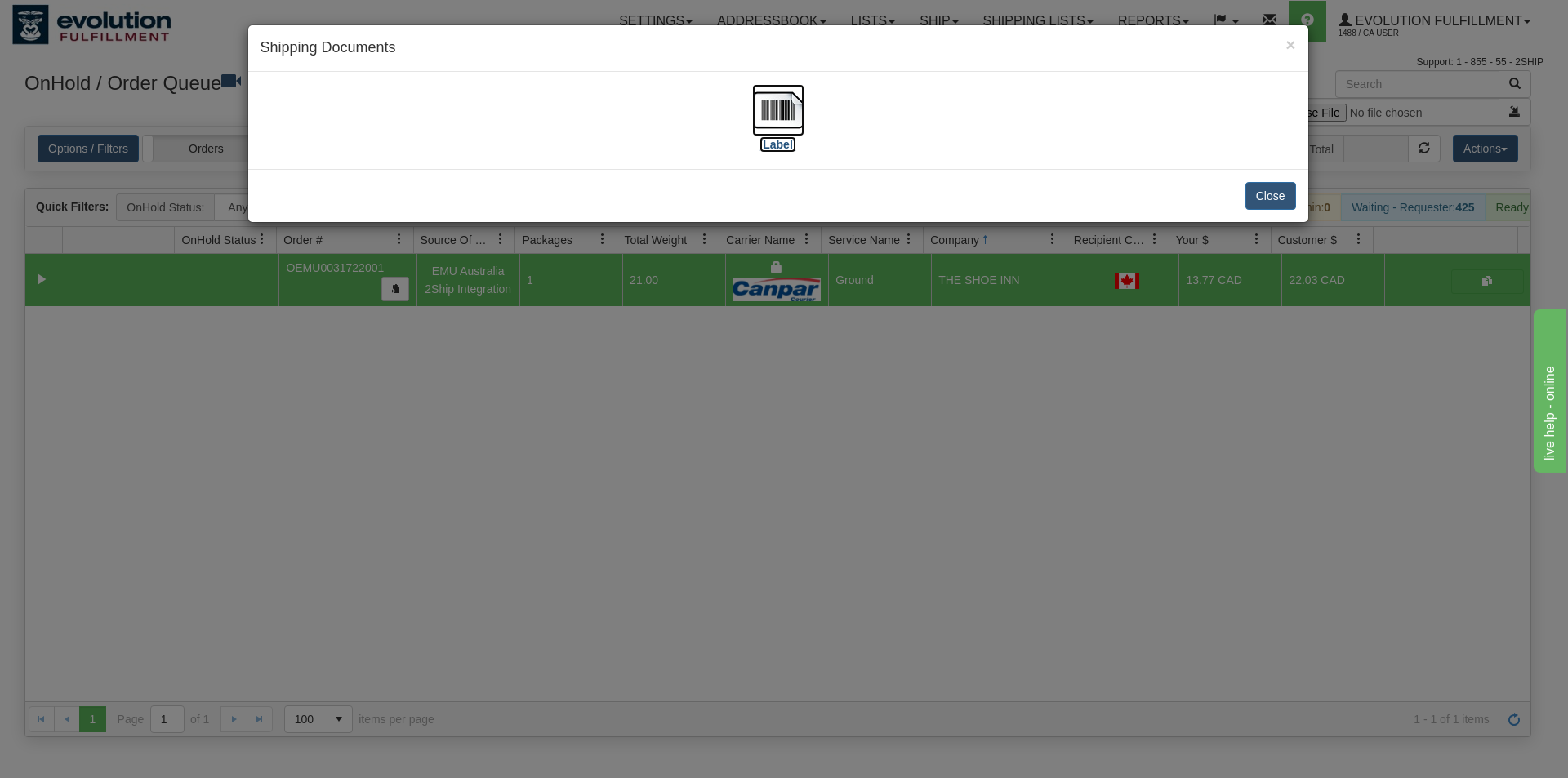
click at [779, 120] on img at bounding box center [777, 109] width 52 height 52
click at [715, 462] on div "× Shipping Documents [Label] Close" at bounding box center [784, 389] width 1568 height 778
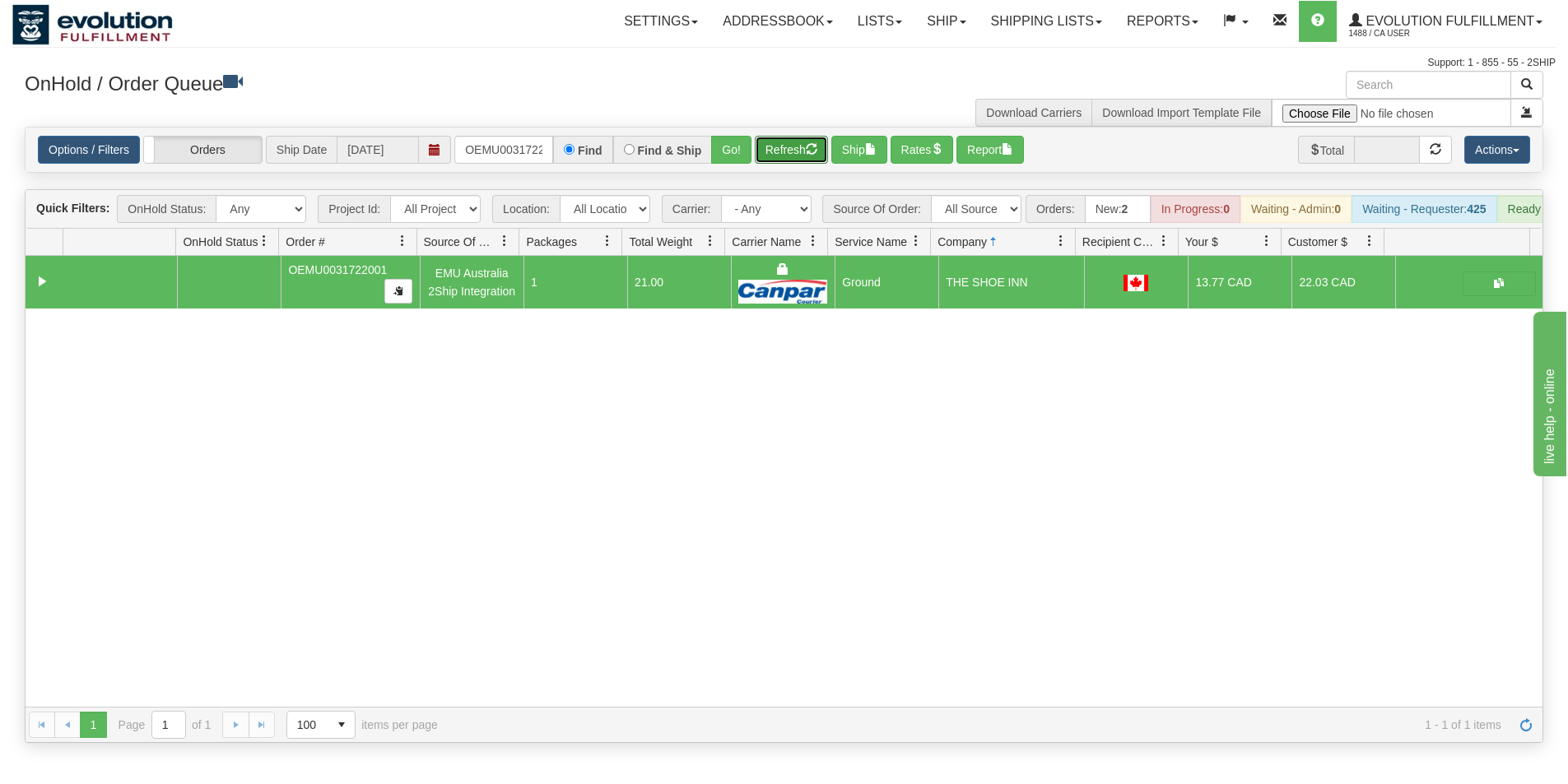
click at [798, 140] on button "Refresh" at bounding box center [791, 149] width 73 height 28
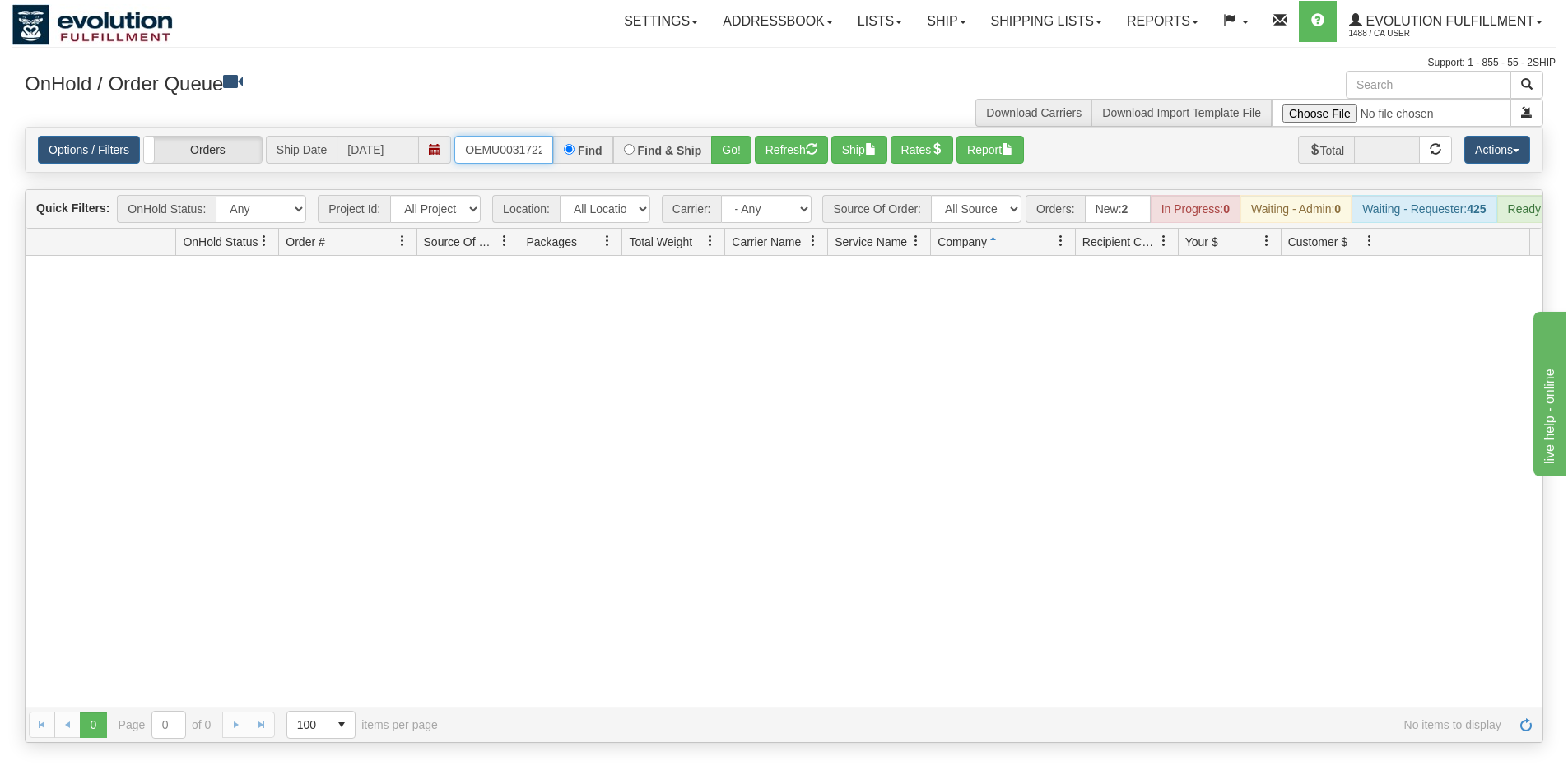
scroll to position [0, 22]
drag, startPoint x: 468, startPoint y: 149, endPoint x: 559, endPoint y: 162, distance: 91.9
click at [559, 162] on div "OEMU0031722001 Find Find & Ship Go!" at bounding box center [603, 149] width 297 height 28
click at [721, 156] on button "Go!" at bounding box center [731, 149] width 40 height 28
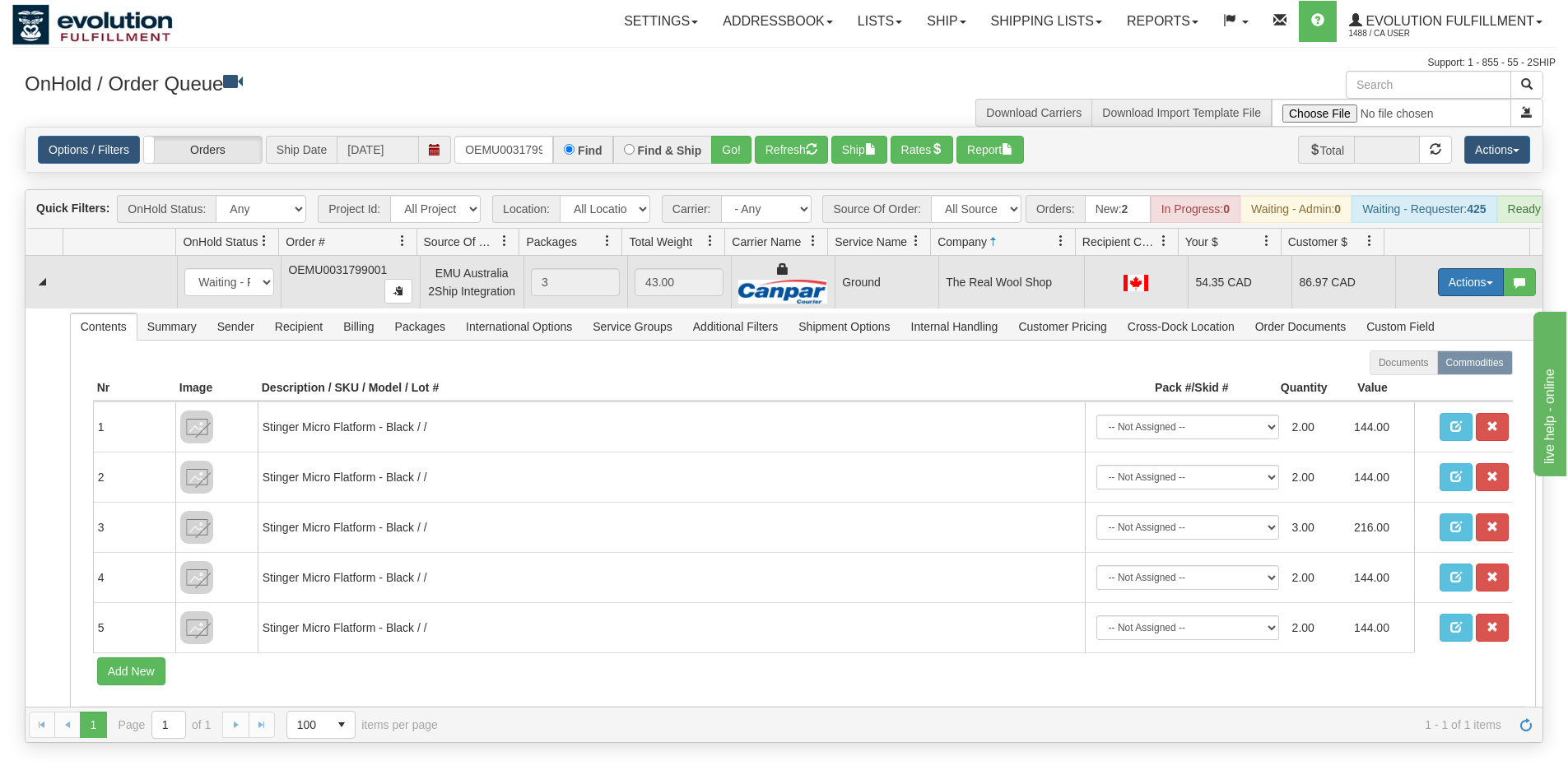
click at [1444, 295] on button "Actions" at bounding box center [1470, 282] width 66 height 28
click at [1401, 384] on span "Ship" at bounding box center [1406, 378] width 34 height 13
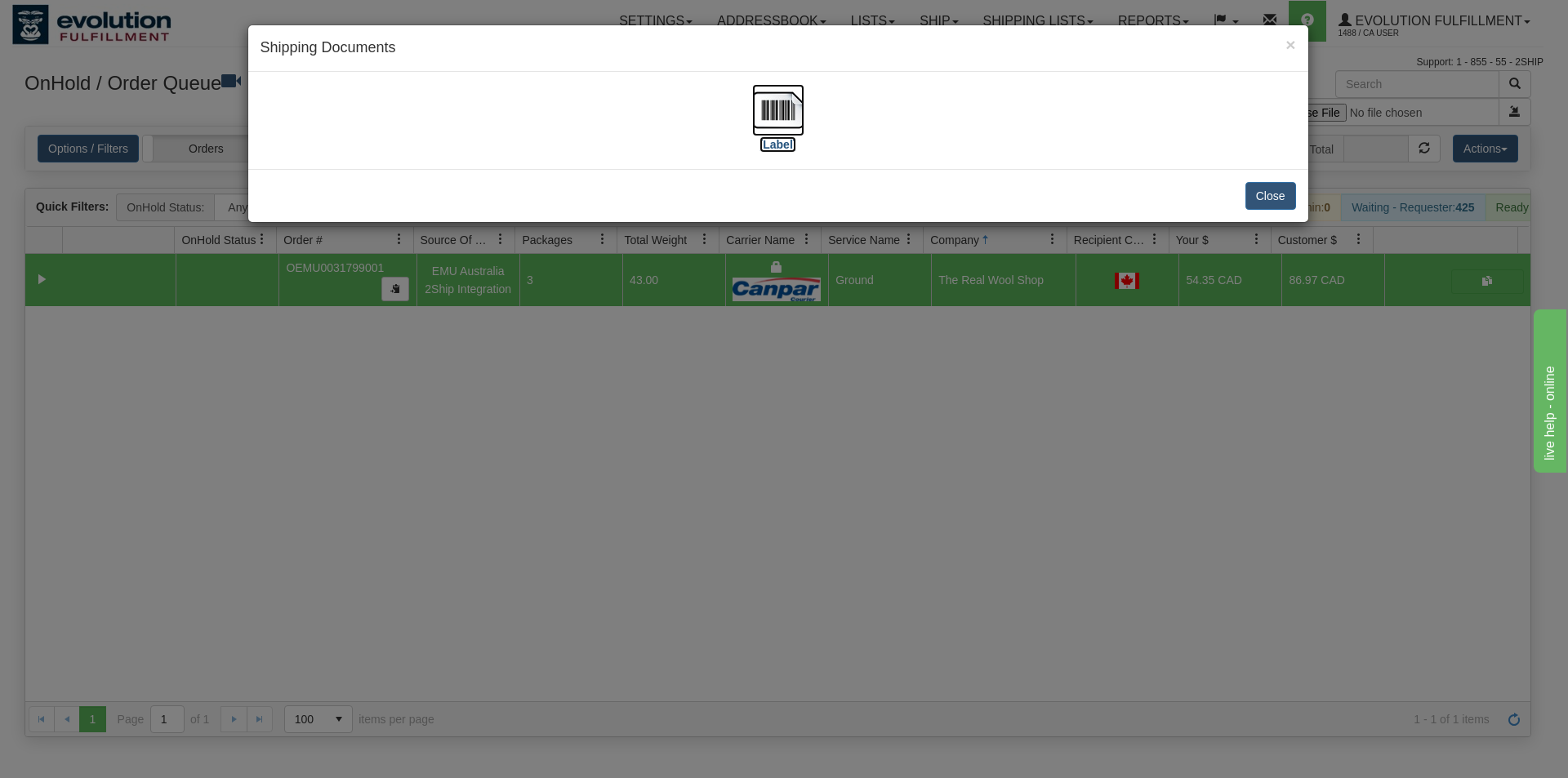
click at [776, 113] on img at bounding box center [777, 109] width 52 height 52
click at [654, 590] on div "× Shipping Documents [Label] Close" at bounding box center [784, 389] width 1568 height 778
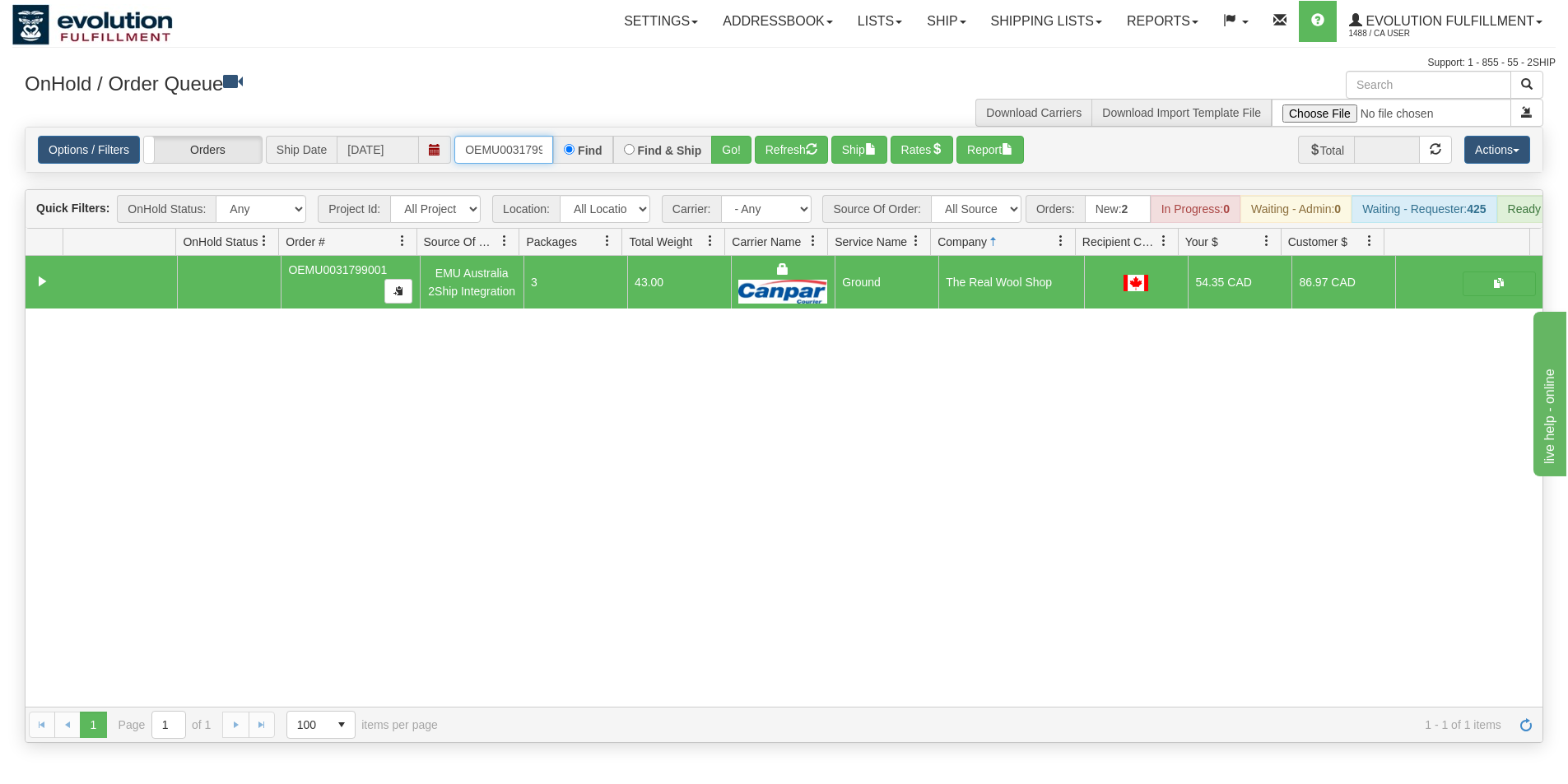
scroll to position [0, 22]
drag, startPoint x: 463, startPoint y: 152, endPoint x: 596, endPoint y: 158, distance: 133.1
click at [596, 158] on div "OEMU0031799001 Find Find & Ship Go!" at bounding box center [603, 149] width 297 height 28
click at [733, 156] on button "Go!" at bounding box center [731, 149] width 40 height 28
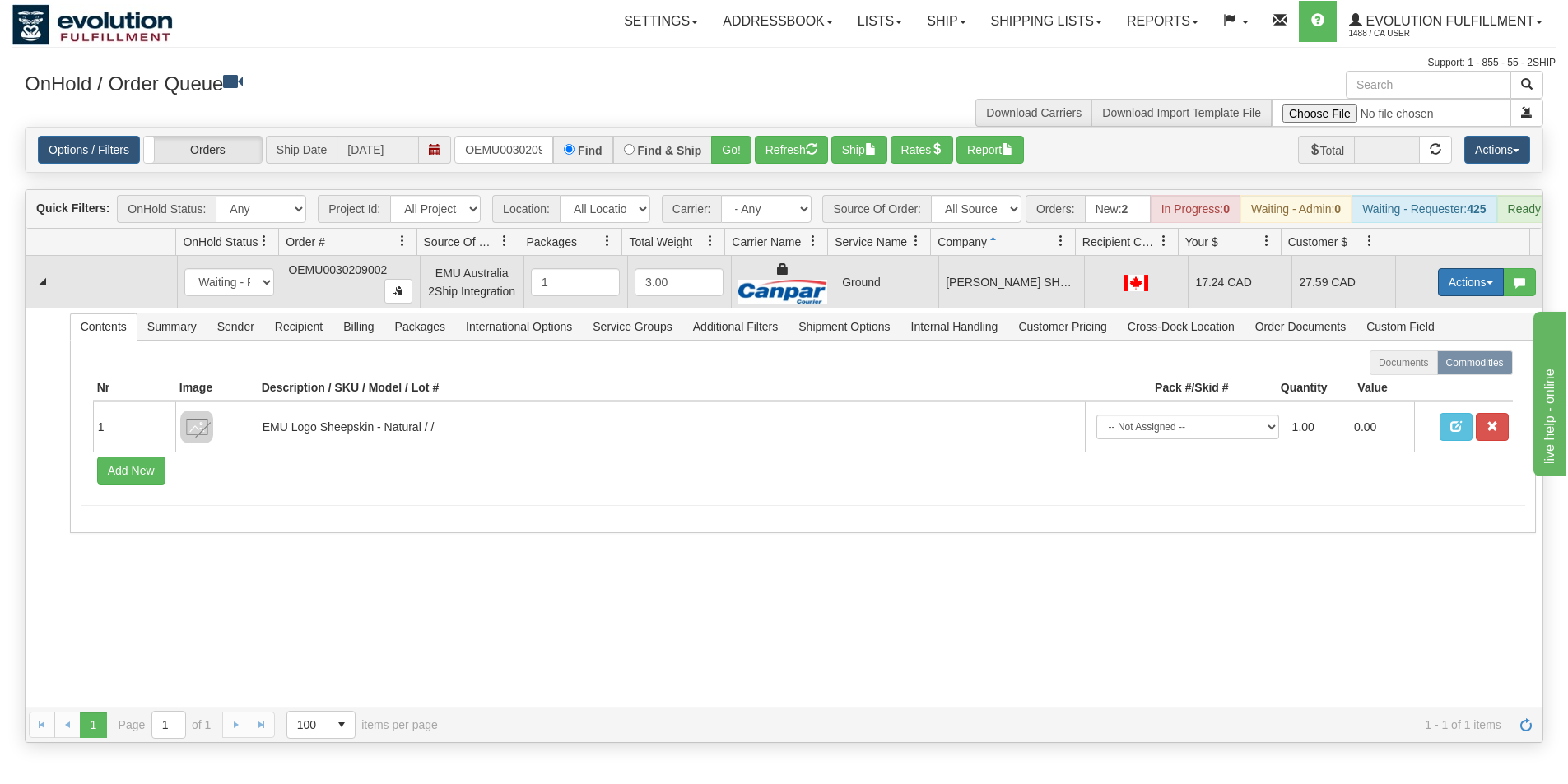
click at [1438, 289] on button "Actions" at bounding box center [1470, 282] width 66 height 28
click at [1397, 384] on span "Ship" at bounding box center [1406, 378] width 34 height 13
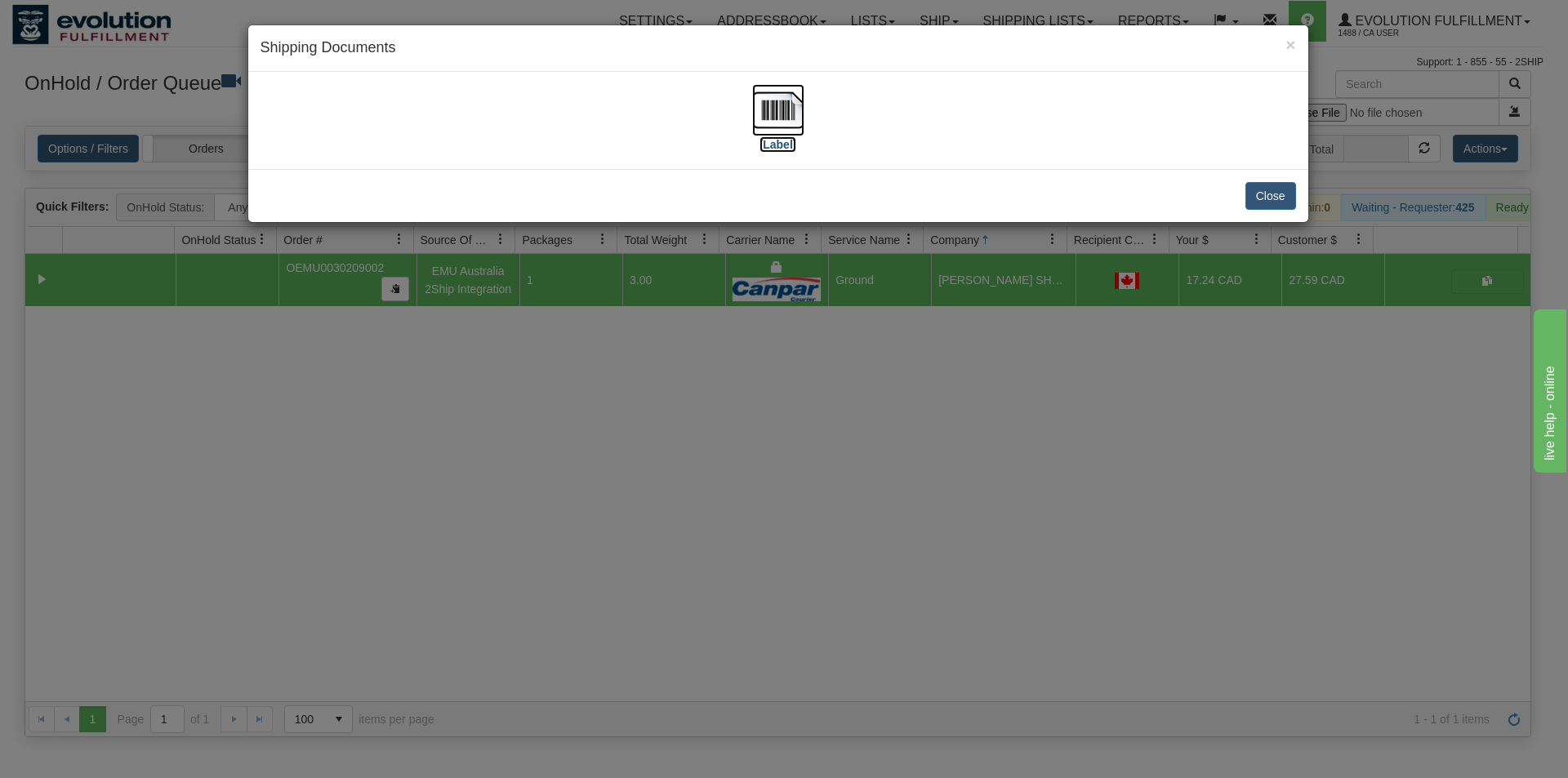
click at [782, 117] on img at bounding box center [777, 109] width 52 height 52
click at [736, 518] on div "× Shipping Documents [Label] Close" at bounding box center [784, 389] width 1568 height 778
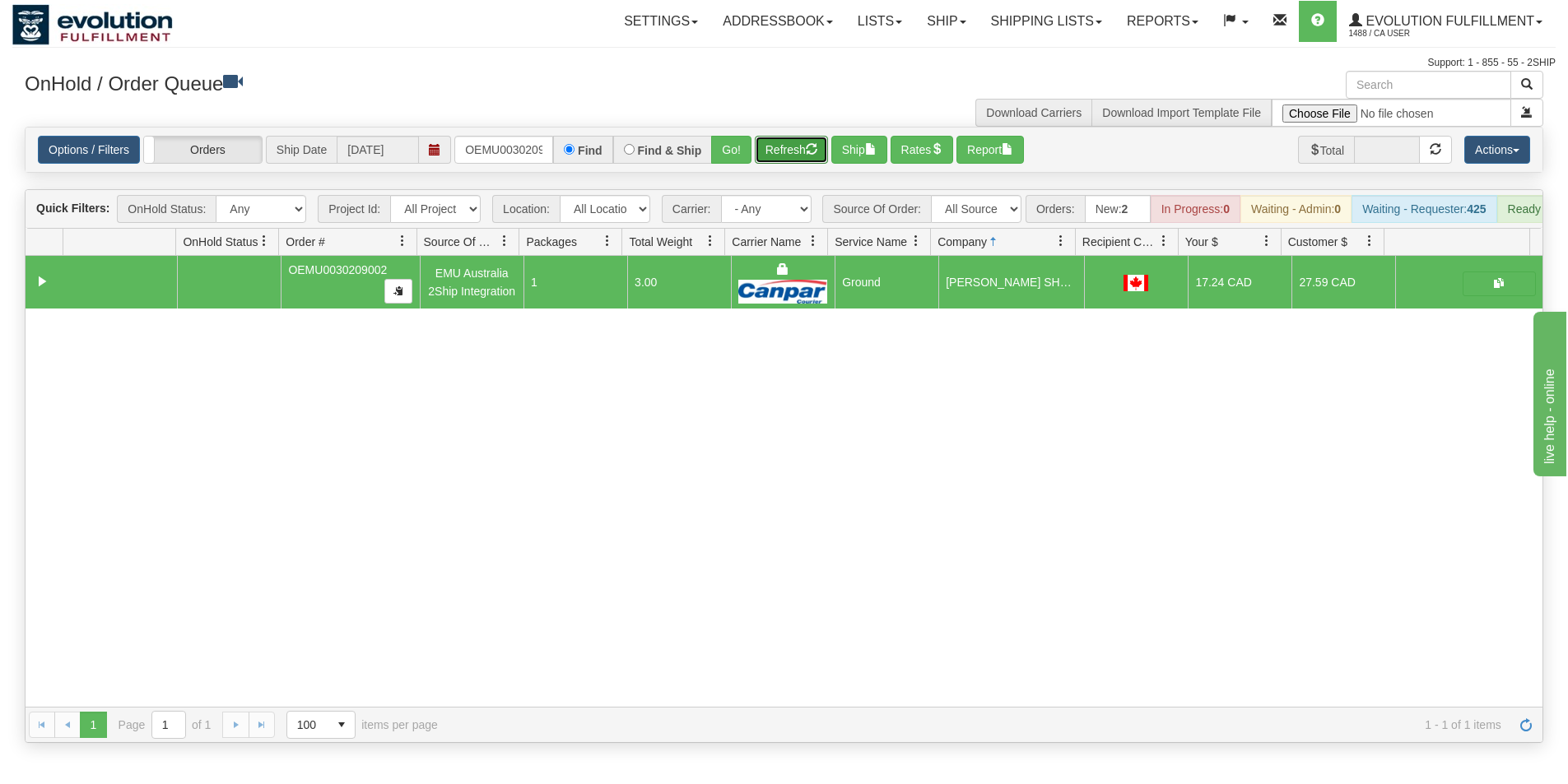
click at [802, 151] on button "Refresh" at bounding box center [791, 149] width 73 height 28
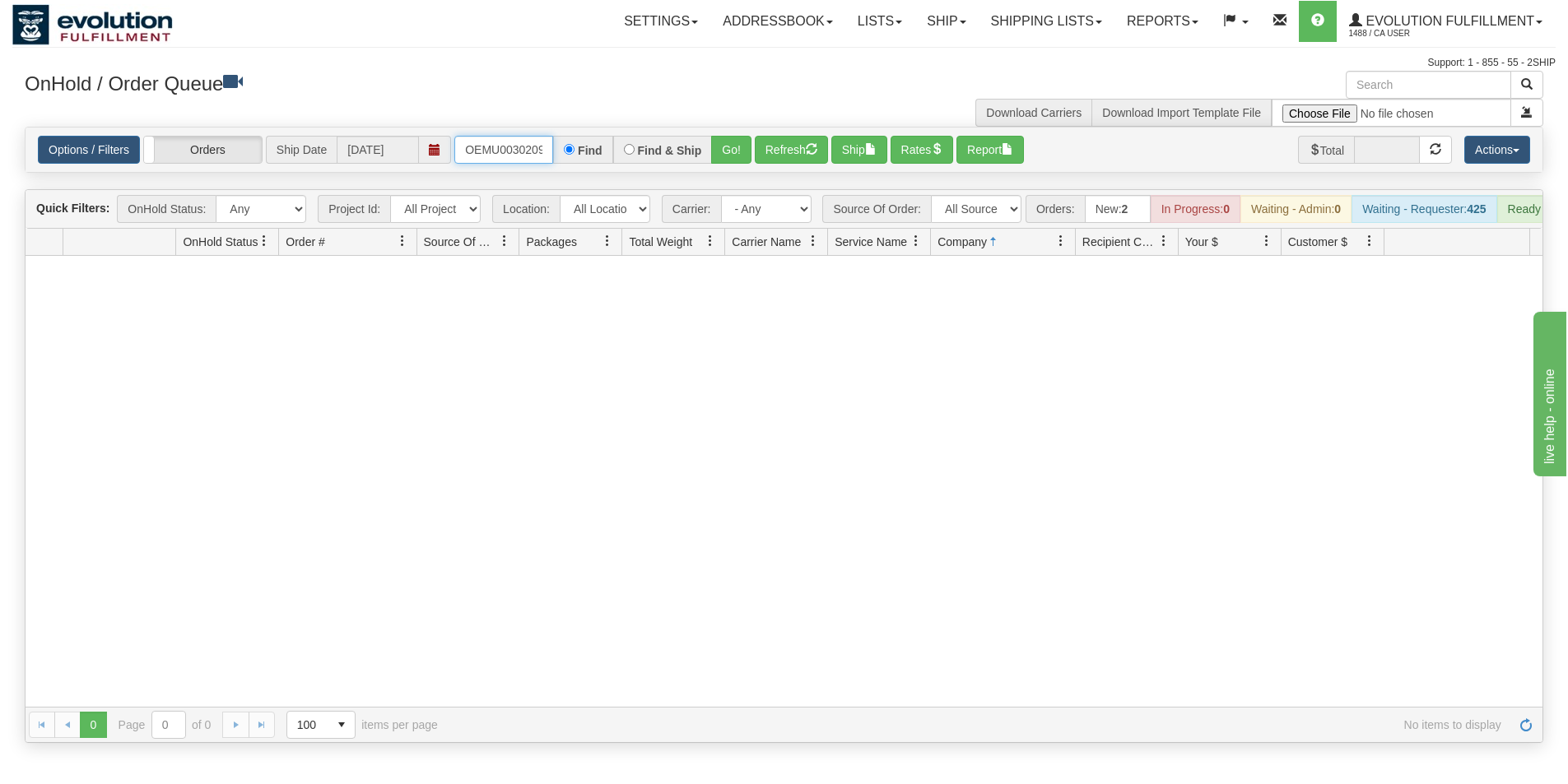
scroll to position [0, 22]
drag, startPoint x: 464, startPoint y: 150, endPoint x: 557, endPoint y: 159, distance: 93.4
click at [557, 159] on div "OEMU0030209002 Find Find & Ship Go!" at bounding box center [603, 149] width 297 height 28
click at [727, 141] on button "Go!" at bounding box center [731, 149] width 40 height 28
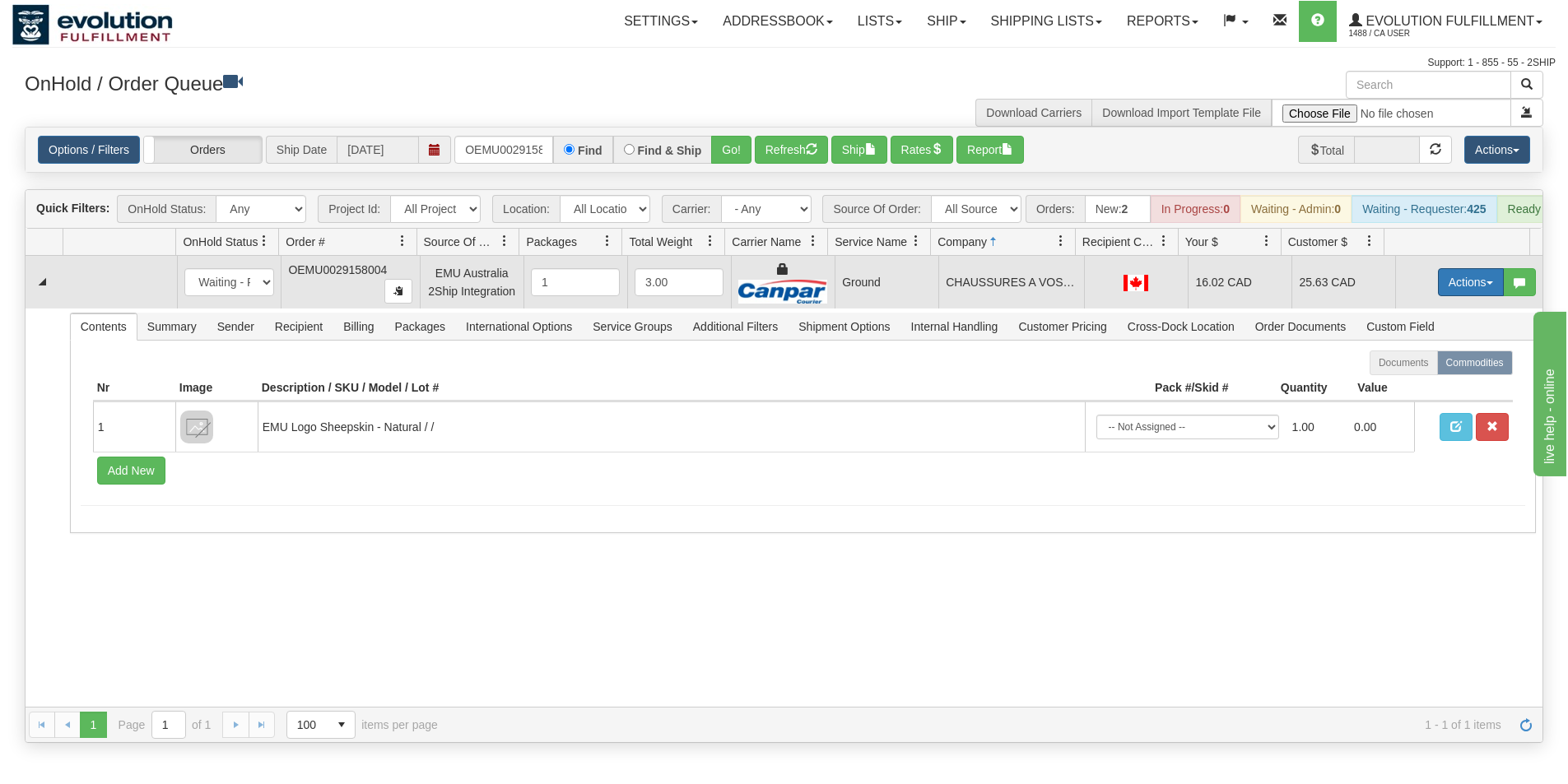
click at [1445, 296] on button "Actions" at bounding box center [1470, 282] width 66 height 28
click at [1397, 384] on span "Ship" at bounding box center [1406, 378] width 34 height 13
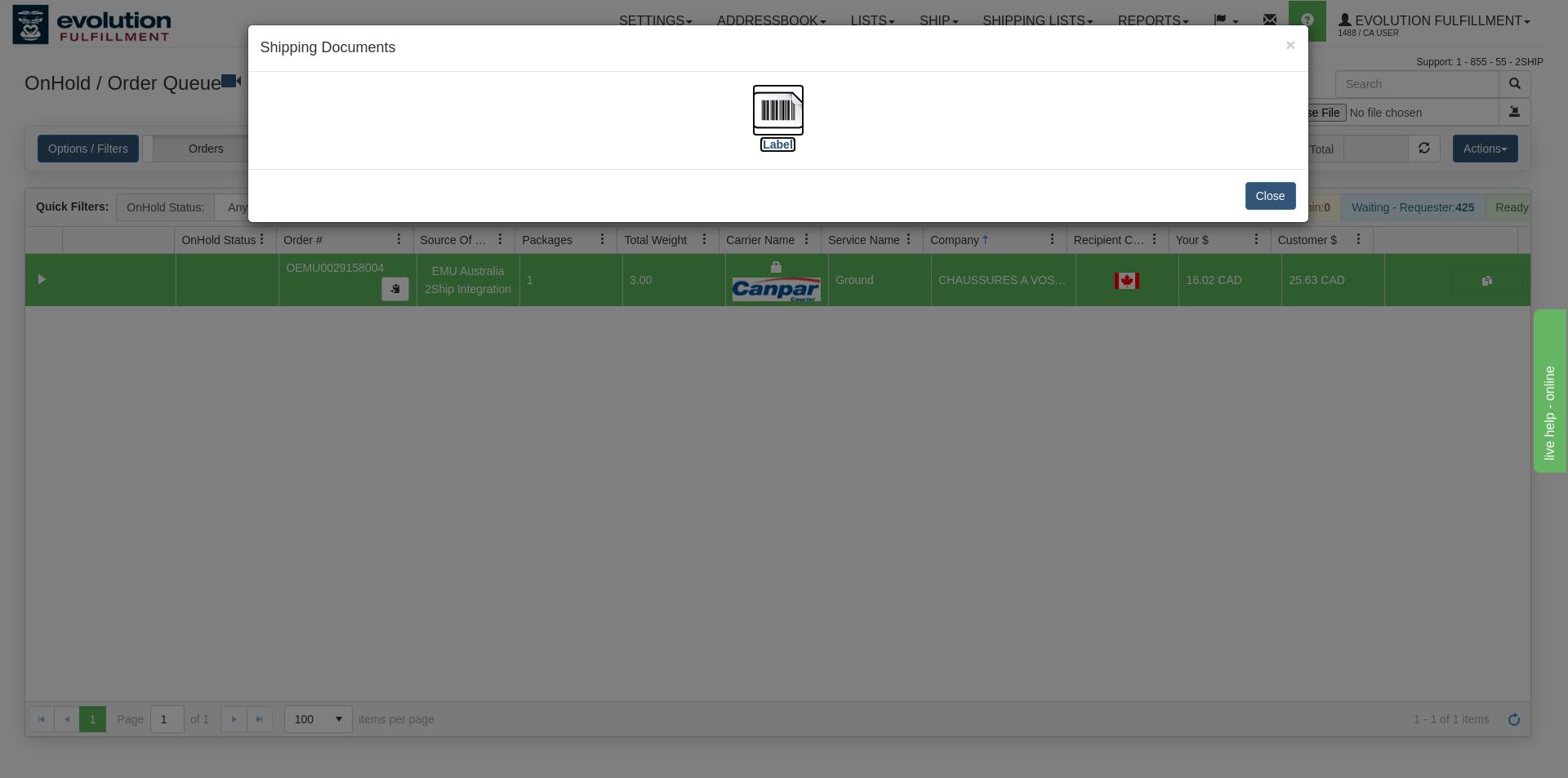
click at [788, 108] on img at bounding box center [777, 109] width 52 height 52
click at [818, 494] on div "× Shipping Documents [Label] Close" at bounding box center [784, 389] width 1568 height 778
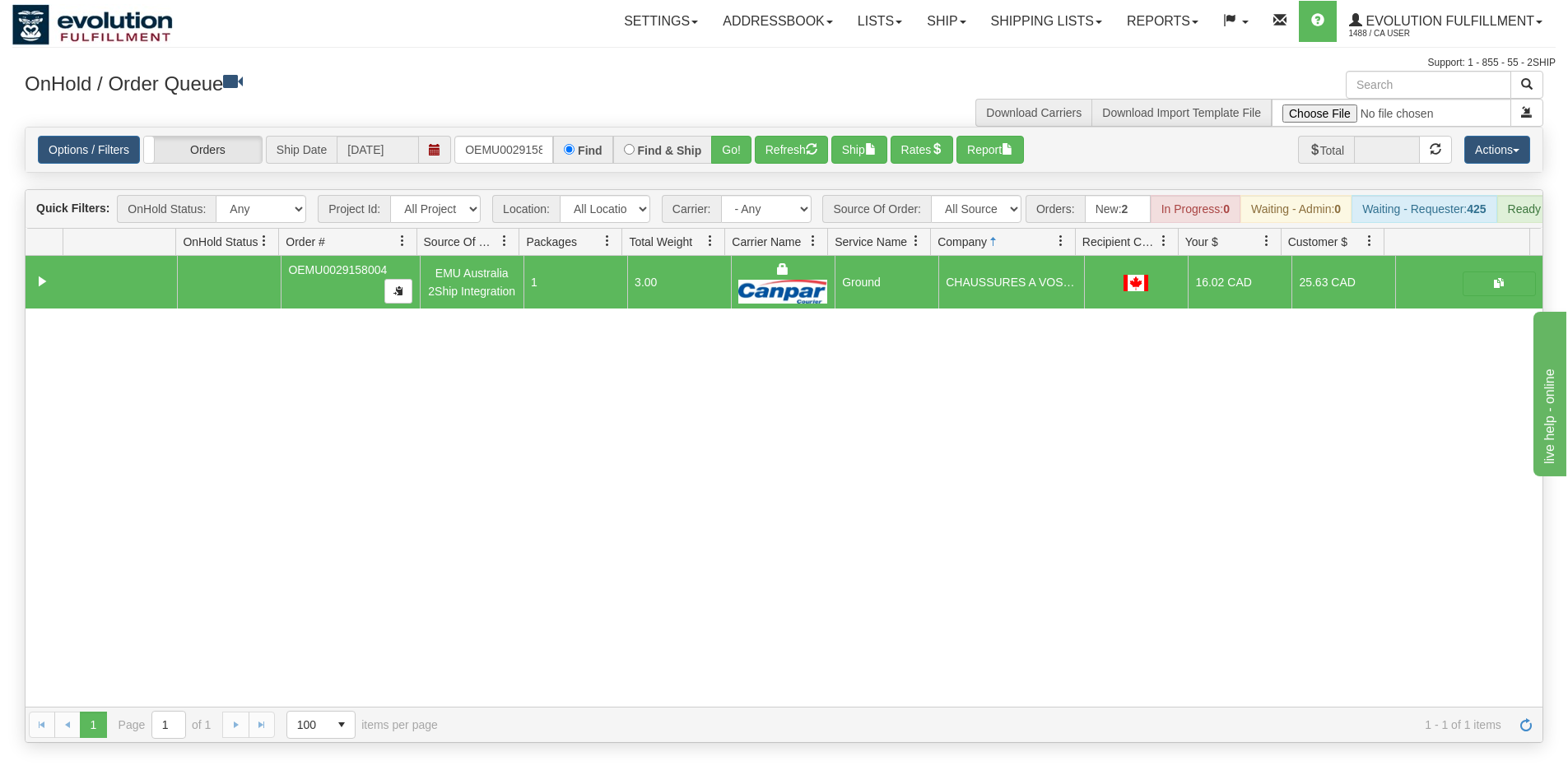
click at [780, 164] on div "Options / Filters Group Shipments Orders Ship Date [DATE] OEMU0029158004 Find F…" at bounding box center [784, 149] width 1518 height 45
click at [767, 156] on button "Refresh" at bounding box center [791, 149] width 73 height 28
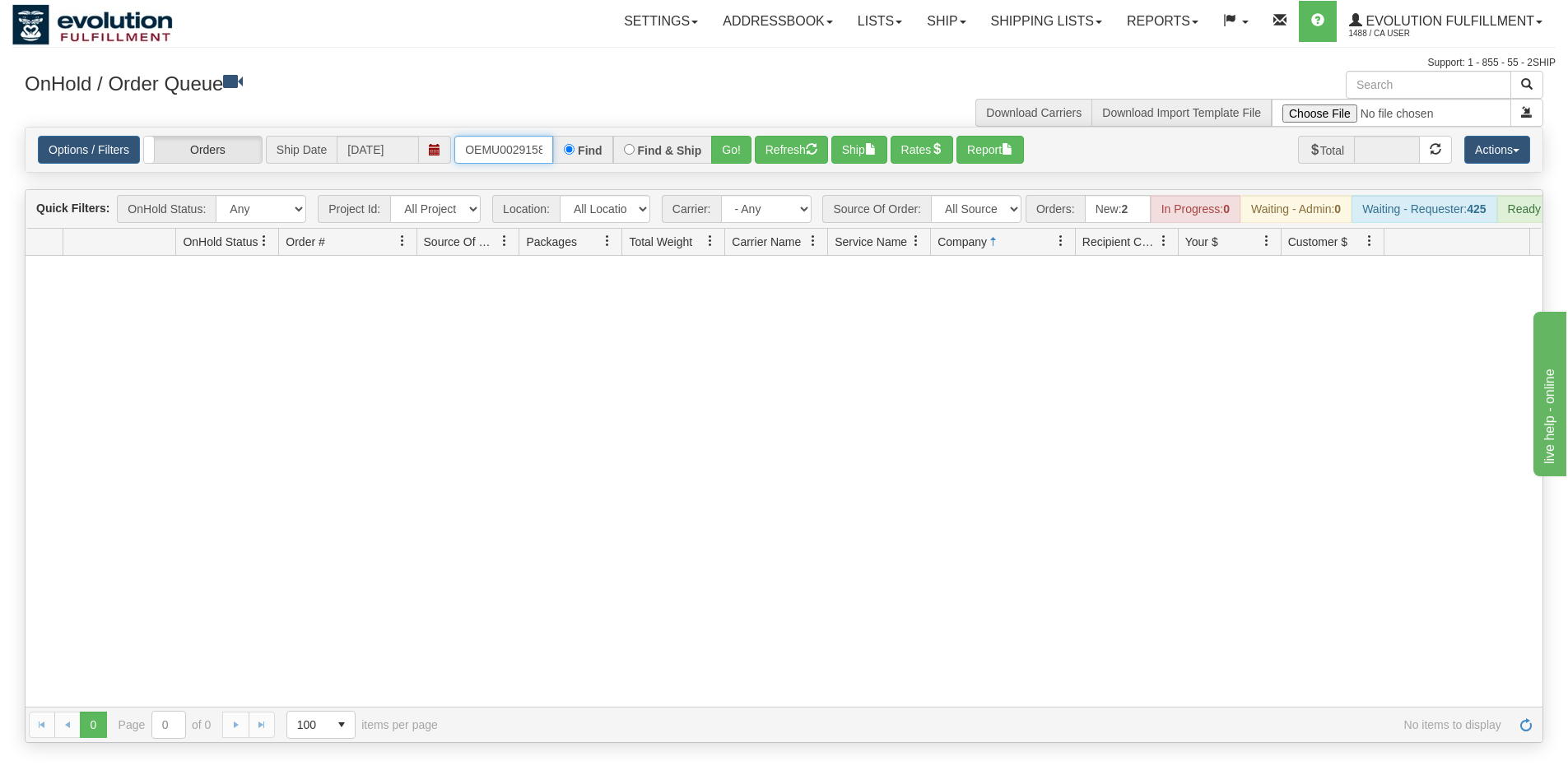
scroll to position [0, 22]
drag, startPoint x: 459, startPoint y: 149, endPoint x: 577, endPoint y: 158, distance: 118.3
click at [577, 158] on div "OEMU0029158004 Find Find & Ship Go!" at bounding box center [603, 149] width 297 height 28
click at [734, 157] on button "Go!" at bounding box center [731, 149] width 40 height 28
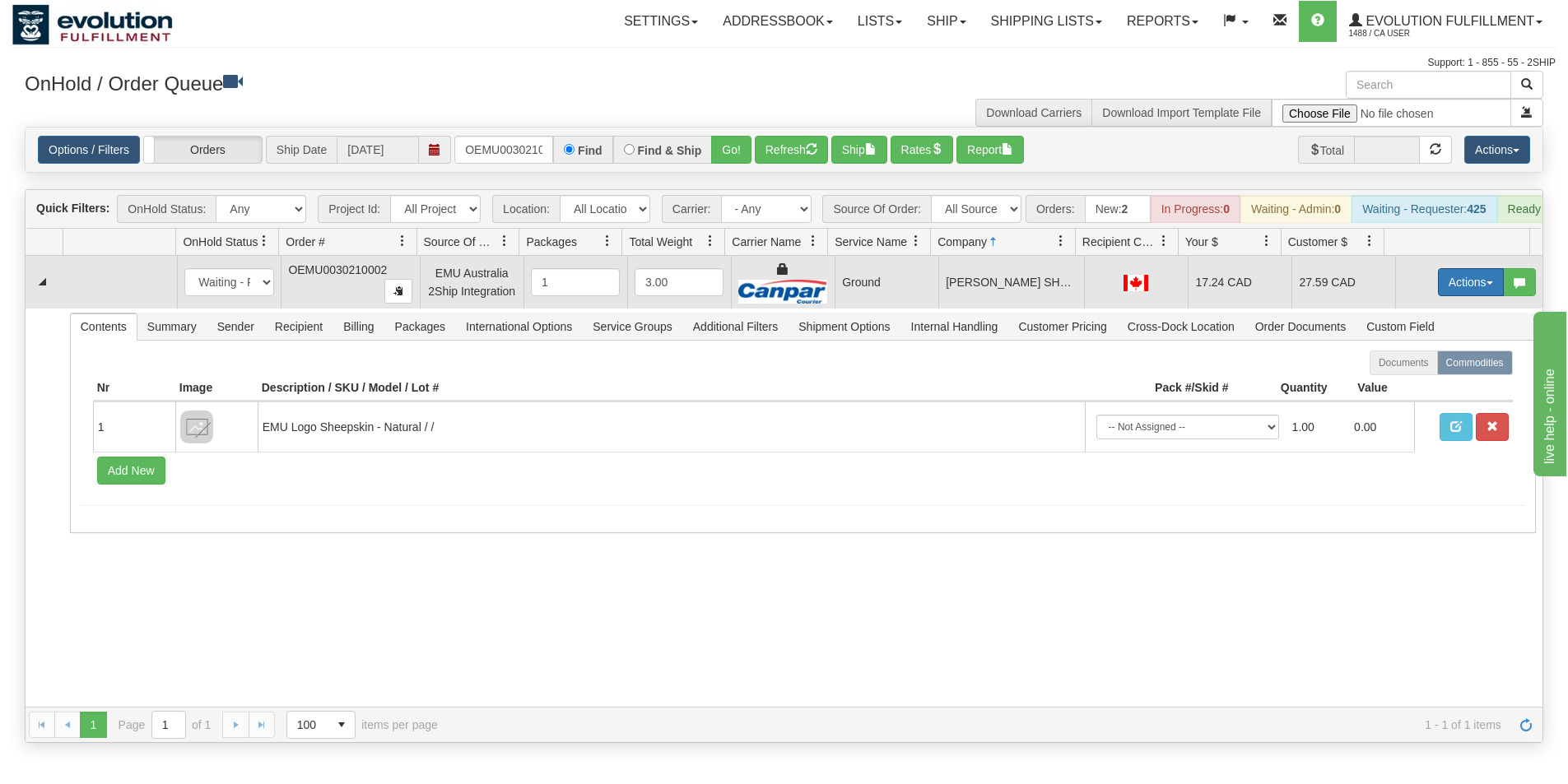
click at [1455, 293] on button "Actions" at bounding box center [1470, 282] width 66 height 28
click at [1394, 384] on span "Ship" at bounding box center [1406, 378] width 34 height 13
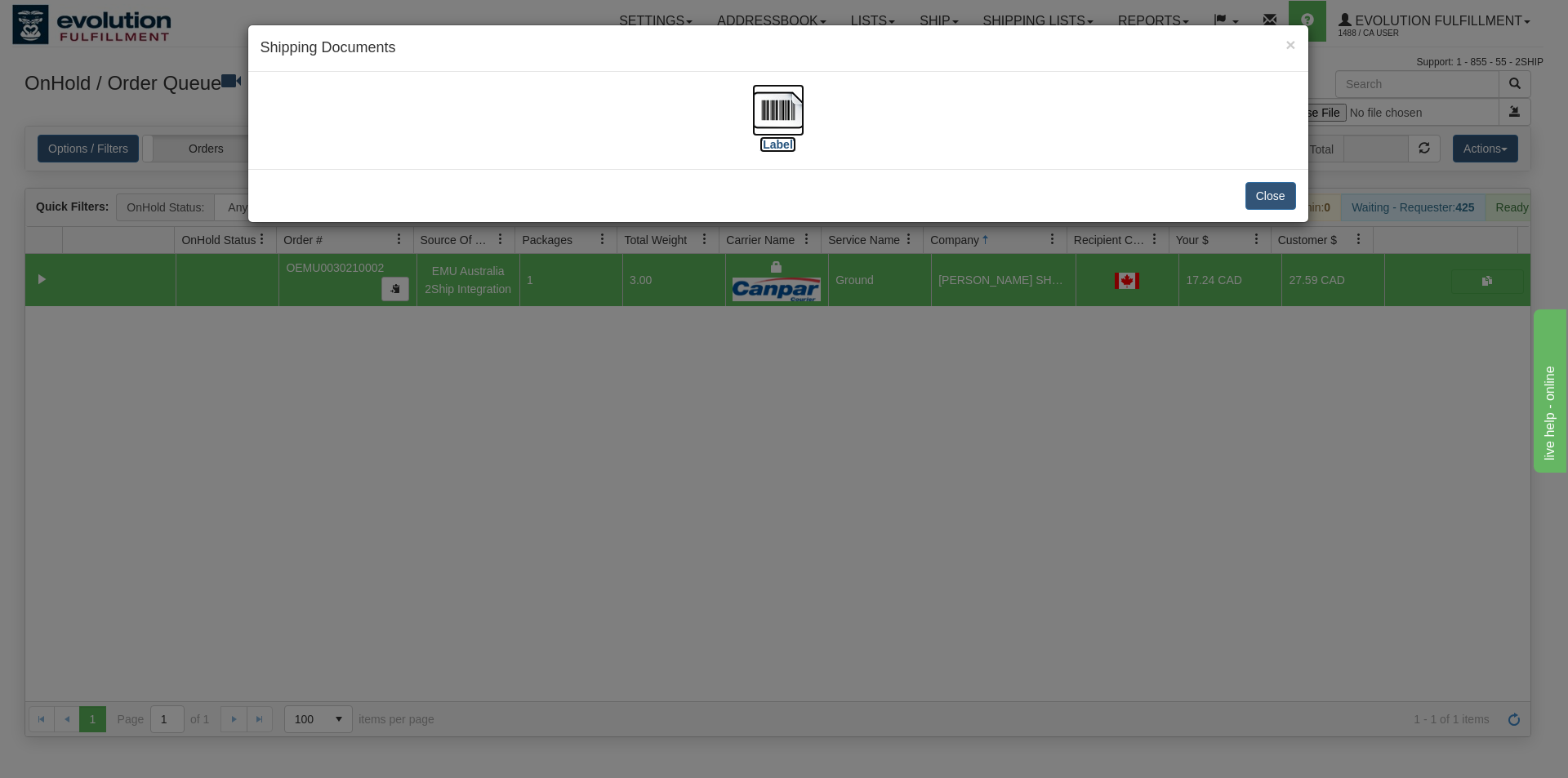
click at [771, 84] on img at bounding box center [777, 109] width 52 height 52
click at [826, 462] on div "× Shipping Documents [Label] Close" at bounding box center [784, 389] width 1568 height 778
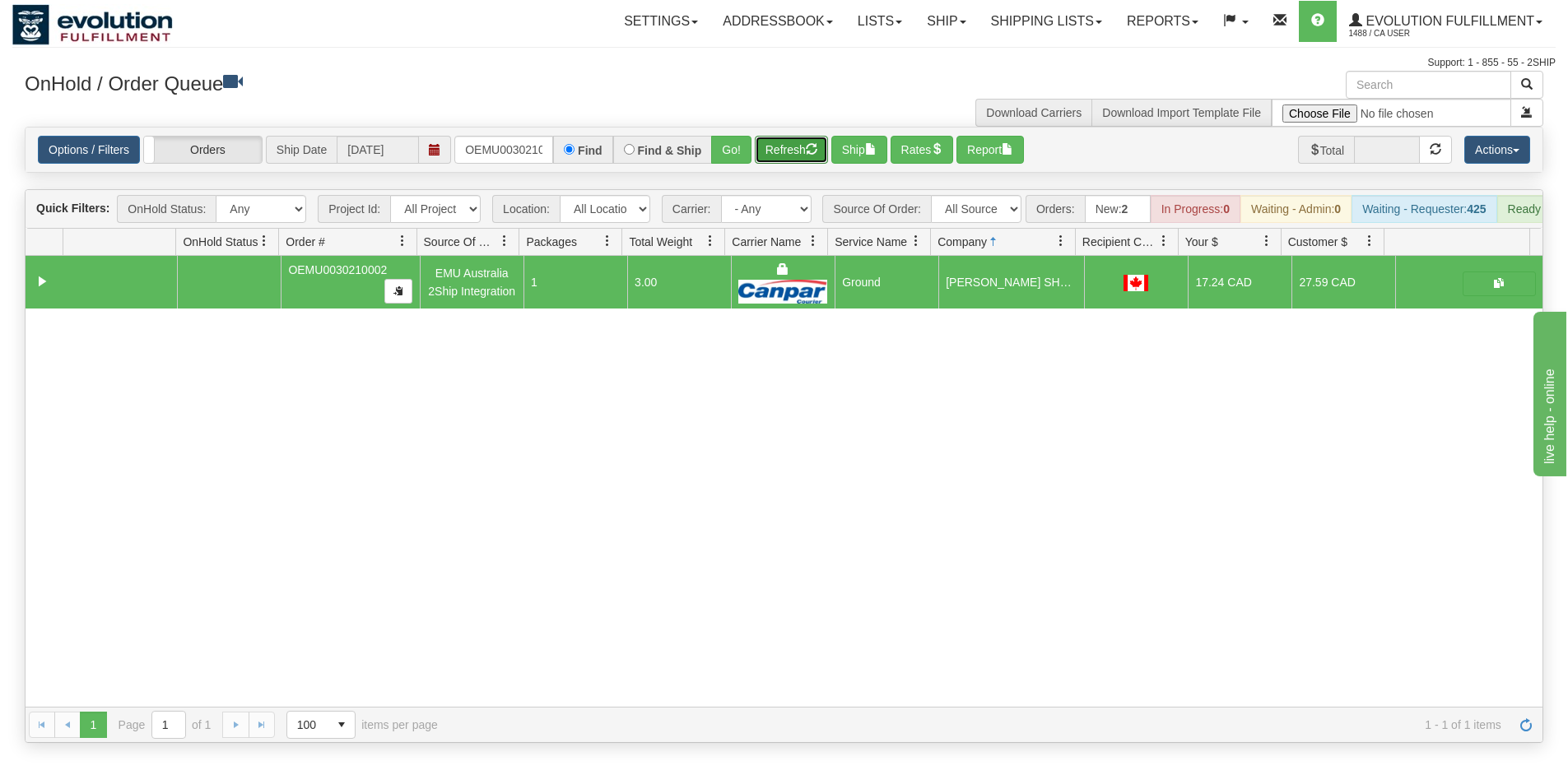
click at [807, 155] on button "Refresh" at bounding box center [791, 149] width 73 height 28
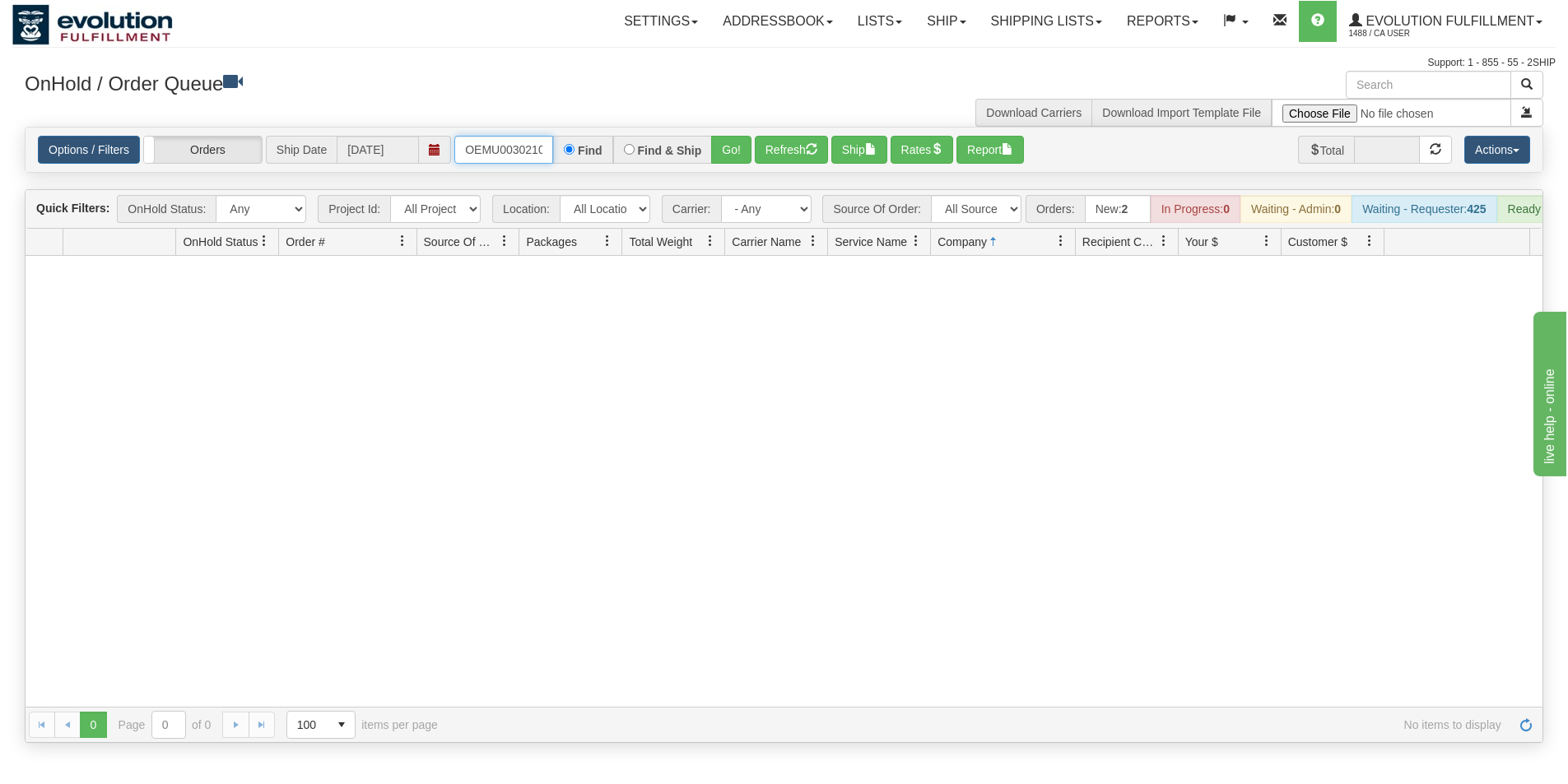
scroll to position [0, 22]
drag, startPoint x: 464, startPoint y: 153, endPoint x: 572, endPoint y: 152, distance: 108.0
click at [572, 152] on div "OEMU0030210002 Find Find & Ship Go!" at bounding box center [603, 149] width 297 height 28
click at [719, 142] on button "Go!" at bounding box center [731, 149] width 40 height 28
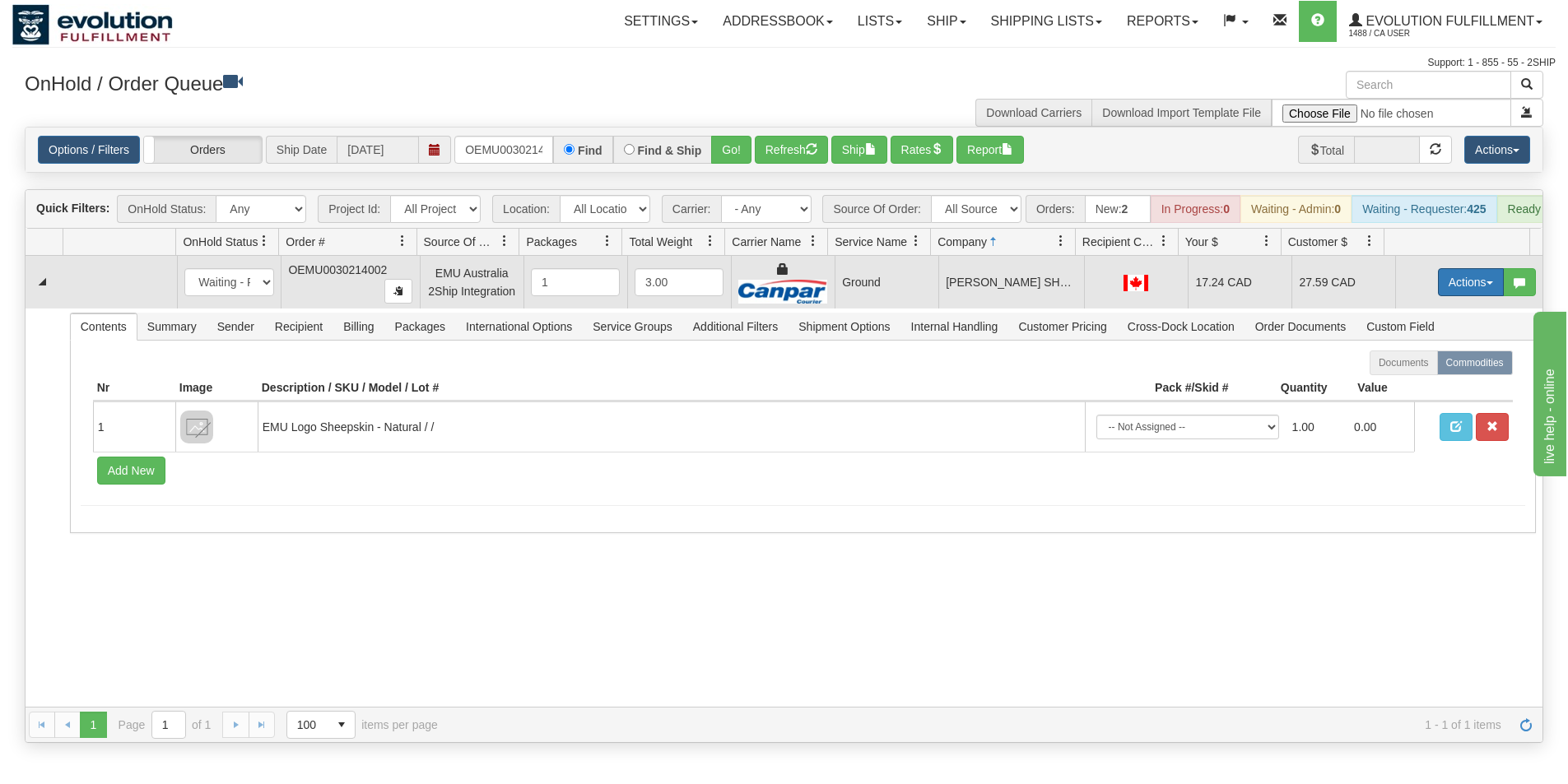
click at [1445, 290] on button "Actions" at bounding box center [1470, 282] width 66 height 28
click at [1403, 384] on span "Ship" at bounding box center [1406, 378] width 34 height 13
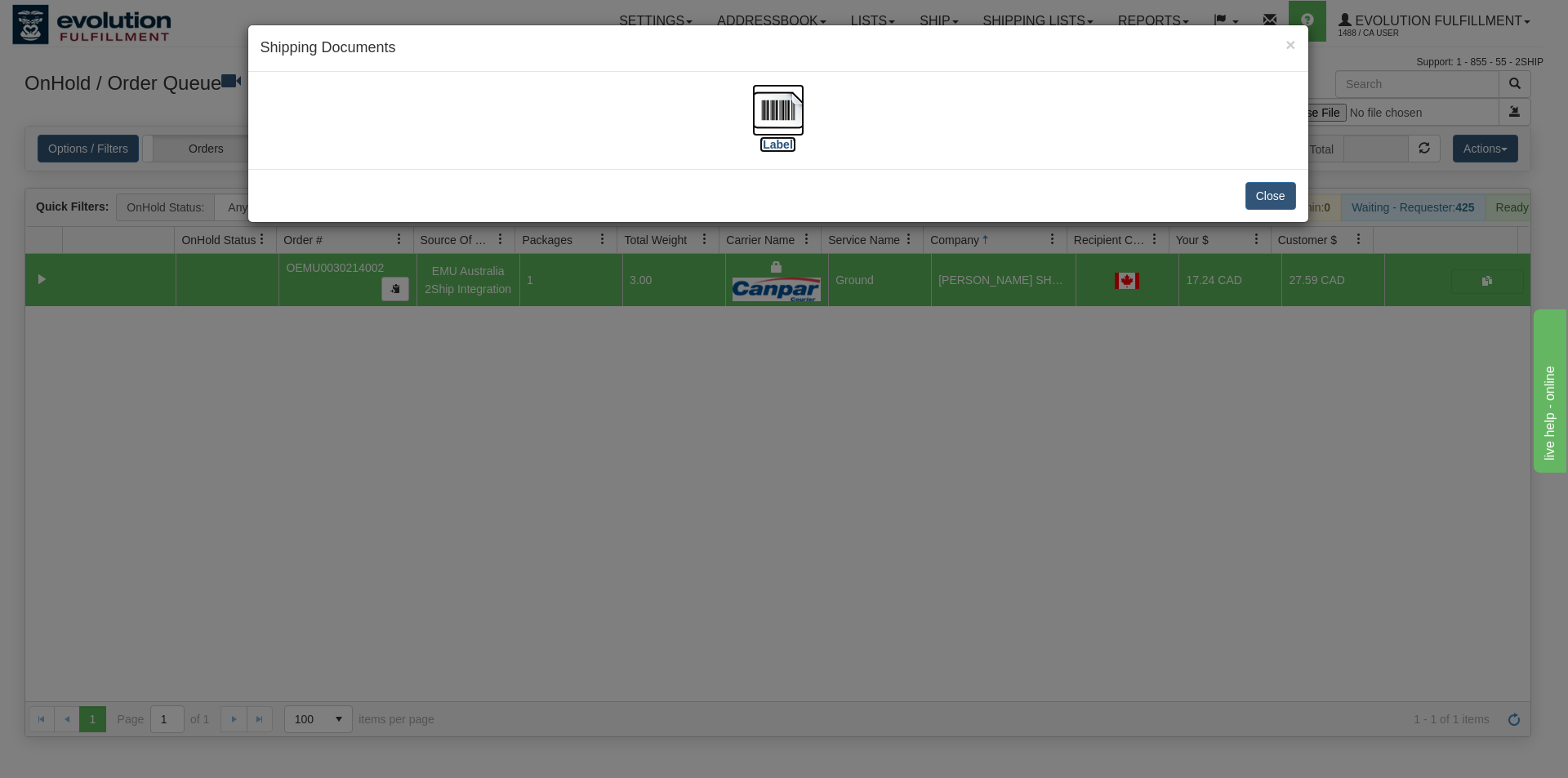
click at [775, 107] on img at bounding box center [777, 109] width 52 height 52
click at [807, 666] on div "× Shipping Documents [Label] Close" at bounding box center [784, 389] width 1568 height 778
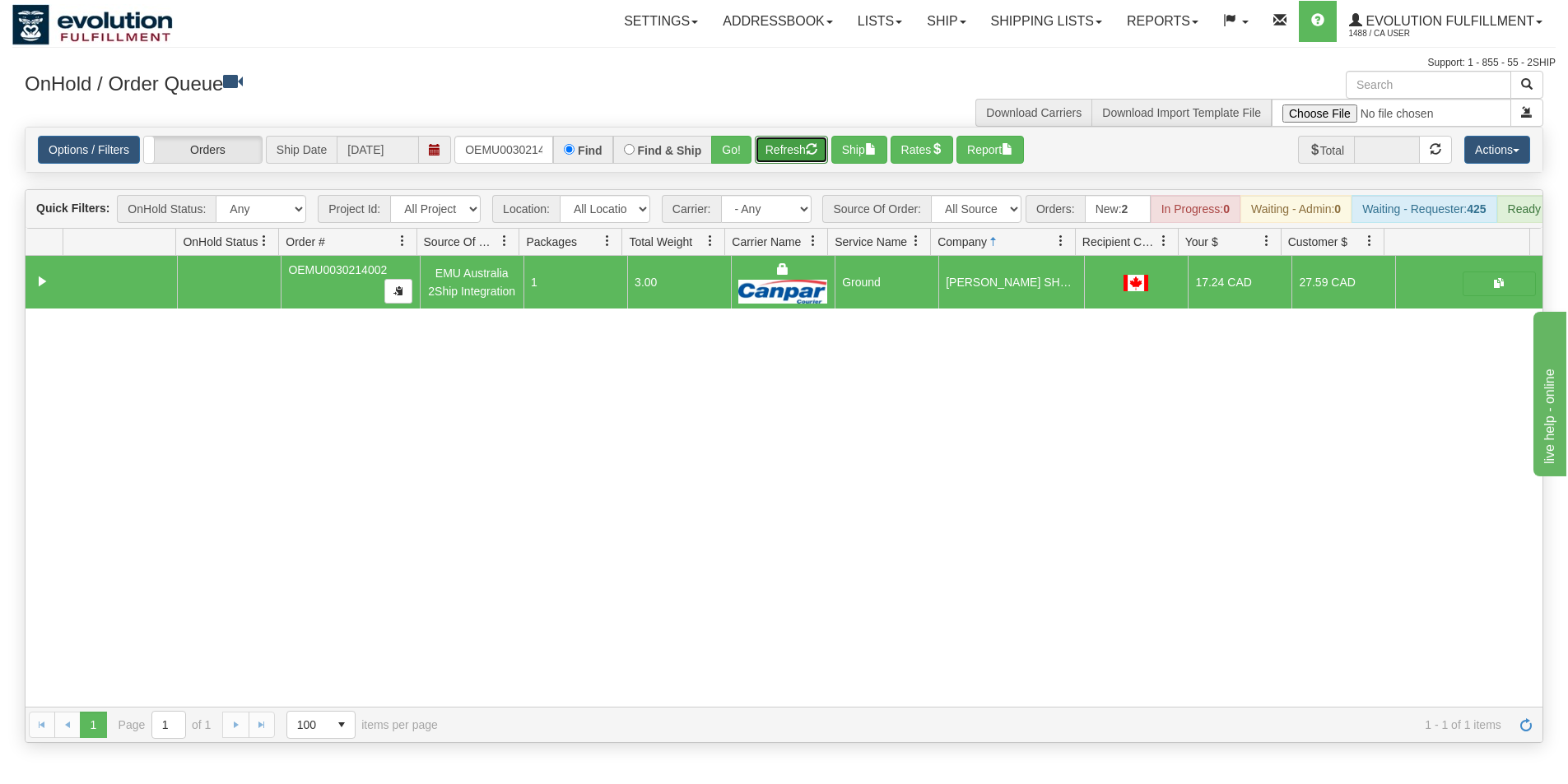
click at [785, 156] on button "Refresh" at bounding box center [791, 149] width 73 height 28
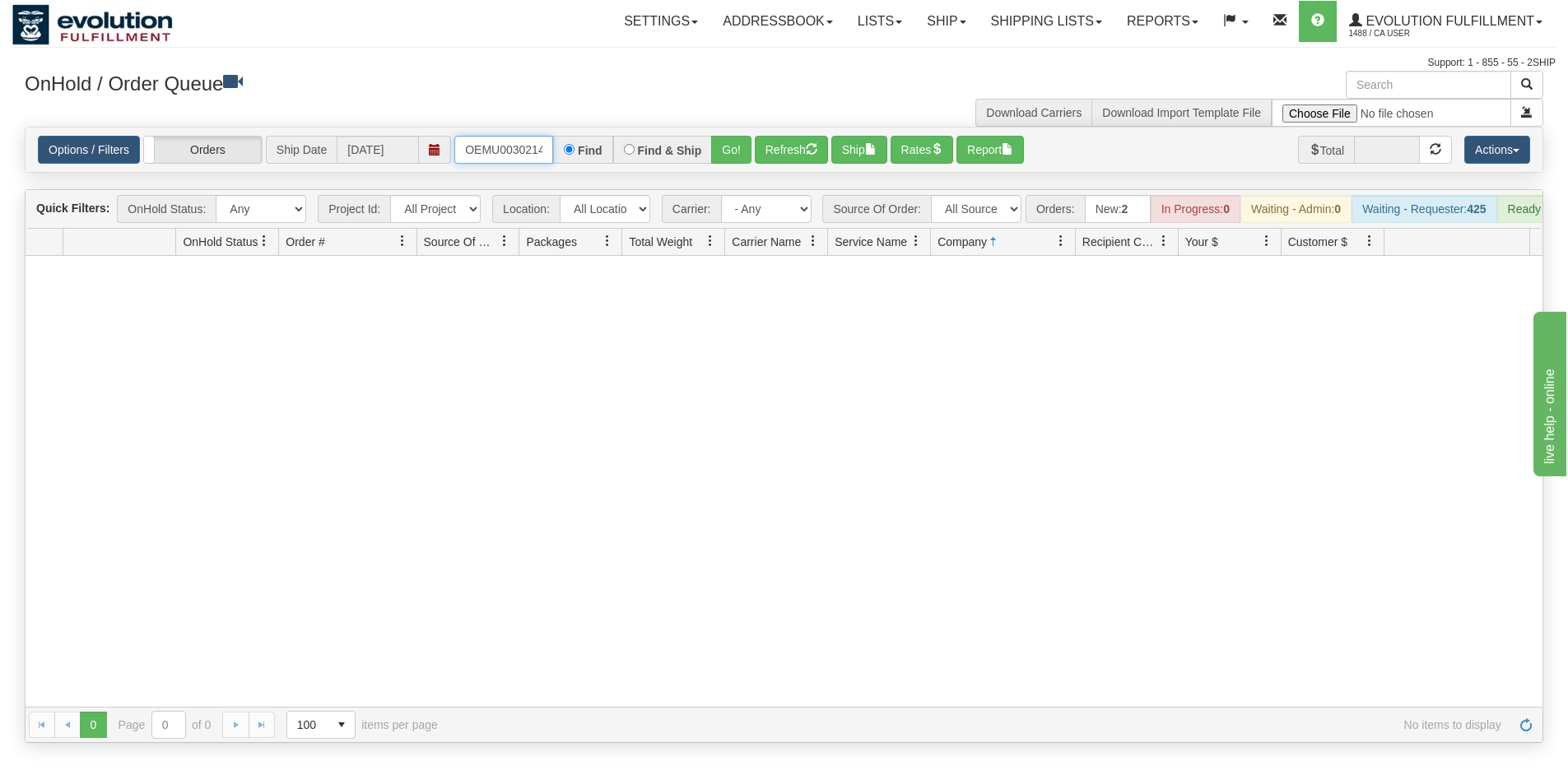
scroll to position [0, 22]
drag, startPoint x: 469, startPoint y: 149, endPoint x: 557, endPoint y: 150, distance: 88.0
click at [557, 150] on div "OEMU0030214002 Find Find & Ship Go!" at bounding box center [603, 149] width 297 height 28
click at [720, 154] on button "Go!" at bounding box center [731, 149] width 40 height 28
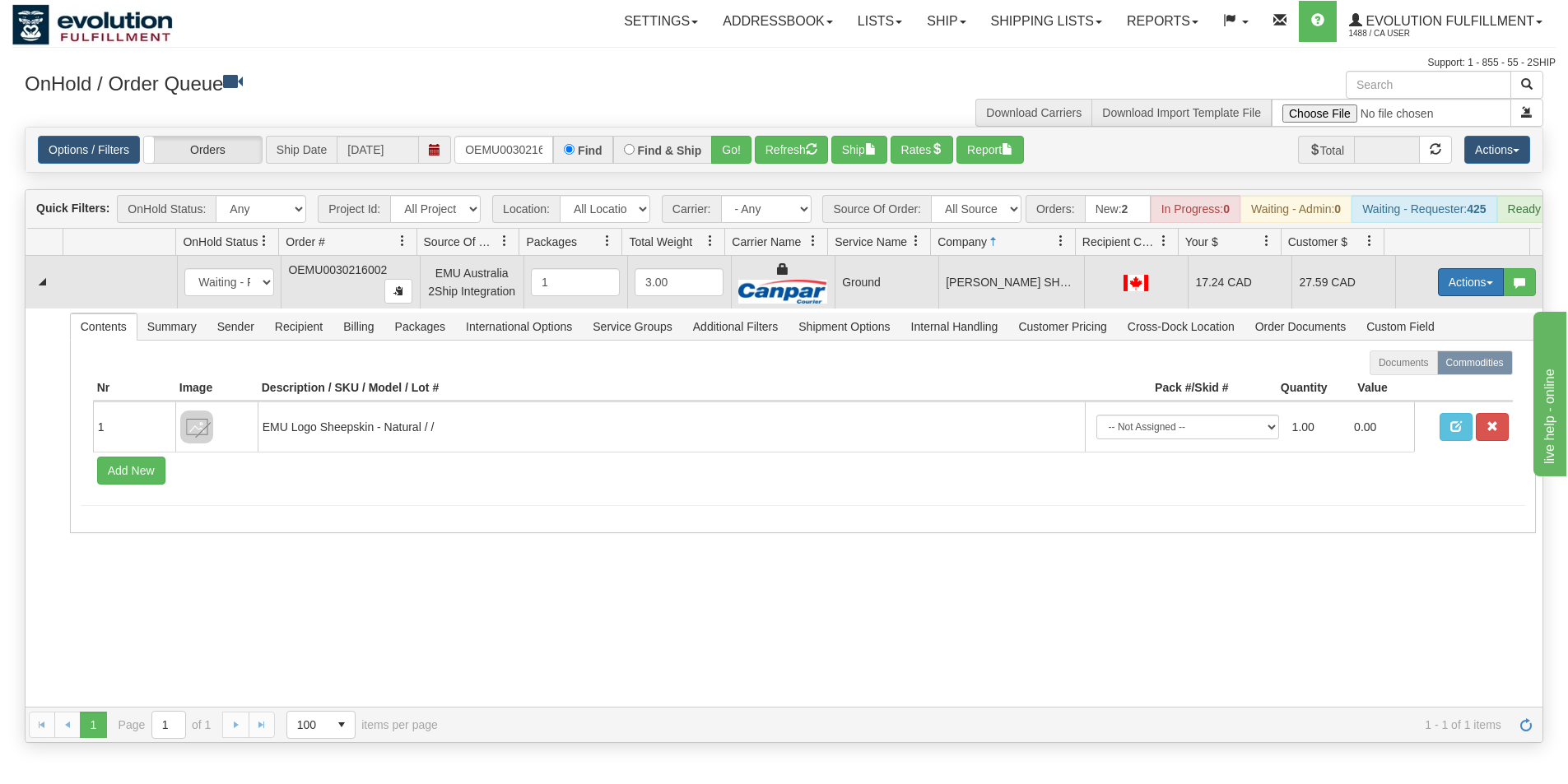
click at [1469, 292] on button "Actions" at bounding box center [1470, 282] width 66 height 28
click at [1394, 384] on span "Ship" at bounding box center [1406, 378] width 34 height 13
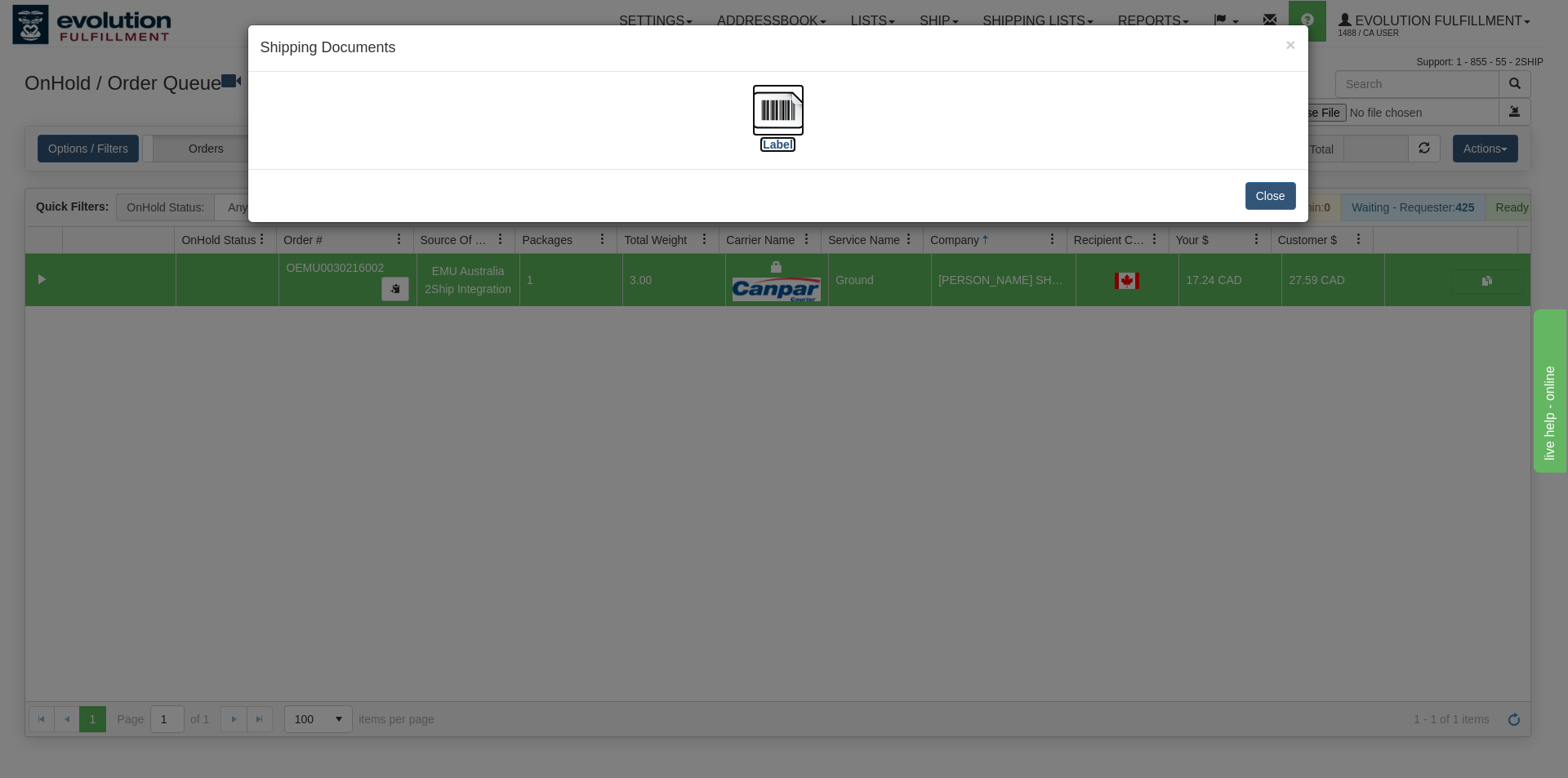
click at [782, 97] on img at bounding box center [777, 109] width 52 height 52
click at [800, 537] on div "× Shipping Documents [Label] Close" at bounding box center [784, 389] width 1568 height 778
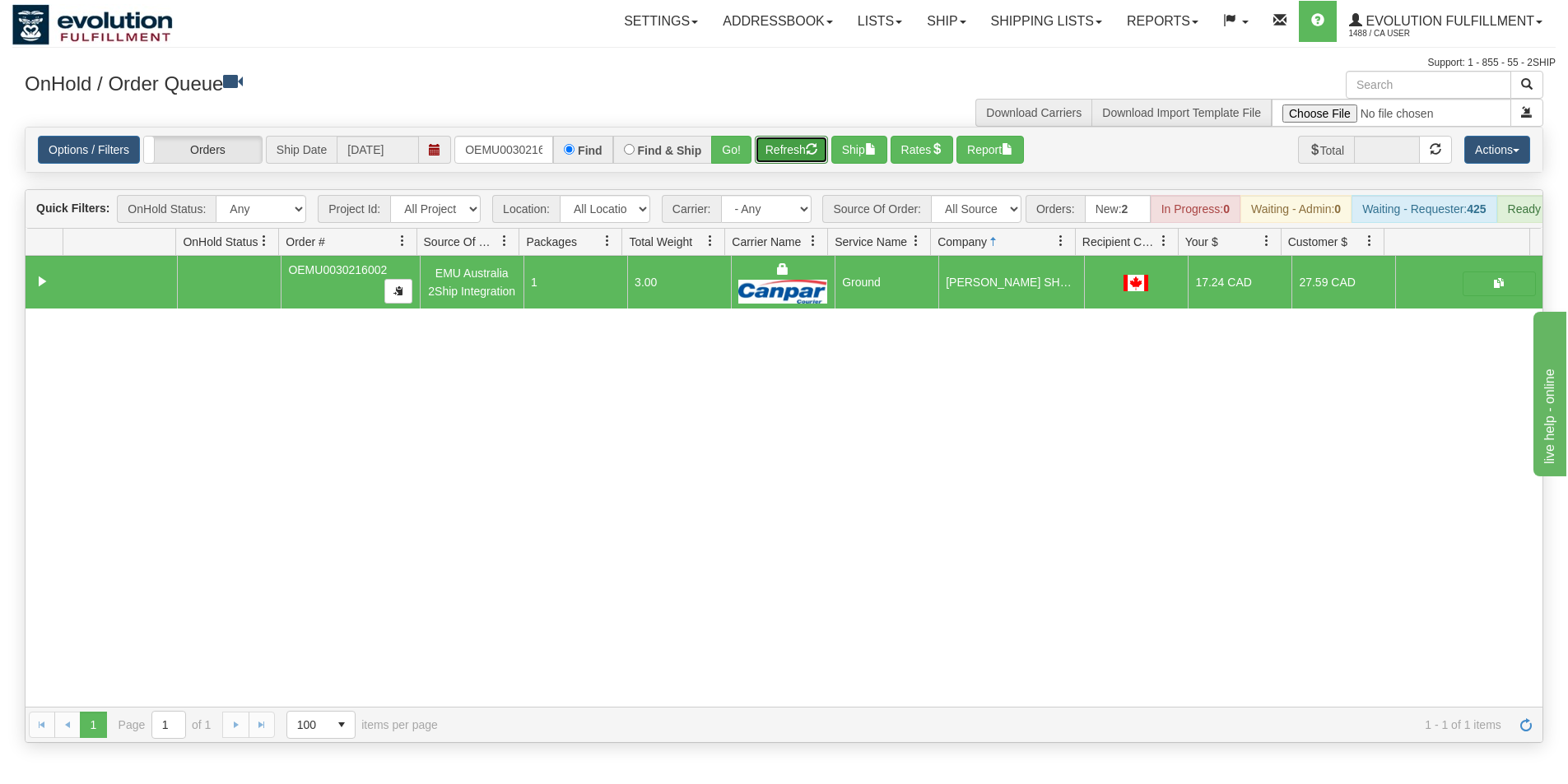
click at [781, 158] on button "Refresh" at bounding box center [791, 149] width 73 height 28
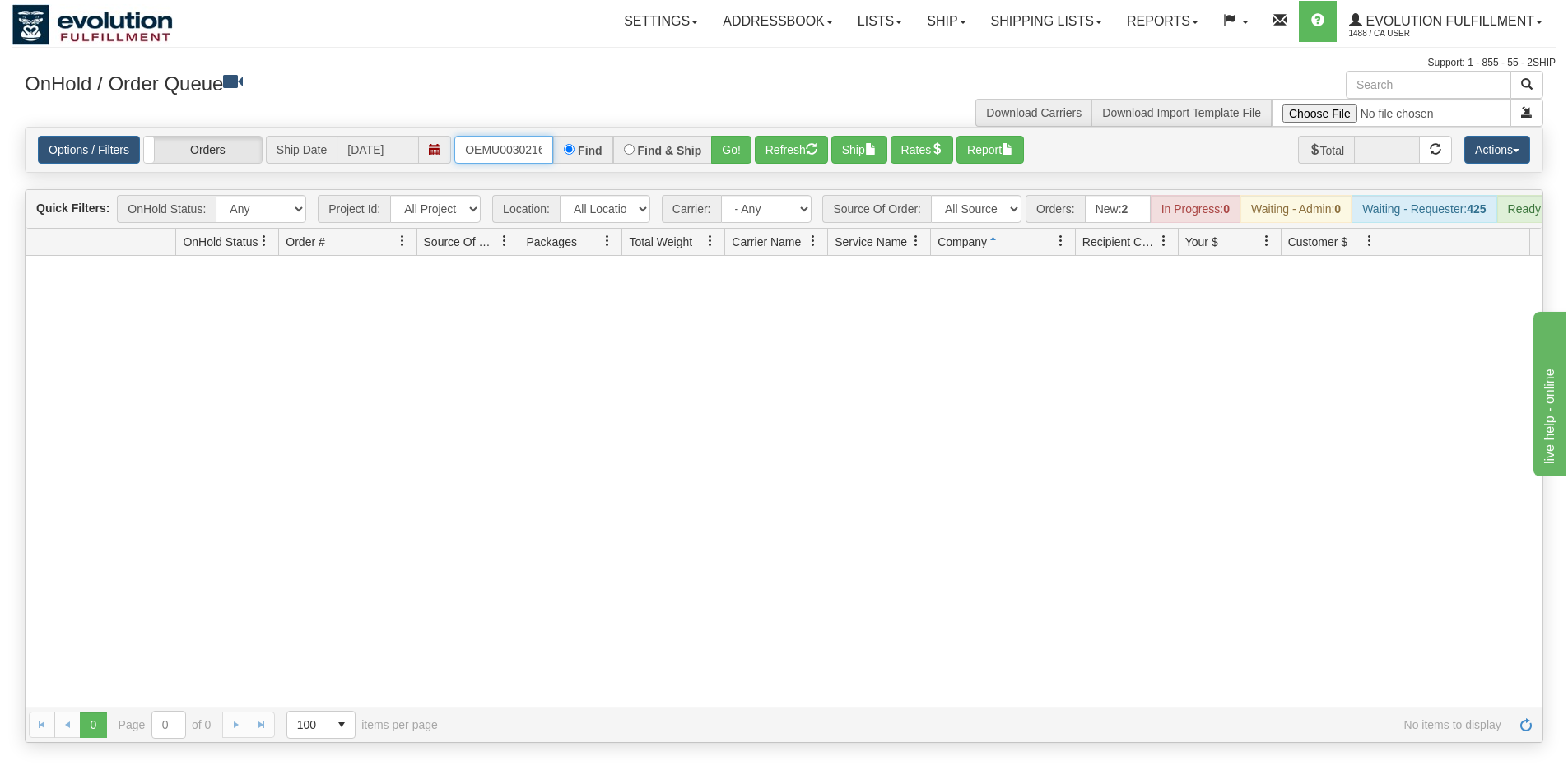
scroll to position [0, 22]
drag, startPoint x: 467, startPoint y: 155, endPoint x: 599, endPoint y: 160, distance: 132.1
click at [599, 160] on div "OEMU0030216002 Find Find & Ship Go!" at bounding box center [603, 149] width 297 height 28
click at [734, 158] on button "Go!" at bounding box center [731, 149] width 40 height 28
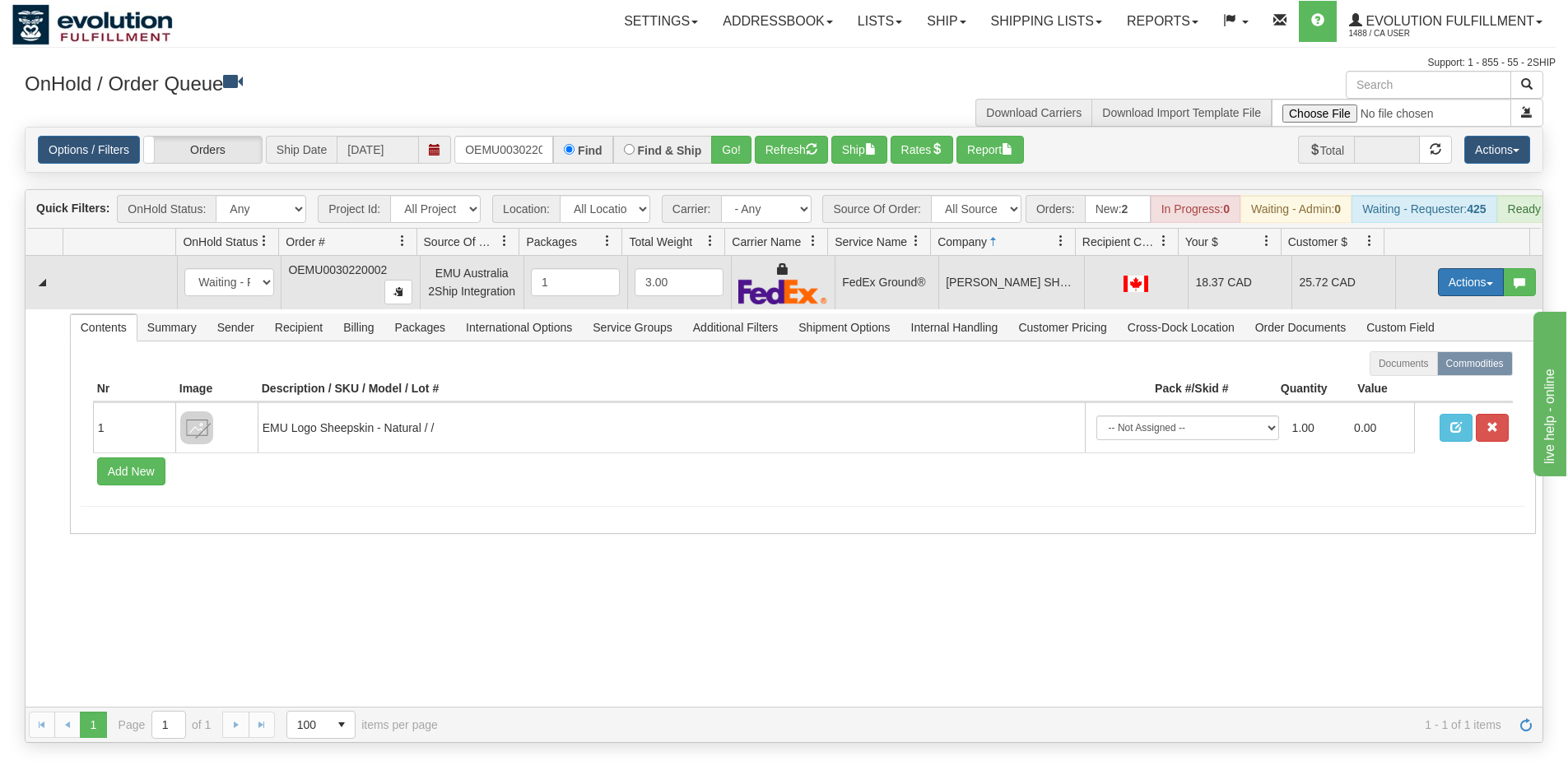
click at [1446, 296] on button "Actions" at bounding box center [1470, 282] width 66 height 28
click at [1402, 384] on span "Ship" at bounding box center [1406, 378] width 34 height 13
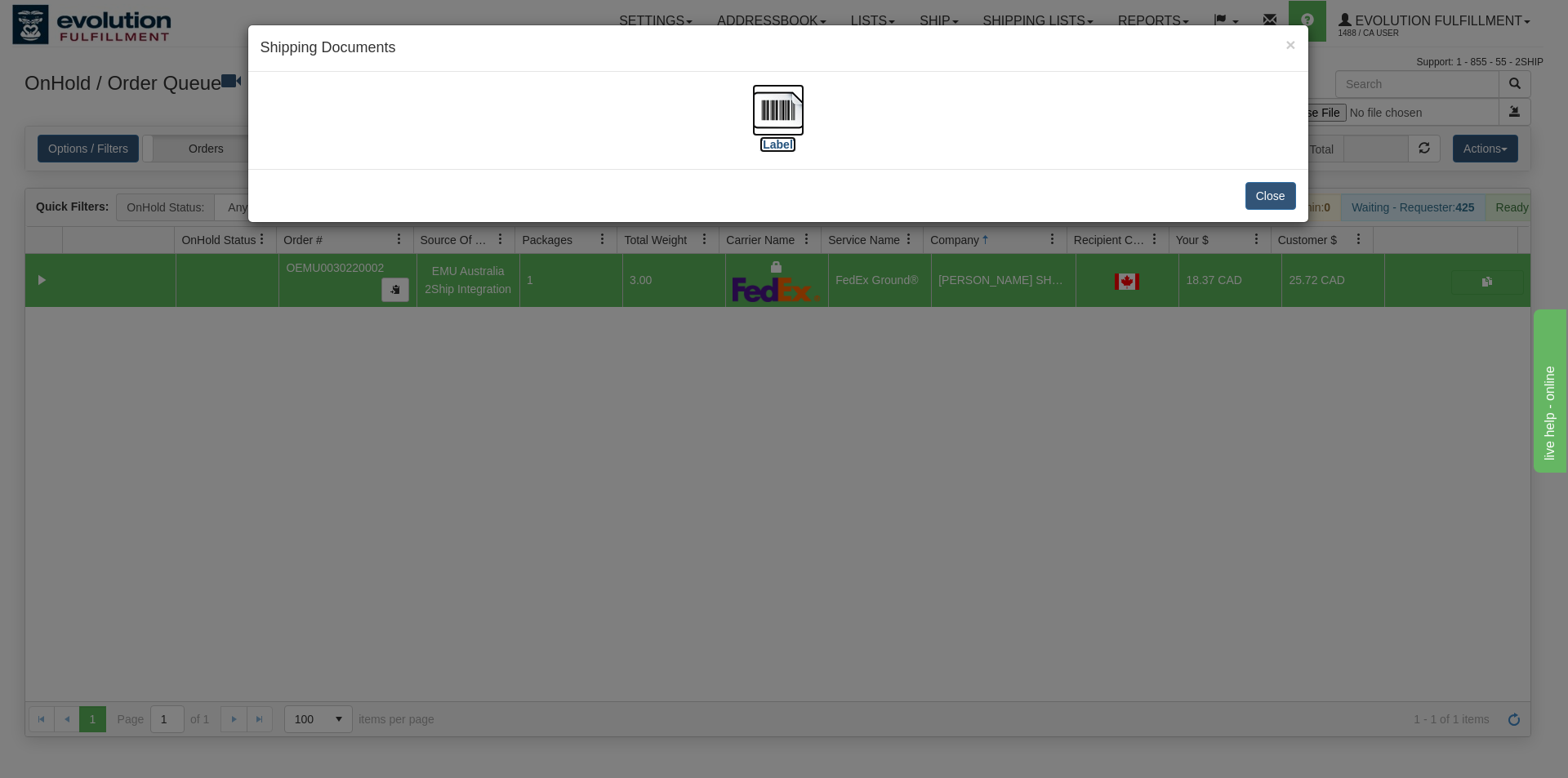
click at [781, 114] on img at bounding box center [777, 109] width 52 height 52
drag, startPoint x: 988, startPoint y: 436, endPoint x: 979, endPoint y: 429, distance: 11.4
click at [983, 432] on div "× Shipping Documents [Label] Close" at bounding box center [784, 389] width 1568 height 778
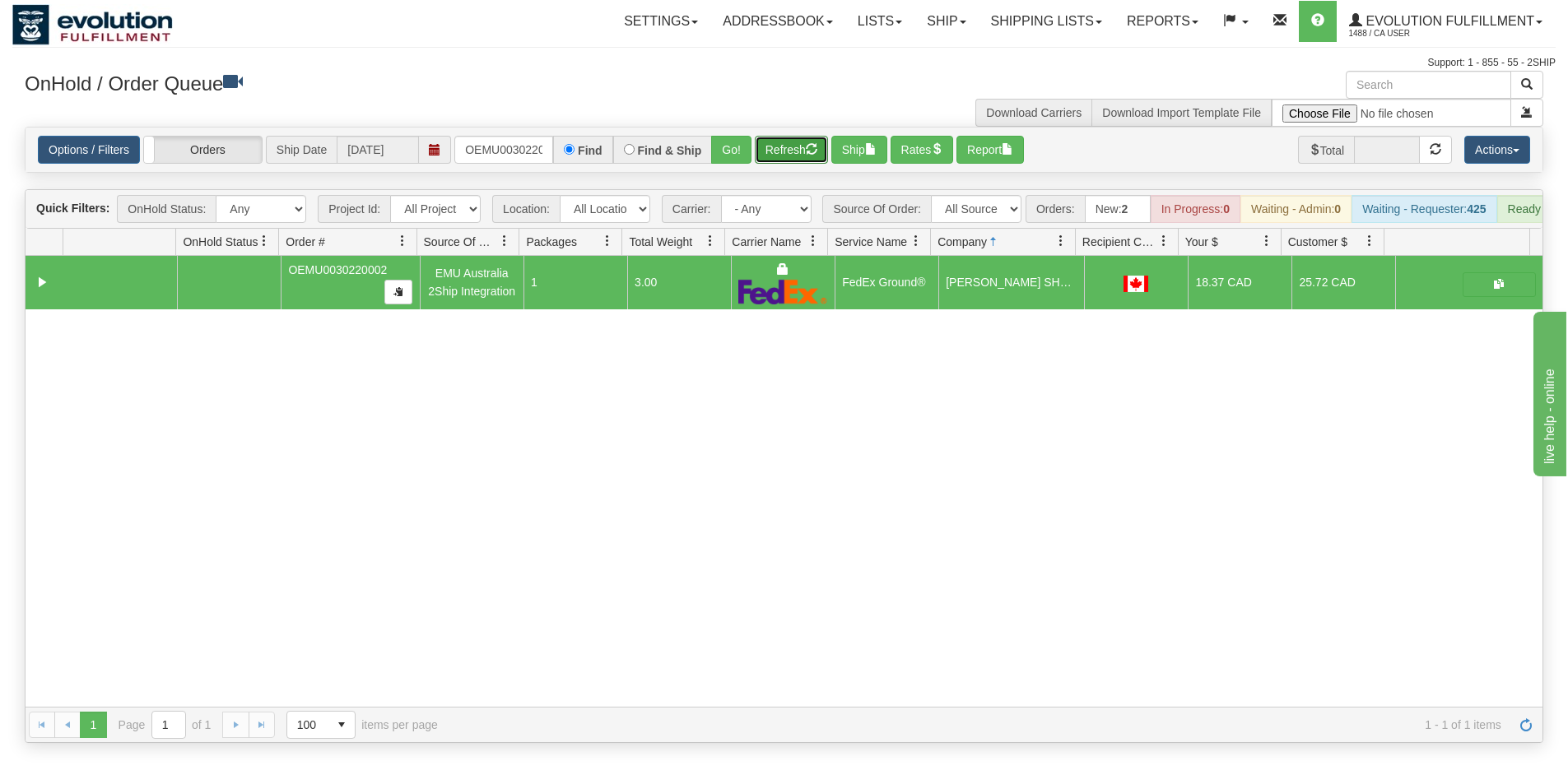
click at [789, 158] on button "Refresh" at bounding box center [791, 149] width 73 height 28
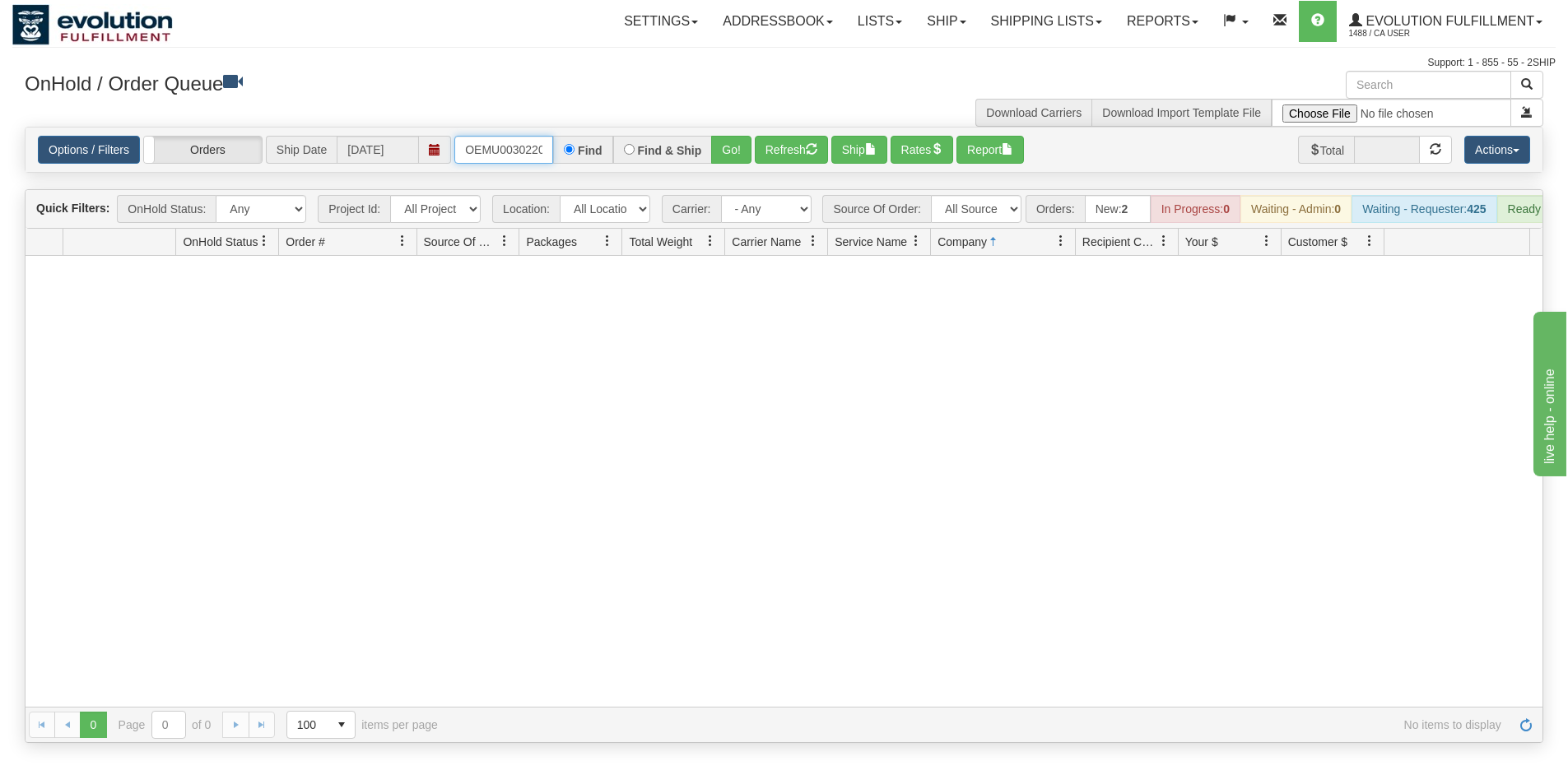
scroll to position [0, 22]
drag, startPoint x: 465, startPoint y: 149, endPoint x: 549, endPoint y: 164, distance: 85.3
click at [549, 164] on input "OEMU0030220002" at bounding box center [504, 149] width 99 height 28
click at [721, 150] on button "Go!" at bounding box center [731, 149] width 40 height 28
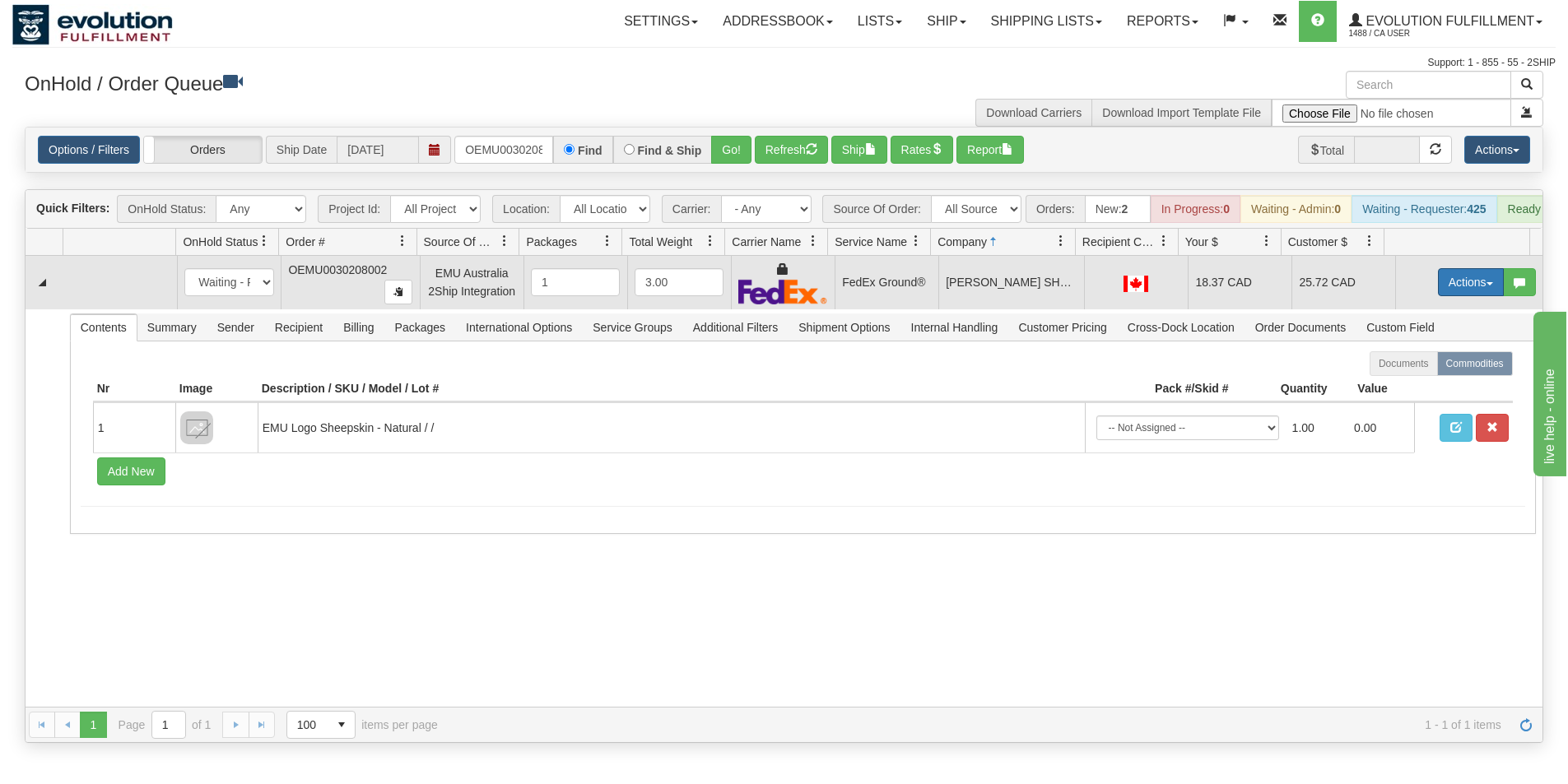
click at [1448, 296] on button "Actions" at bounding box center [1470, 282] width 66 height 28
click at [1407, 387] on link "Ship" at bounding box center [1437, 378] width 132 height 22
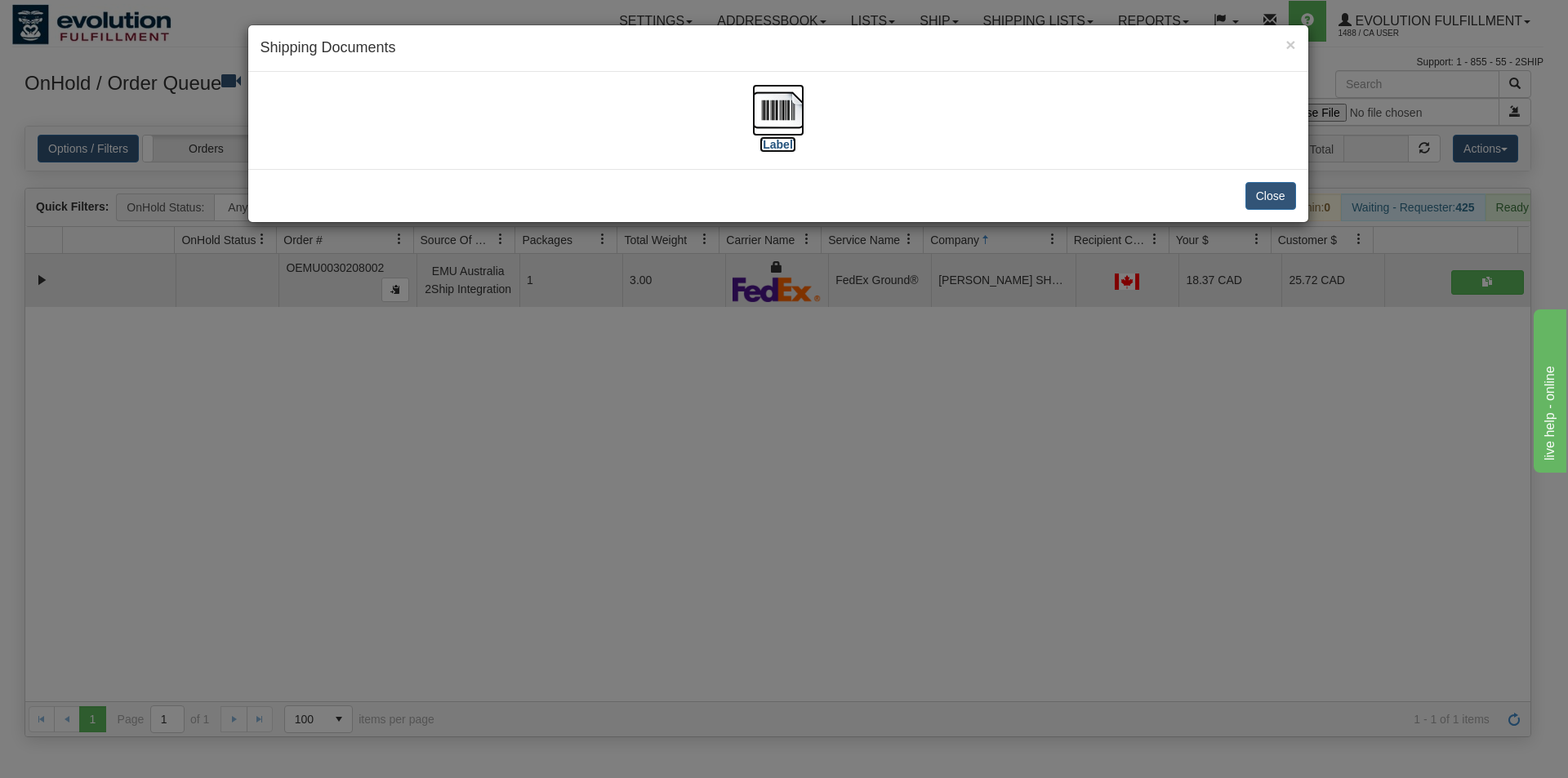
click at [782, 118] on img at bounding box center [777, 109] width 52 height 52
click at [813, 510] on div "× Shipping Documents [Label] Close" at bounding box center [784, 389] width 1568 height 778
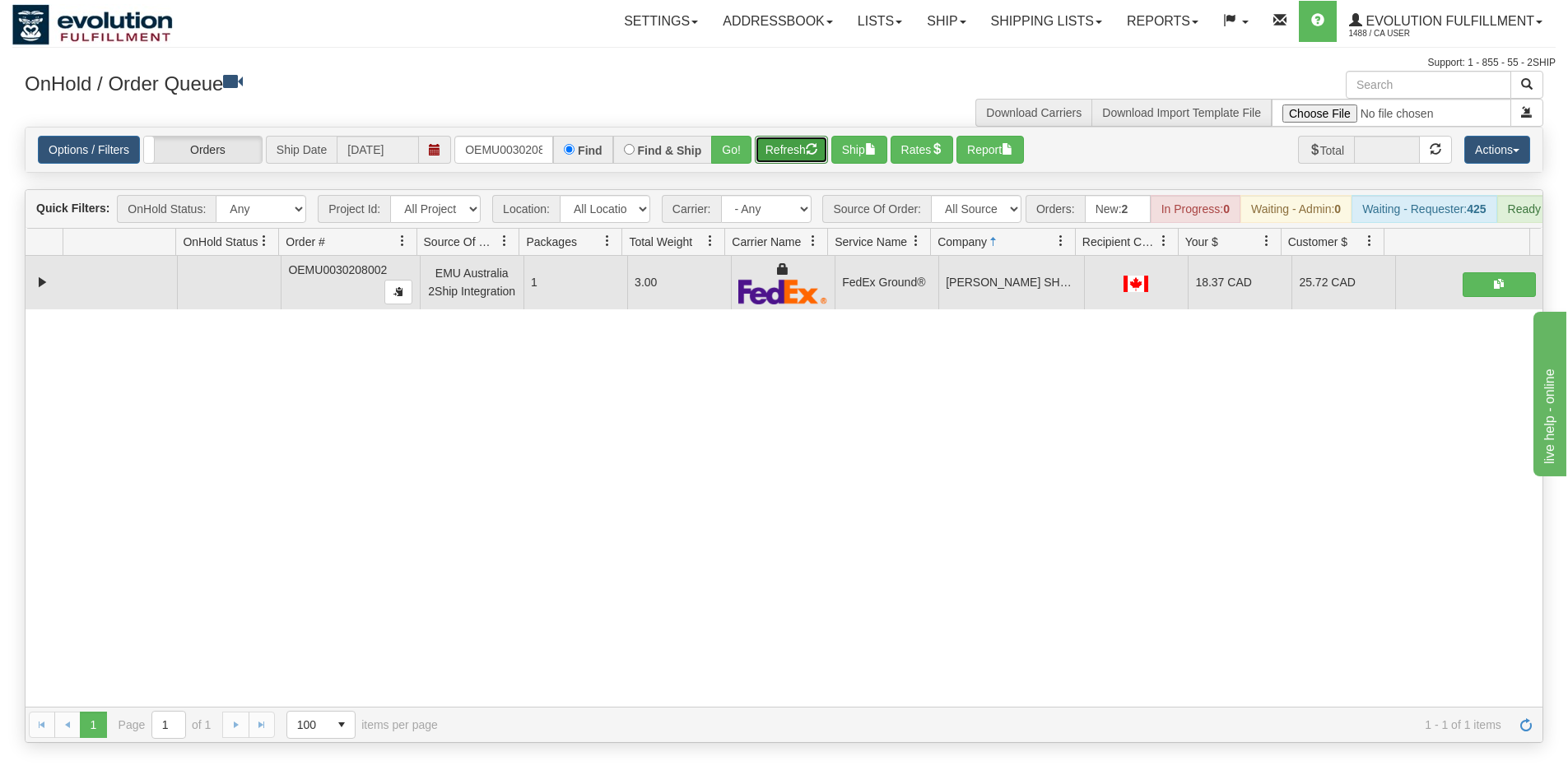
click at [783, 144] on button "Refresh" at bounding box center [791, 149] width 73 height 28
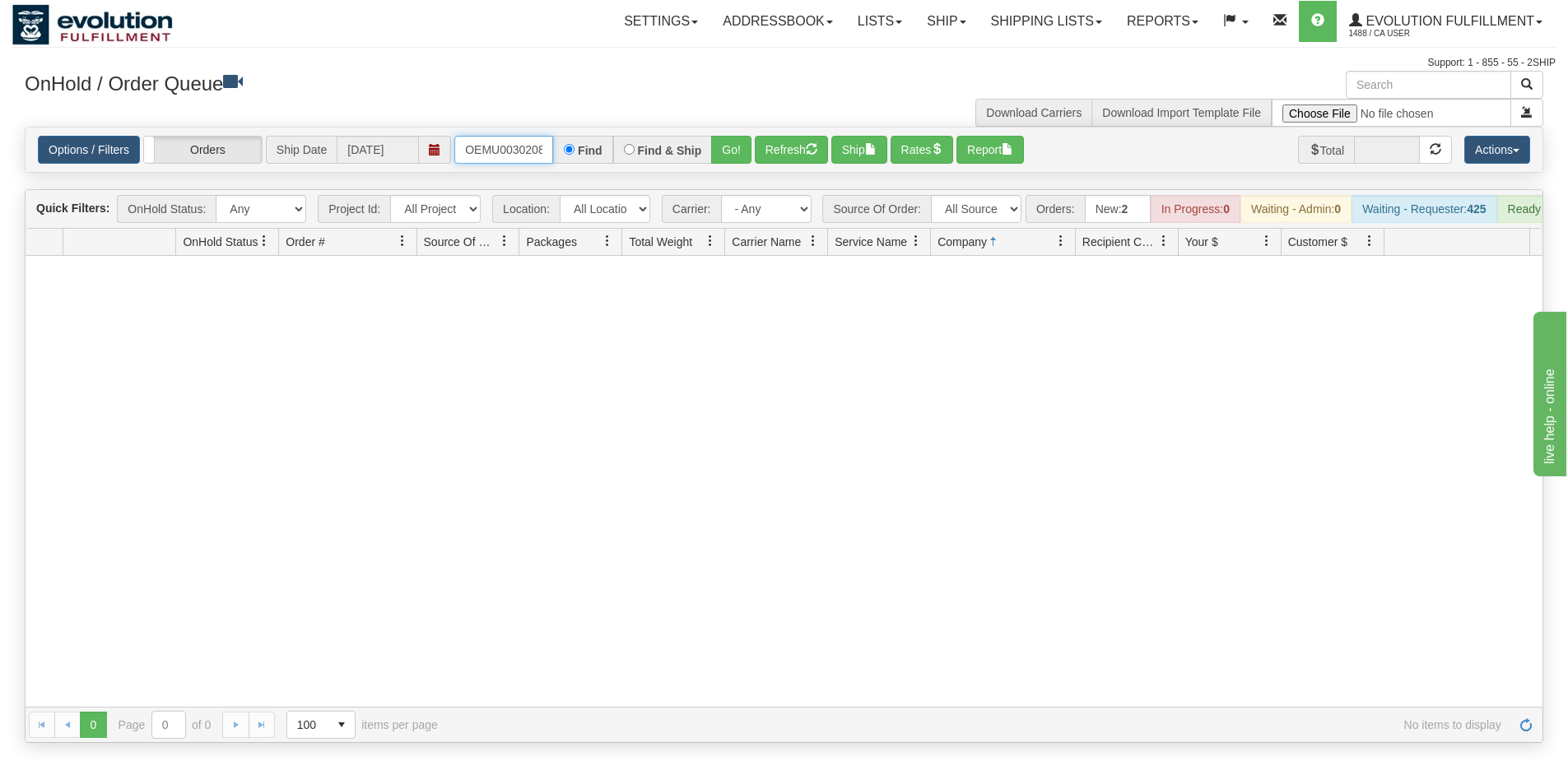
scroll to position [0, 22]
drag, startPoint x: 463, startPoint y: 156, endPoint x: 565, endPoint y: 164, distance: 102.3
click at [563, 164] on div "Options / Filters Group Shipments Orders Ship Date [DATE] OEMU0030208002 Find F…" at bounding box center [784, 149] width 1518 height 45
click at [730, 151] on button "Go!" at bounding box center [731, 149] width 40 height 28
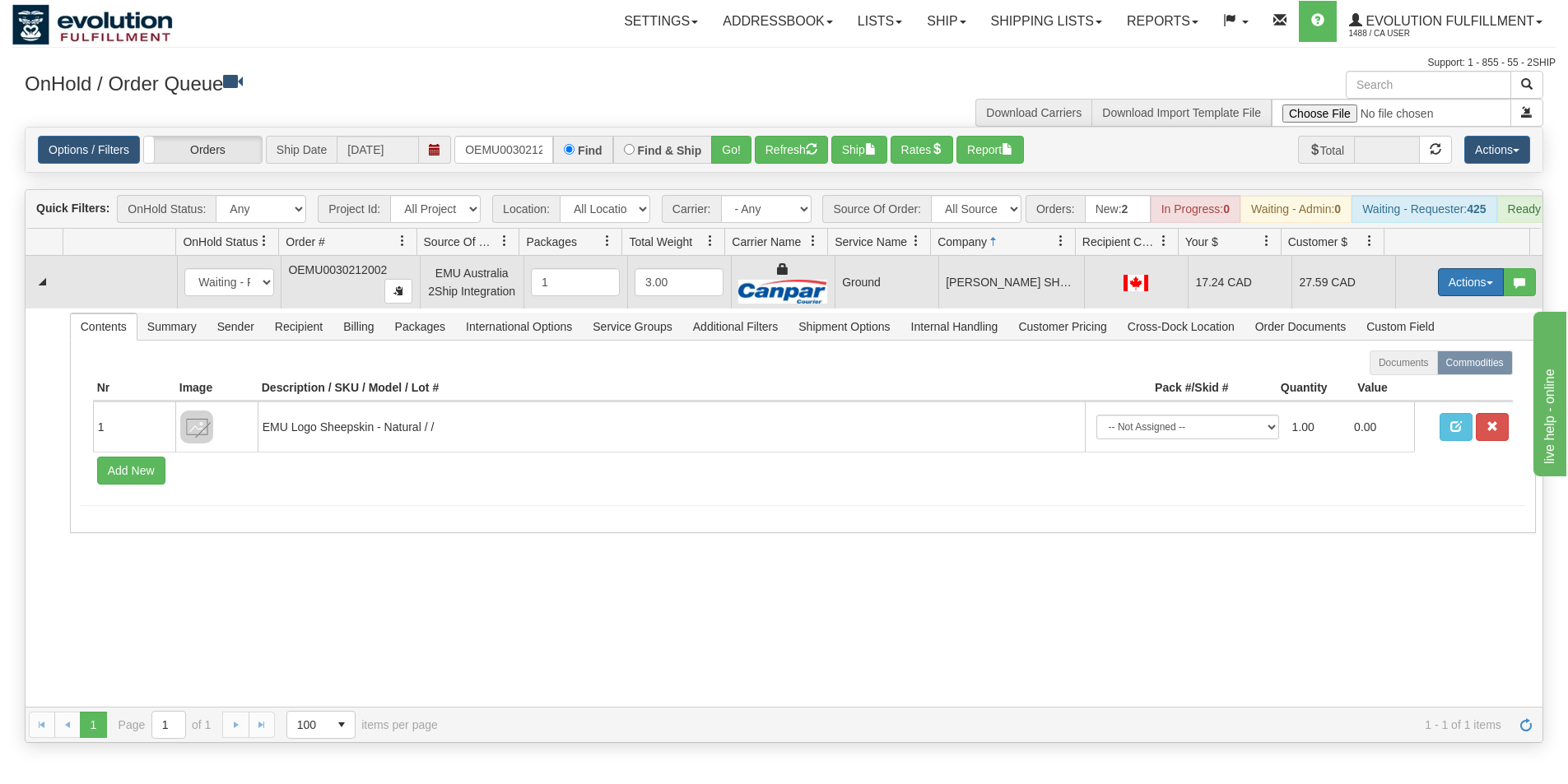
click at [1438, 296] on button "Actions" at bounding box center [1470, 282] width 66 height 28
click at [1400, 384] on span "Ship" at bounding box center [1406, 378] width 34 height 13
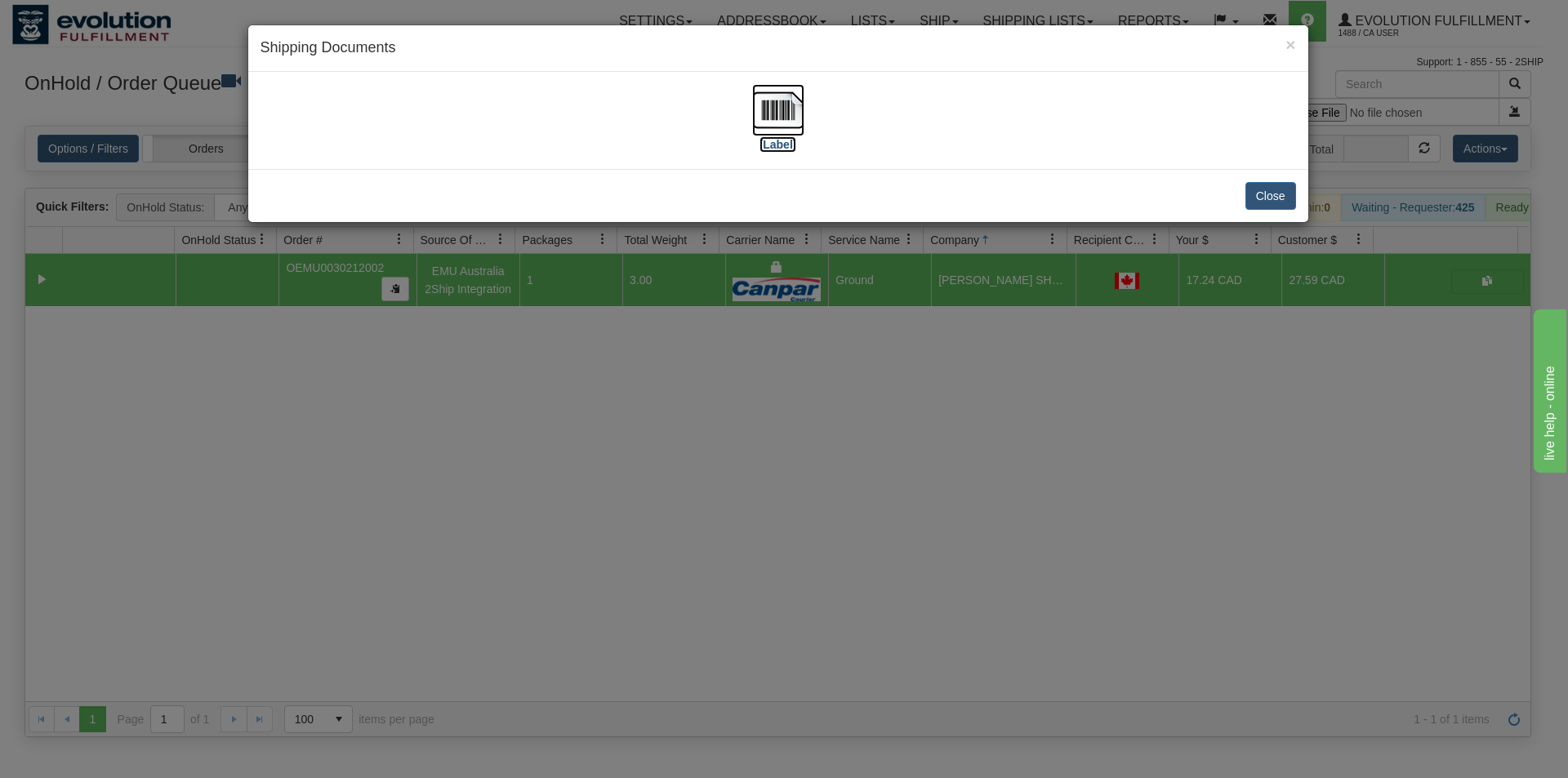
click at [777, 105] on img at bounding box center [777, 109] width 52 height 52
click at [598, 496] on div "× Shipping Documents [Label] Close" at bounding box center [784, 389] width 1568 height 778
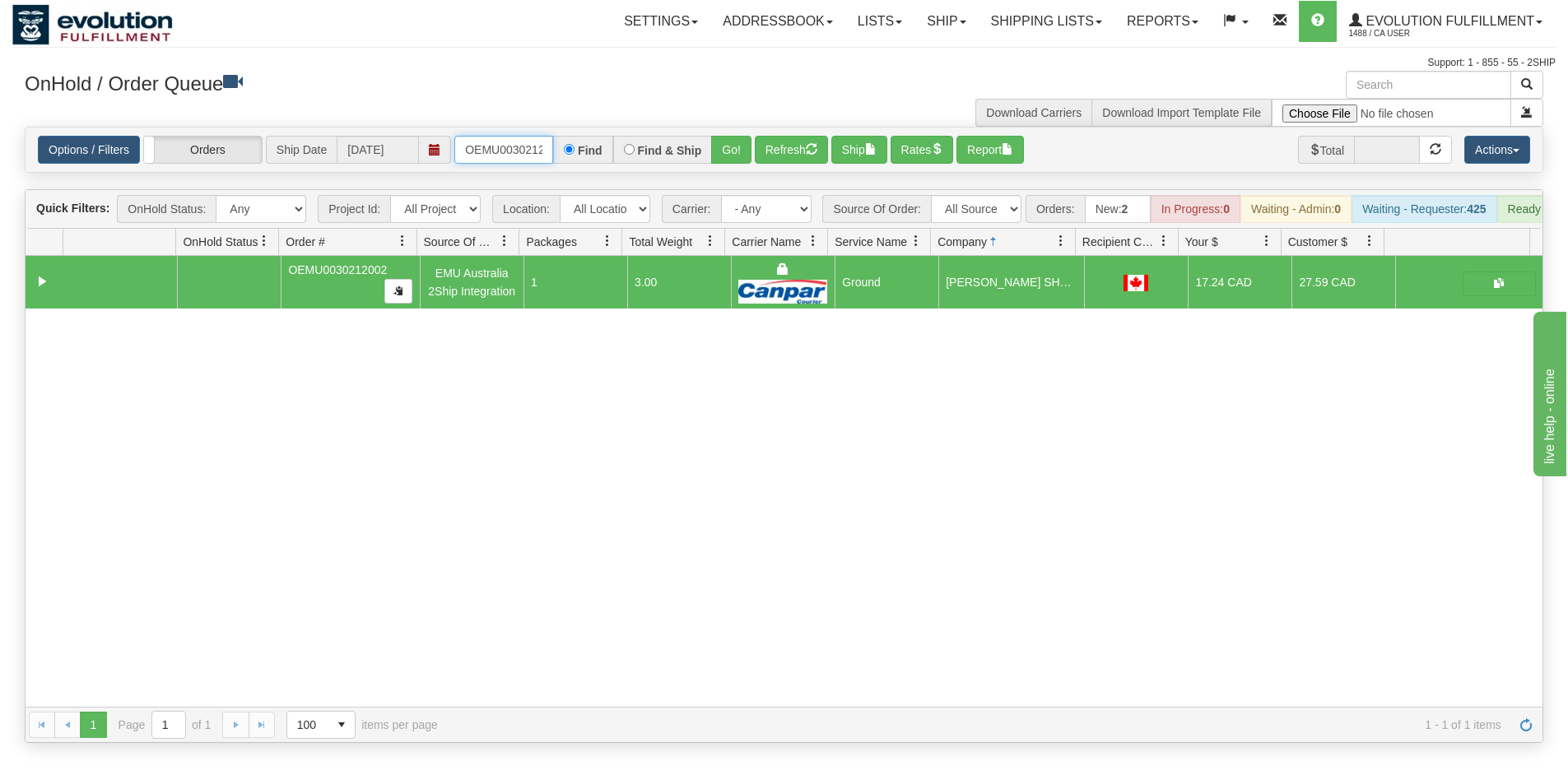
scroll to position [0, 22]
drag, startPoint x: 461, startPoint y: 150, endPoint x: 555, endPoint y: 154, distance: 94.1
click at [555, 154] on div "OEMU0030212002 Find Find & Ship Go!" at bounding box center [603, 149] width 297 height 28
click at [734, 151] on button "Go!" at bounding box center [731, 149] width 40 height 28
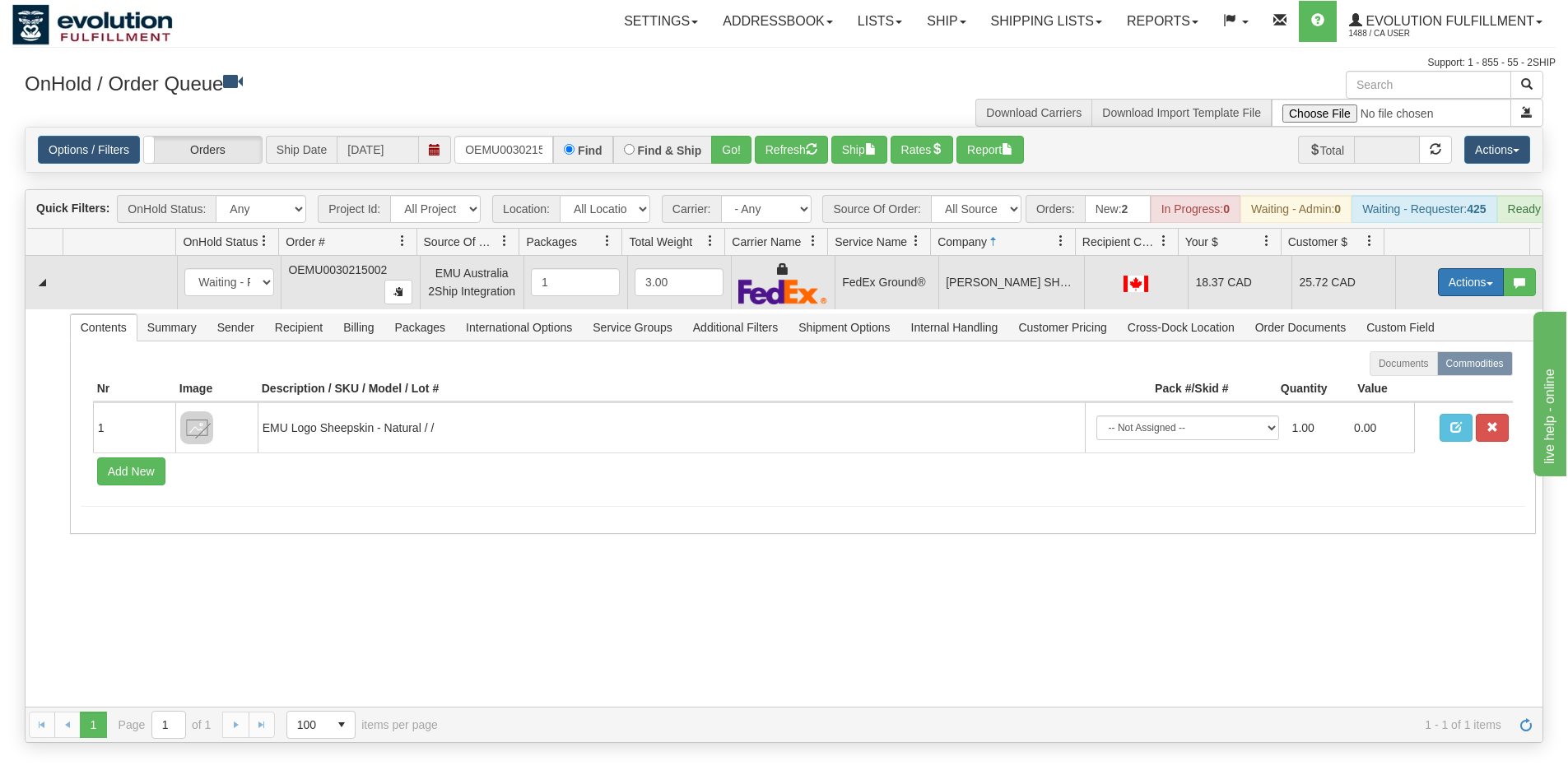
click at [1451, 293] on button "Actions" at bounding box center [1470, 282] width 66 height 28
click at [1402, 384] on span "Ship" at bounding box center [1406, 378] width 34 height 13
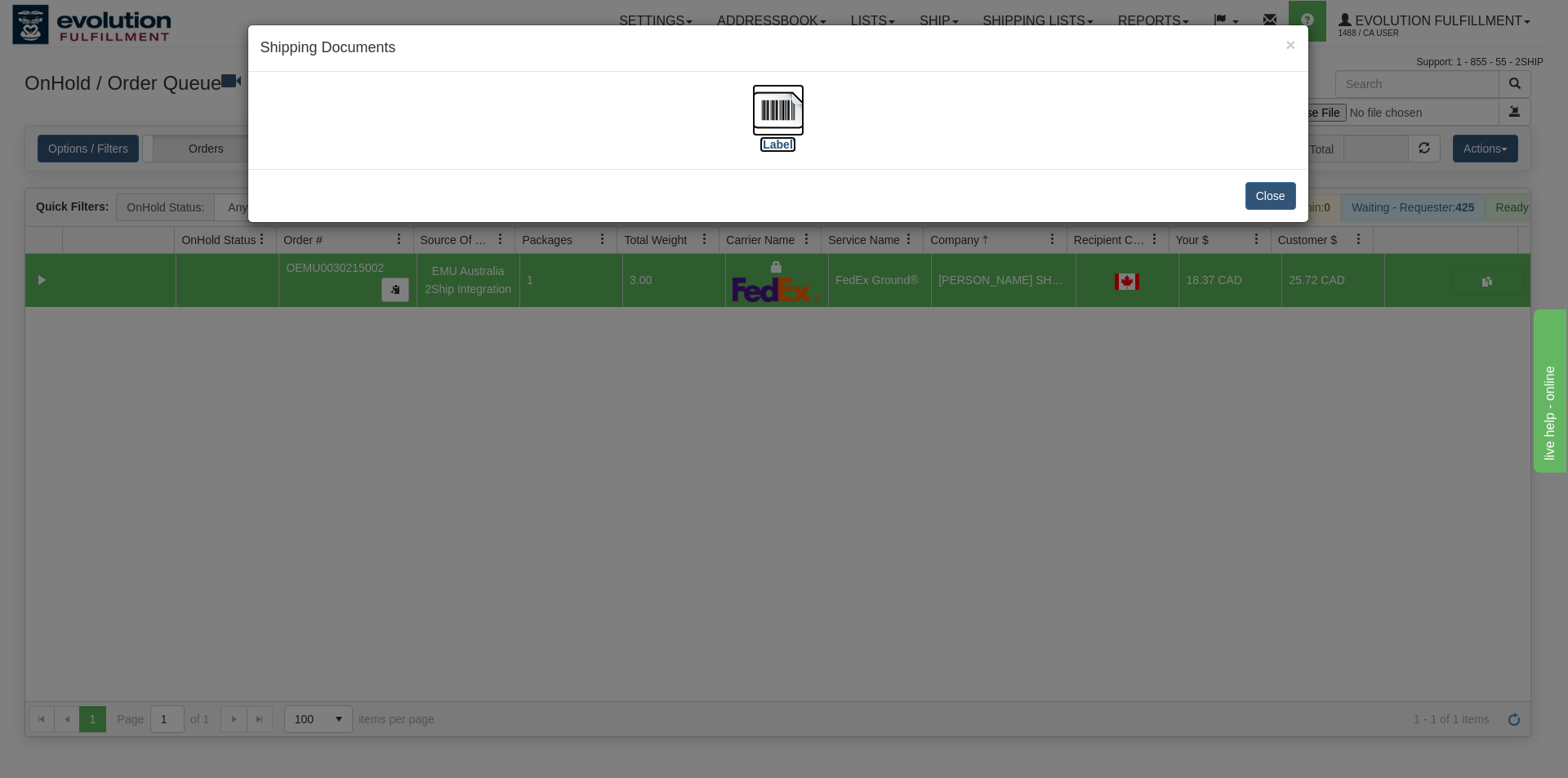
click at [786, 117] on img at bounding box center [777, 109] width 52 height 52
click at [740, 506] on div "× Shipping Documents [Label] Close" at bounding box center [784, 389] width 1568 height 778
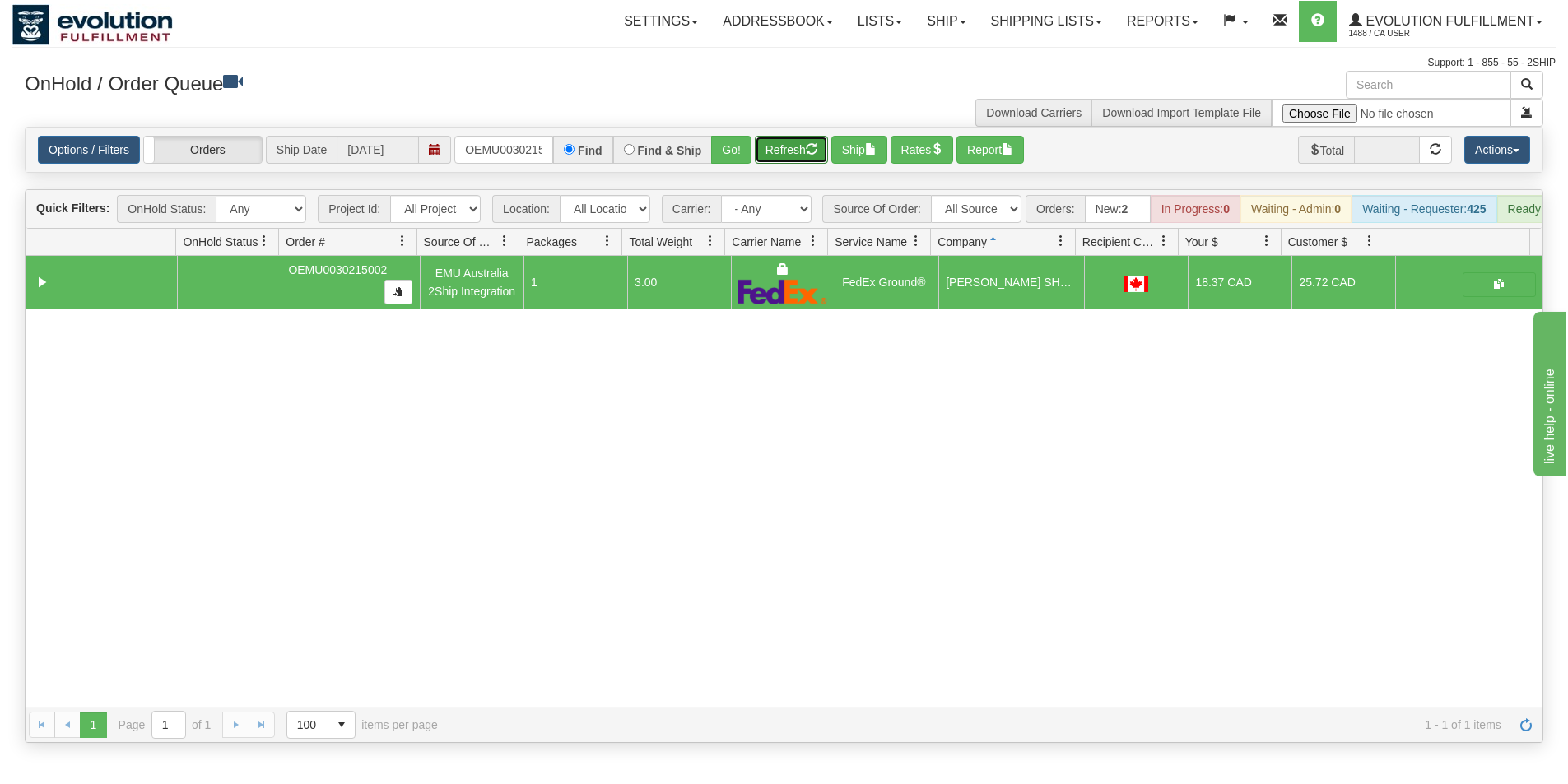
click at [775, 156] on button "Refresh" at bounding box center [791, 149] width 73 height 28
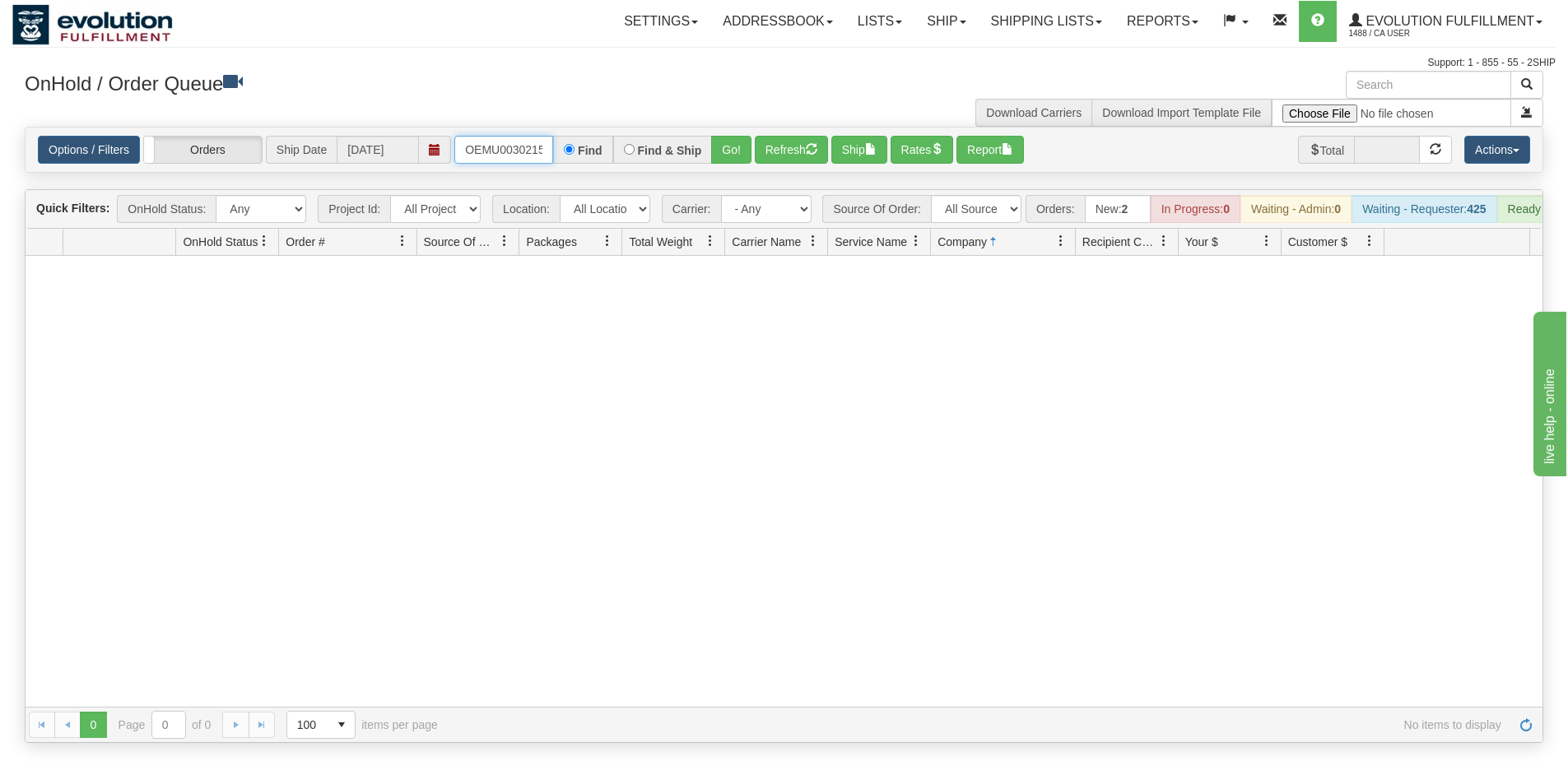
scroll to position [0, 22]
drag, startPoint x: 461, startPoint y: 152, endPoint x: 612, endPoint y: 169, distance: 152.0
click at [612, 169] on div "Options / Filters Group Shipments Orders Ship Date [DATE] OEMU0030215002 Find F…" at bounding box center [784, 149] width 1518 height 45
type input "OEMU0030217002"
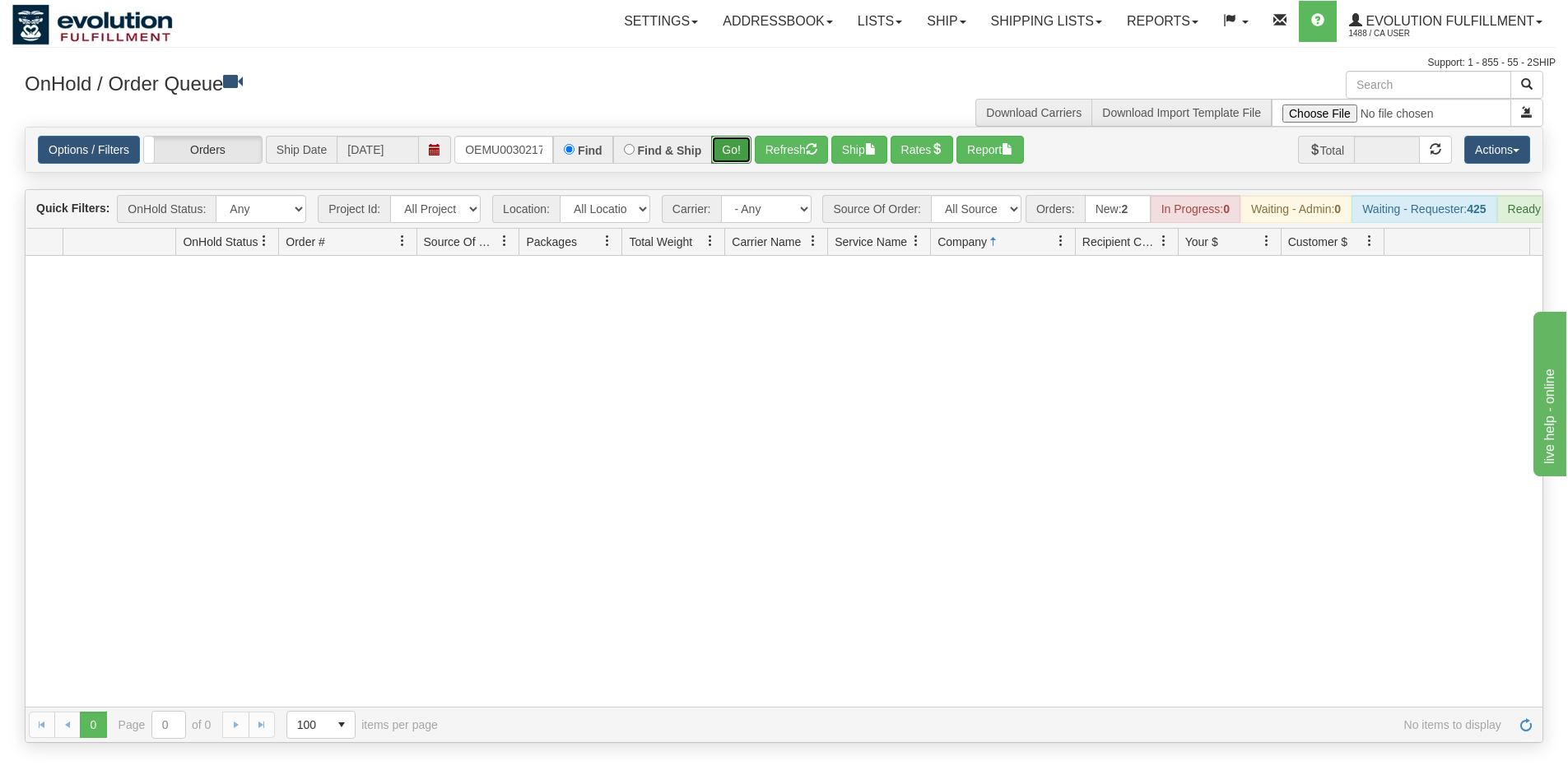
click at [721, 155] on button "Go!" at bounding box center [731, 149] width 40 height 28
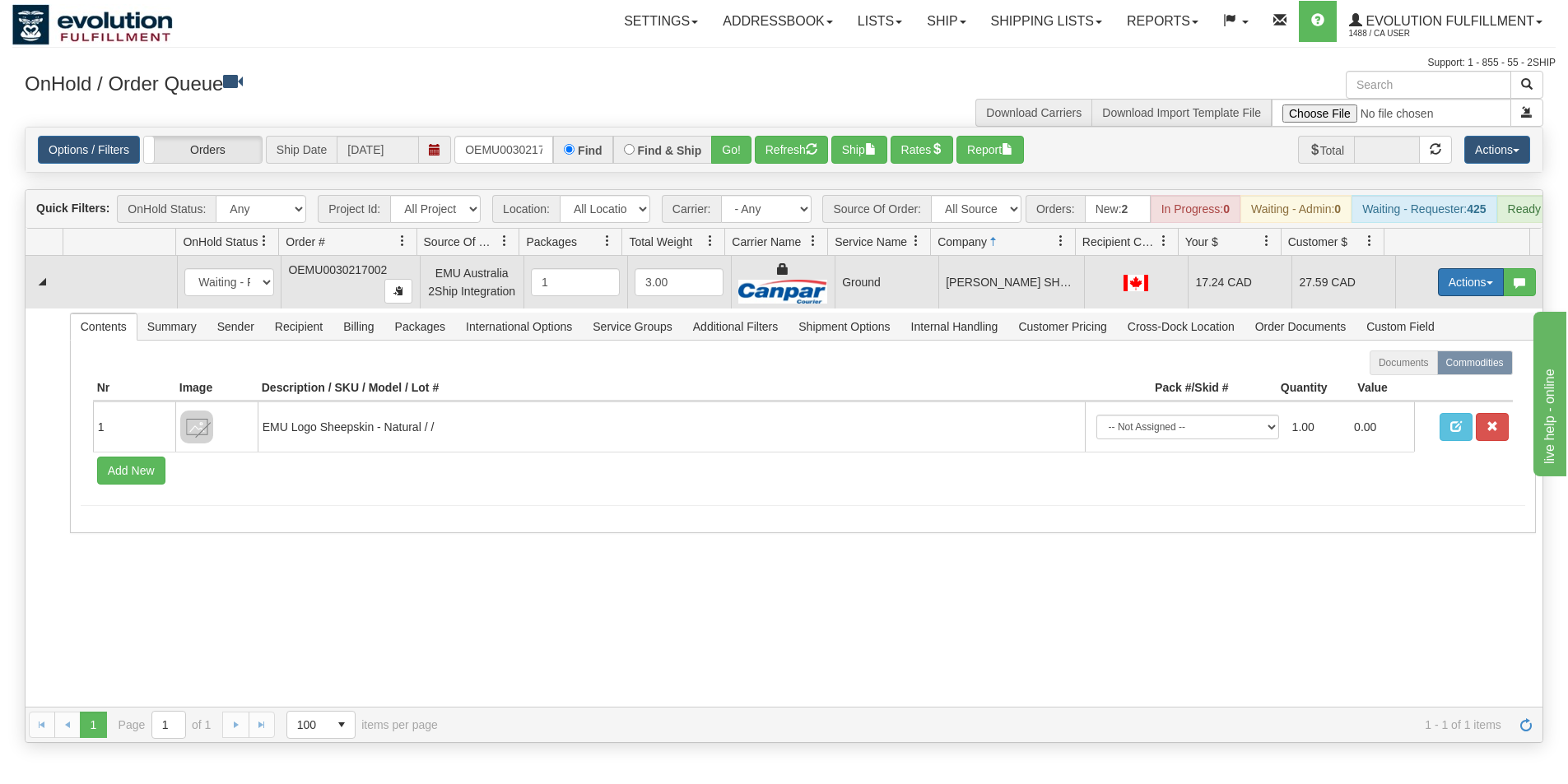
click at [1449, 285] on button "Actions" at bounding box center [1470, 282] width 66 height 28
click at [1404, 384] on span "Ship" at bounding box center [1406, 378] width 34 height 13
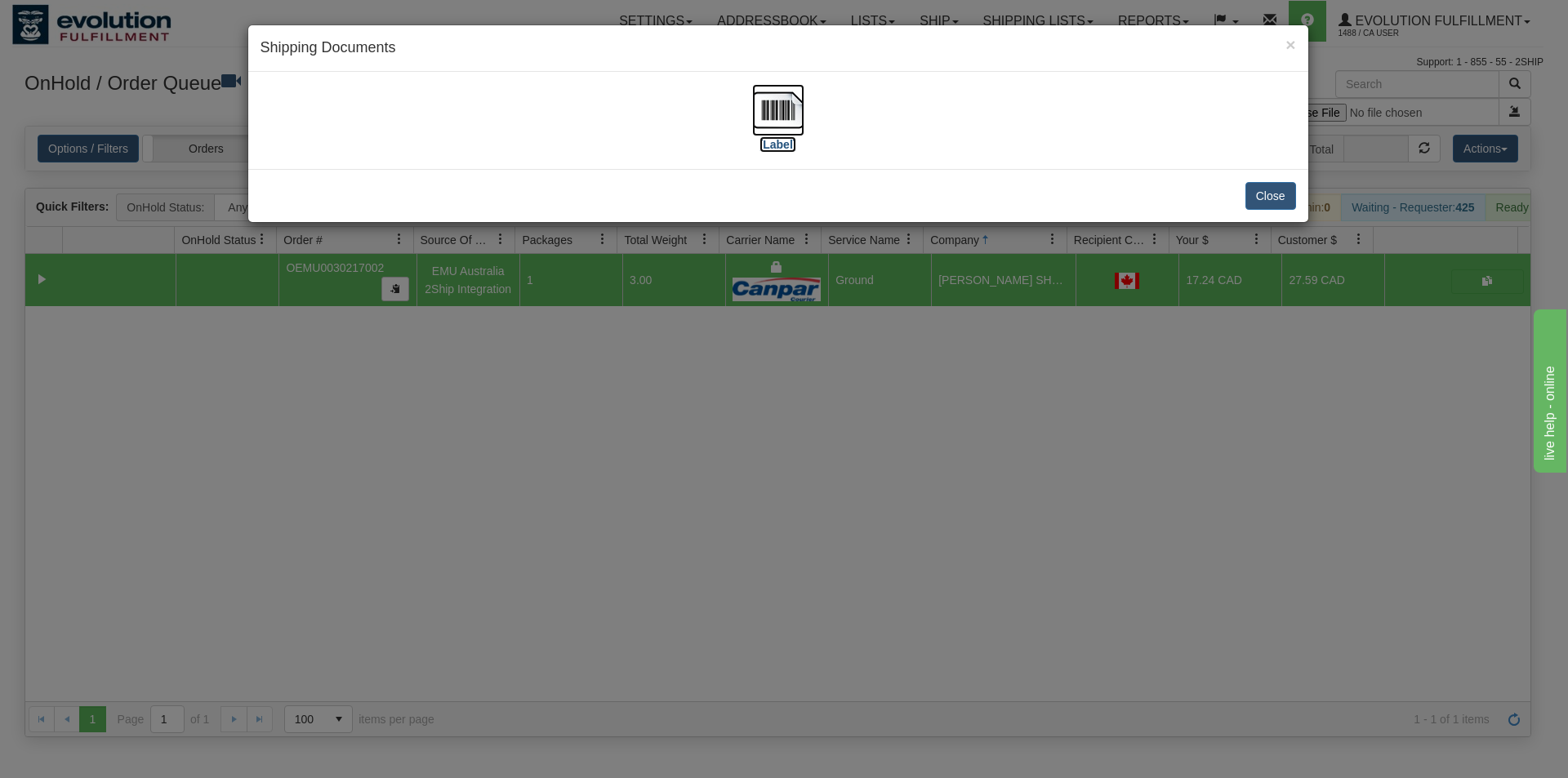
click at [782, 120] on img at bounding box center [777, 109] width 52 height 52
click at [830, 679] on div "× Shipping Documents [Label] Close" at bounding box center [784, 389] width 1568 height 778
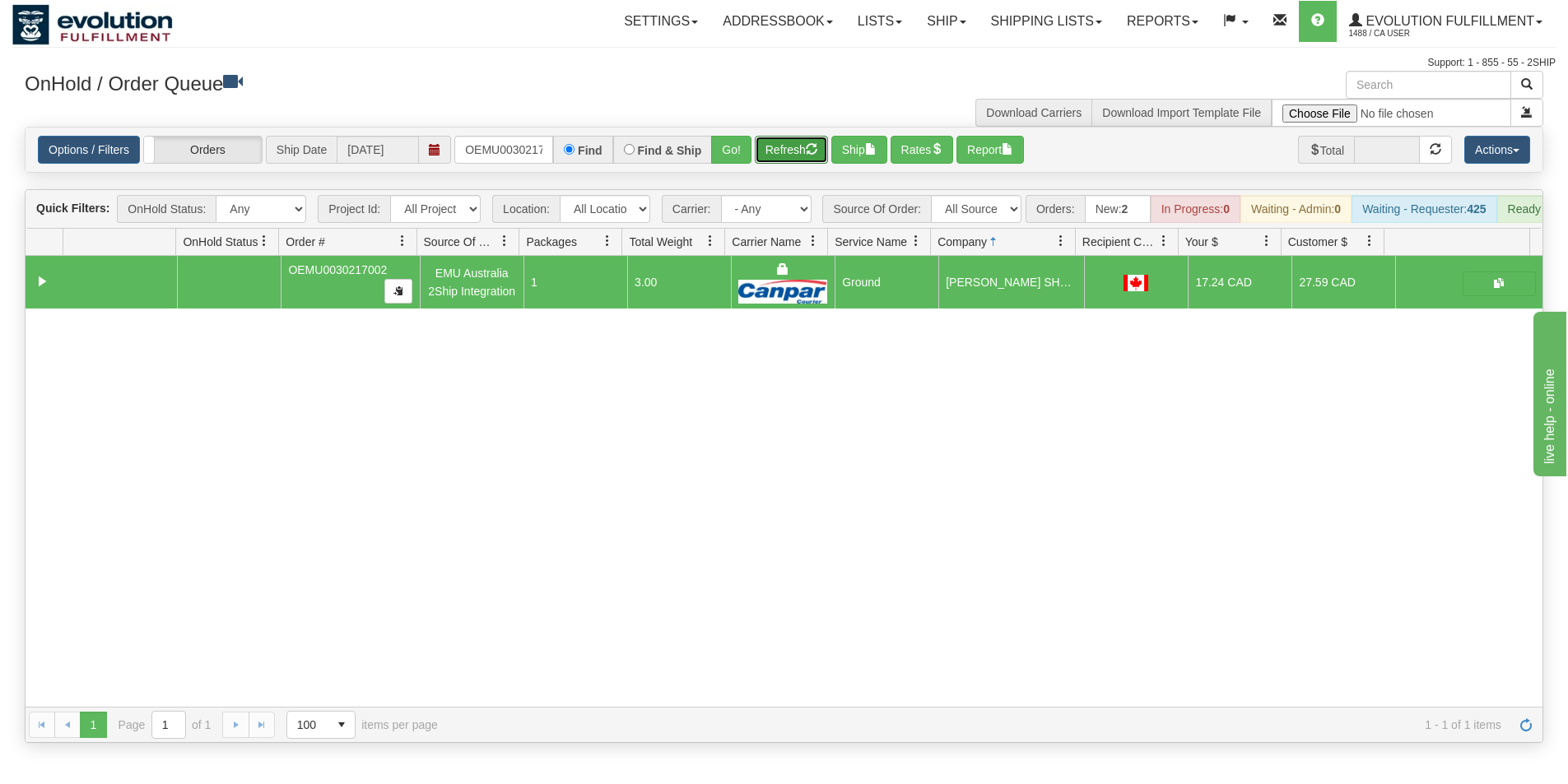
click at [812, 158] on button "Refresh" at bounding box center [791, 149] width 73 height 28
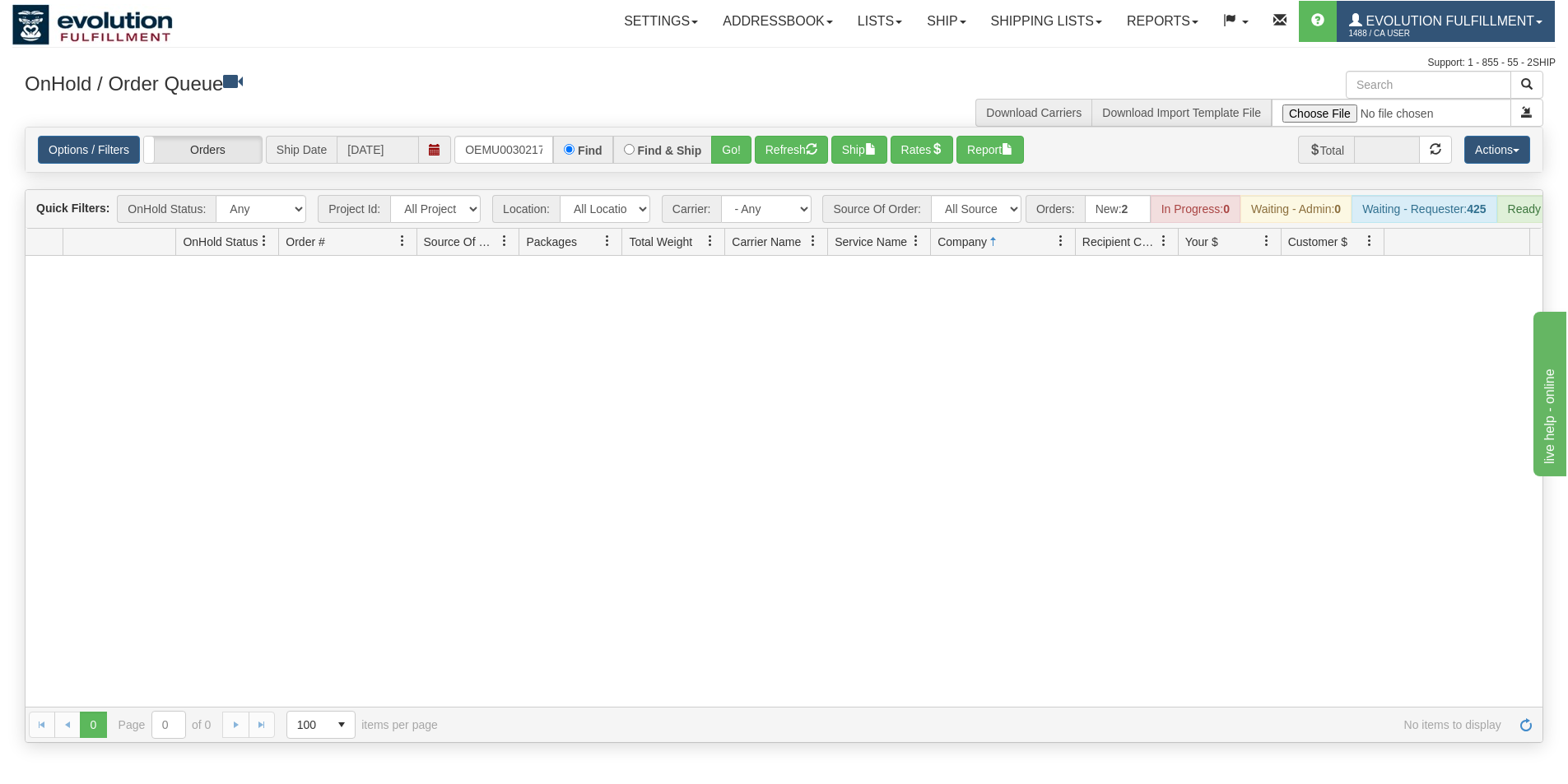
click at [1390, 30] on span "1488 / CA User" at bounding box center [1411, 33] width 123 height 16
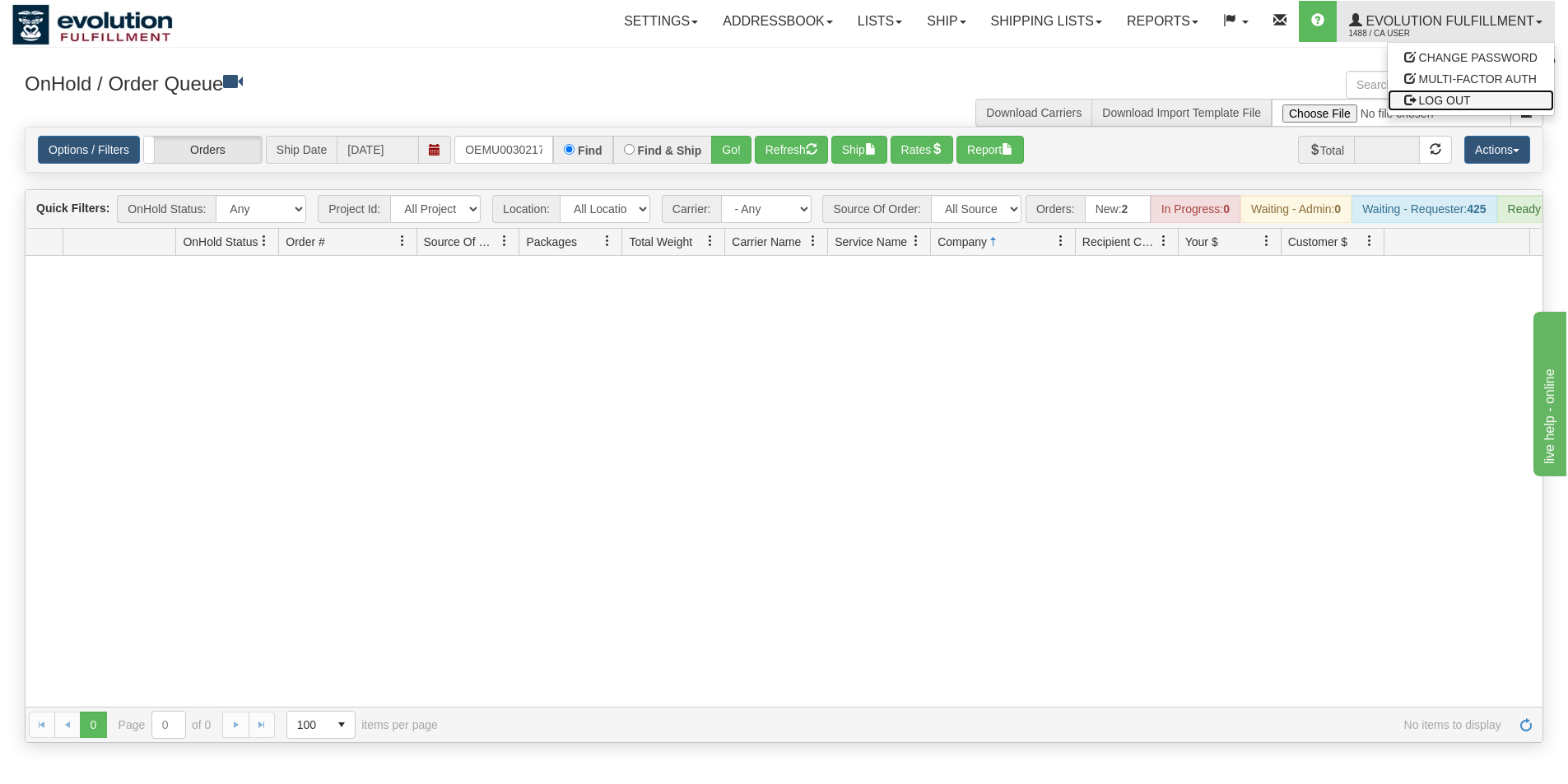
click at [1414, 102] on span at bounding box center [1410, 100] width 11 height 11
